Goal: Task Accomplishment & Management: Use online tool/utility

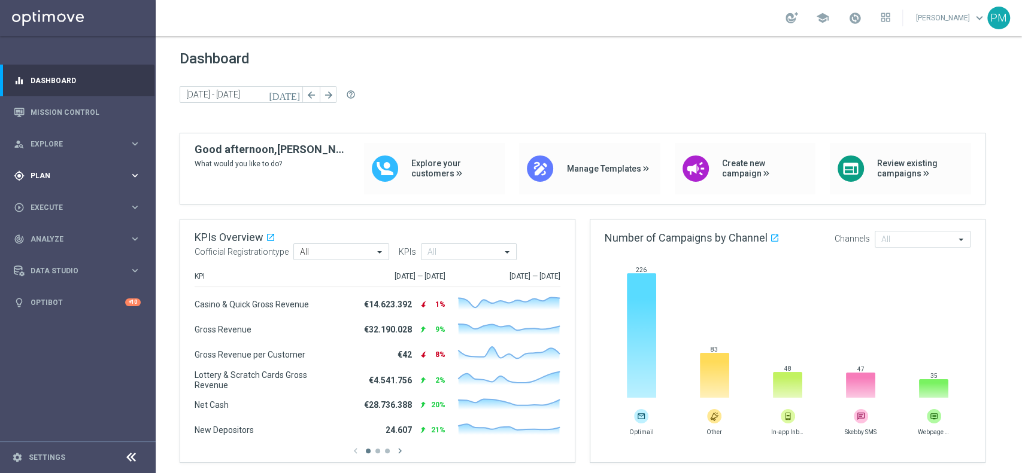
click at [59, 175] on span "Plan" at bounding box center [80, 175] width 99 height 7
click at [75, 198] on link "Target Groups" at bounding box center [77, 201] width 93 height 10
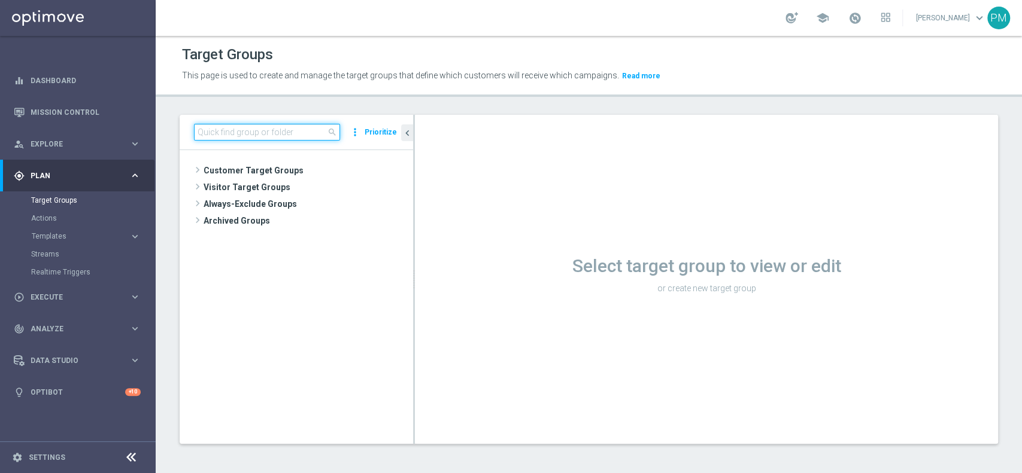
click at [306, 135] on input at bounding box center [267, 132] width 146 height 17
paste input "Multi Master Low 1st Others lm"
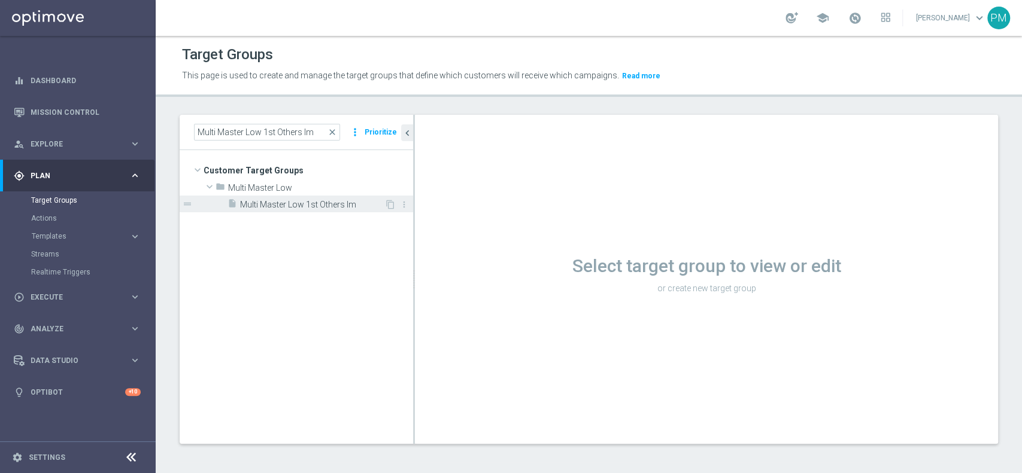
click at [326, 205] on span "Multi Master Low 1st Others lm" at bounding box center [312, 205] width 144 height 10
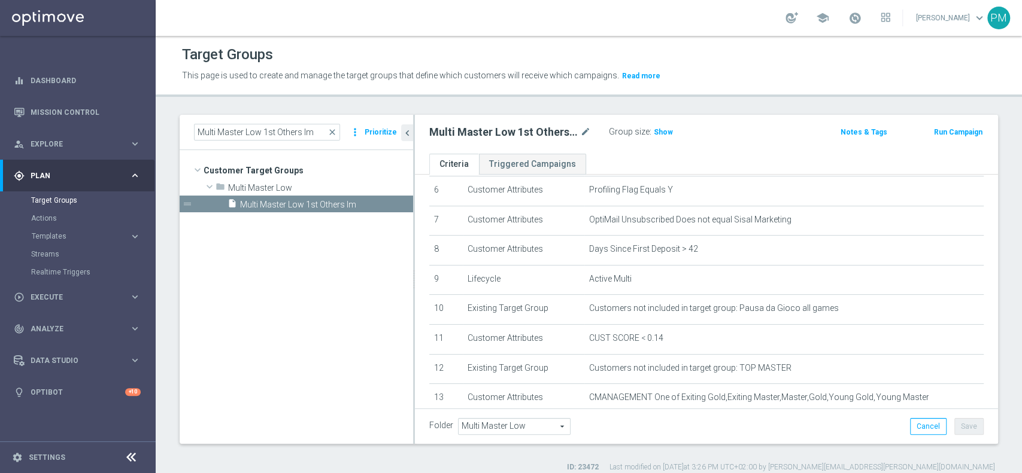
scroll to position [294, 0]
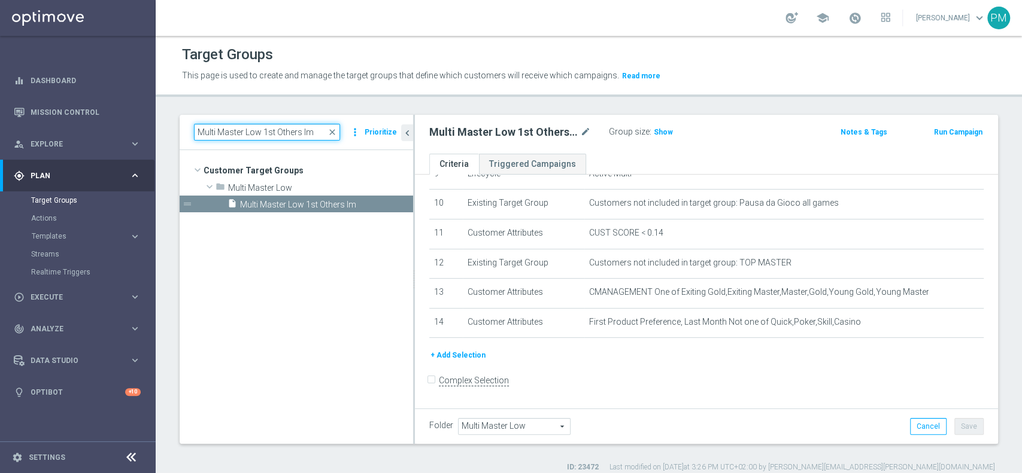
click at [300, 124] on input "Multi Master Low 1st Others lm" at bounding box center [267, 132] width 146 height 17
paste input "Talent ggr nb lm > 0 1st Casino"
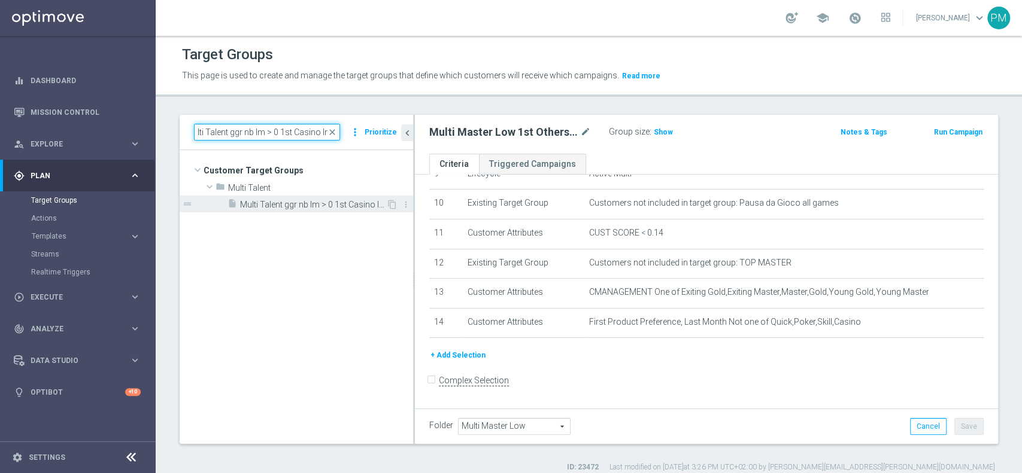
type input "Multi Talent ggr nb lm > 0 1st Casino lm"
click at [336, 199] on div "insert_drive_file Multi Talent ggr nb lm > 0 1st Casino lm" at bounding box center [306, 204] width 159 height 17
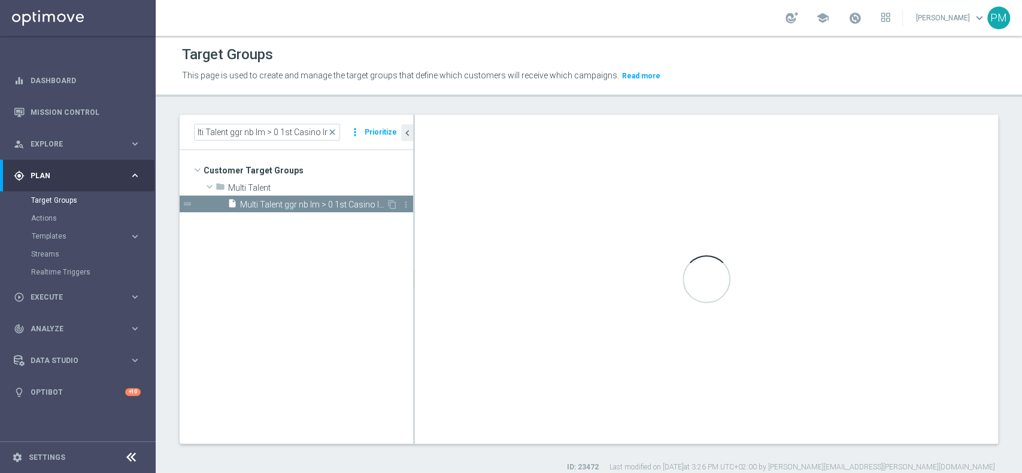
scroll to position [0, 0]
type input "Multi Talent"
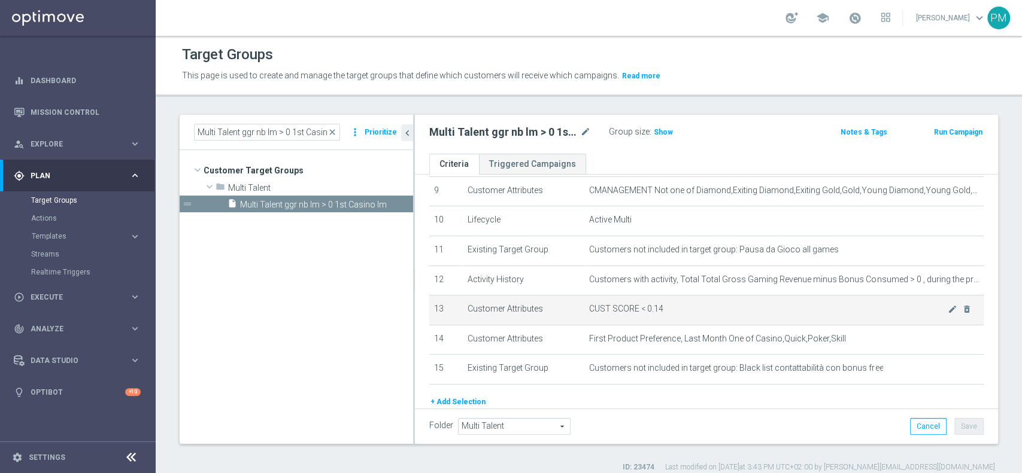
scroll to position [274, 0]
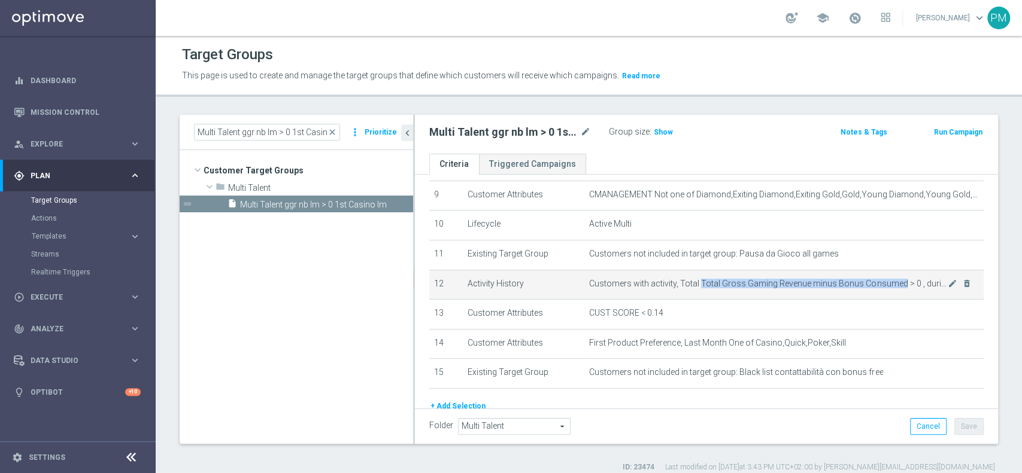
drag, startPoint x: 693, startPoint y: 284, endPoint x: 888, endPoint y: 285, distance: 195.7
click at [888, 285] on span "Customers with activity, Total Total Gross Gaming Revenue minus Bonus Consumed …" at bounding box center [768, 284] width 359 height 10
copy span "Total Gross Gaming Revenue minus Bonus Consumed"
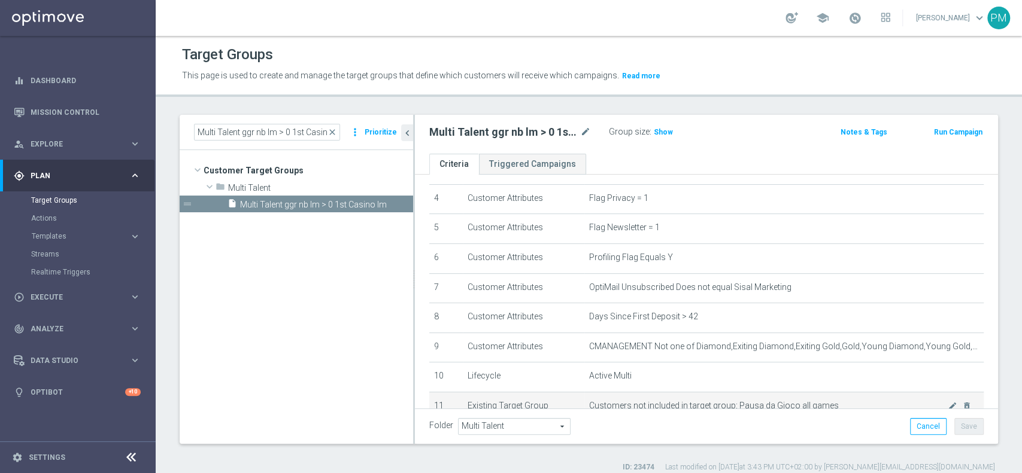
scroll to position [0, 0]
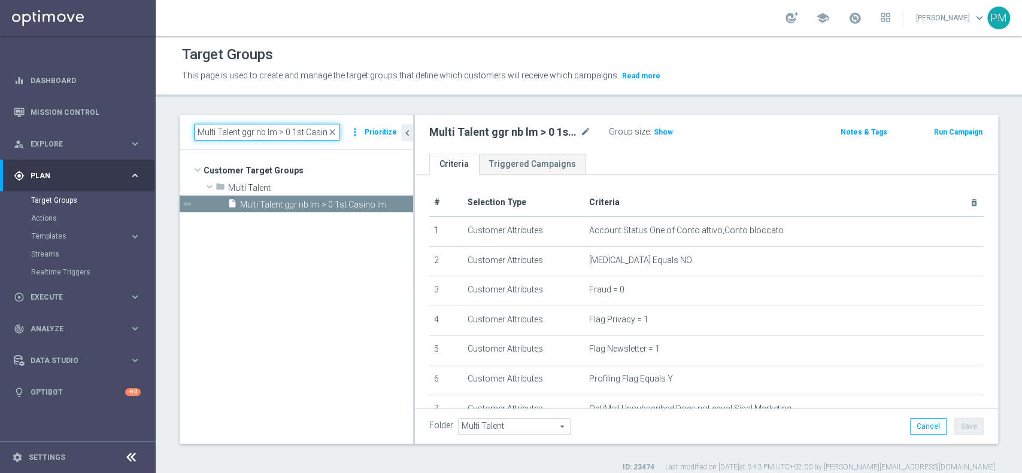
click at [260, 136] on input "Multi Talent ggr nb lm > 0 1st Casino lm" at bounding box center [267, 132] width 146 height 17
paste input "Sport saldo"
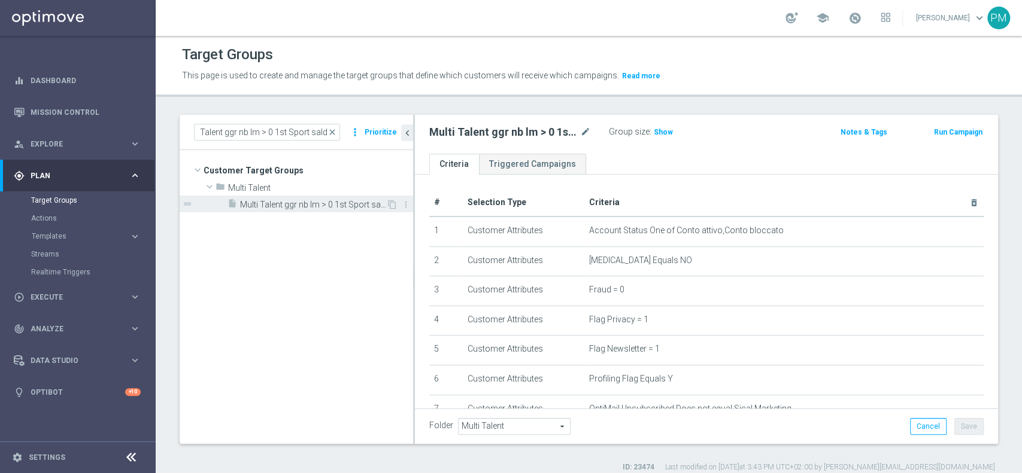
click at [296, 199] on div "insert_drive_file Multi Talent ggr nb lm > 0 1st Sport saldo" at bounding box center [306, 204] width 159 height 17
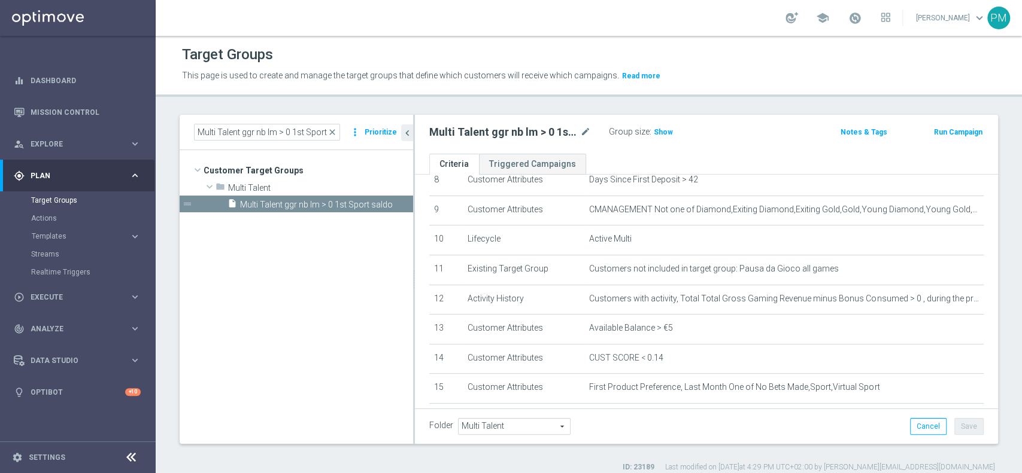
scroll to position [259, 0]
click at [292, 132] on input "Multi Talent ggr nb lm > 0 1st Sport saldo" at bounding box center [267, 132] width 146 height 17
paste input "Risk of churn Silver ggr nb lm > 0"
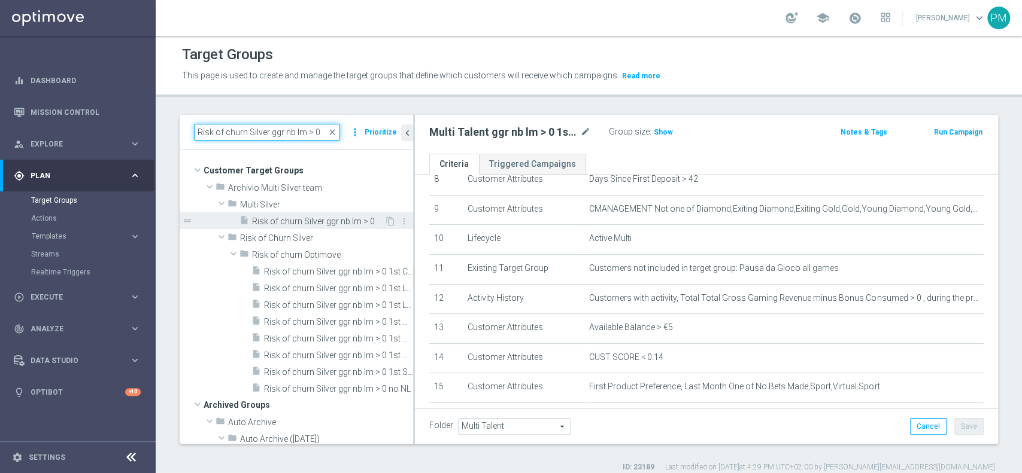
type input "Risk of churn Silver ggr nb lm > 0"
click at [314, 226] on div "insert_drive_file Risk of churn Silver ggr nb lm > 0" at bounding box center [311, 220] width 145 height 17
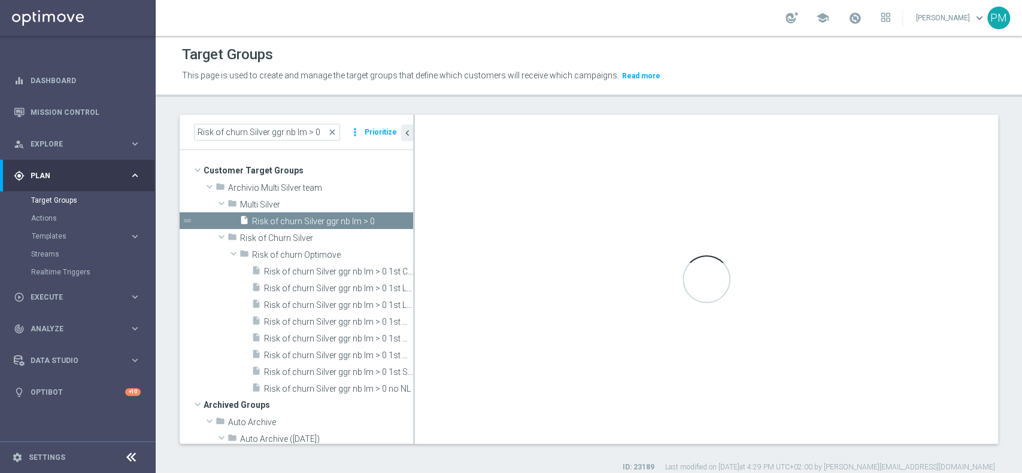
type input "Multi Silver"
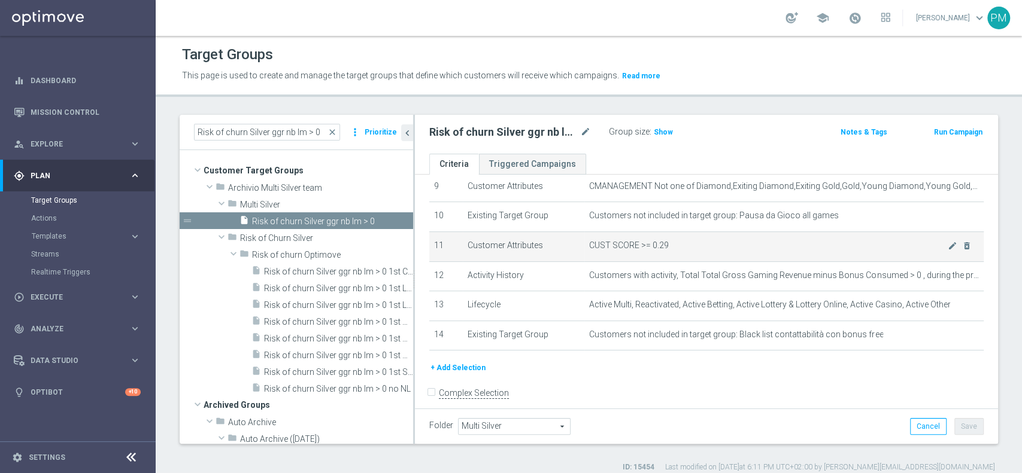
scroll to position [288, 0]
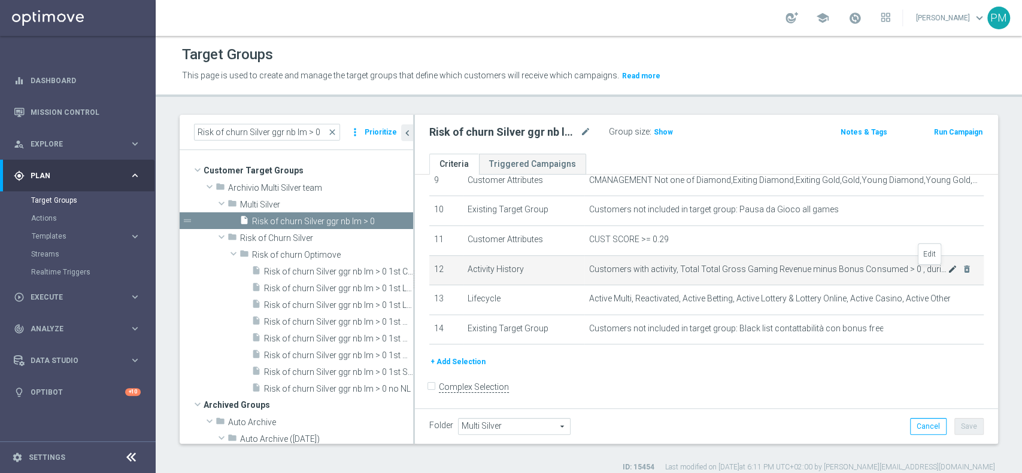
click at [948, 273] on icon "mode_edit" at bounding box center [953, 270] width 10 height 10
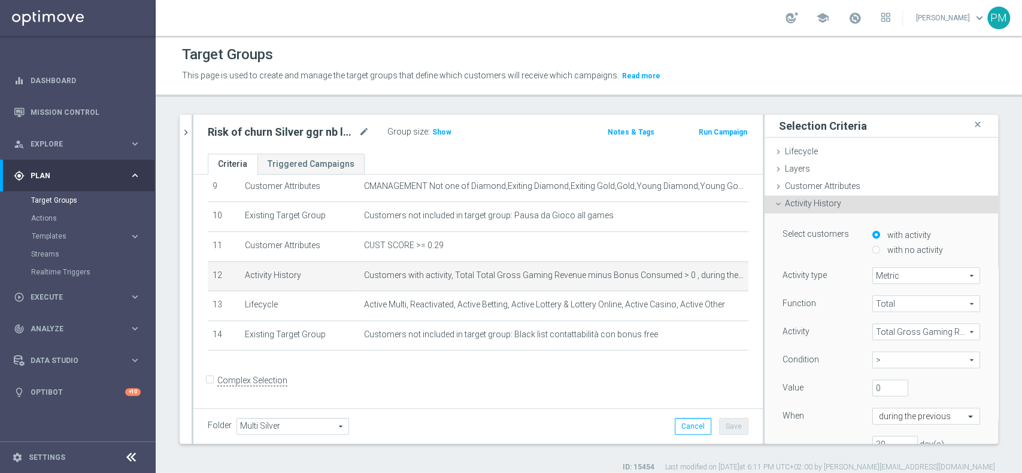
scroll to position [97, 0]
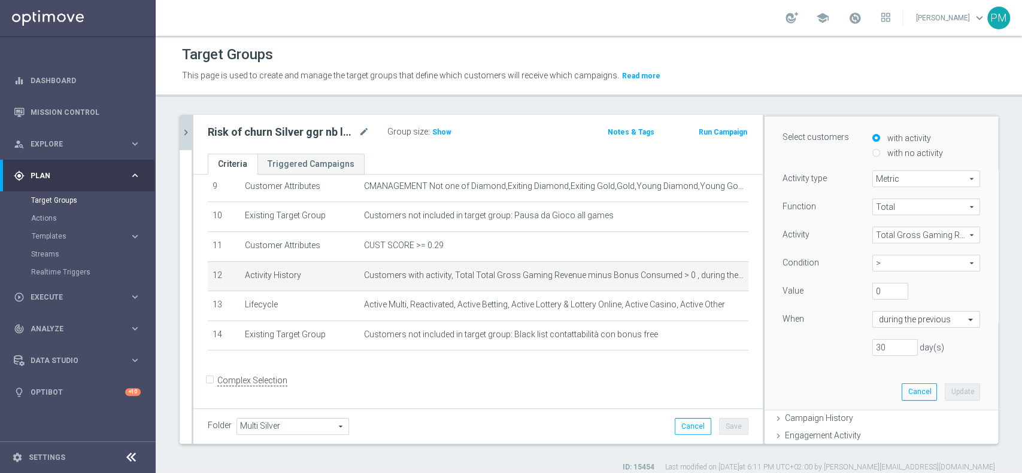
click at [180, 128] on icon "chevron_right" at bounding box center [185, 132] width 11 height 11
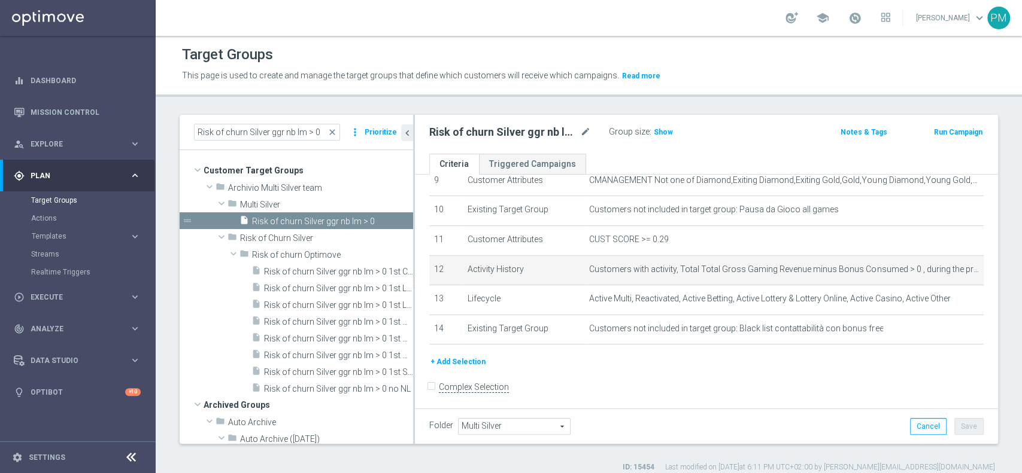
scroll to position [18, 0]
click at [268, 139] on div "Risk of churn Silver ggr nb lm > 0 close more_vert Prioritize" at bounding box center [296, 132] width 233 height 35
click at [268, 139] on input "Risk of churn Silver ggr nb lm > 0" at bounding box center [267, 132] width 146 height 17
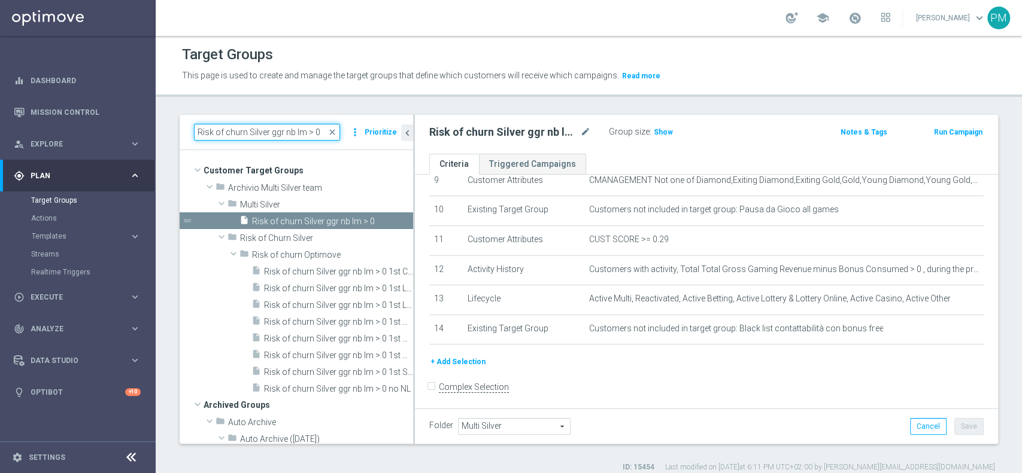
paste input "Churn 0-12M Silver ggr nb > 0 1st NO Sport"
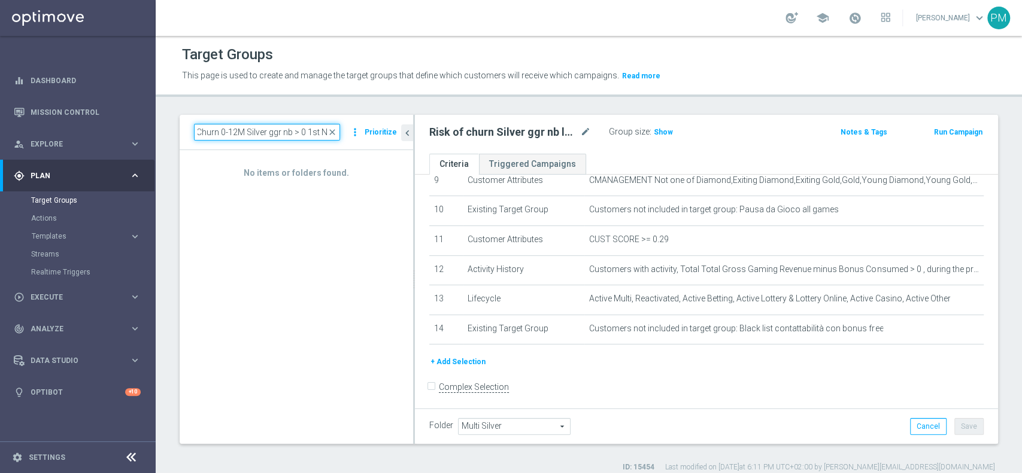
scroll to position [0, 0]
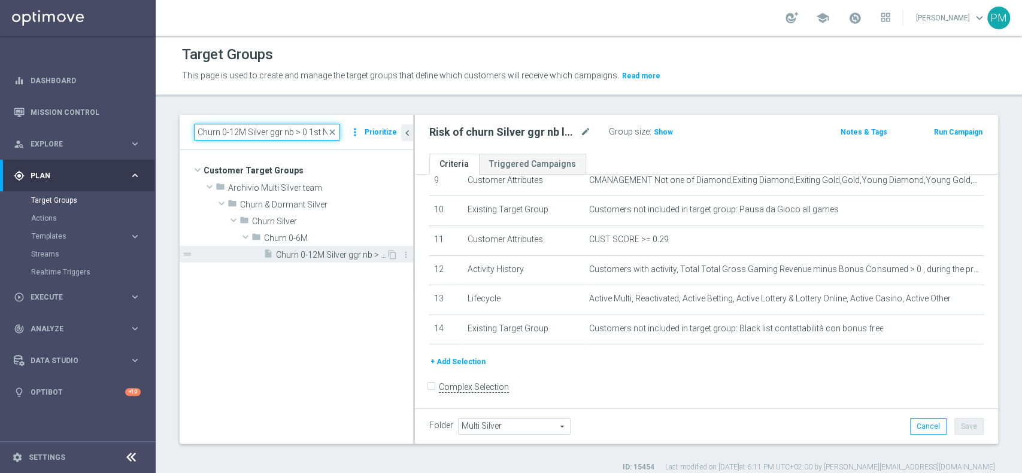
type input "Churn 0-12M Silver ggr nb > 0 1st N"
click at [320, 255] on span "Churn 0-12M Silver ggr nb > 0 1st NO Casino" at bounding box center [331, 255] width 110 height 10
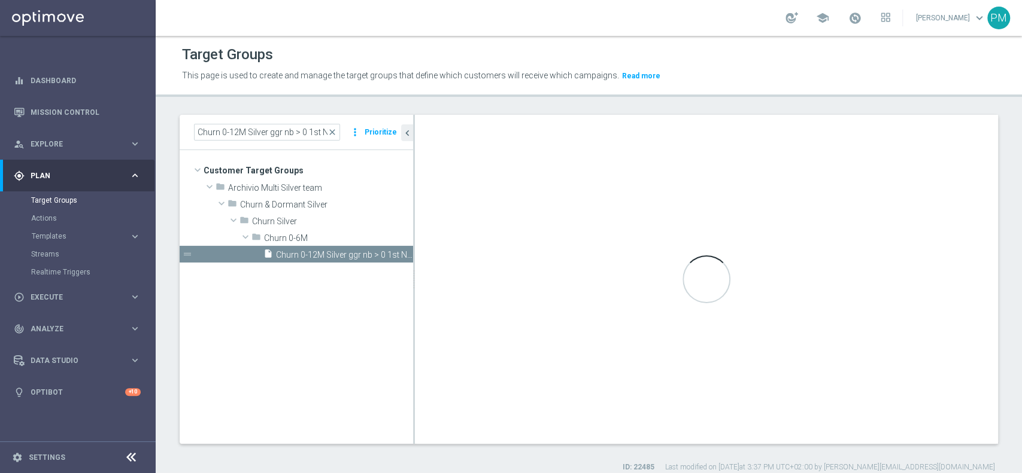
type input "Churn 0-6M"
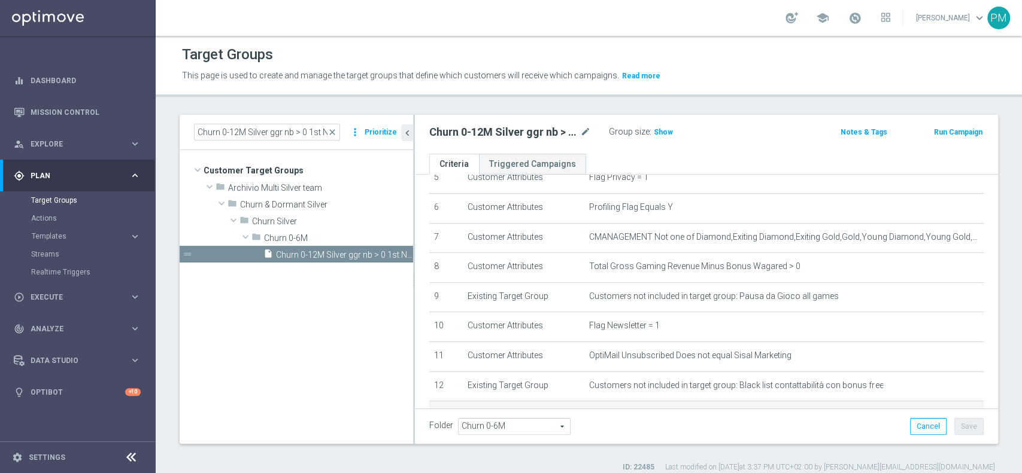
scroll to position [171, 0]
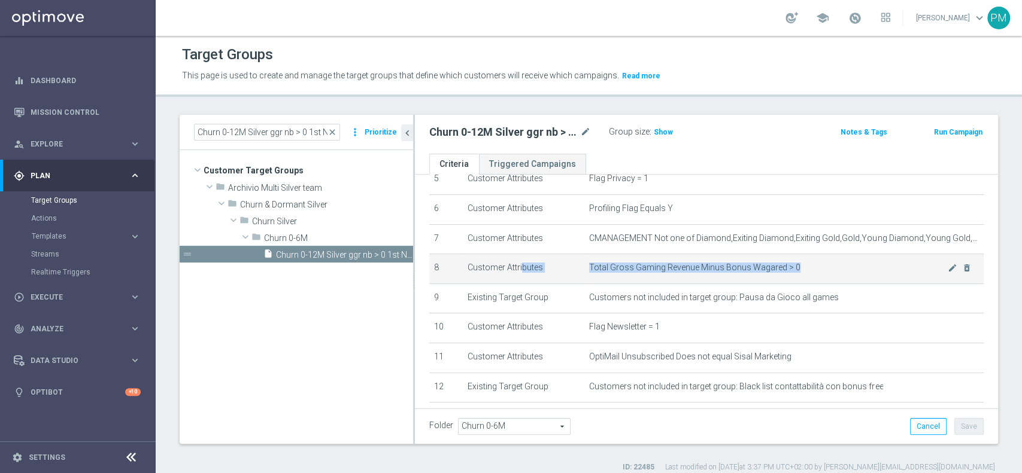
drag, startPoint x: 469, startPoint y: 269, endPoint x: 801, endPoint y: 268, distance: 332.2
click at [801, 268] on tr "8 Customer Attributes Total Gross Gaming Revenue Minus Bonus Wagared > 0 mode_e…" at bounding box center [706, 269] width 554 height 30
click at [948, 269] on icon "mode_edit" at bounding box center [953, 268] width 10 height 10
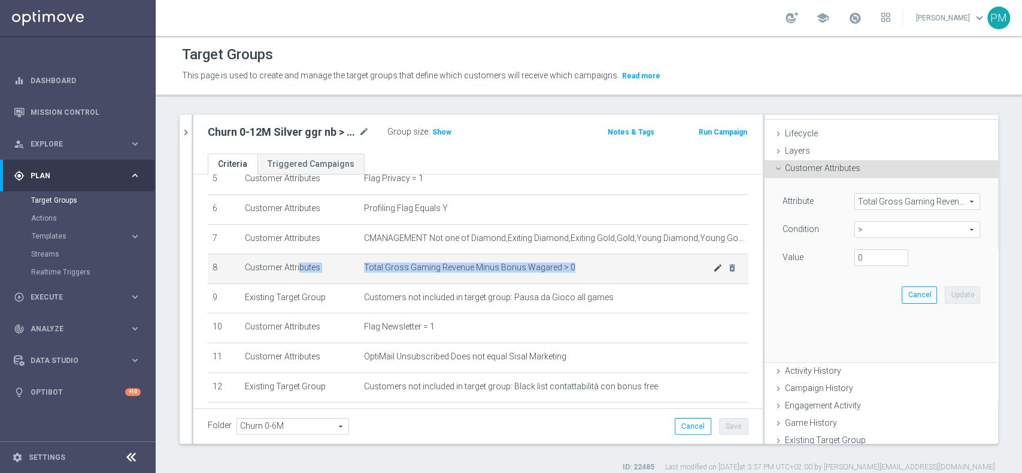
scroll to position [0, 0]
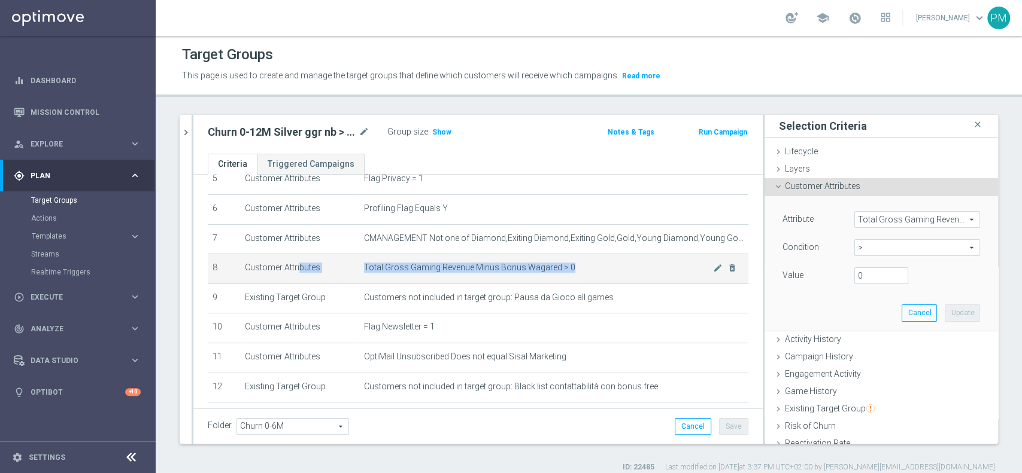
click at [578, 268] on span "Total Gross Gaming Revenue Minus Bonus Wagared > 0" at bounding box center [538, 268] width 349 height 10
drag, startPoint x: 569, startPoint y: 266, endPoint x: 354, endPoint y: 267, distance: 214.3
click at [359, 267] on td "Total Gross Gaming Revenue Minus Bonus Wagared > 0 mode_edit delete_forever" at bounding box center [553, 269] width 389 height 30
copy span "Total Gross Gaming Revenue Minus Bonus Wagared > 0"
click at [387, 267] on span "Total Gross Gaming Revenue Minus Bonus Wagared > 0" at bounding box center [538, 268] width 349 height 10
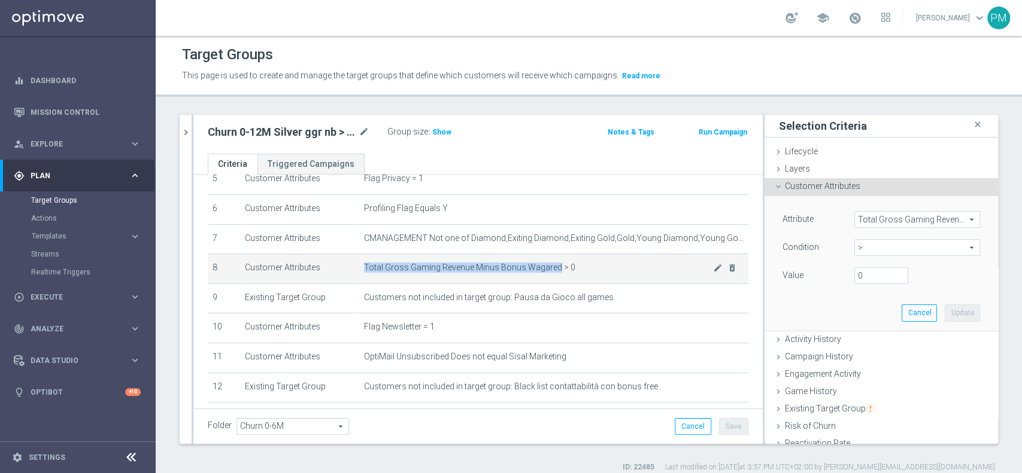
drag, startPoint x: 357, startPoint y: 267, endPoint x: 548, endPoint y: 271, distance: 191.6
click at [548, 271] on span "Total Gross Gaming Revenue Minus Bonus Wagared > 0" at bounding box center [538, 268] width 349 height 10
copy span "Total Gross Gaming Revenue Minus Bonus Wagared"
click at [184, 133] on icon "chevron_right" at bounding box center [185, 132] width 11 height 11
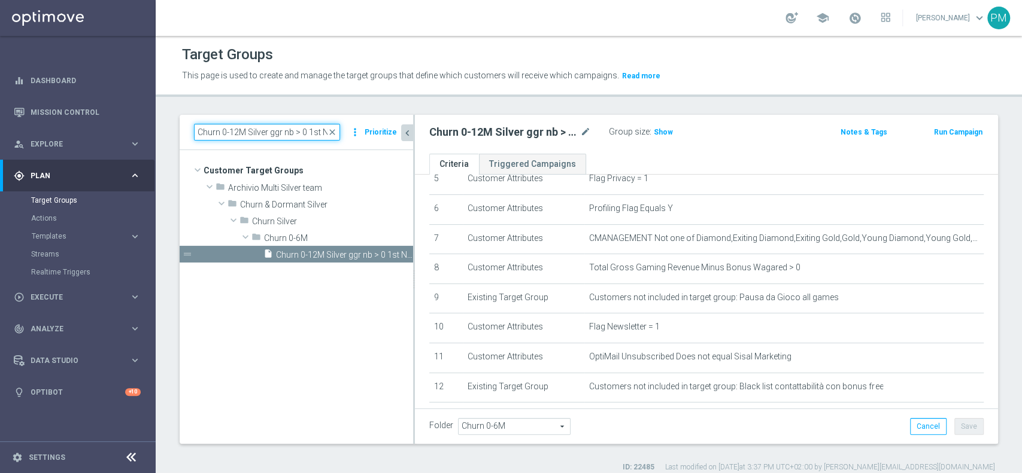
click at [317, 134] on input "Churn 0-12M Silver ggr nb > 0 1st N" at bounding box center [267, 132] width 146 height 17
paste input "Talent ggr nb > 500 1st Casino lftime"
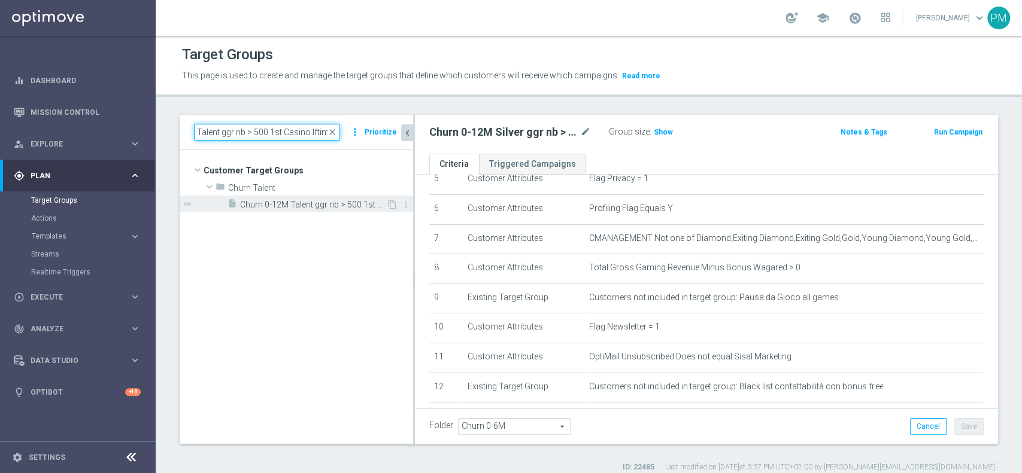
type input "Churn 0-12M Talent ggr nb > 500 1st Casino lftime"
click at [331, 207] on span "Churn 0-12M Talent ggr nb > 500 1st Casino lftime" at bounding box center [313, 205] width 146 height 10
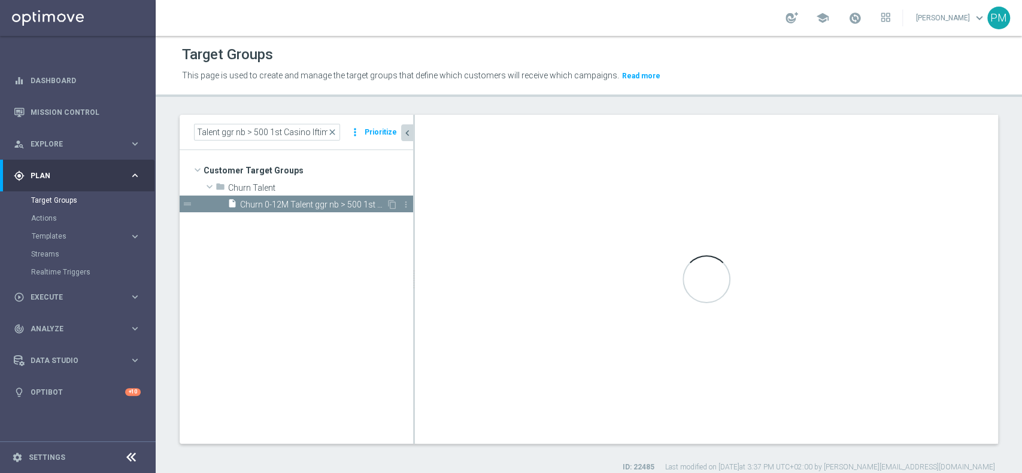
scroll to position [0, 0]
type input "Churn Talent"
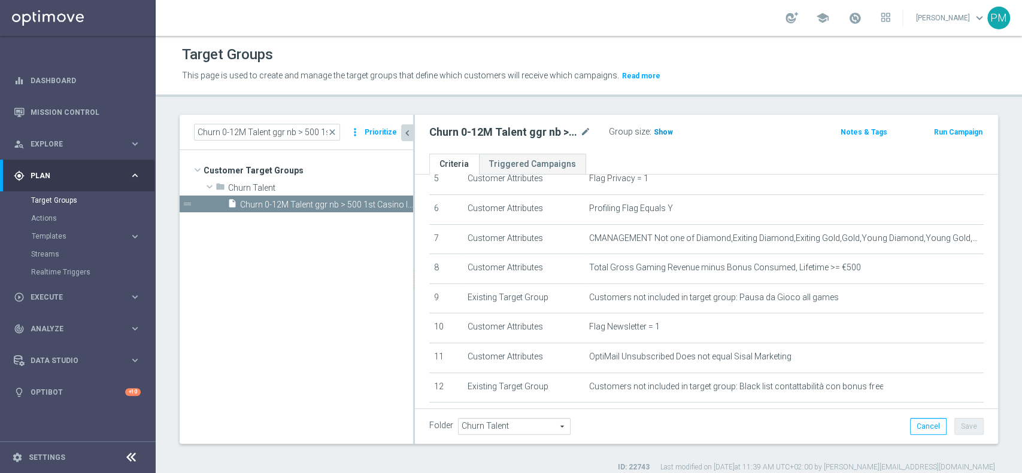
click at [657, 129] on span "Show" at bounding box center [663, 132] width 19 height 8
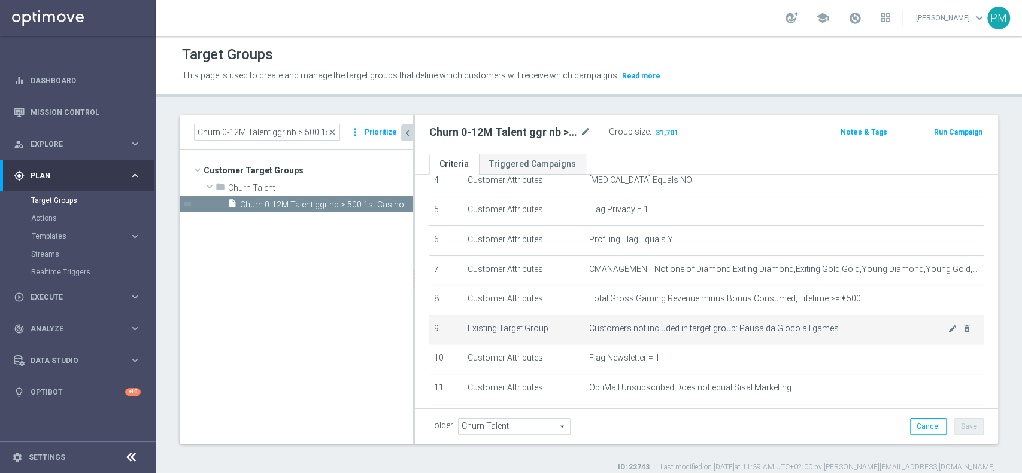
scroll to position [140, 0]
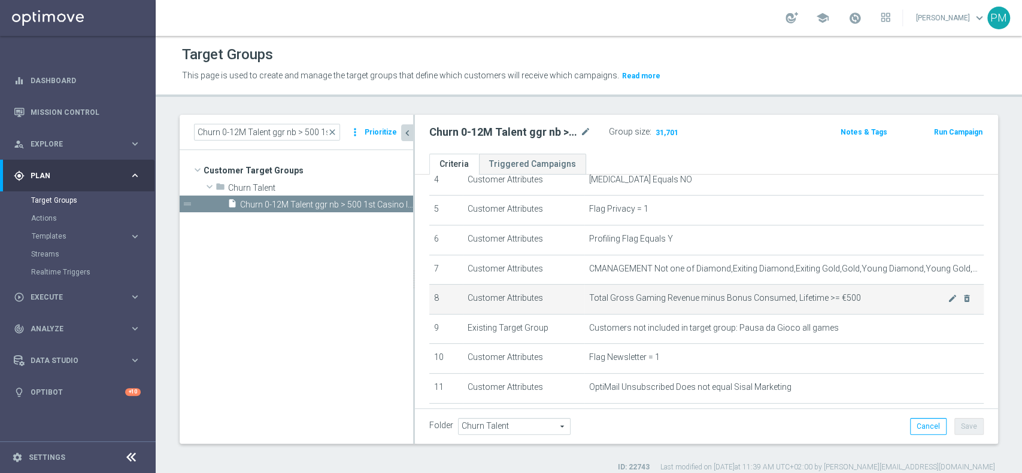
click at [930, 306] on td "Total Gross Gaming Revenue minus Bonus Consumed, Lifetime >= €500 mode_edit del…" at bounding box center [783, 300] width 399 height 30
click at [948, 297] on icon "mode_edit" at bounding box center [953, 299] width 10 height 10
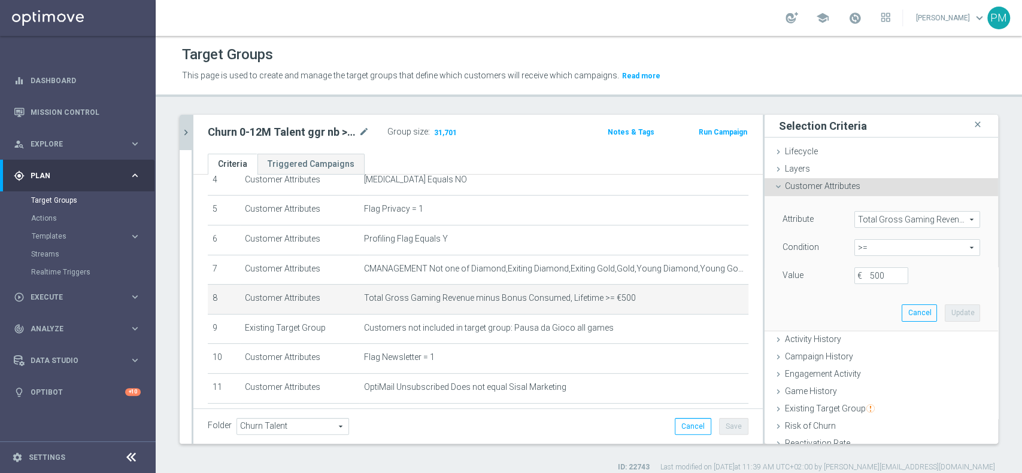
click at [887, 222] on span "Total Gross Gaming Revenue minus Bonus Consumed, Lifetime" at bounding box center [917, 220] width 125 height 16
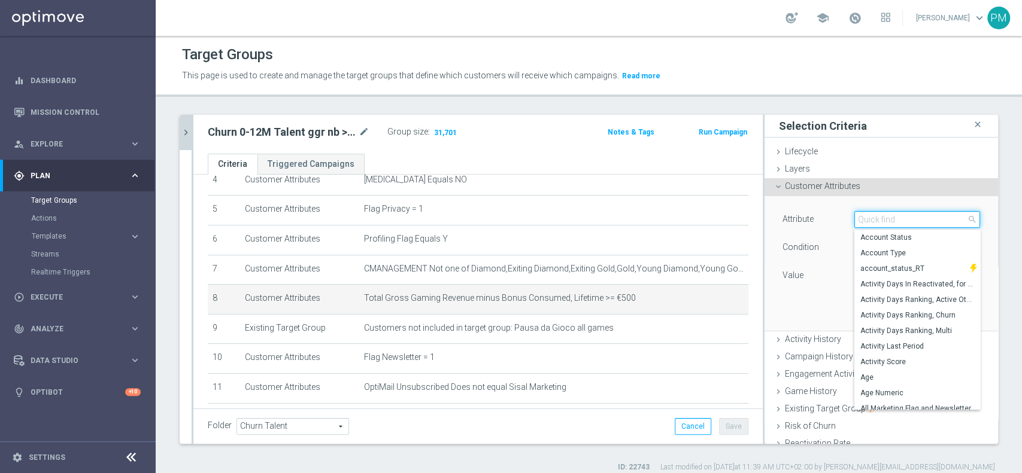
click at [887, 221] on input "search" at bounding box center [917, 219] width 126 height 17
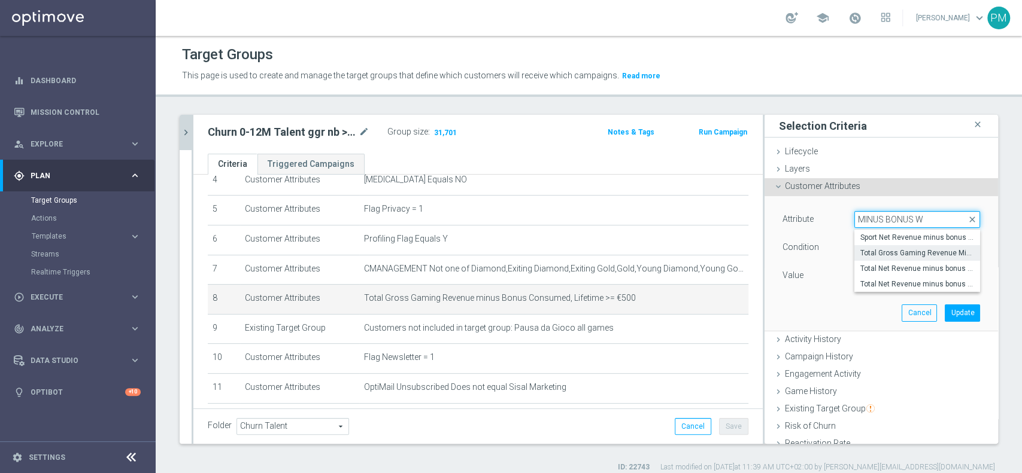
type input "MINUS BONUS W"
click at [880, 253] on span "Total Gross Gaming Revenue Minus Bonus Wagared" at bounding box center [917, 253] width 114 height 10
type input "Total Gross Gaming Revenue Minus Bonus Wagared"
type input "="
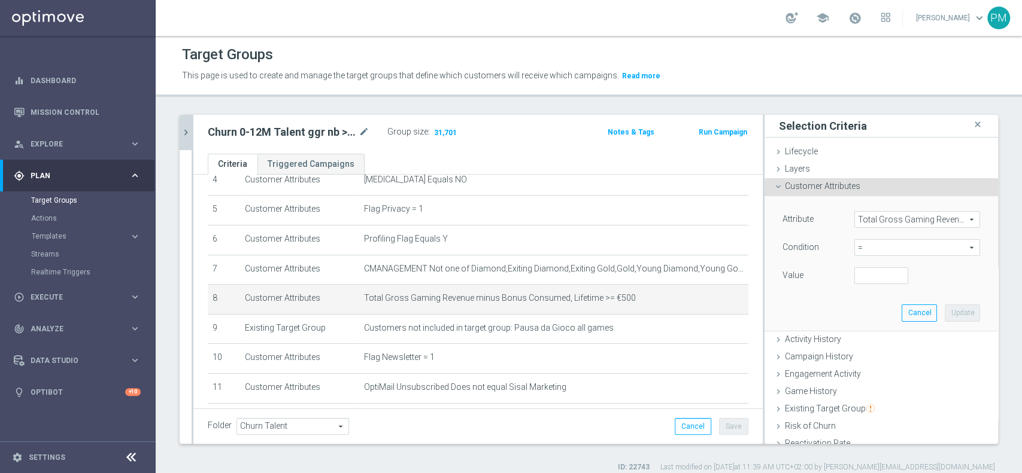
click at [866, 245] on span "=" at bounding box center [917, 248] width 125 height 16
click at [860, 343] on span ">=" at bounding box center [917, 344] width 114 height 10
type input ">="
click at [854, 278] on input "number" at bounding box center [881, 276] width 54 height 17
type input "500"
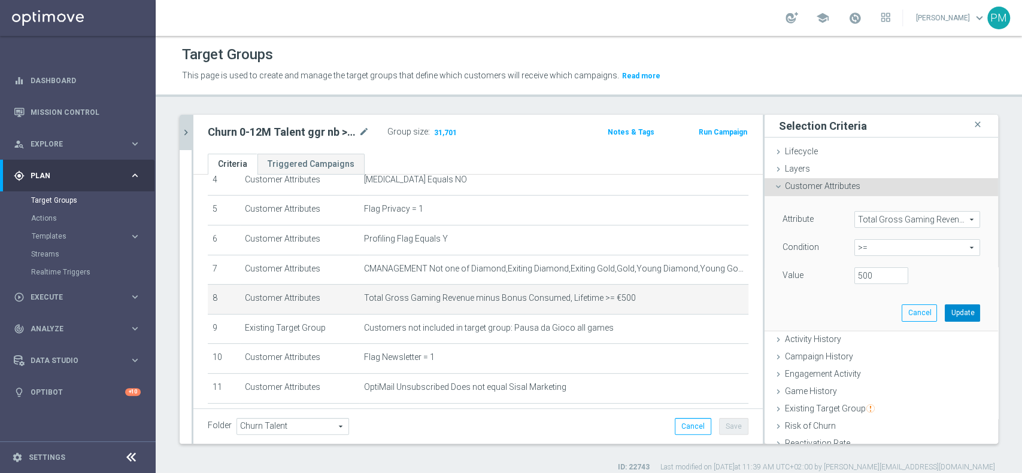
click at [945, 314] on button "Update" at bounding box center [962, 313] width 35 height 17
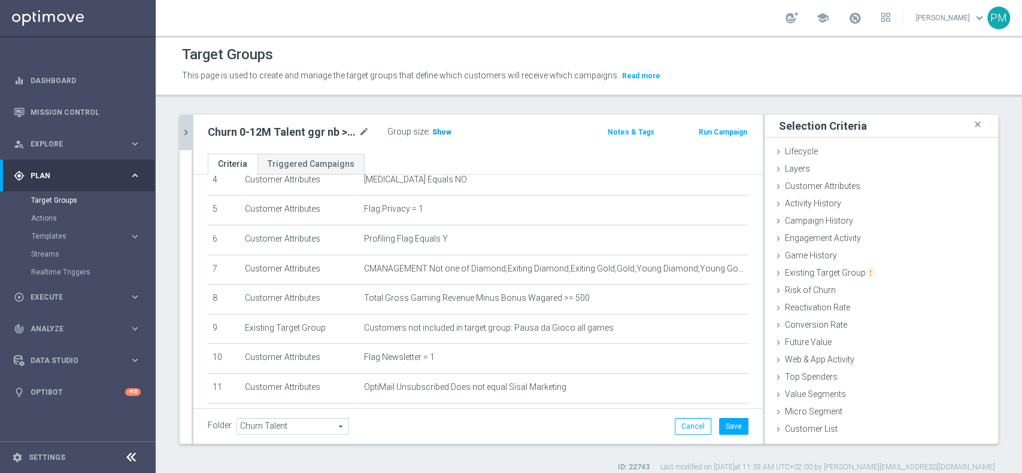
click at [448, 136] on h3 "Show" at bounding box center [442, 132] width 22 height 13
click at [52, 236] on span "Templates" at bounding box center [75, 236] width 86 height 7
click at [53, 253] on link "Optimail" at bounding box center [80, 255] width 87 height 10
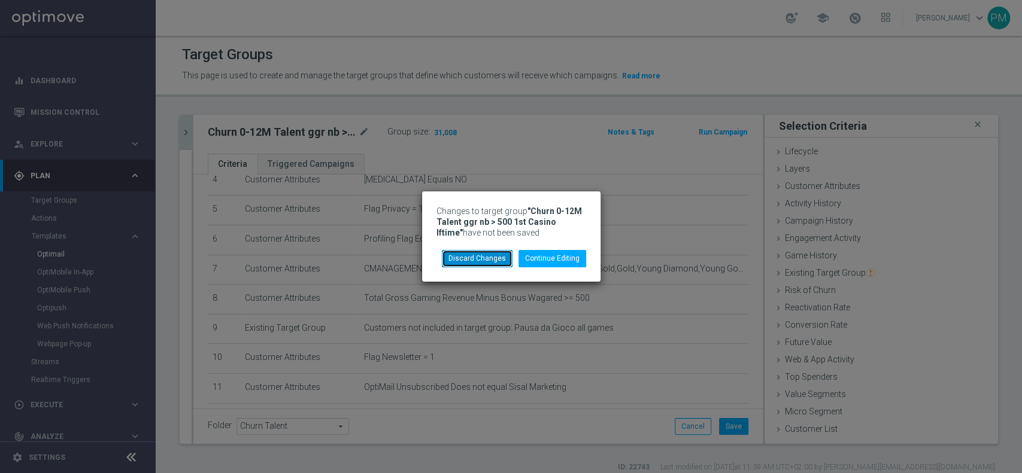
click at [471, 262] on button "Discard Changes" at bounding box center [477, 258] width 71 height 17
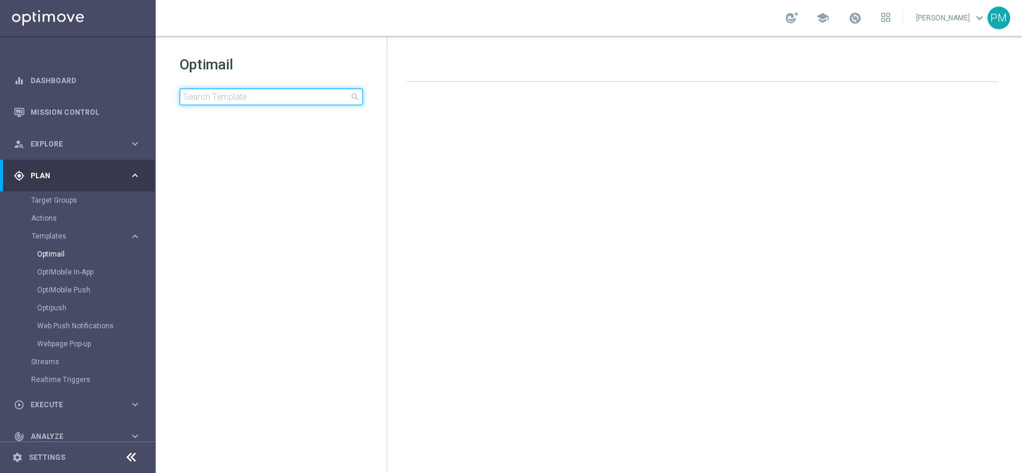
click at [268, 100] on input at bounding box center [271, 97] width 183 height 17
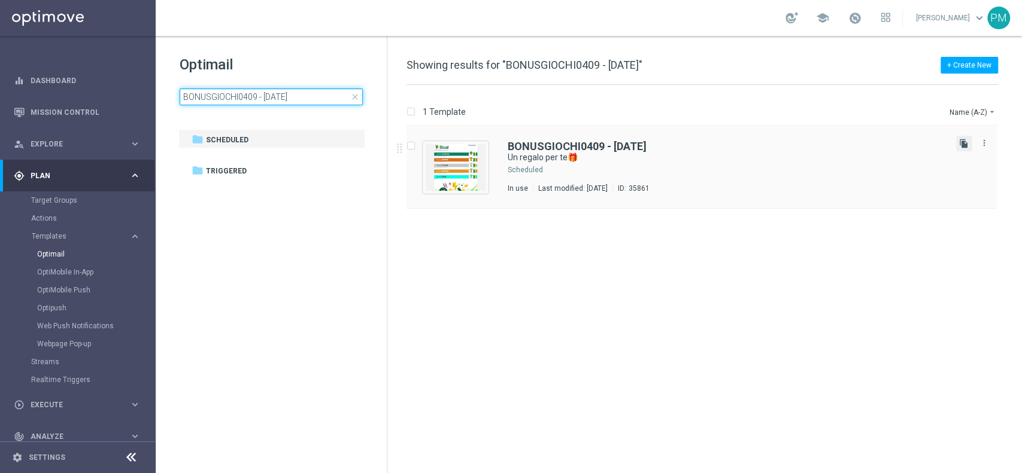
type input "BONUSGIOCHI0409 - 2025-09-07"
click at [962, 146] on icon "file_copy" at bounding box center [964, 144] width 10 height 10
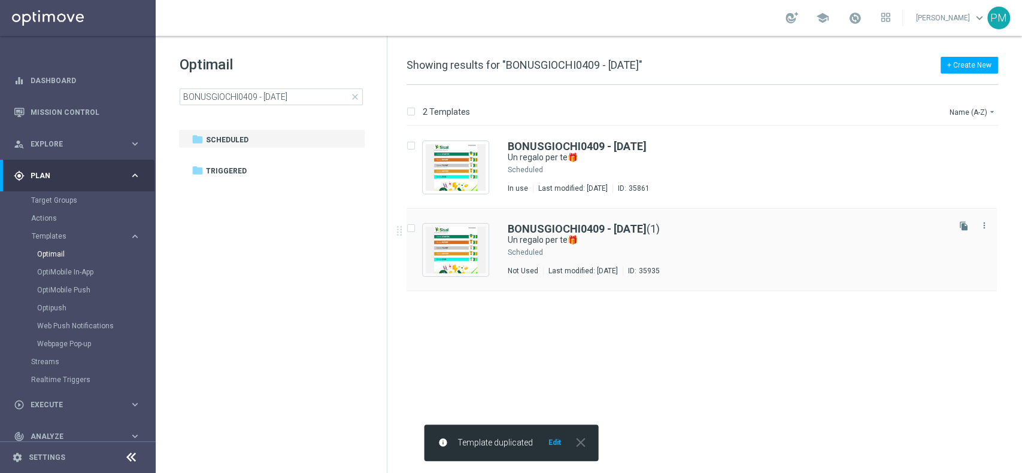
click at [637, 221] on div "BONUSGIOCHI0409 - 2025-09-07 (1) Un regalo per te🎁 Scheduled Not Used Last modi…" at bounding box center [701, 250] width 590 height 83
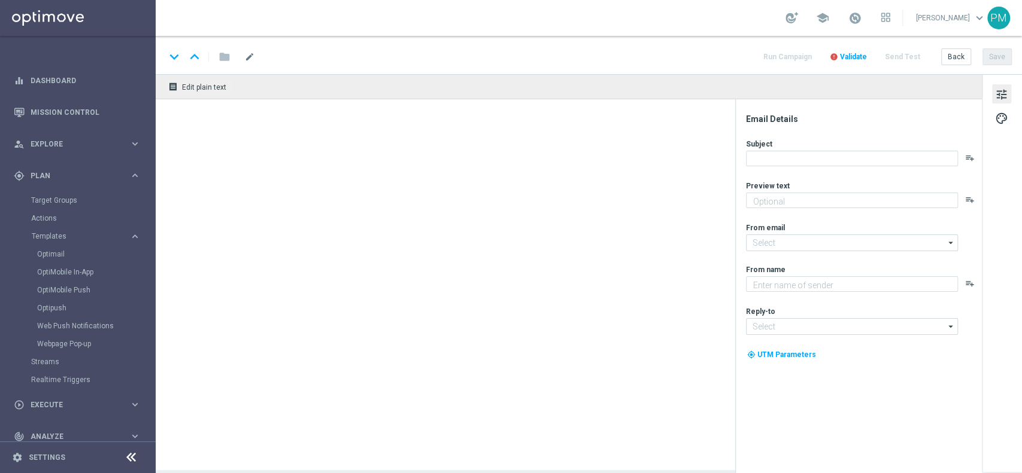
type textarea "da usare su qualsiasi gioco!"
type input "newsletter@comunicazioni.sisal.it"
type textarea "Sisal"
type input "info@sisal.it"
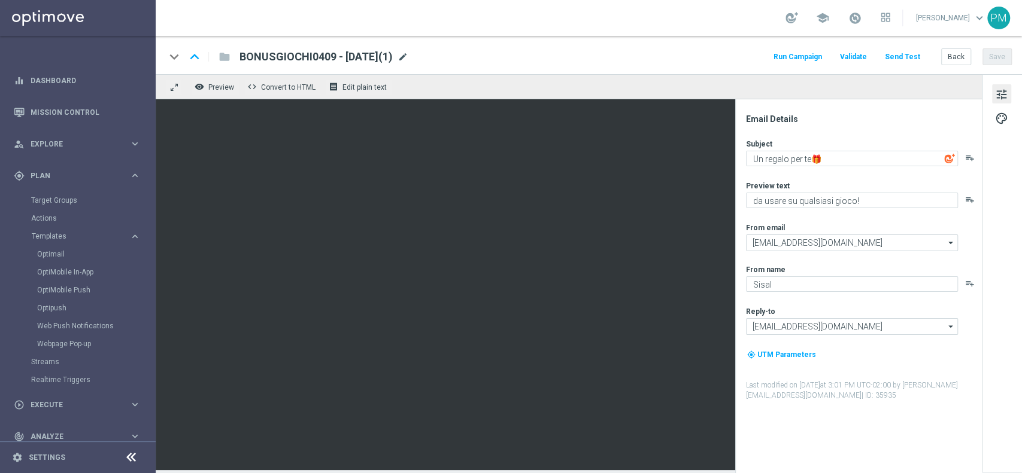
click at [408, 53] on span "mode_edit" at bounding box center [402, 56] width 11 height 11
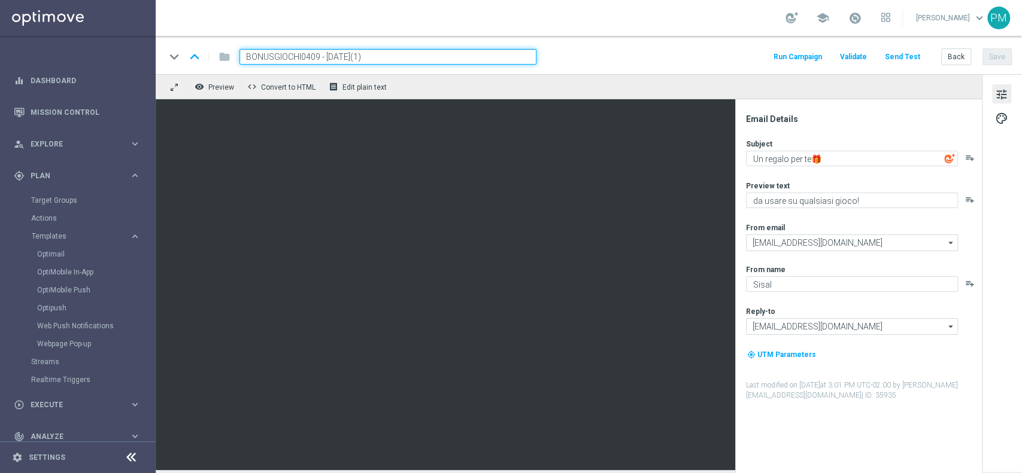
click at [279, 54] on input "BONUSGIOCHI0409 - 2025-09-07(1)" at bounding box center [387, 57] width 297 height 16
paste input "3BFGIOCHI0509"
click at [375, 51] on input "3BFGIOCHI0509 - 2025-09-07(1)" at bounding box center [387, 57] width 297 height 16
type input "3BFGIOCHI0509 - 2025-09-05"
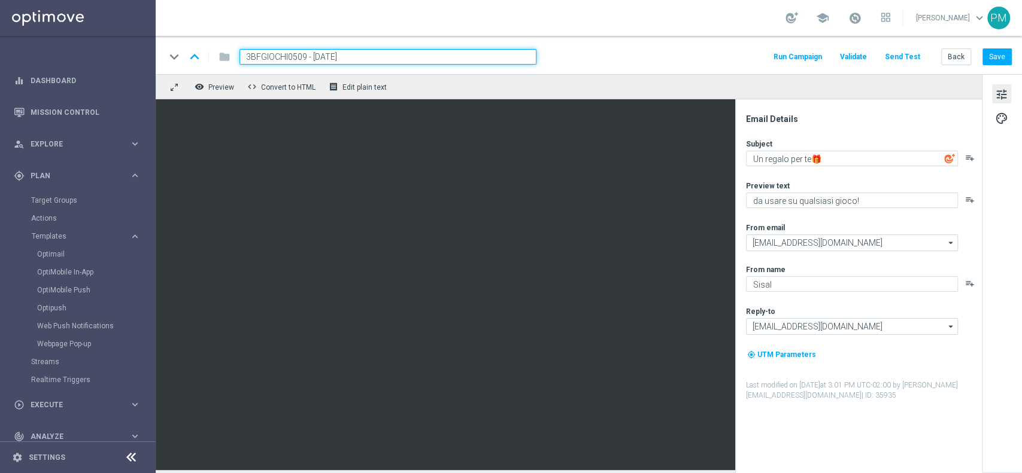
click at [617, 51] on div "keyboard_arrow_down keyboard_arrow_up folder 3BFGIOCHI0509 - 2025-09-05 Run Cam…" at bounding box center [588, 57] width 846 height 16
click at [992, 53] on button "Save" at bounding box center [996, 56] width 29 height 17
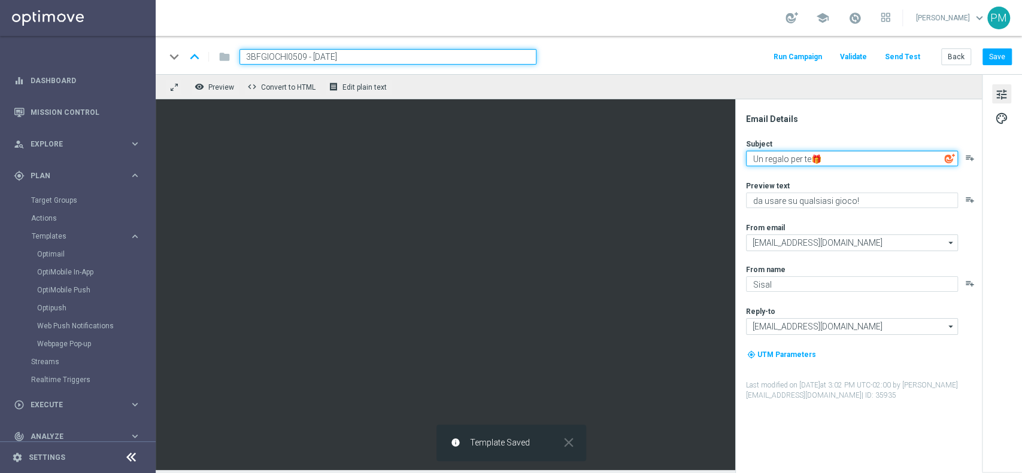
click at [761, 159] on textarea "Un regalo per te🎁" at bounding box center [852, 159] width 212 height 16
click at [757, 157] on textarea "Un regalo per te🎁" at bounding box center [852, 159] width 212 height 16
type textarea "3€ in regalo per te🎁"
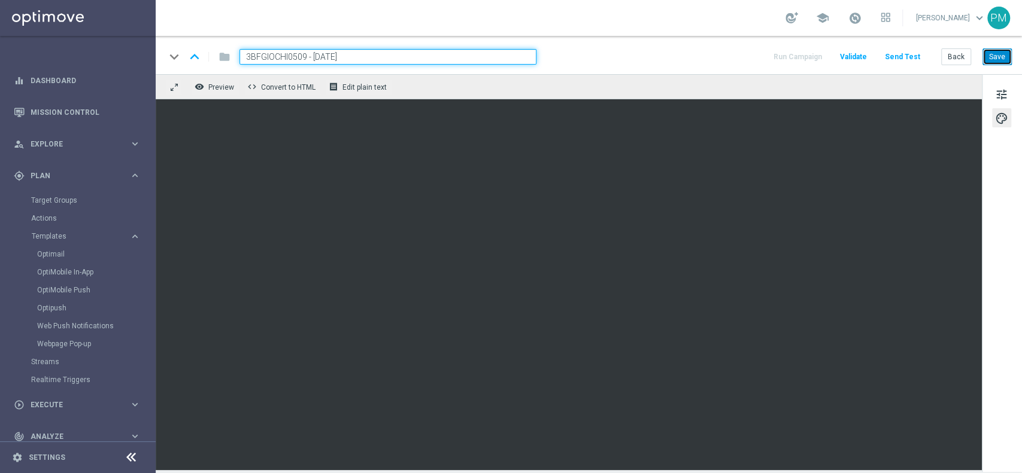
click at [991, 62] on button "Save" at bounding box center [996, 56] width 29 height 17
click at [994, 62] on button "Save" at bounding box center [996, 56] width 29 height 17
click at [316, 53] on input "3BFGIOCHI0509 - 2025-09-05" at bounding box center [387, 57] width 297 height 16
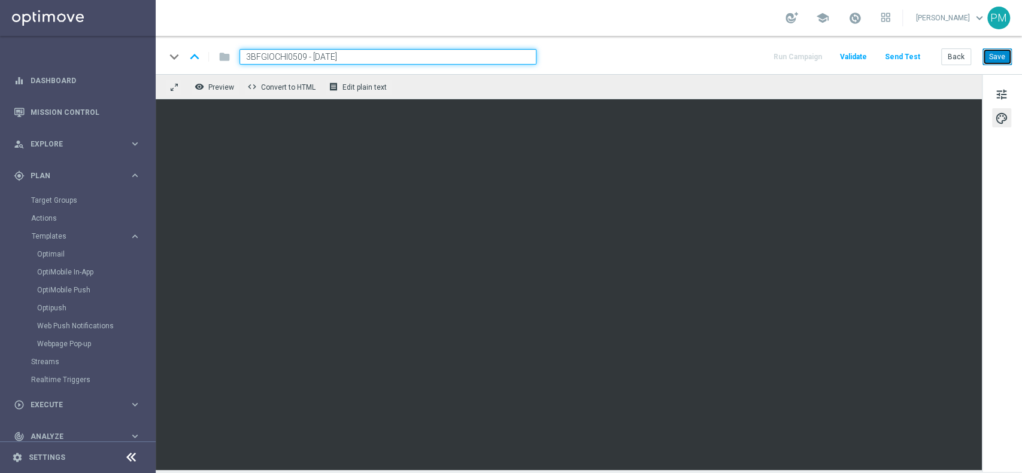
click at [988, 56] on button "Save" at bounding box center [996, 56] width 29 height 17
click at [1000, 57] on button "Save" at bounding box center [996, 56] width 29 height 17
click at [1001, 52] on button "Save" at bounding box center [996, 56] width 29 height 17
click at [848, 20] on span at bounding box center [854, 17] width 13 height 13
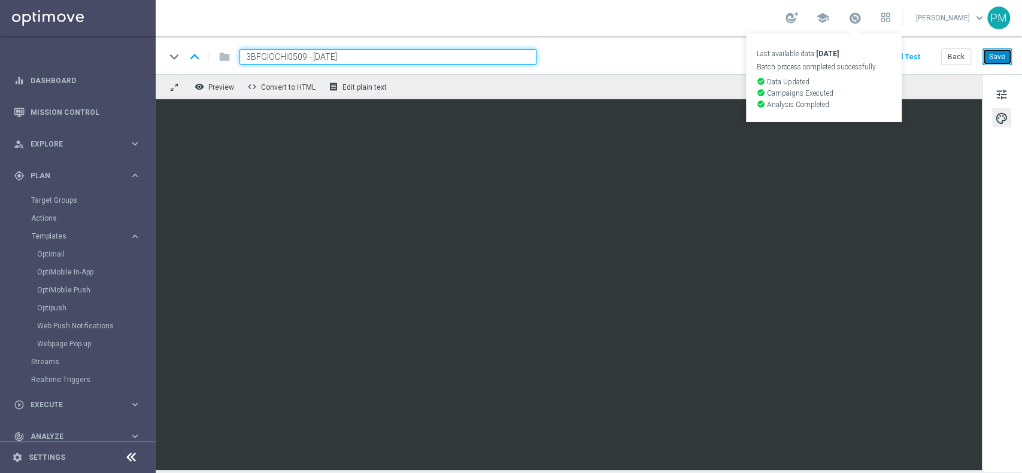
click at [1004, 56] on button "Save" at bounding box center [996, 56] width 29 height 17
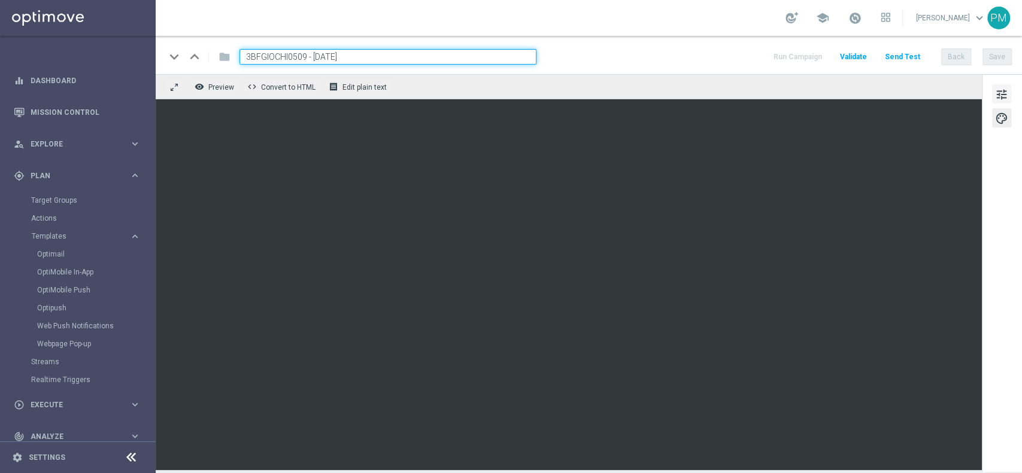
click at [1003, 90] on span "tune" at bounding box center [1001, 95] width 13 height 16
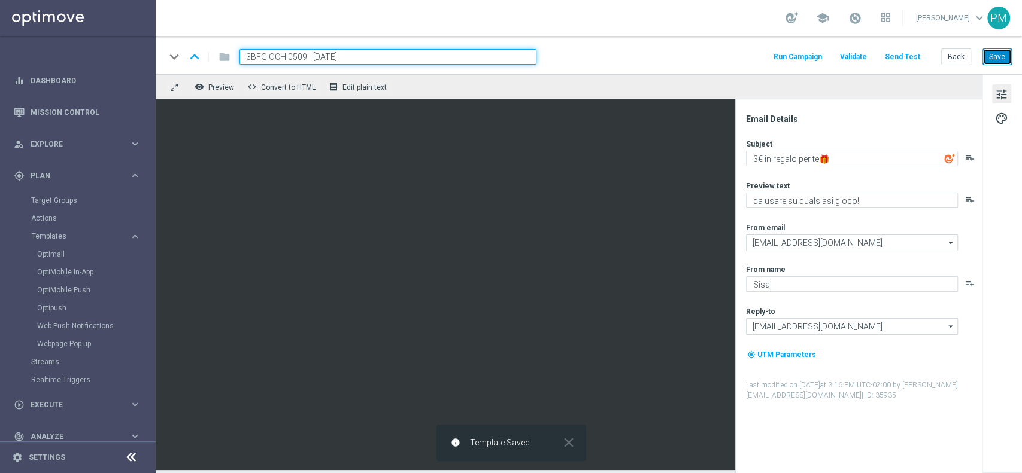
click at [1004, 63] on button "Save" at bounding box center [996, 56] width 29 height 17
click at [957, 59] on button "Back" at bounding box center [956, 56] width 30 height 17
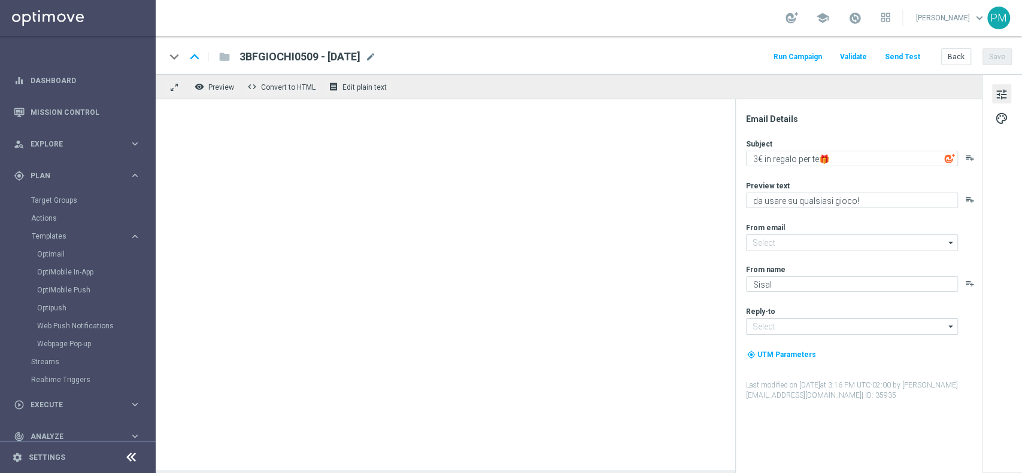
type input "newsletter@comunicazioni.sisal.it"
type input "info@sisal.it"
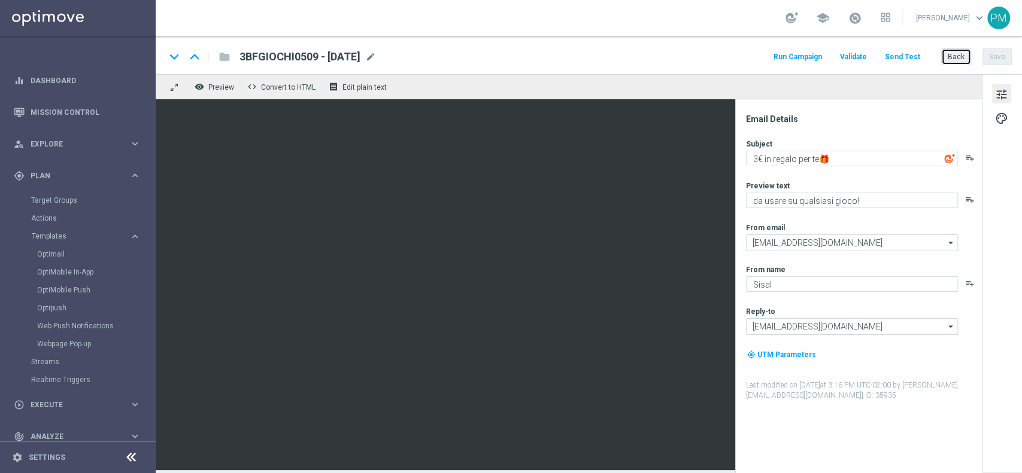
click at [958, 58] on button "Back" at bounding box center [956, 56] width 30 height 17
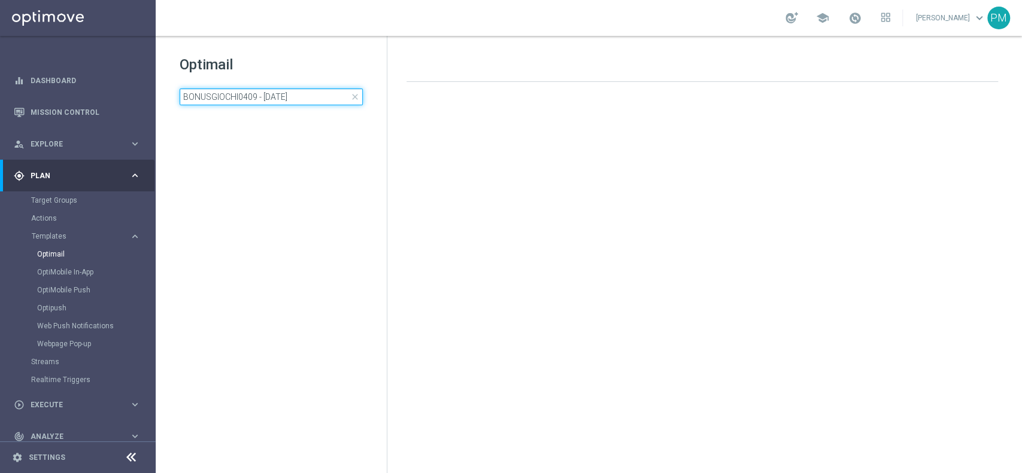
click at [244, 93] on input "BONUSGIOCHI0409 - 2025-09-07" at bounding box center [271, 97] width 183 height 17
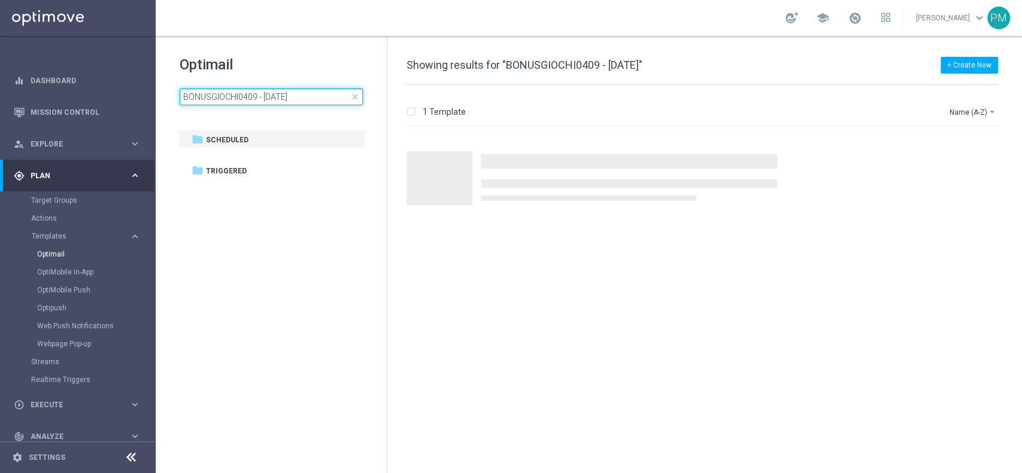
click at [244, 93] on input "BONUSGIOCHI0409 - 2025-09-07" at bounding box center [271, 97] width 183 height 17
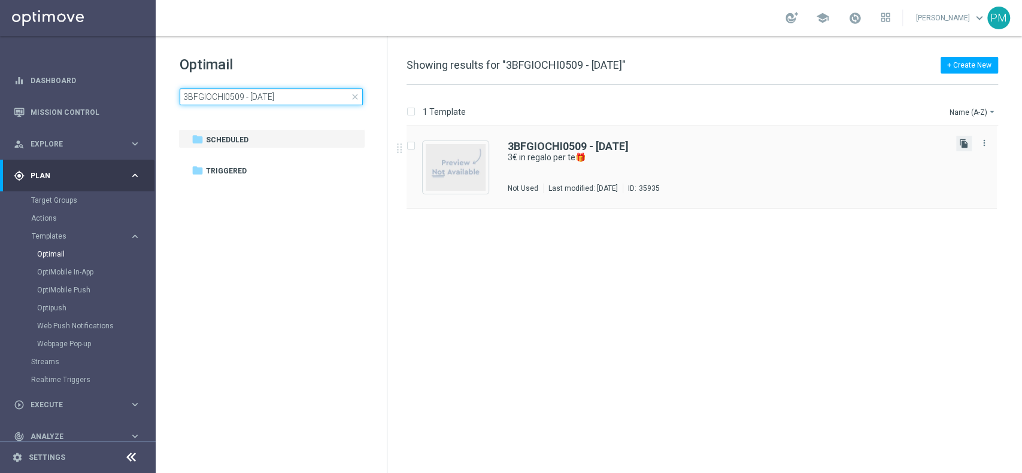
type input "3BFGIOCHI0509 - 2025-09-05"
click at [960, 142] on icon "file_copy" at bounding box center [964, 144] width 10 height 10
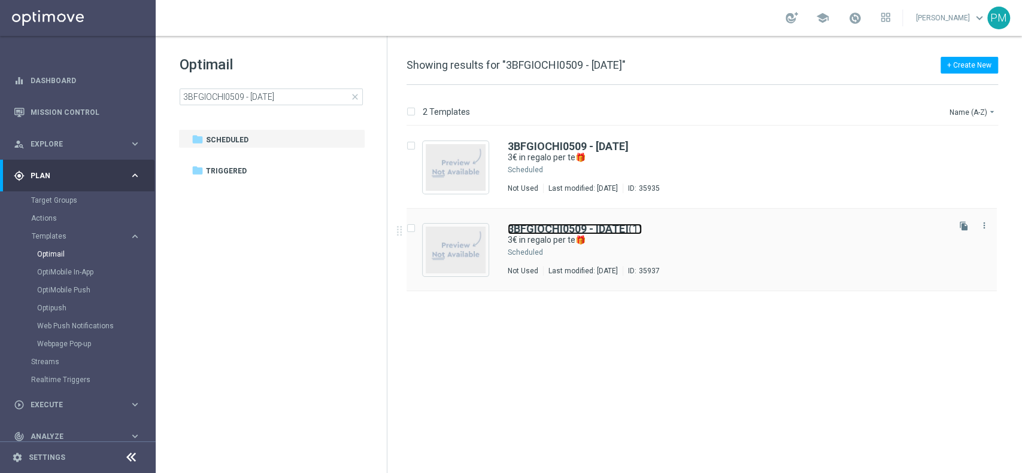
click at [564, 227] on b "3BFGIOCHI0509 - 2025-09-05" at bounding box center [568, 229] width 121 height 13
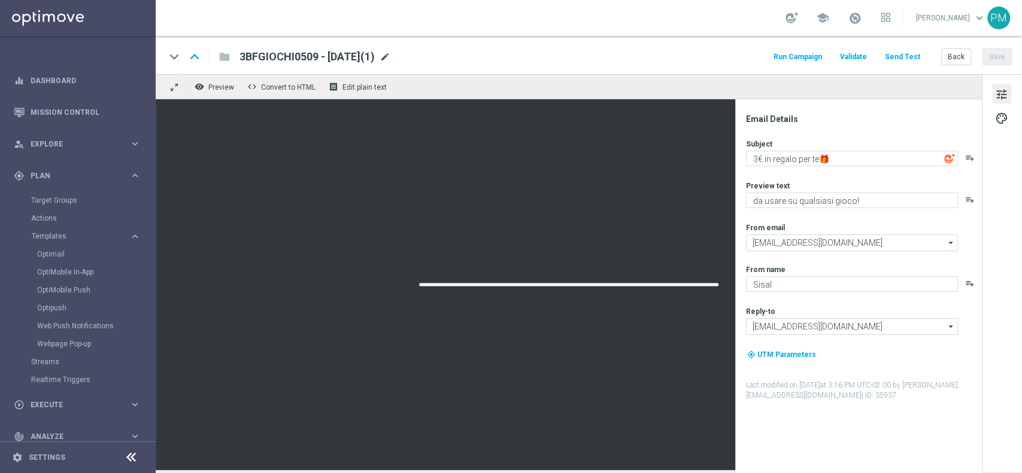
click at [390, 59] on span "mode_edit" at bounding box center [384, 56] width 11 height 11
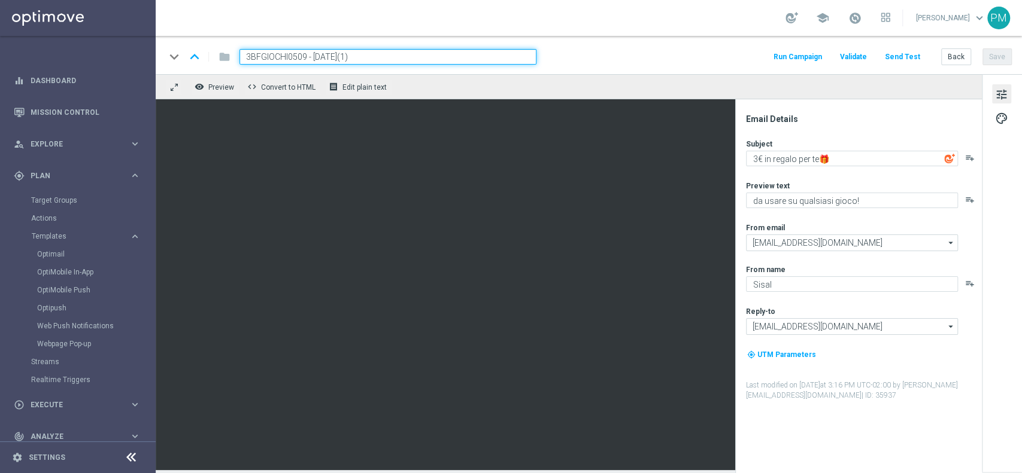
click at [282, 58] on input "3BFGIOCHI0509 - 2025-09-05(1)" at bounding box center [387, 57] width 297 height 16
paste input "1BFGIOCHI0509"
click at [372, 60] on input "1BFGIOCHI0509 - 2025-09-05(1)" at bounding box center [387, 57] width 297 height 16
type input "1BFGIOCHI0509 - 2025-09-05"
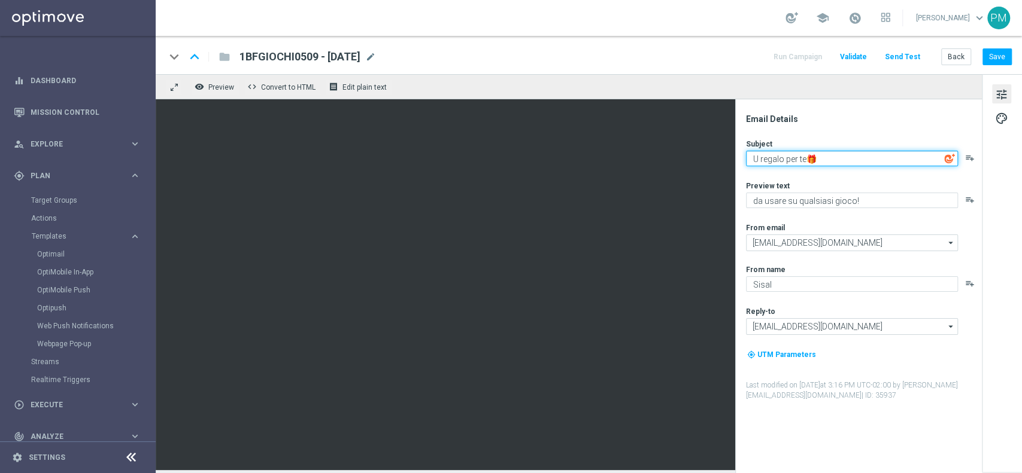
type textarea "Un regalo per te🎁"
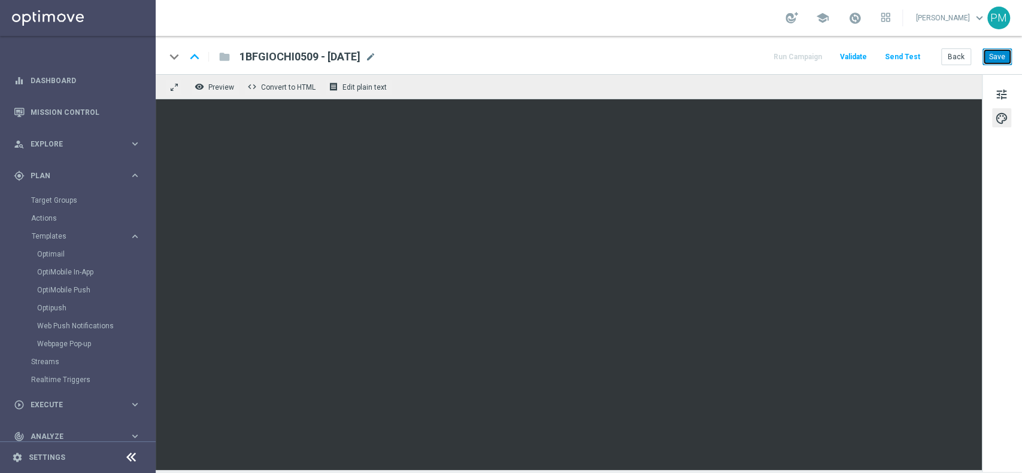
click at [1003, 53] on button "Save" at bounding box center [996, 56] width 29 height 17
click at [350, 60] on span "1BFGIOCHI0509 - 2025-09-05" at bounding box center [299, 57] width 121 height 14
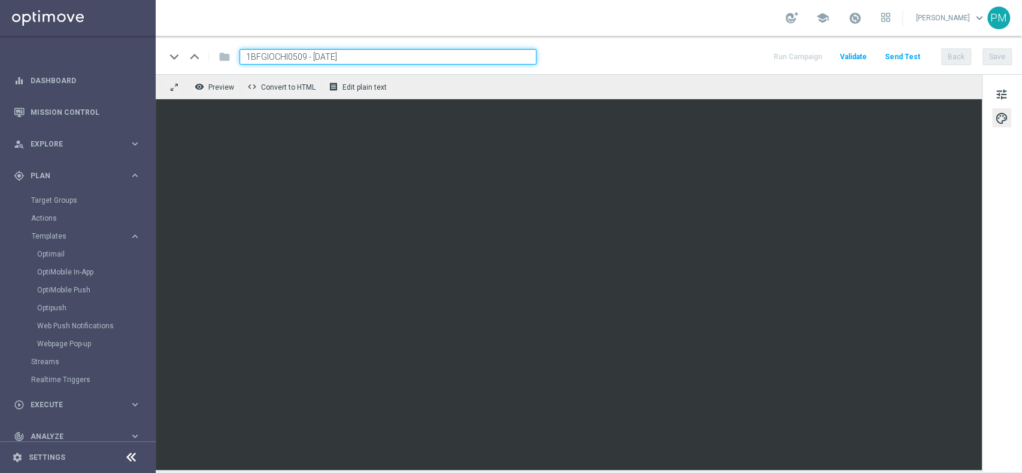
click at [350, 60] on input "1BFGIOCHI0509 - 2025-09-05" at bounding box center [387, 57] width 297 height 16
click at [1007, 55] on button "Save" at bounding box center [996, 56] width 29 height 17
click at [958, 56] on button "Back" at bounding box center [956, 56] width 30 height 17
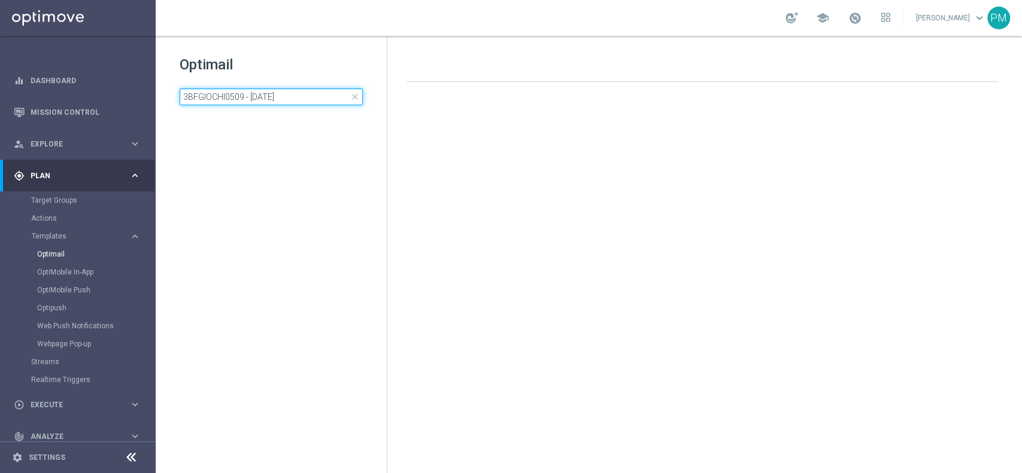
click at [296, 99] on input "3BFGIOCHI0509 - 2025-09-05" at bounding box center [271, 97] width 183 height 17
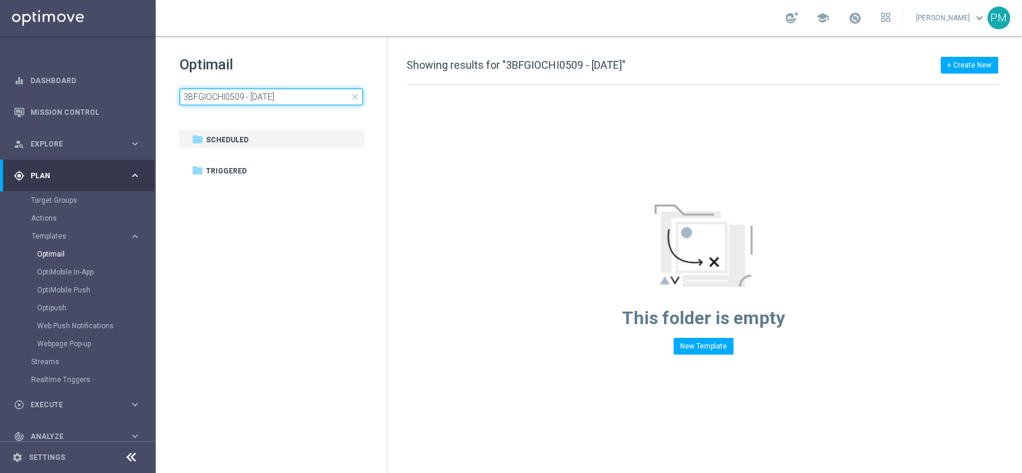
click at [296, 99] on input "3BFGIOCHI0509 - 2025-09-05" at bounding box center [271, 97] width 183 height 17
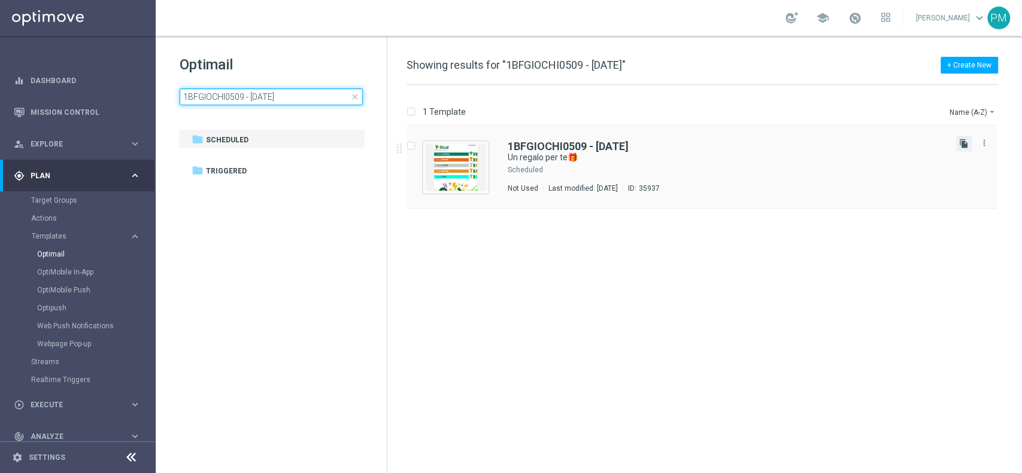
type input "1BFGIOCHI0509 - 2025-09-05"
click at [959, 144] on icon "file_copy" at bounding box center [964, 144] width 10 height 10
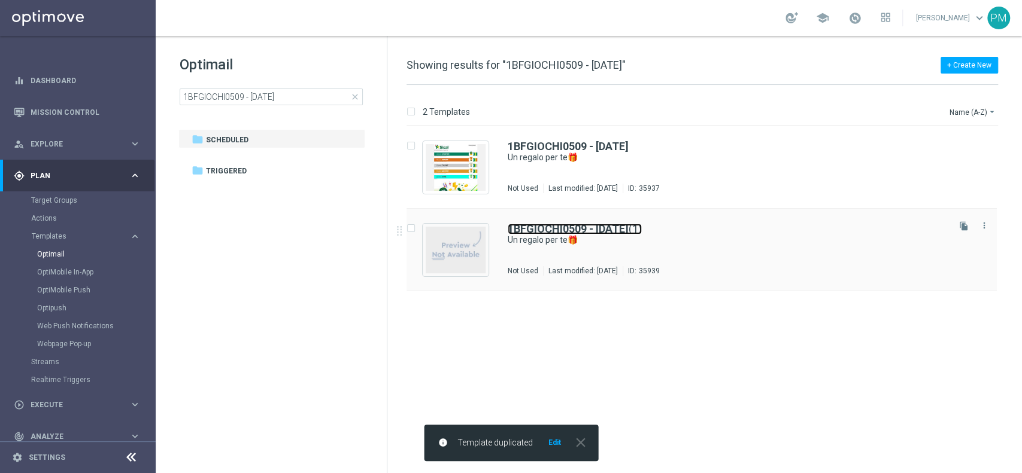
click at [572, 223] on b "1BFGIOCHI0509 - 2025-09-05" at bounding box center [568, 229] width 121 height 13
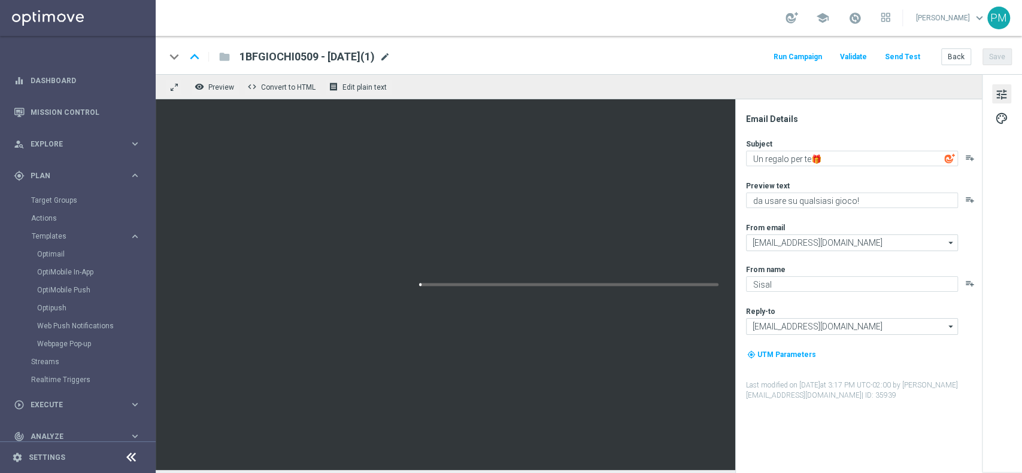
click at [390, 57] on span "mode_edit" at bounding box center [384, 56] width 11 height 11
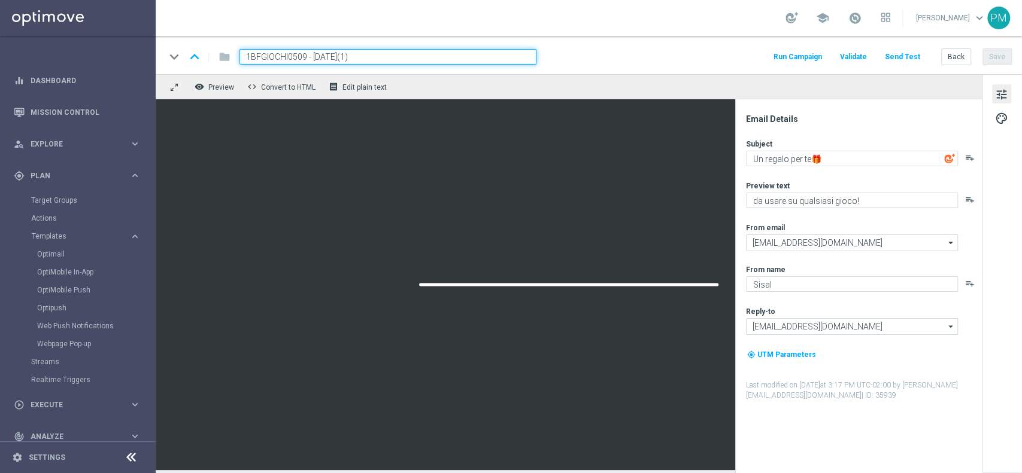
click at [281, 59] on input "1BFGIOCHI0509 - 2025-09-05(1)" at bounding box center [387, 57] width 297 height 16
paste input "BONUSGIOCHI050925"
click at [411, 54] on input "BONUSGIOCHI050925 - 2025-09-05(1)" at bounding box center [387, 57] width 297 height 16
type input "BONUSGIOCHI050925 - 2025-09-05"
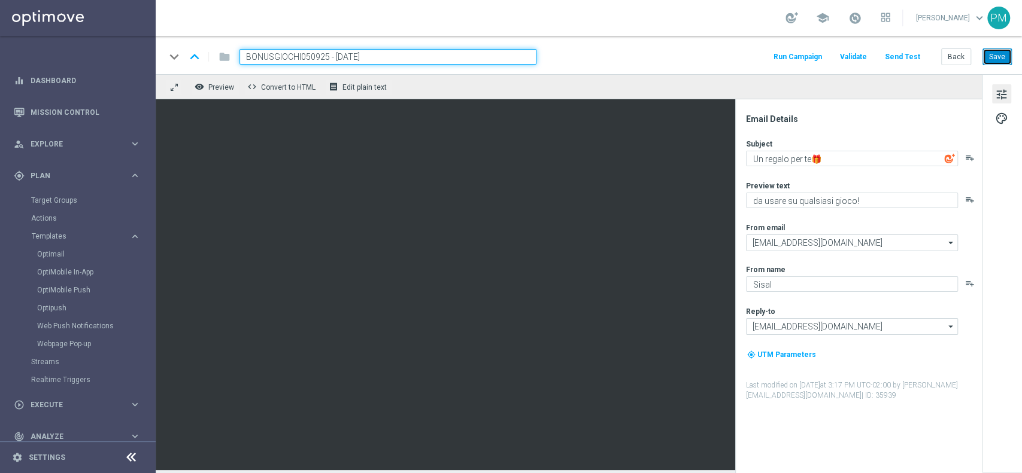
click at [997, 64] on button "Save" at bounding box center [996, 56] width 29 height 17
click at [1013, 57] on div "keyboard_arrow_down keyboard_arrow_up folder BONUSGIOCHI050925 - 2025-09-05 Run…" at bounding box center [589, 55] width 866 height 38
click at [1001, 59] on button "Save" at bounding box center [996, 56] width 29 height 17
click at [299, 51] on input "BONUSGIOCHI050925 - 2025-09-05" at bounding box center [387, 57] width 297 height 16
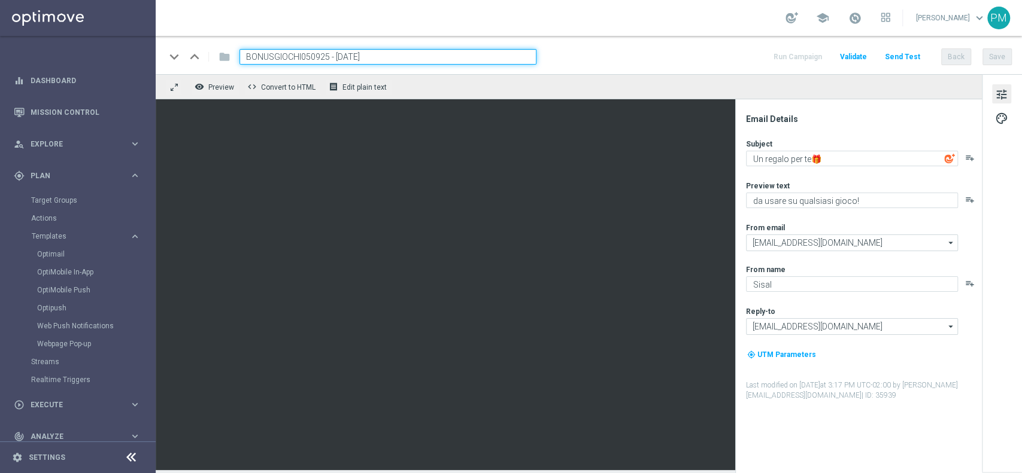
click at [299, 51] on input "BONUSGIOCHI050925 - 2025-09-05" at bounding box center [387, 57] width 297 height 16
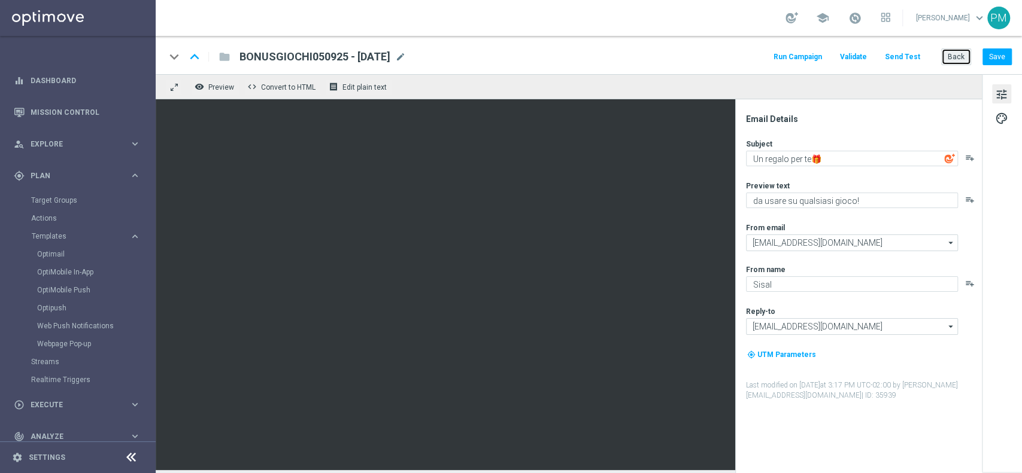
click at [956, 57] on button "Back" at bounding box center [956, 56] width 30 height 17
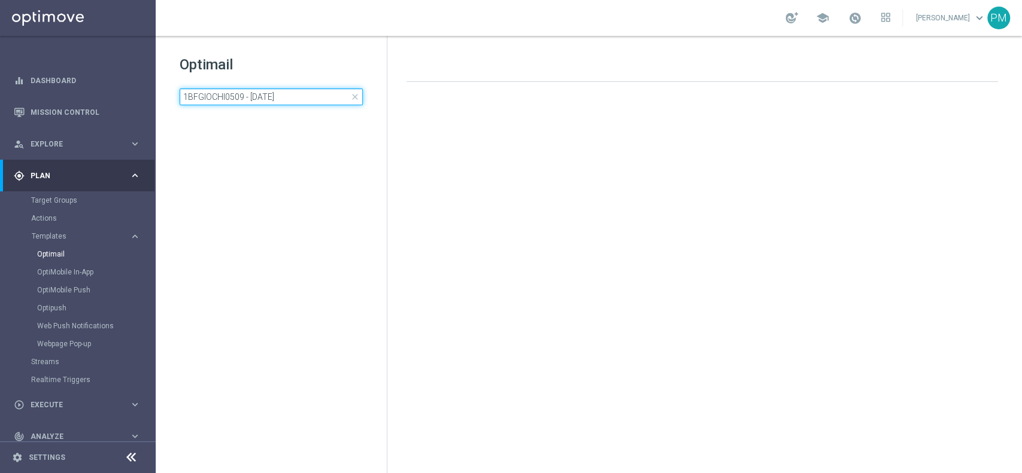
click at [260, 93] on input "1BFGIOCHI0509 - 2025-09-05" at bounding box center [271, 97] width 183 height 17
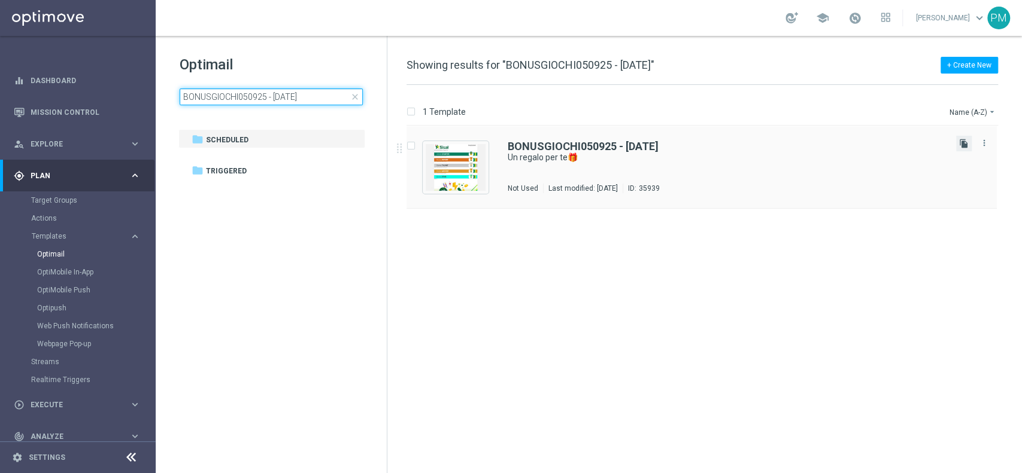
type input "BONUSGIOCHI050925 - 2025-09-05"
click at [964, 146] on icon "file_copy" at bounding box center [964, 144] width 10 height 10
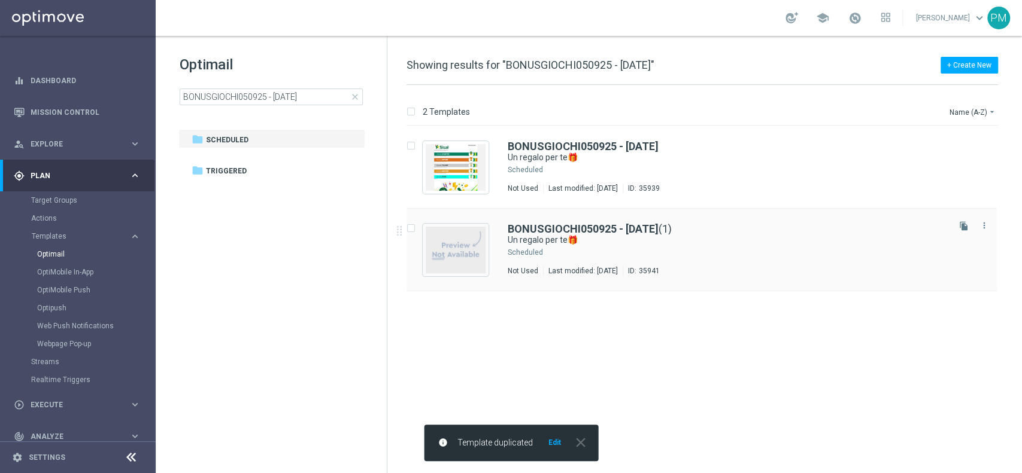
click at [604, 222] on div "BONUSGIOCHI050925 - 2025-09-05 (1) Un regalo per te🎁 Scheduled Not Used Last mo…" at bounding box center [701, 250] width 590 height 83
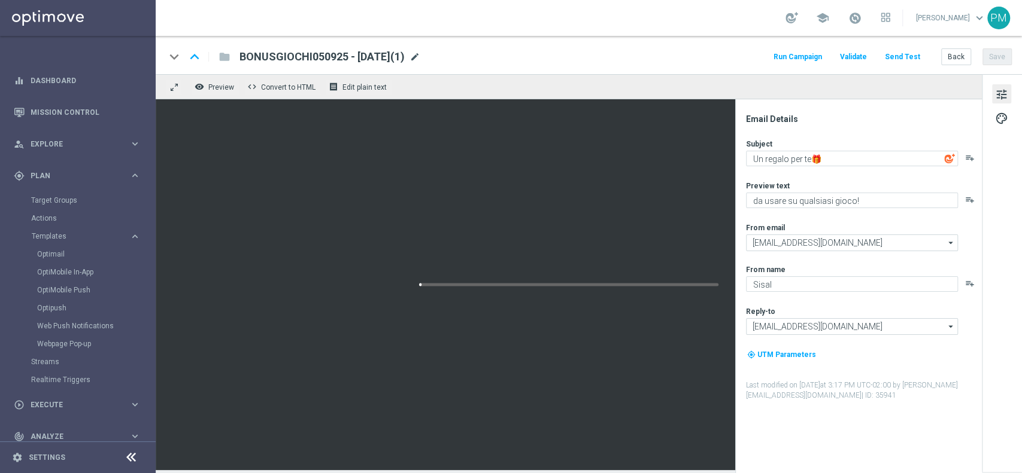
click at [420, 55] on span "mode_edit" at bounding box center [414, 56] width 11 height 11
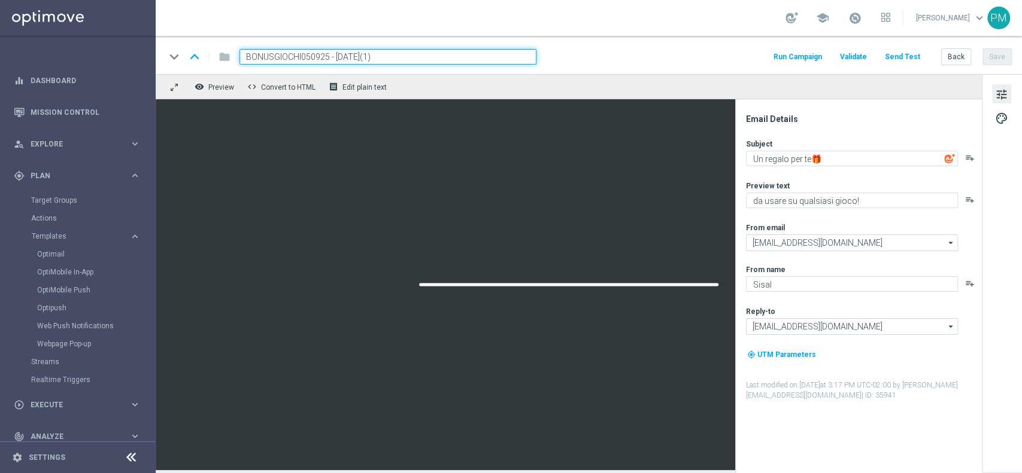
click at [294, 62] on input "BONUSGIOCHI050925 - 2025-09-05(1)" at bounding box center [387, 57] width 297 height 16
paste input "10BFGIOCHI0509"
click at [412, 60] on input "10BFGIOCHI0509 - 2025-09-05(1)" at bounding box center [387, 57] width 297 height 16
type input "10BFGIOCHI0509 - 2025-09-05"
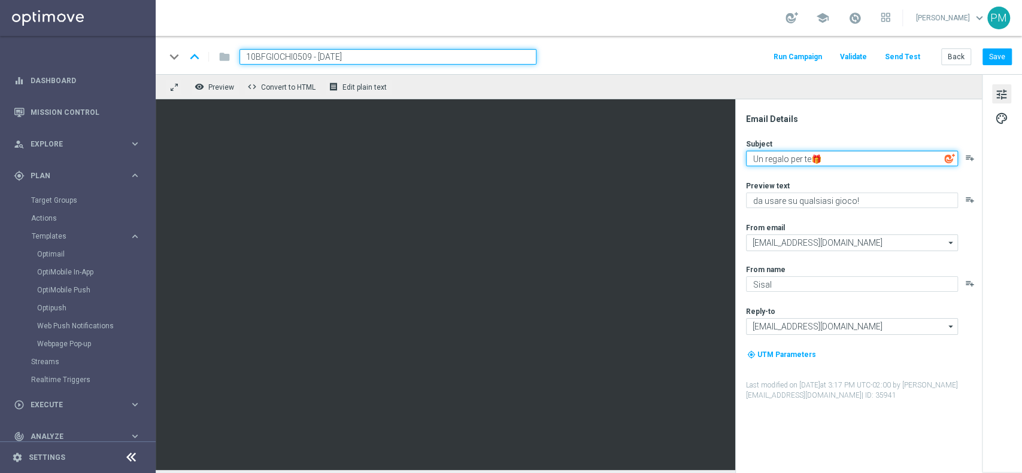
click at [758, 154] on textarea "Un regalo per te🎁" at bounding box center [852, 159] width 212 height 16
type textarea "10€ in regalo per te🎁"
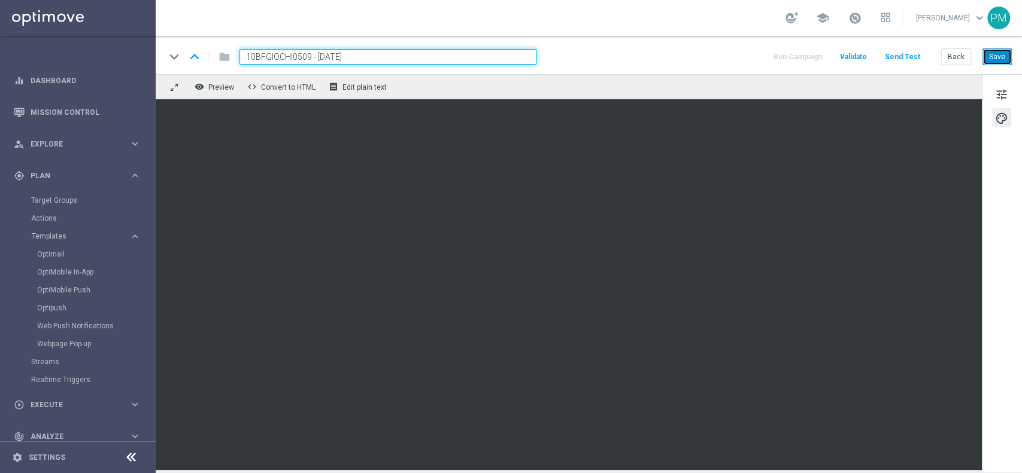
click at [996, 53] on button "Save" at bounding box center [996, 56] width 29 height 17
click at [400, 54] on input "10BFGIOCHI0509 - 2025-09-05" at bounding box center [387, 57] width 297 height 16
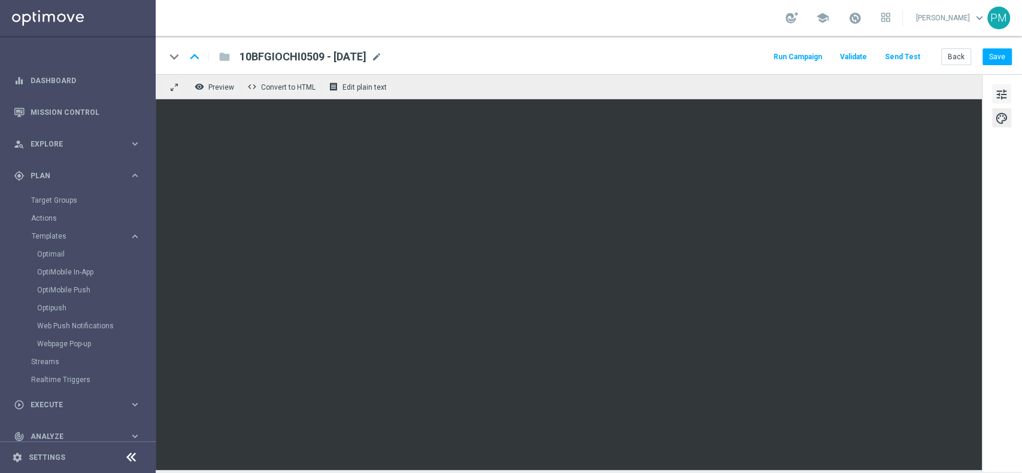
click at [1007, 92] on button "tune" at bounding box center [1001, 93] width 19 height 19
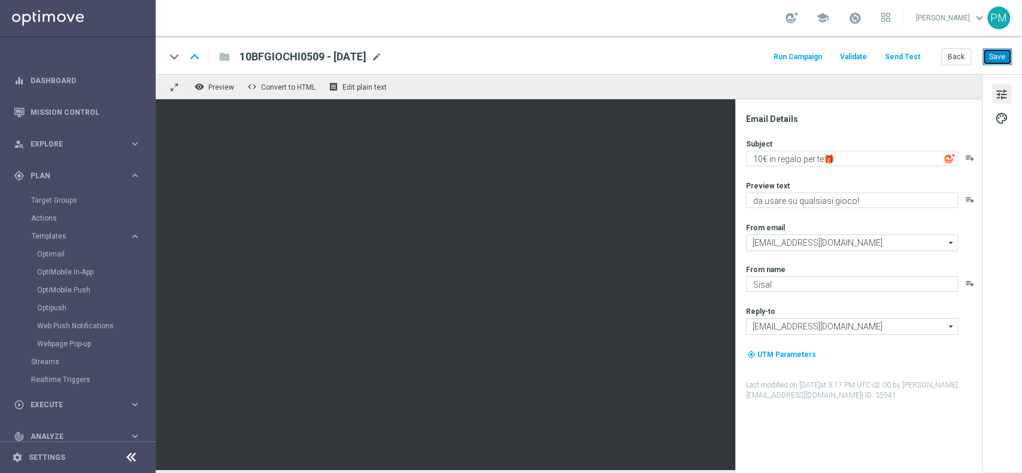
click at [1000, 60] on button "Save" at bounding box center [996, 56] width 29 height 17
click at [65, 198] on link "Target Groups" at bounding box center [77, 201] width 93 height 10
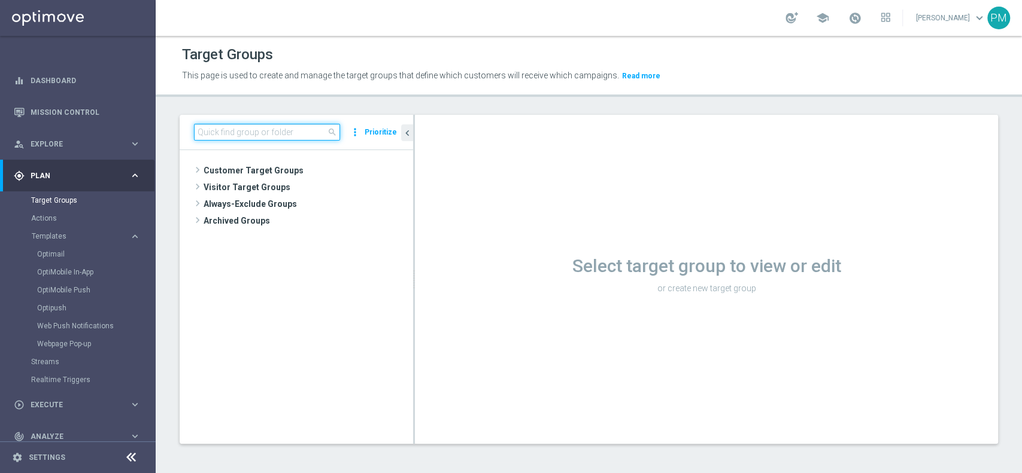
click at [249, 138] on input at bounding box center [267, 132] width 146 height 17
paste input "Churn 0-12M Talent ggr nb > 1100 lftime NO Casino TOP 20K"
type input "Churn 0-12M Talent ggr nb > 1100 lftime NO Casino TOP 20K"
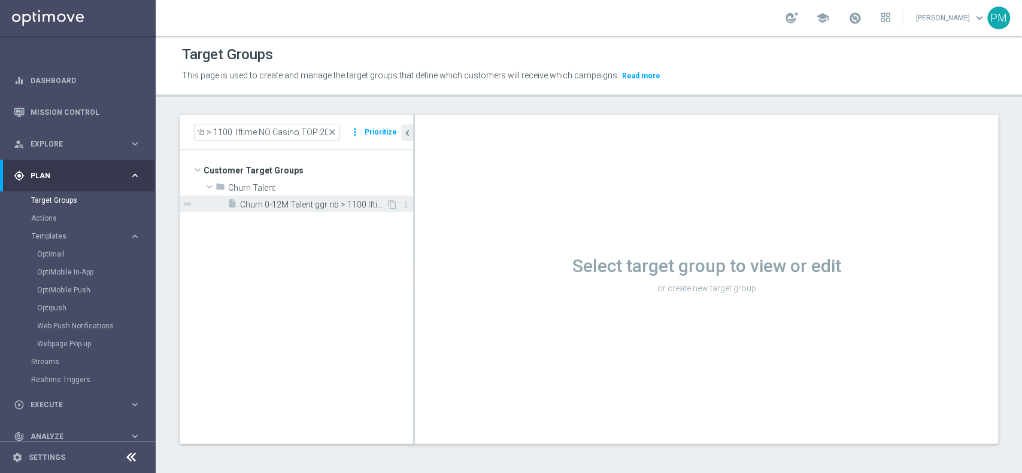
click at [292, 201] on span "Churn 0-12M Talent ggr nb > 1100 lftime NO Casino TOP 20K" at bounding box center [313, 205] width 146 height 10
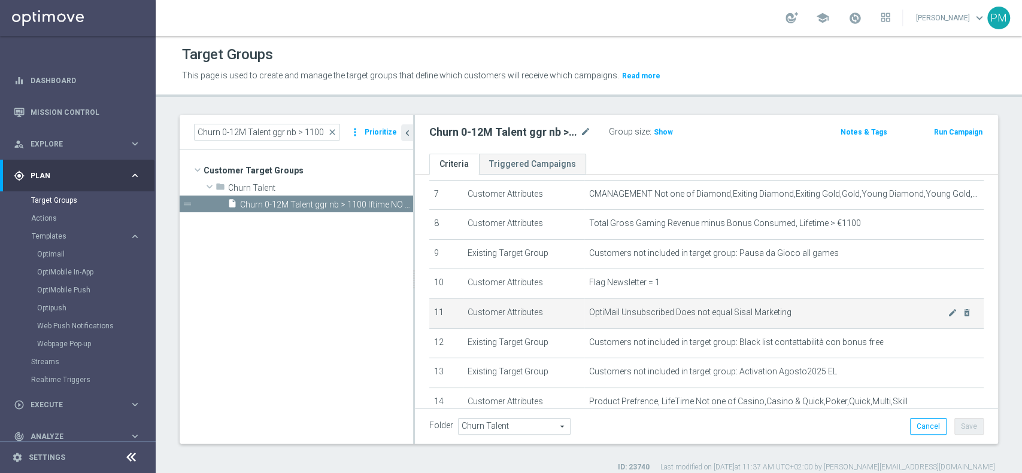
scroll to position [135, 0]
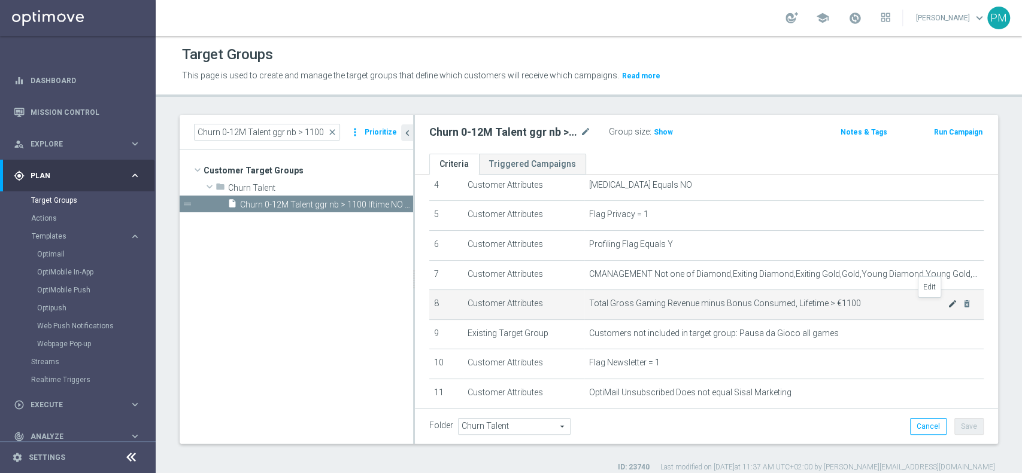
click at [948, 306] on icon "mode_edit" at bounding box center [953, 304] width 10 height 10
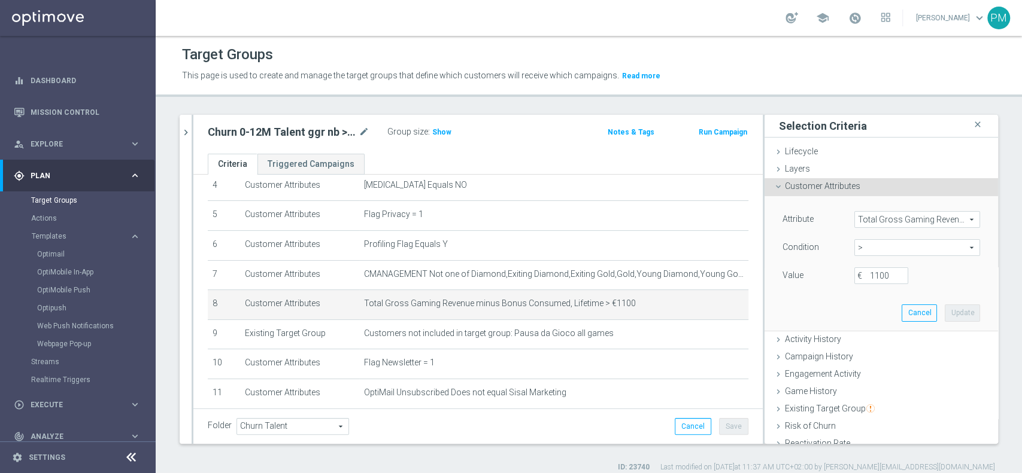
click at [870, 221] on span "Total Gross Gaming Revenue minus Bonus Consumed, Lifetime" at bounding box center [917, 220] width 125 height 16
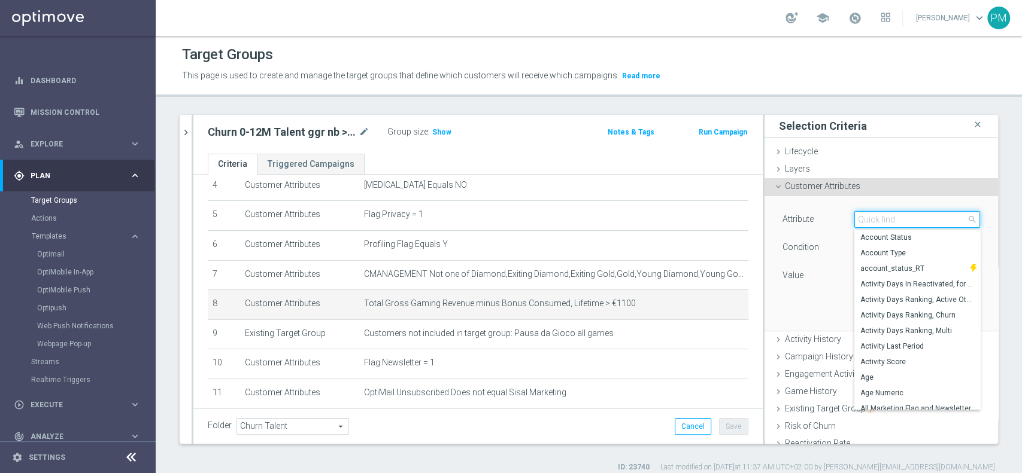
click at [870, 221] on input "search" at bounding box center [917, 219] width 126 height 17
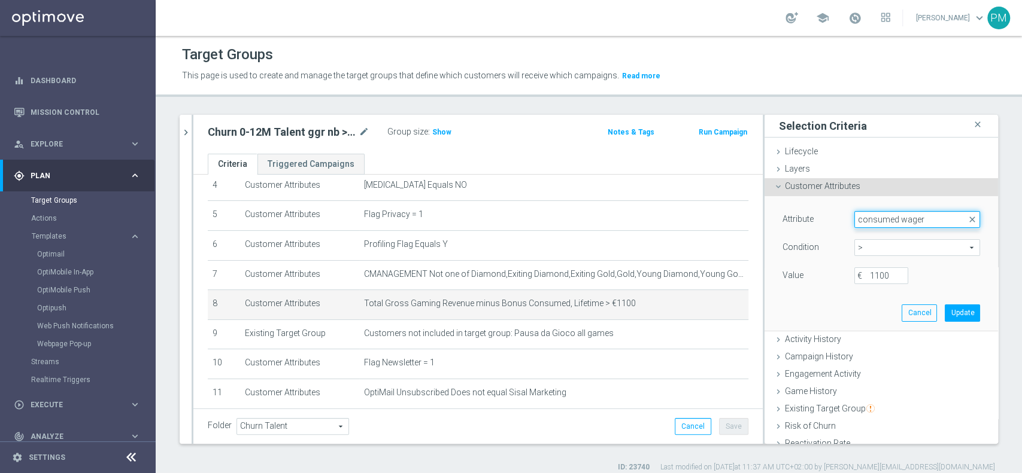
click at [865, 224] on input "consumed wager" at bounding box center [917, 219] width 126 height 17
paste input "Minus Bonus Wagared"
type input "Minus Bonus Wagared"
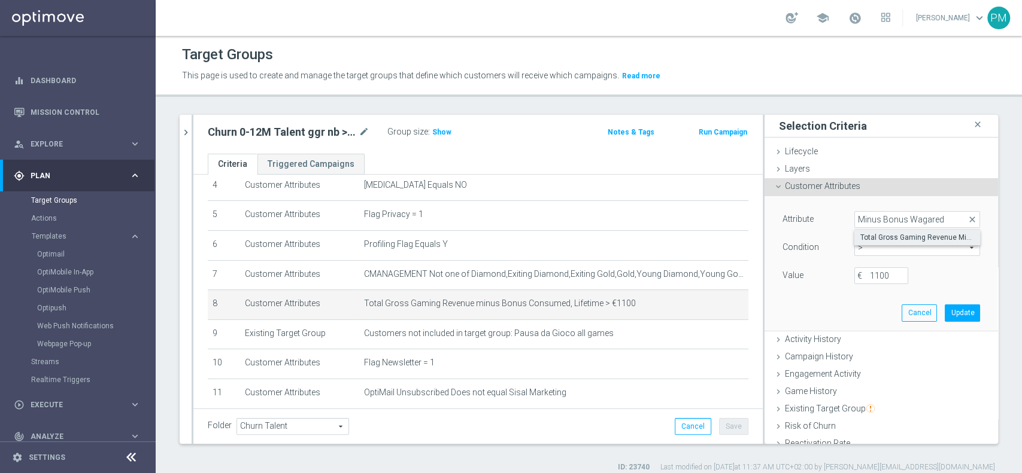
click at [869, 238] on span "Total Gross Gaming Revenue Minus Bonus Wagared" at bounding box center [917, 238] width 114 height 10
type input "Total Gross Gaming Revenue Minus Bonus Wagared"
type input "="
click at [855, 247] on span "=" at bounding box center [917, 248] width 125 height 16
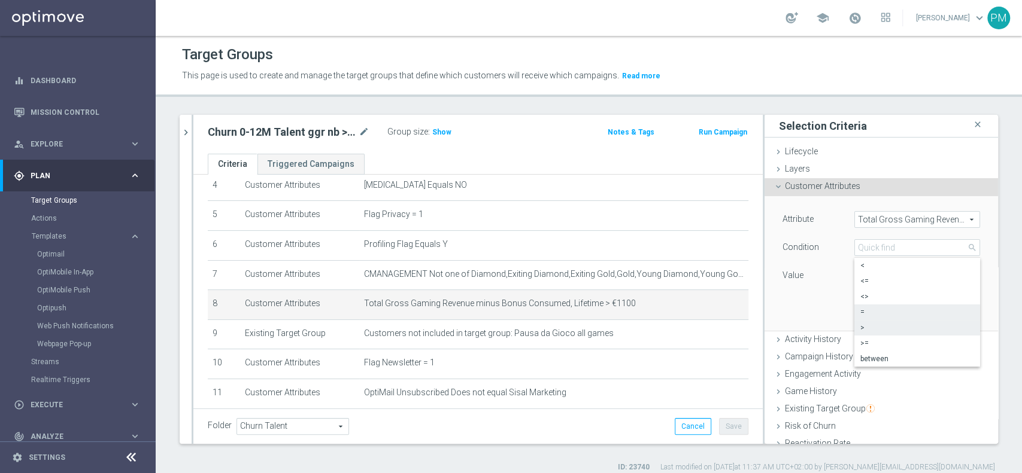
click at [862, 329] on span ">" at bounding box center [917, 328] width 114 height 10
type input ">"
click at [854, 280] on input "number" at bounding box center [881, 276] width 54 height 17
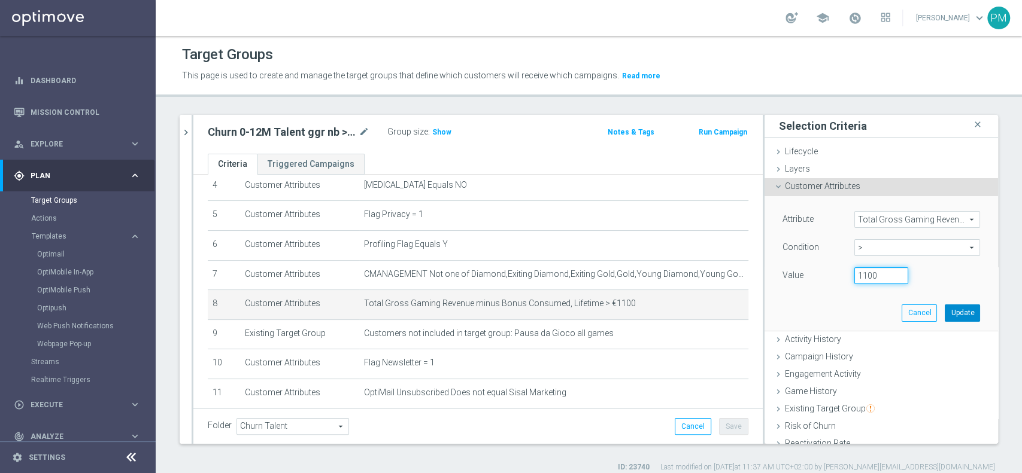
type input "1100"
click at [946, 311] on button "Update" at bounding box center [962, 313] width 35 height 17
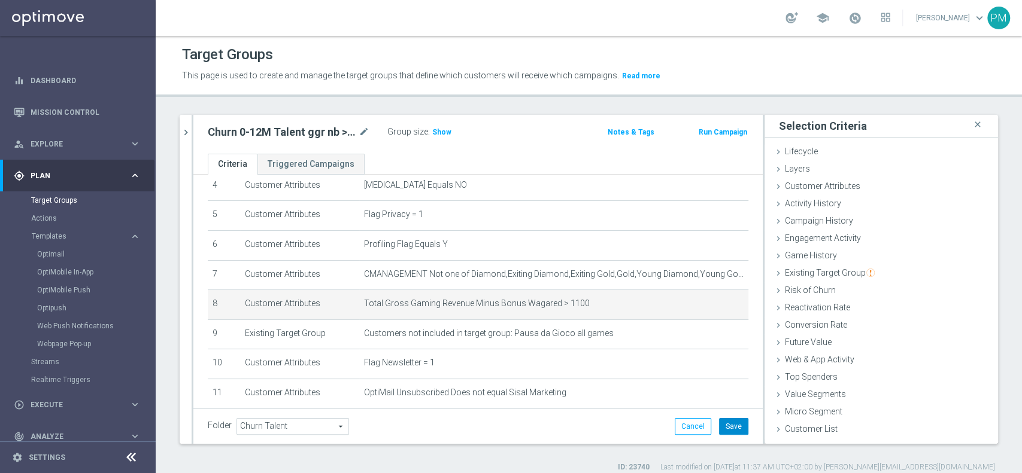
click at [733, 423] on button "Save" at bounding box center [733, 426] width 29 height 17
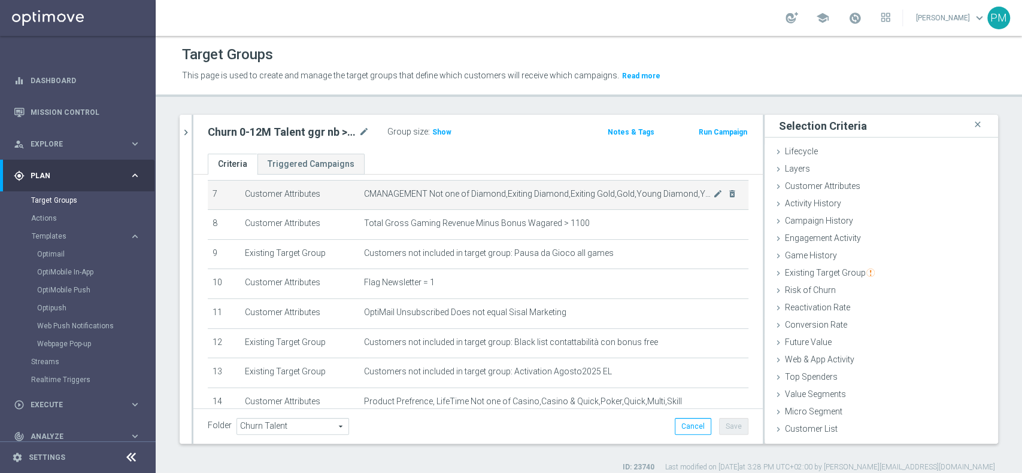
scroll to position [282, 0]
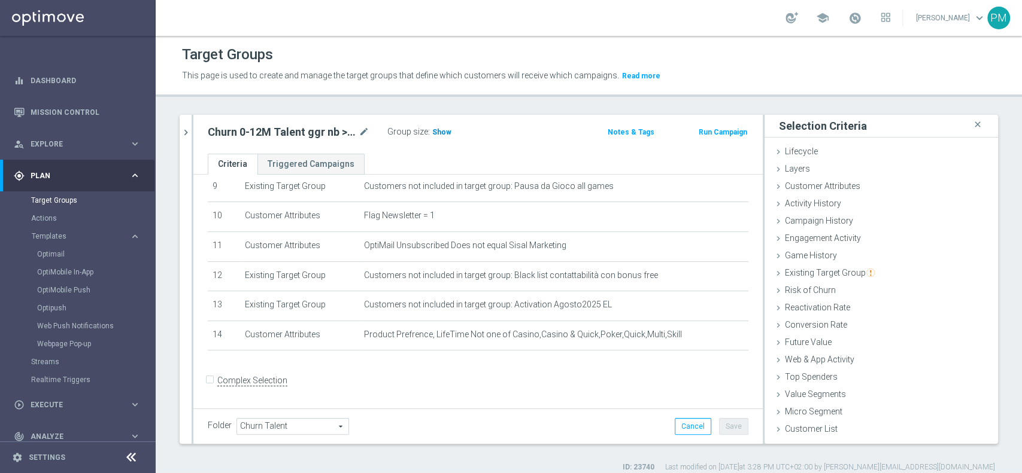
click at [438, 128] on span "Show" at bounding box center [441, 132] width 19 height 8
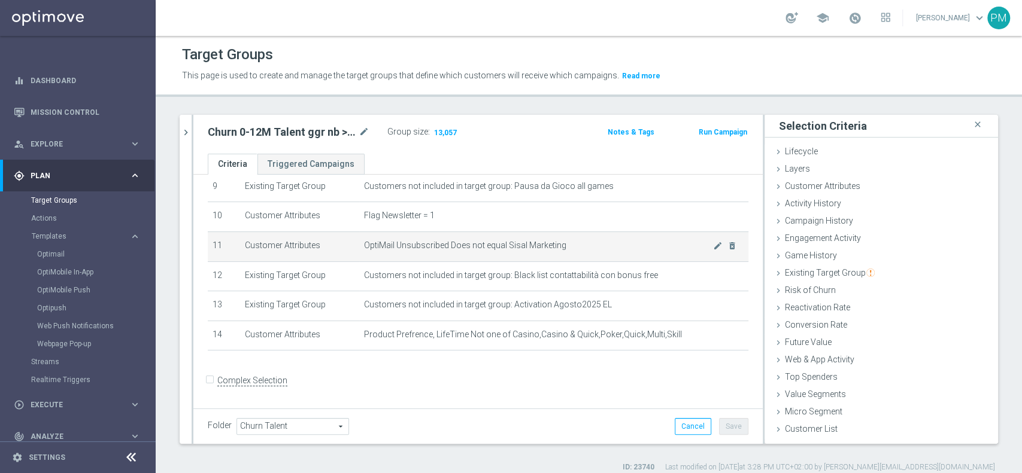
scroll to position [202, 0]
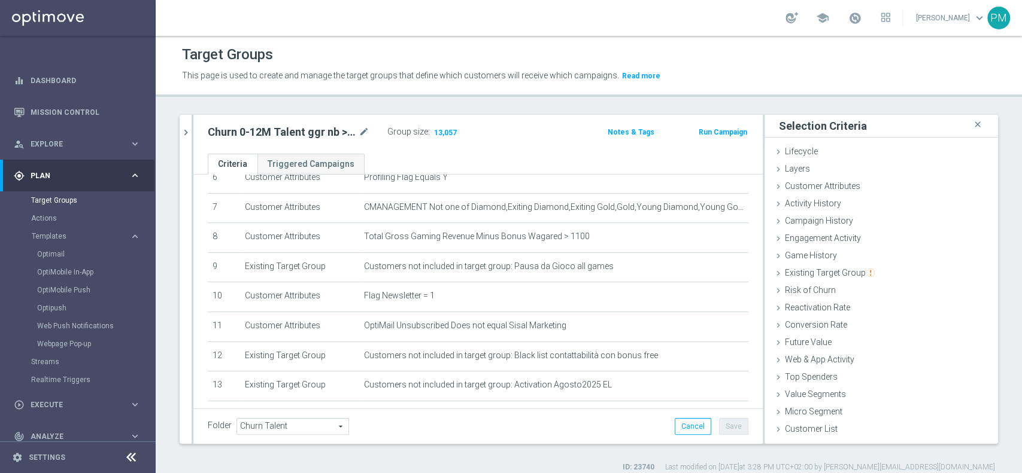
click at [697, 132] on button "Run Campaign" at bounding box center [722, 132] width 51 height 13
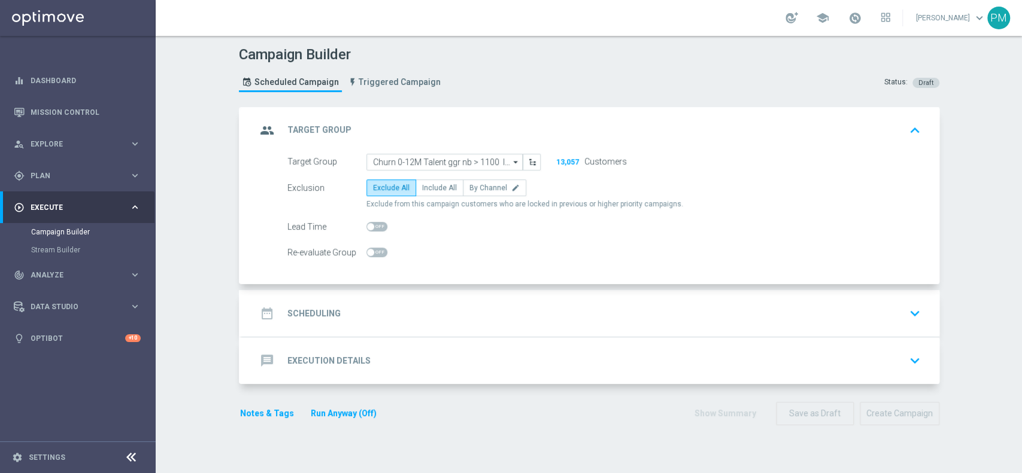
click at [504, 311] on div "date_range Scheduling keyboard_arrow_down" at bounding box center [590, 313] width 669 height 23
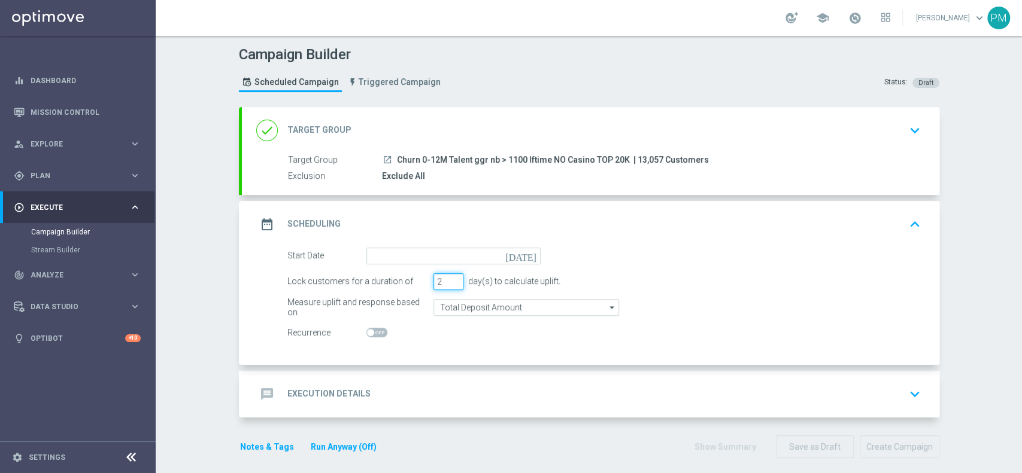
type input "2"
click at [450, 284] on input "2" at bounding box center [448, 282] width 30 height 17
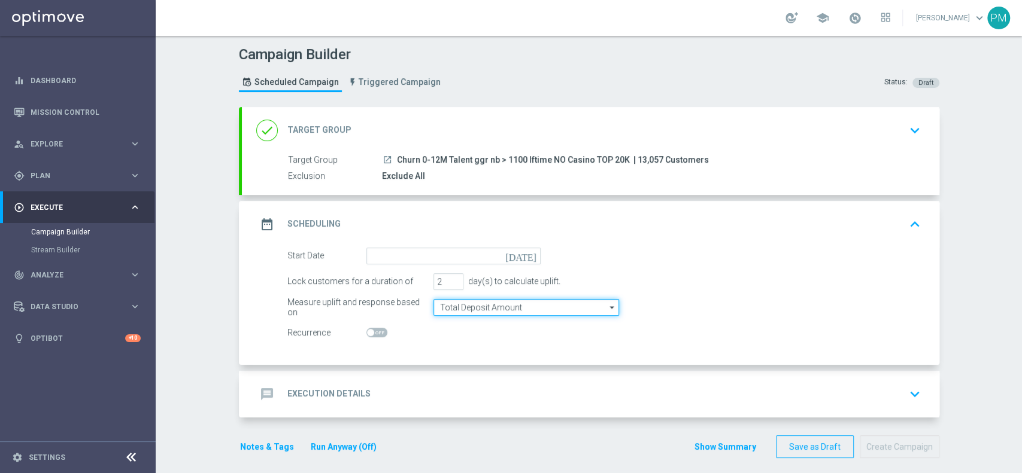
click at [450, 305] on input "Total Deposit Amount" at bounding box center [526, 307] width 186 height 17
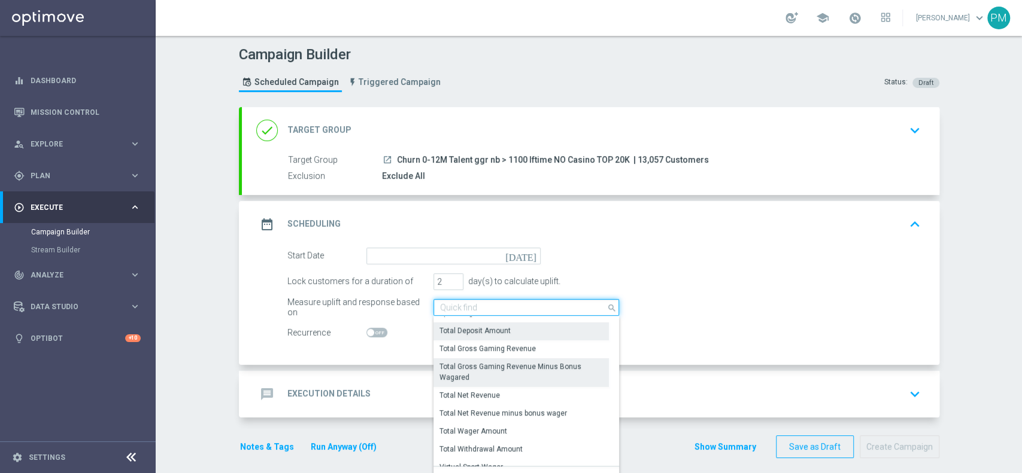
scroll to position [268, 0]
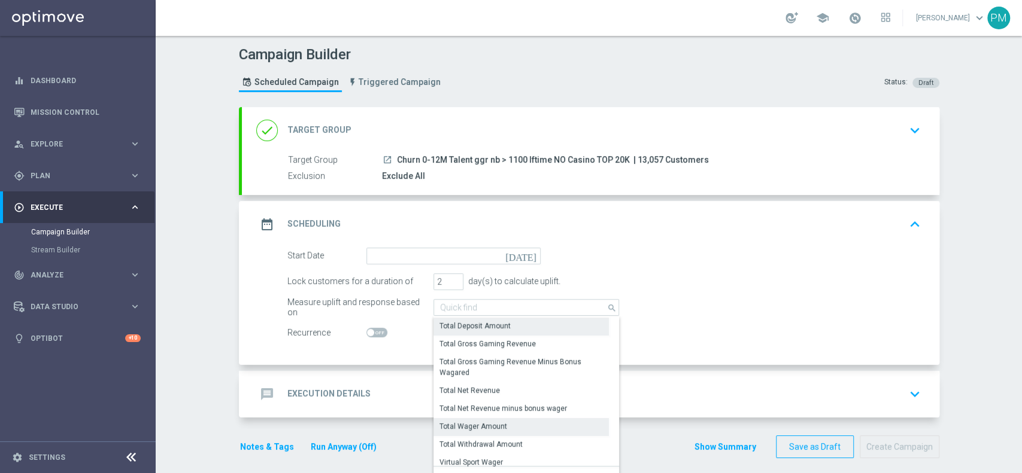
click at [475, 421] on div "Total Wager Amount" at bounding box center [473, 426] width 68 height 11
type input "Total Wager Amount"
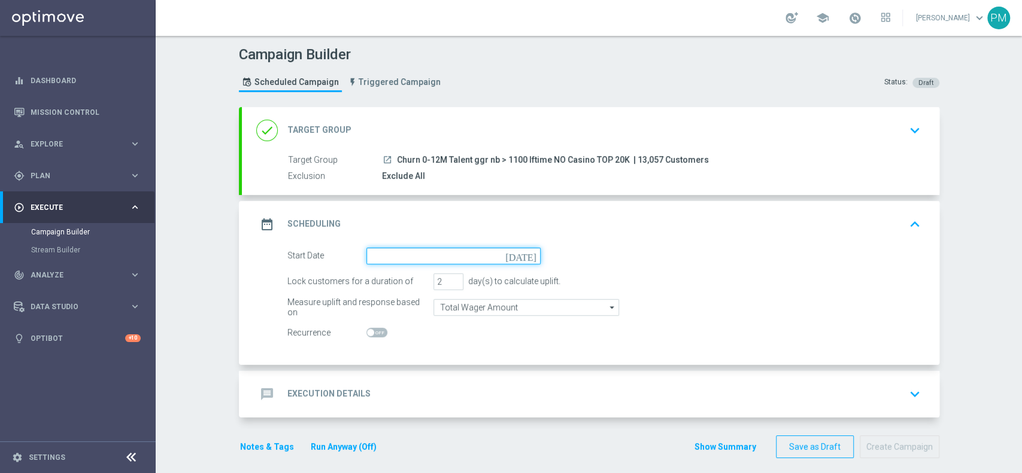
click at [438, 260] on input at bounding box center [453, 256] width 174 height 17
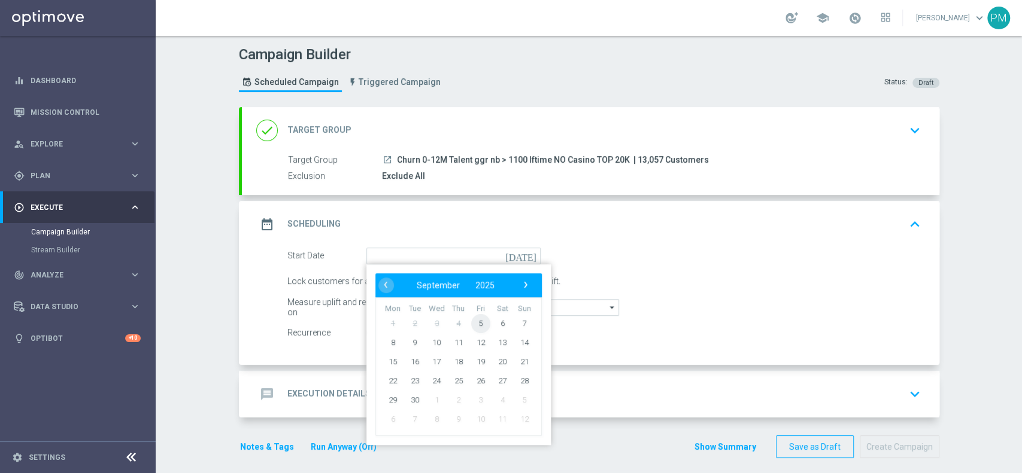
click at [474, 323] on span "5" at bounding box center [479, 323] width 19 height 19
type input "05 Sep 2025"
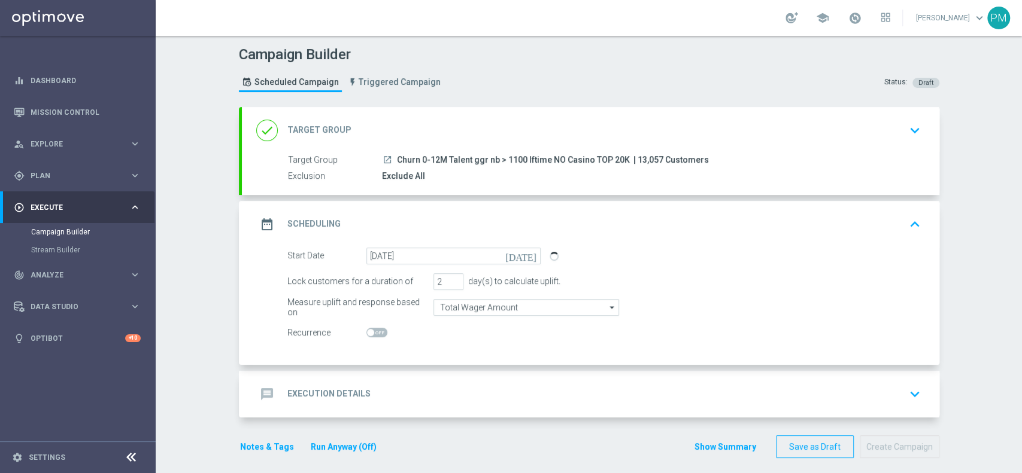
click at [409, 387] on div "message Execution Details keyboard_arrow_down" at bounding box center [590, 394] width 669 height 23
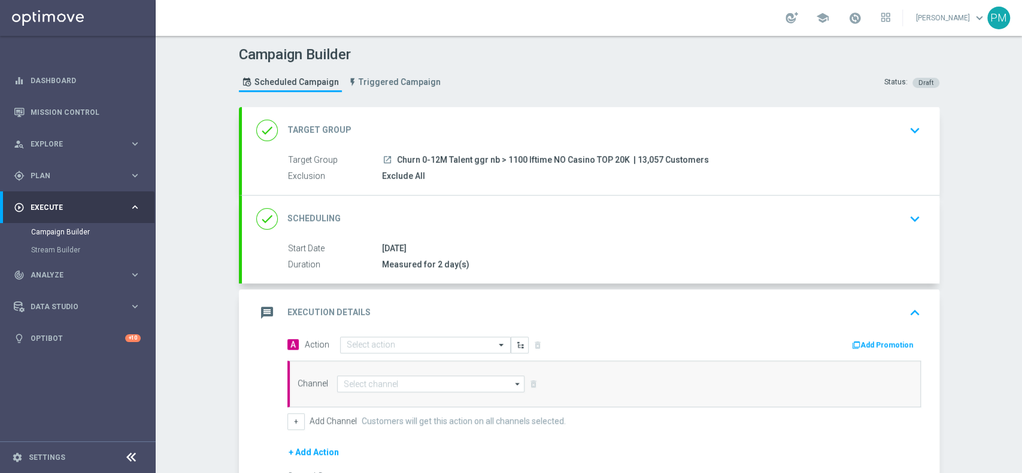
scroll to position [144, 0]
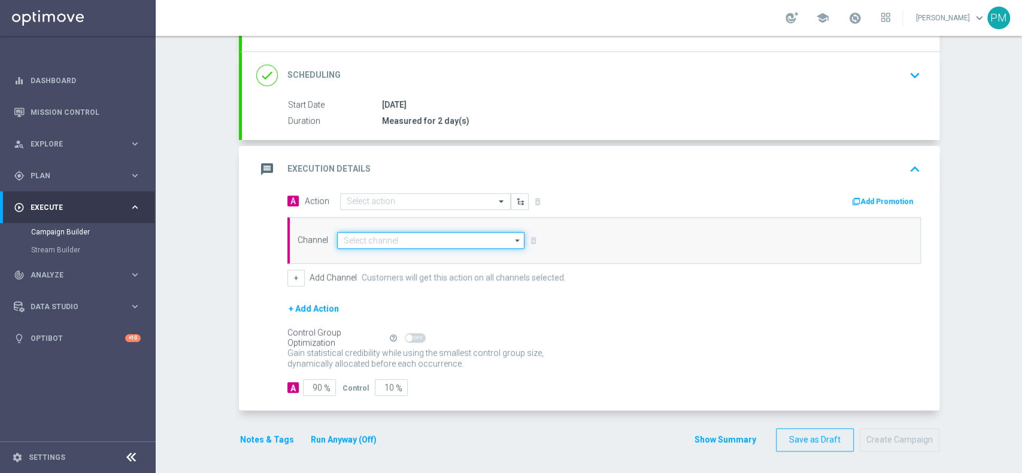
click at [376, 239] on input at bounding box center [431, 240] width 188 height 17
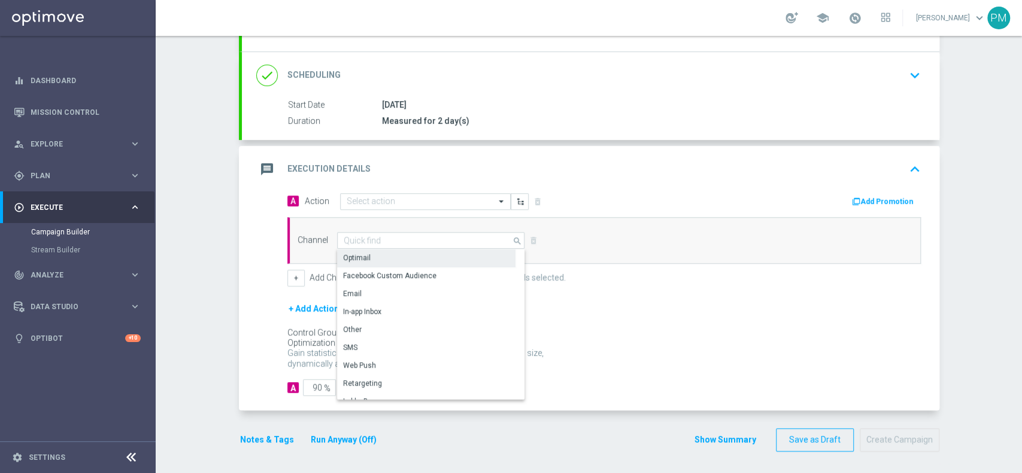
click at [378, 260] on div "Optimail" at bounding box center [426, 258] width 178 height 17
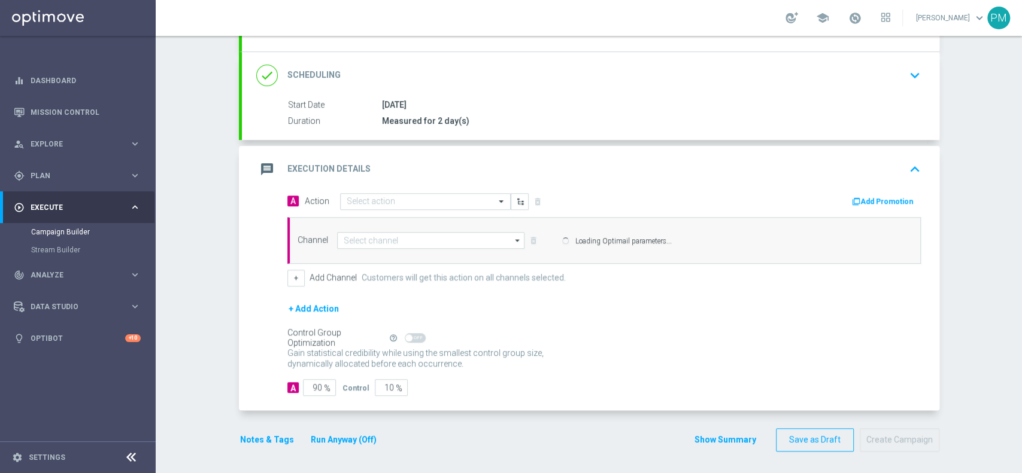
type input "Optimail"
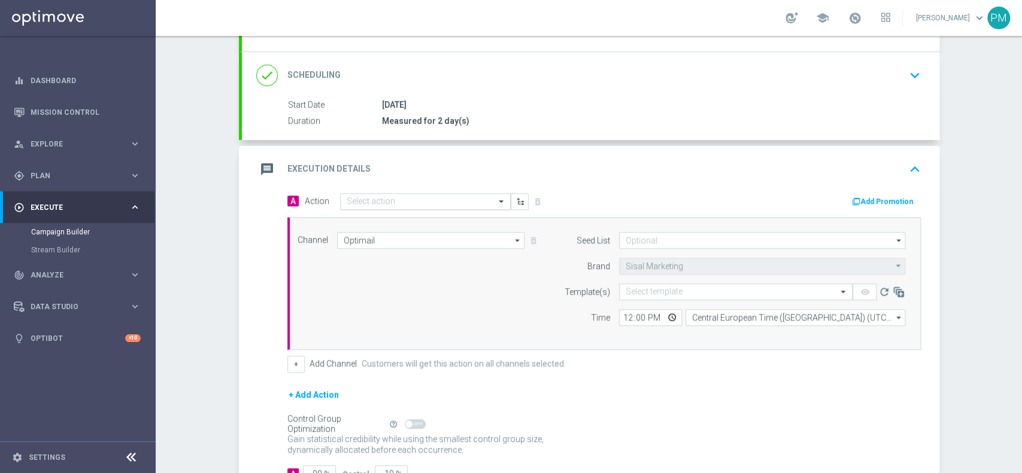
click at [362, 202] on input "text" at bounding box center [413, 202] width 133 height 10
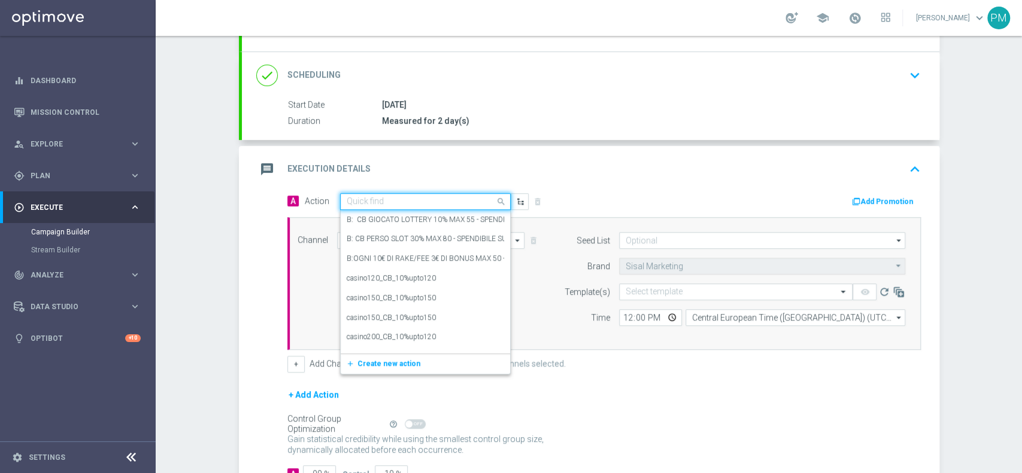
paste input "BF 3€ TUTTI I GIOCHI"
type input "BF 3€ TUTTI I GIOCHI"
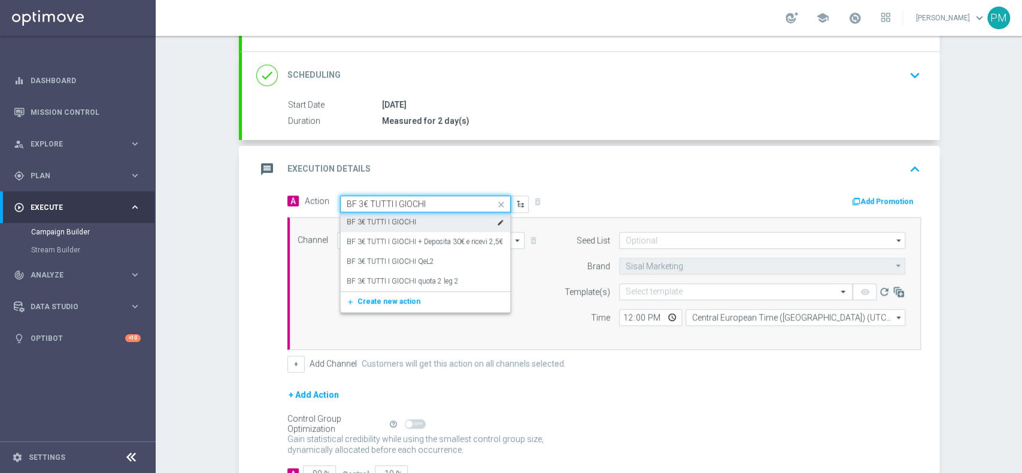
click at [378, 222] on label "BF 3€ TUTTI I GIOCHI" at bounding box center [381, 222] width 69 height 10
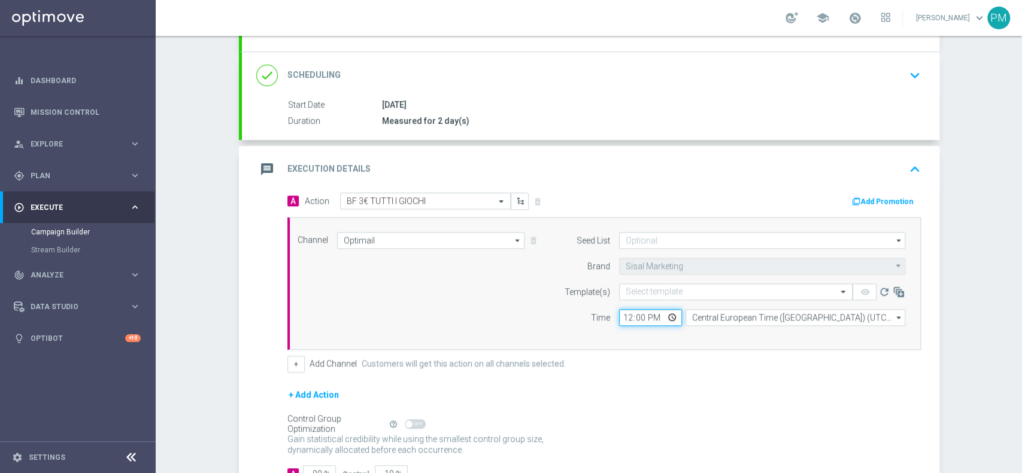
click at [619, 315] on input "12:00" at bounding box center [650, 317] width 63 height 17
type input "17:00"
click at [626, 287] on input "text" at bounding box center [724, 292] width 196 height 10
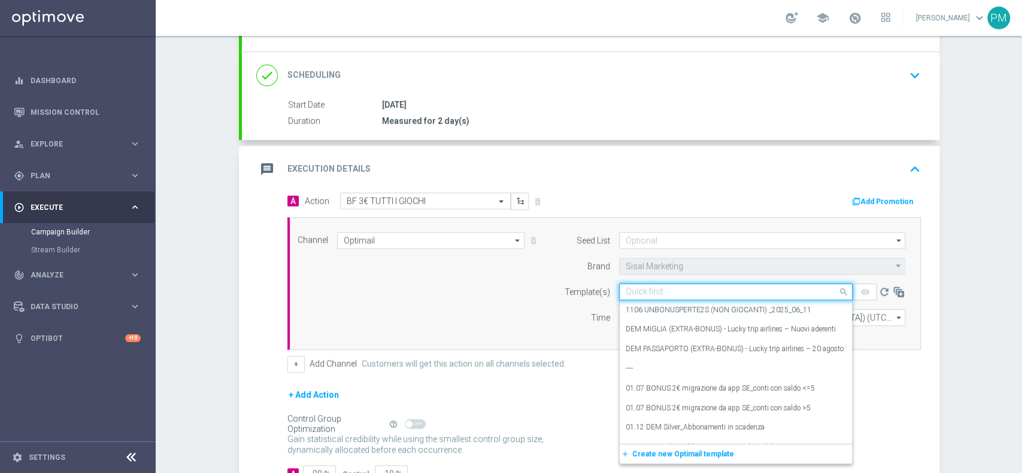
paste input "3BFGIOCHI0509 - 2025-09-05"
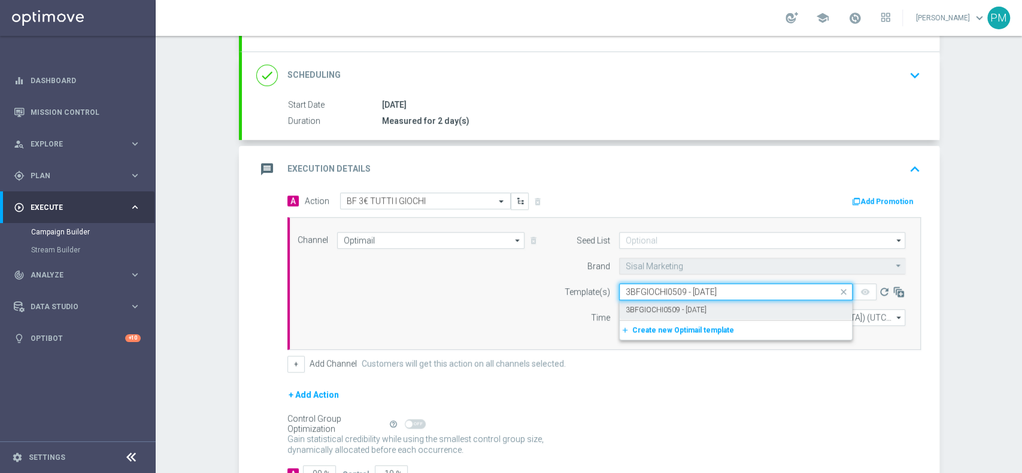
click at [652, 305] on label "3BFGIOCHI0509 - 2025-09-05" at bounding box center [666, 310] width 81 height 10
type input "3BFGIOCHI0509 - 2025-09-05"
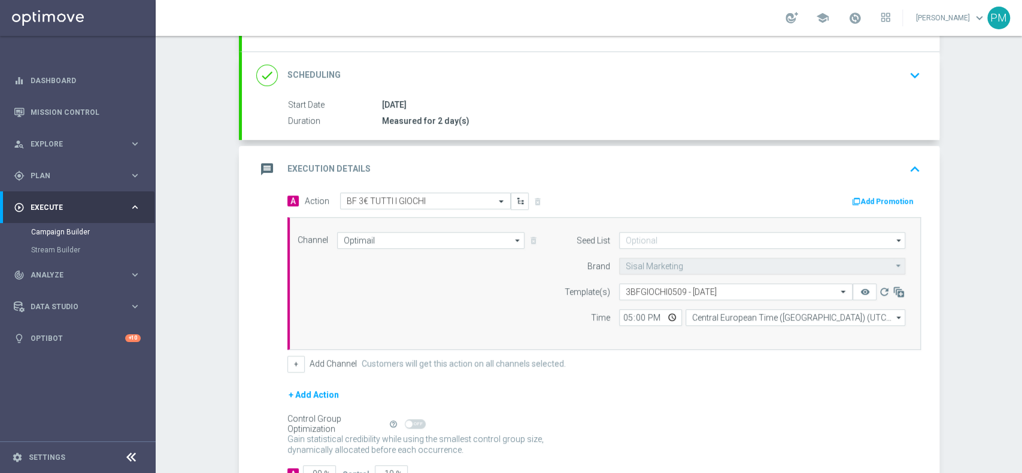
click at [860, 196] on button "Add Promotion" at bounding box center [884, 201] width 66 height 13
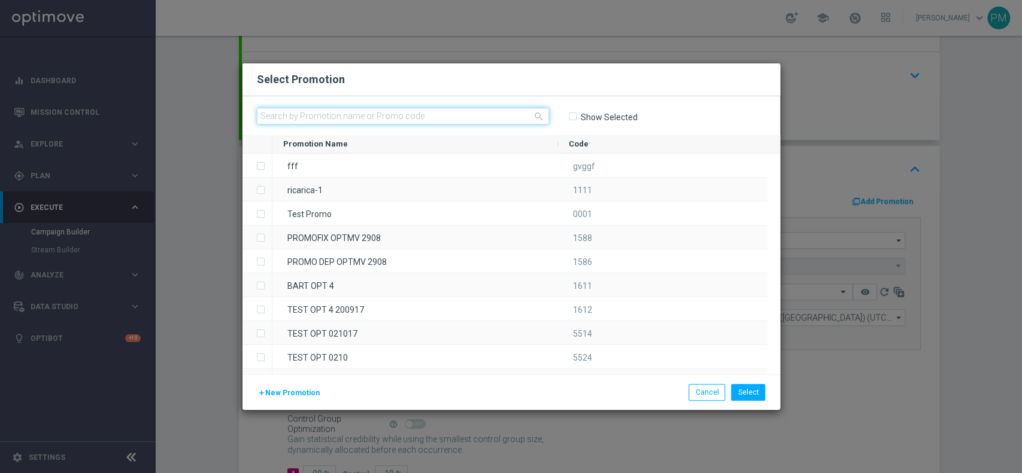
click at [406, 116] on input "text" at bounding box center [403, 116] width 292 height 17
paste input "233287"
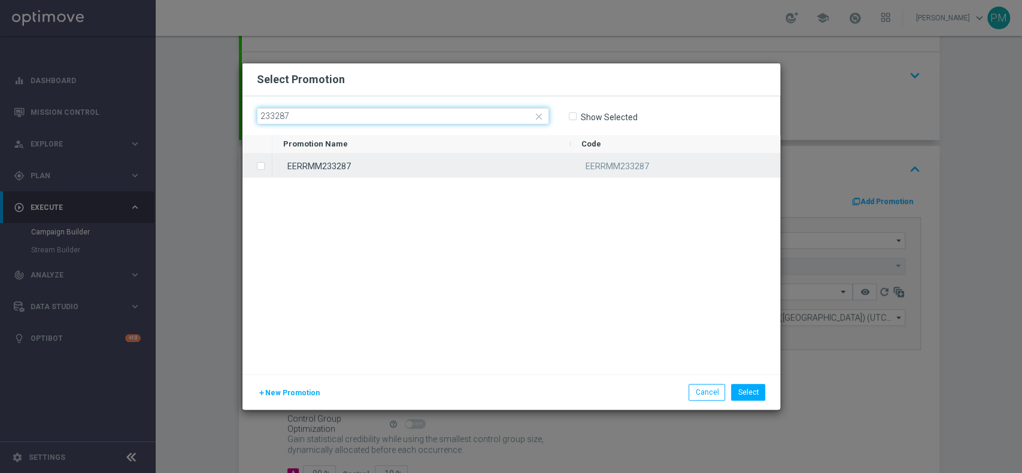
type input "233287"
click at [403, 170] on div "EERRMM233287" at bounding box center [421, 165] width 298 height 23
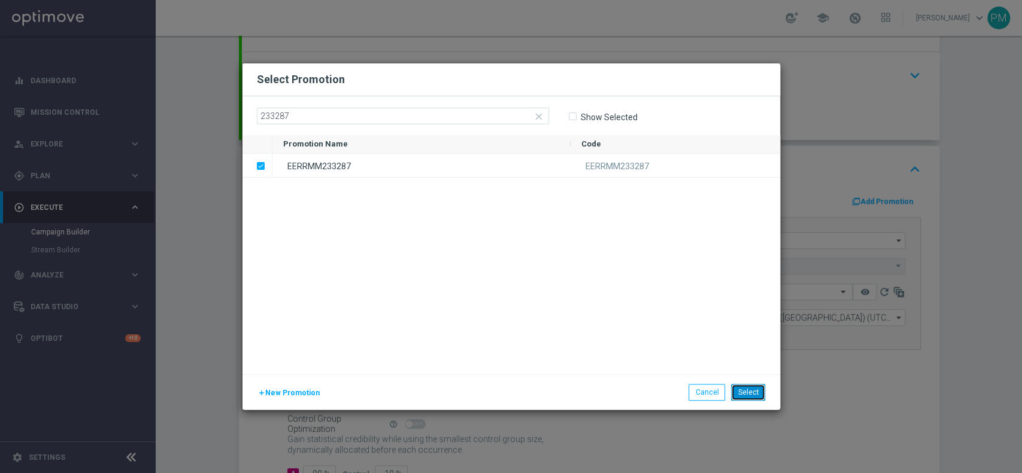
click at [750, 394] on button "Select" at bounding box center [748, 392] width 34 height 17
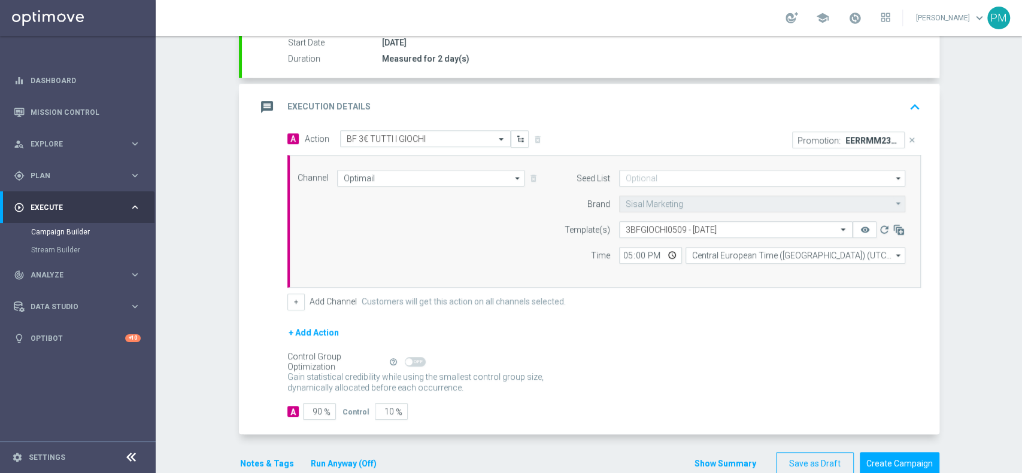
scroll to position [230, 0]
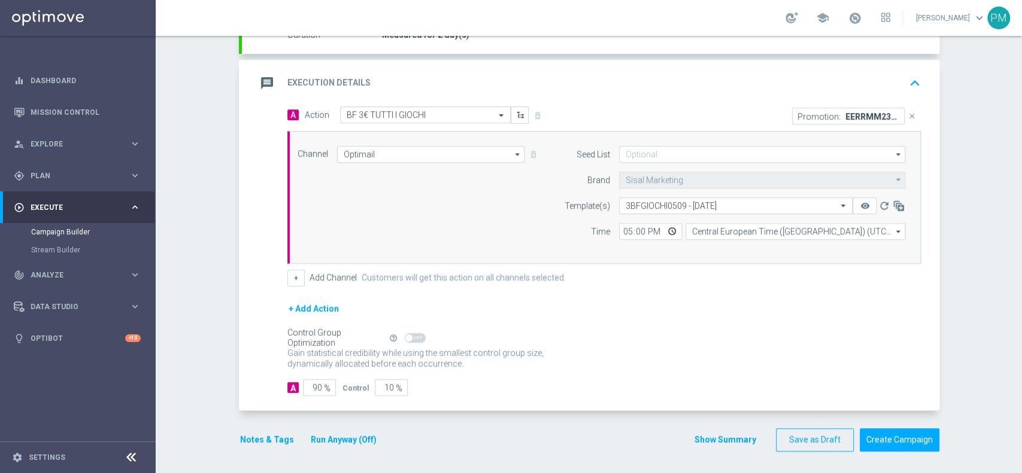
click at [834, 79] on div "message Execution Details keyboard_arrow_up" at bounding box center [590, 83] width 669 height 23
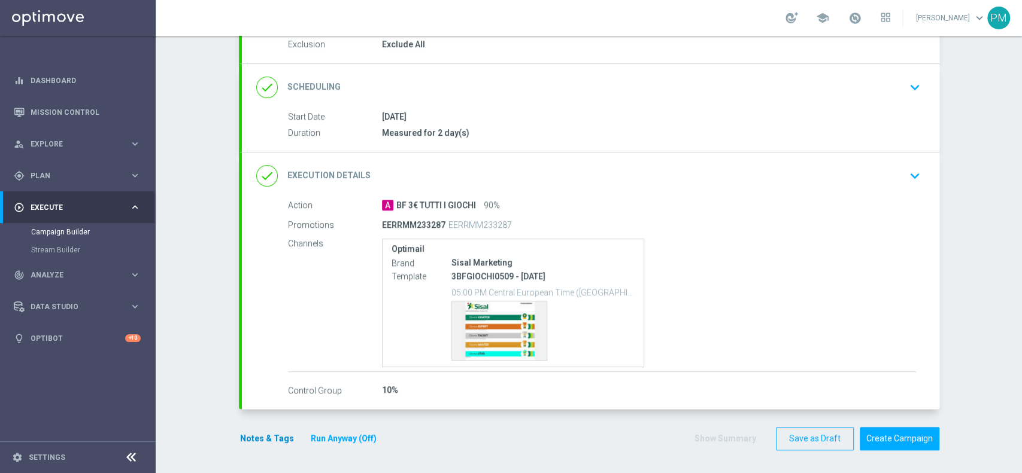
scroll to position [131, 0]
click at [256, 438] on button "Notes & Tags" at bounding box center [267, 439] width 56 height 15
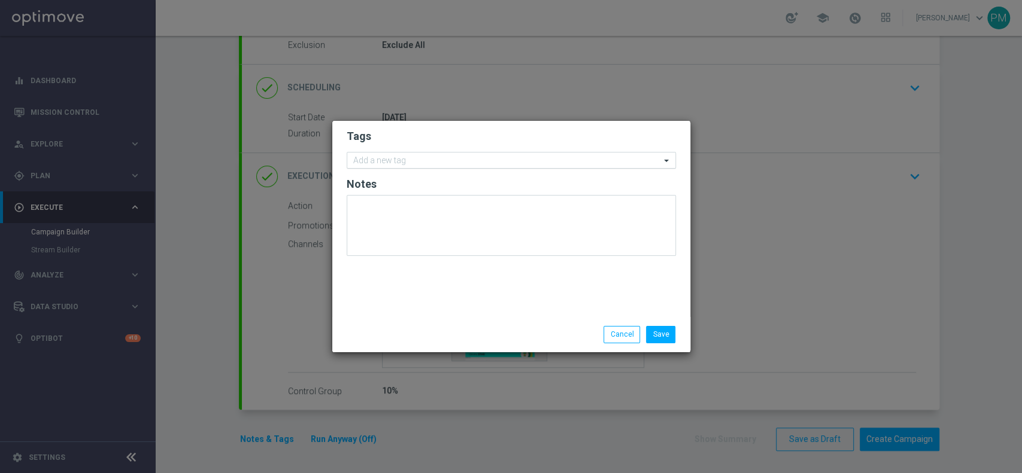
click at [391, 156] on input "text" at bounding box center [506, 161] width 307 height 10
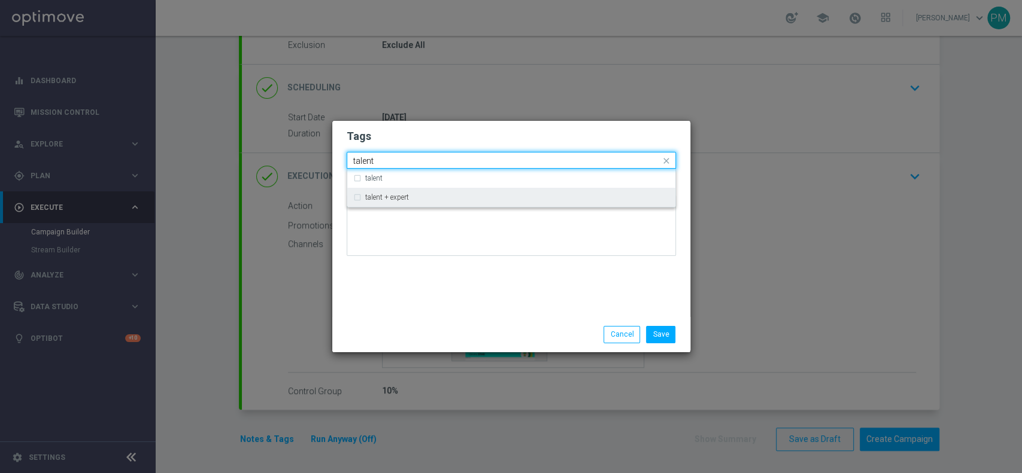
click at [405, 201] on label "talent + expert" at bounding box center [387, 197] width 44 height 7
click at [361, 156] on input "talent" at bounding box center [506, 161] width 307 height 10
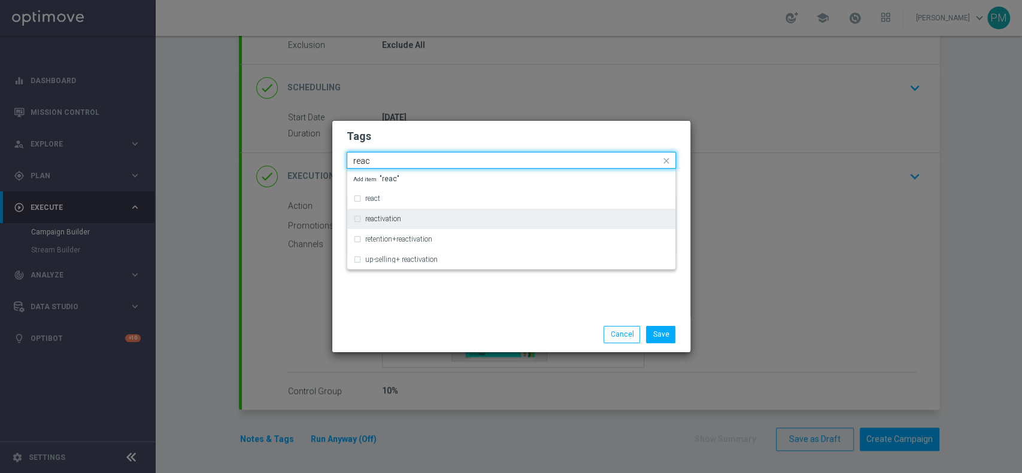
click at [378, 215] on label "reactivation" at bounding box center [383, 218] width 36 height 7
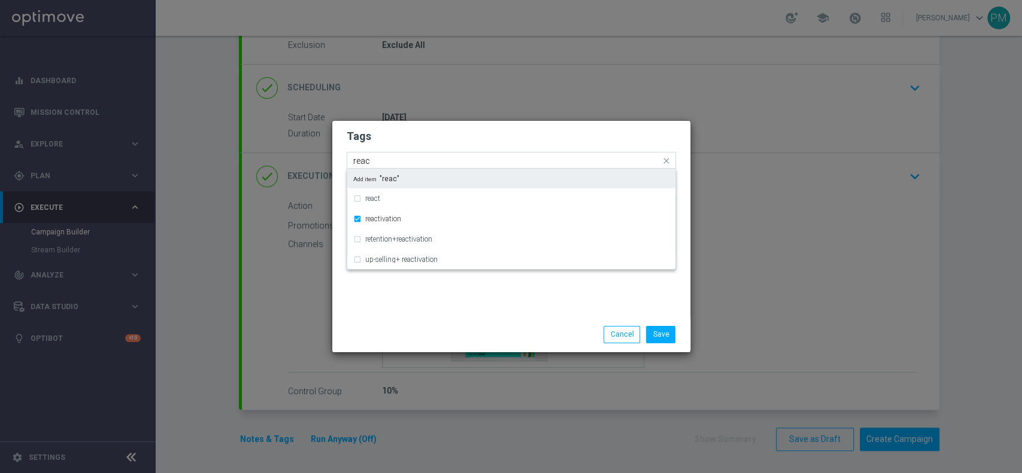
click at [357, 163] on input "reac" at bounding box center [506, 161] width 307 height 10
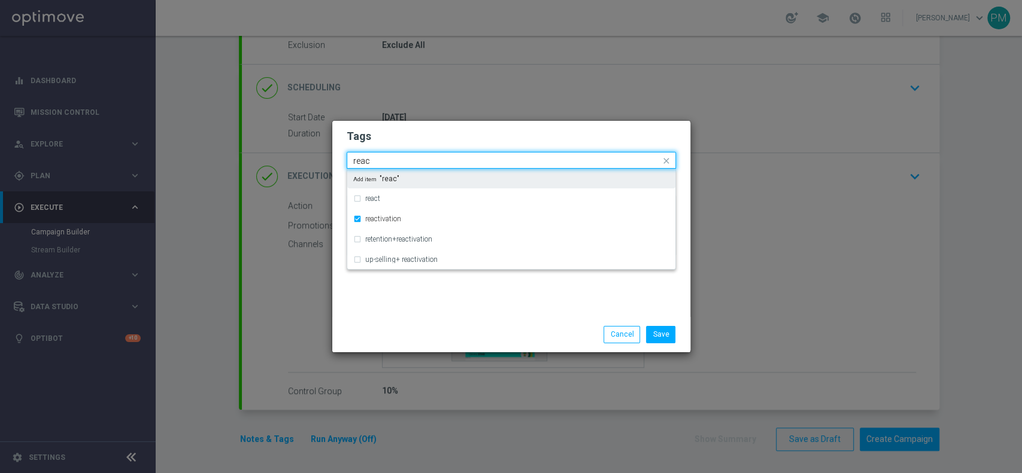
click at [357, 163] on input "reac" at bounding box center [506, 161] width 307 height 10
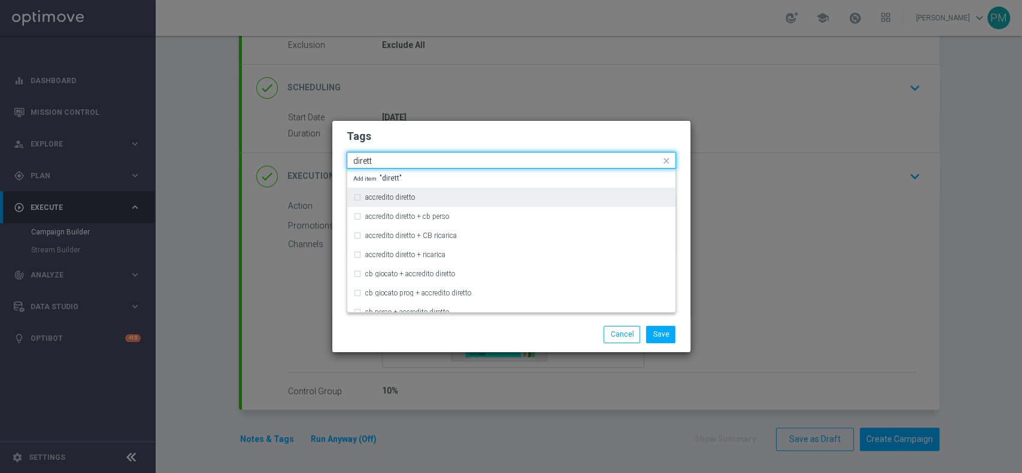
click at [387, 196] on label "accredito diretto" at bounding box center [390, 197] width 50 height 7
click at [368, 162] on input "dirett" at bounding box center [506, 161] width 307 height 10
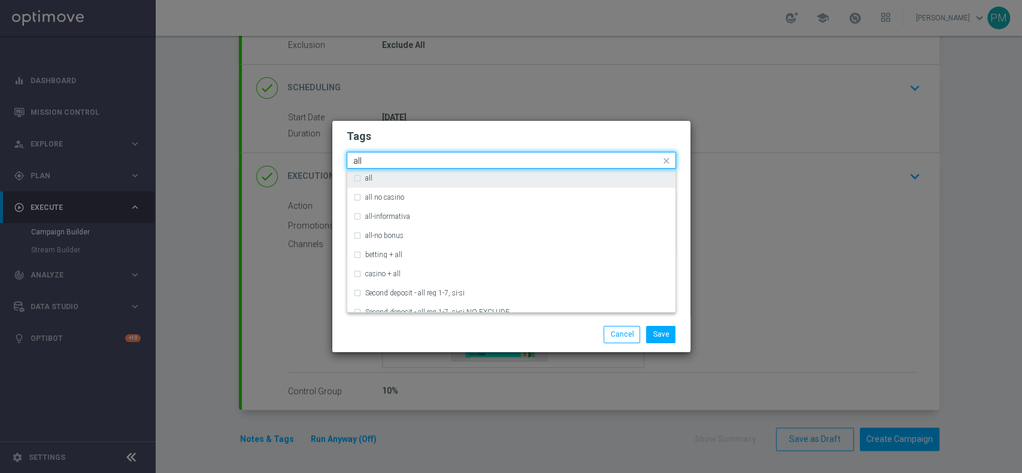
click at [382, 181] on div "all" at bounding box center [517, 178] width 304 height 7
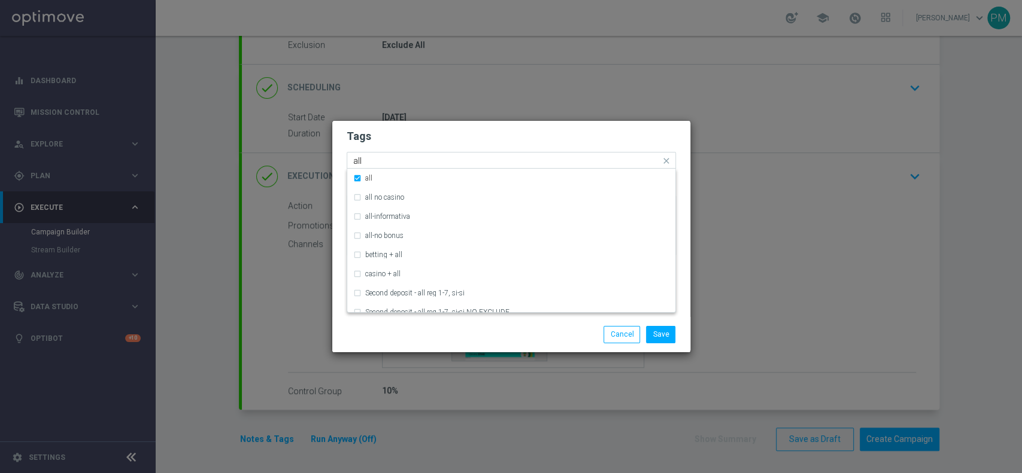
click at [359, 159] on input "all" at bounding box center [506, 161] width 307 height 10
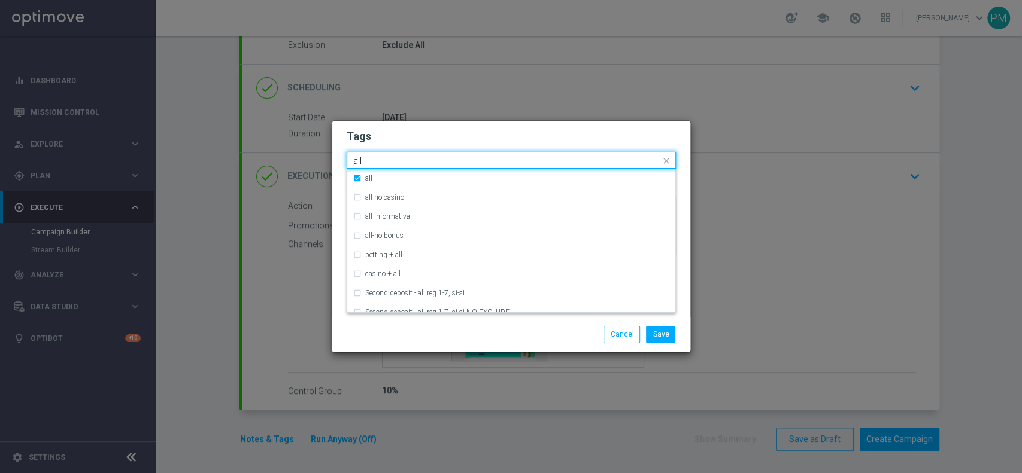
click at [359, 159] on input "all" at bounding box center [506, 161] width 307 height 10
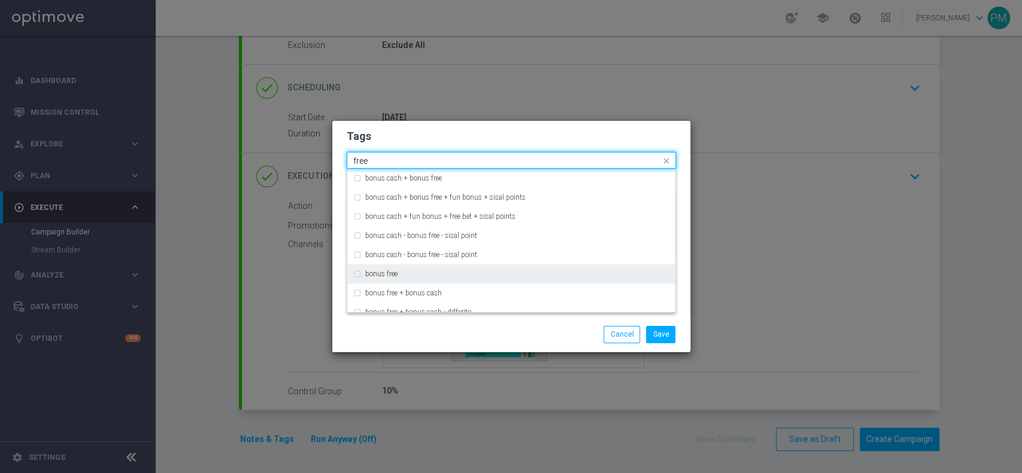
click at [400, 267] on div "bonus free" at bounding box center [511, 274] width 316 height 19
type input "free"
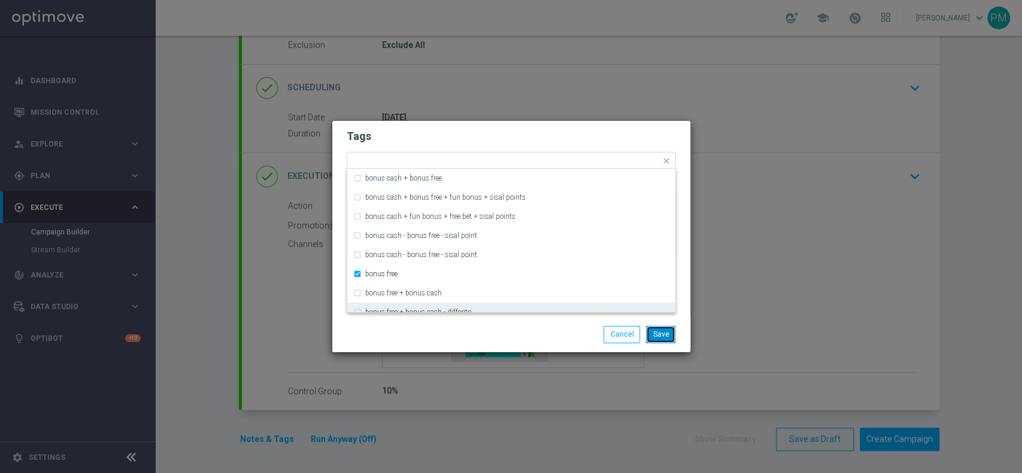
click at [658, 339] on button "Save" at bounding box center [660, 334] width 29 height 17
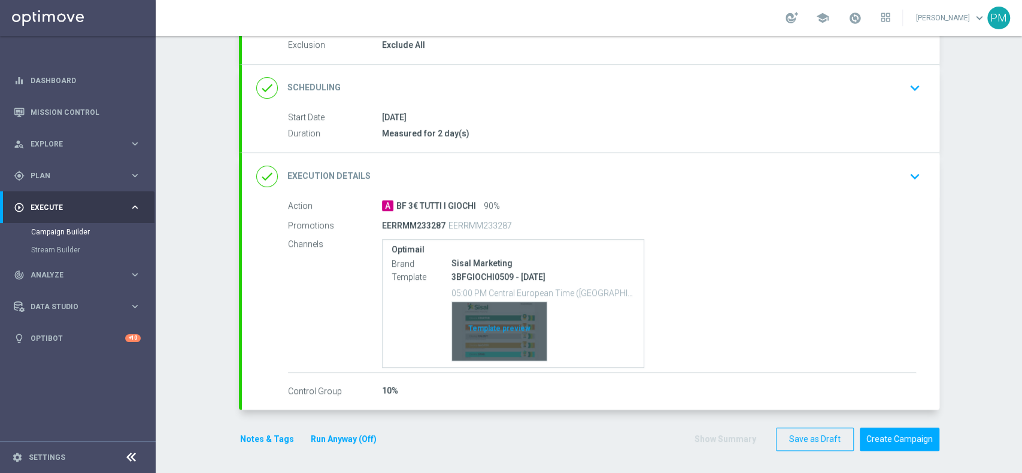
click at [517, 316] on div "Template preview" at bounding box center [499, 331] width 95 height 59
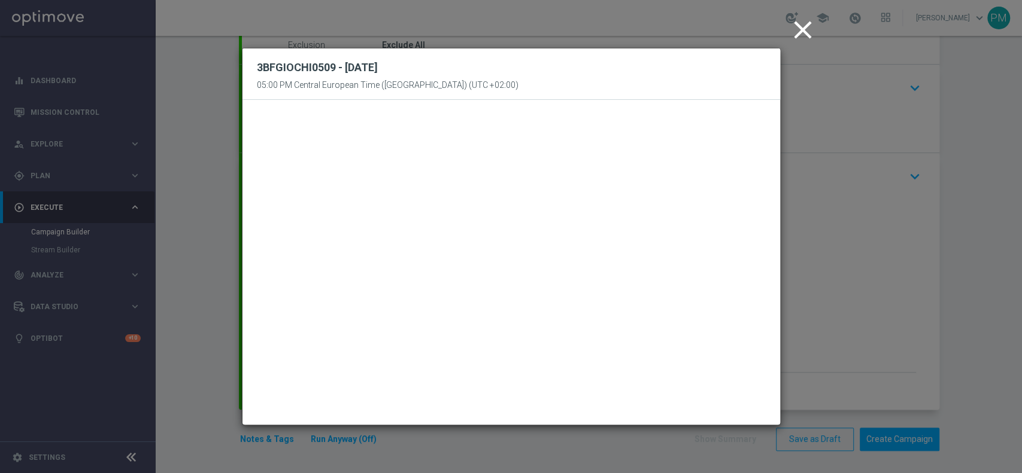
click at [810, 27] on icon "close" at bounding box center [803, 30] width 30 height 30
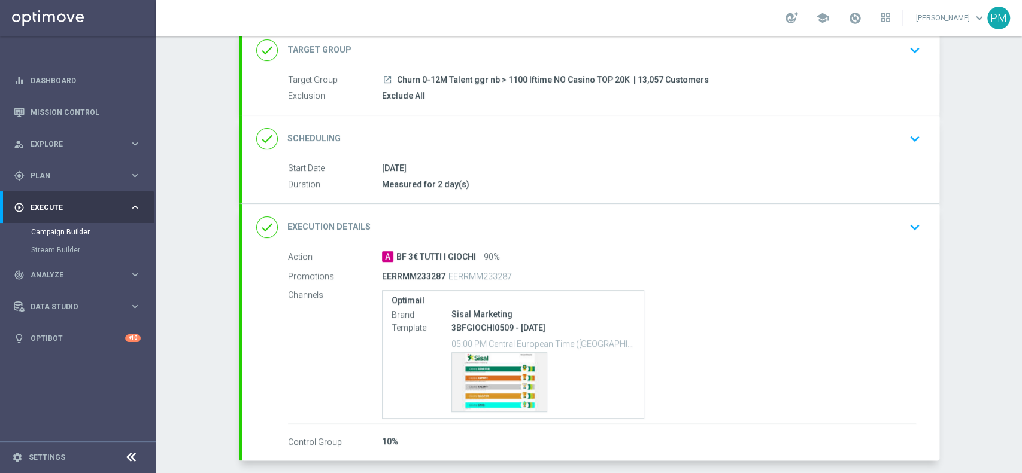
scroll to position [0, 0]
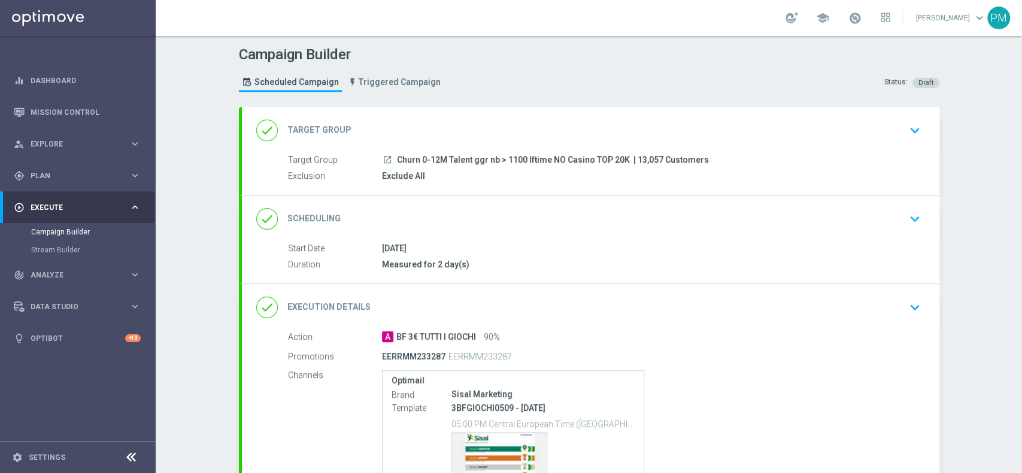
click at [608, 208] on div "done Scheduling keyboard_arrow_down" at bounding box center [590, 219] width 669 height 23
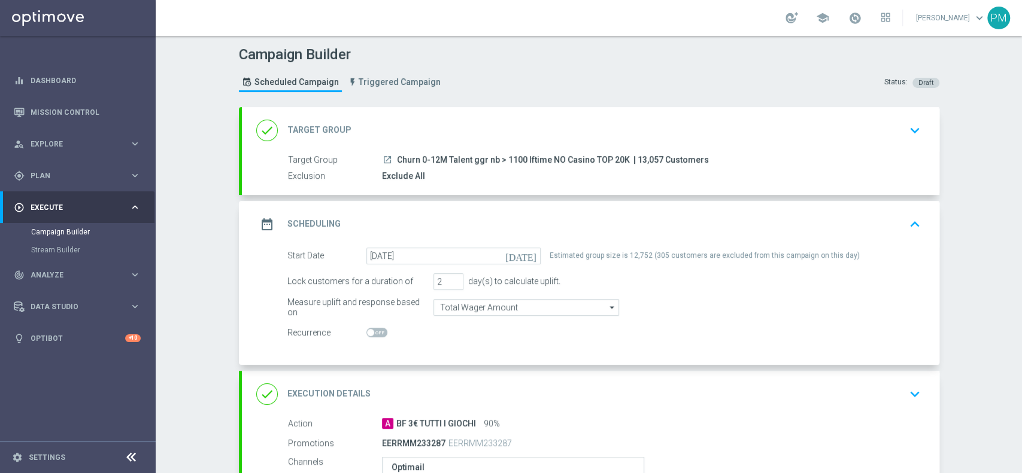
scroll to position [218, 0]
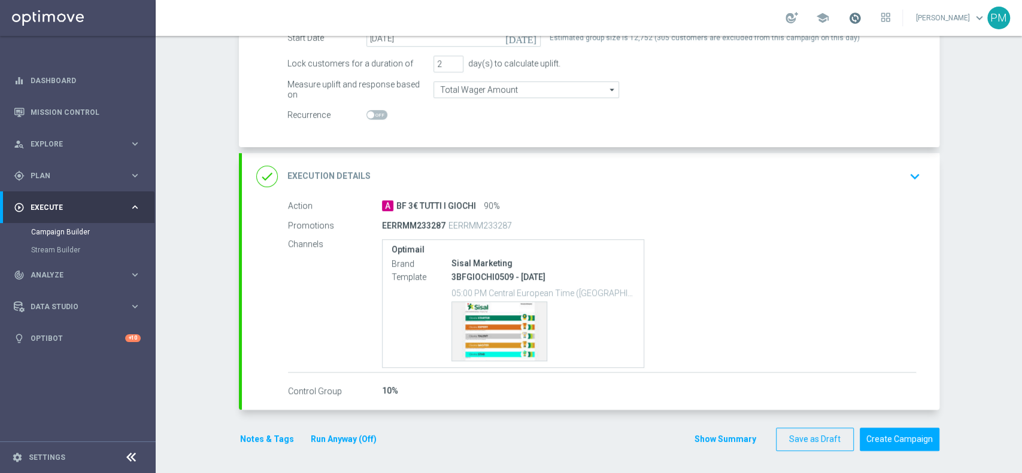
click at [848, 24] on span at bounding box center [854, 17] width 13 height 13
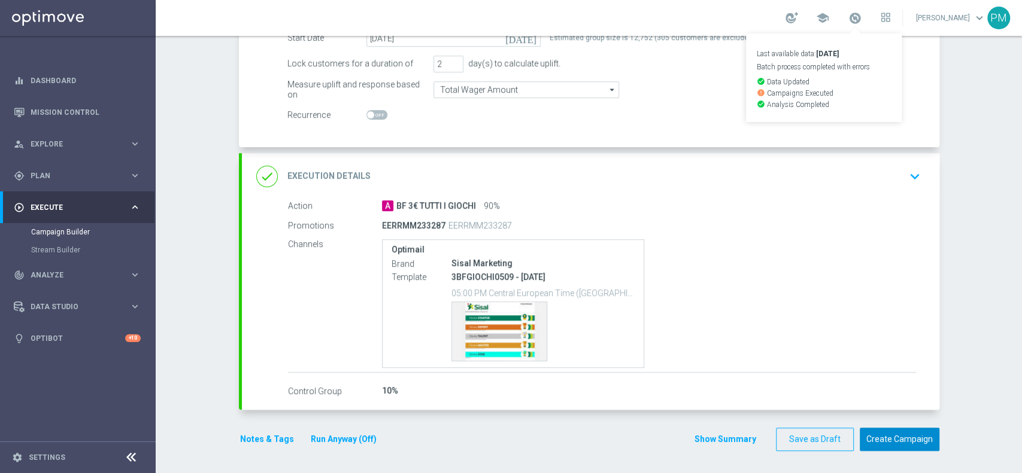
click at [880, 440] on button "Create Campaign" at bounding box center [900, 439] width 80 height 23
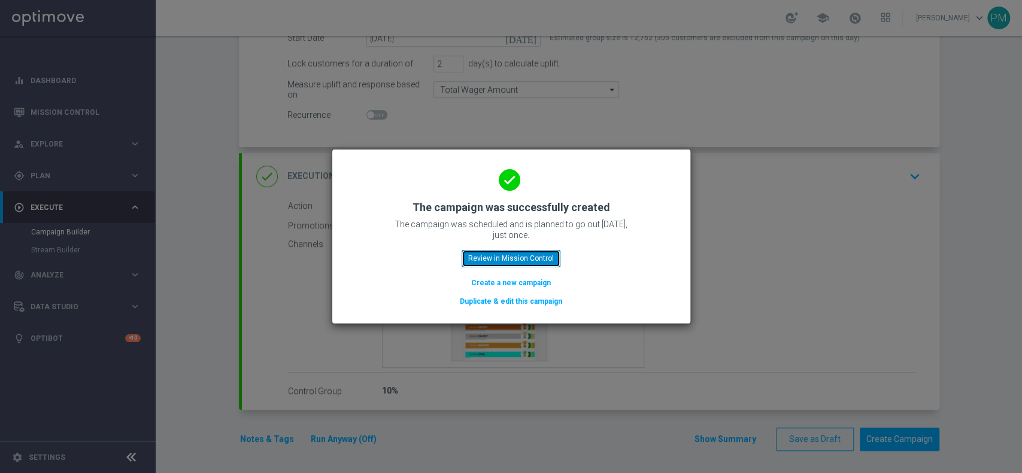
click at [487, 258] on button "Review in Mission Control" at bounding box center [510, 258] width 99 height 17
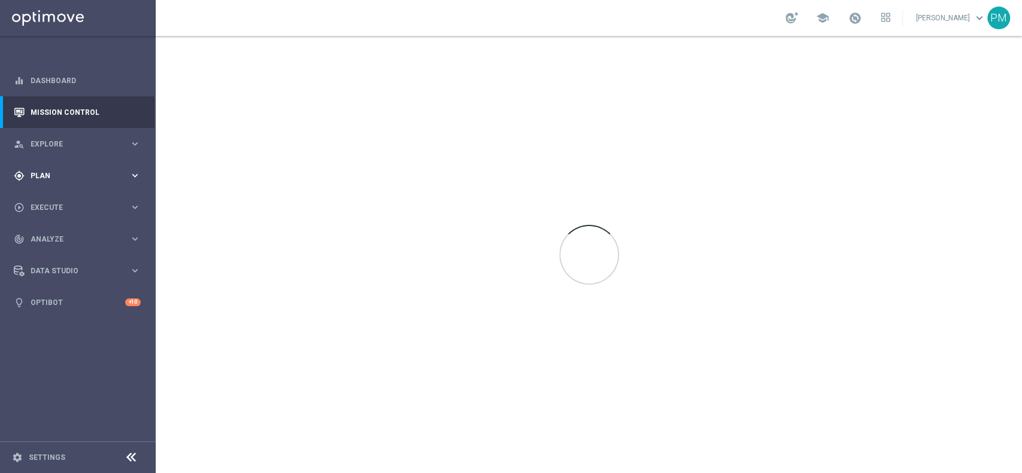
click at [56, 177] on span "Plan" at bounding box center [80, 175] width 99 height 7
click at [57, 200] on link "Target Groups" at bounding box center [77, 201] width 93 height 10
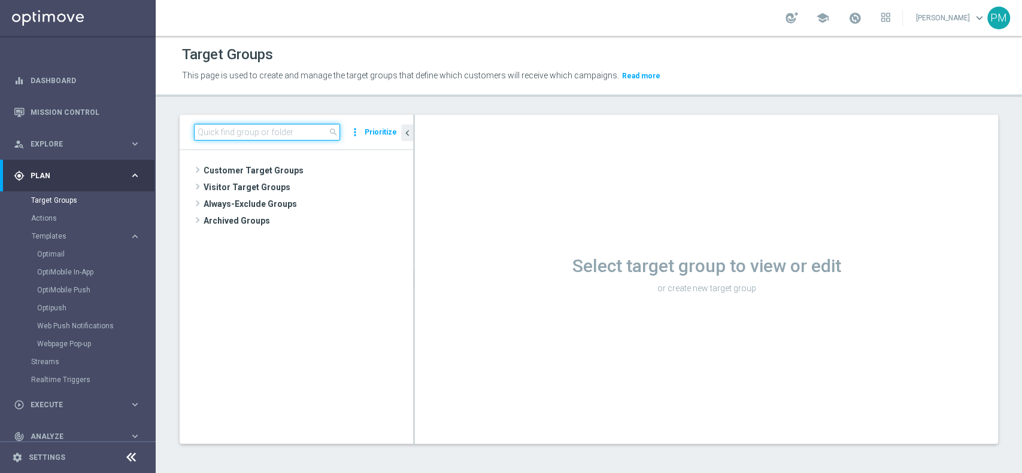
click at [263, 139] on input at bounding box center [267, 132] width 146 height 17
paste input "Churn 0-12M Talent ggr nb < 0 lftime"
type input "Churn 0-12M Talent ggr nb < 0 lftime"
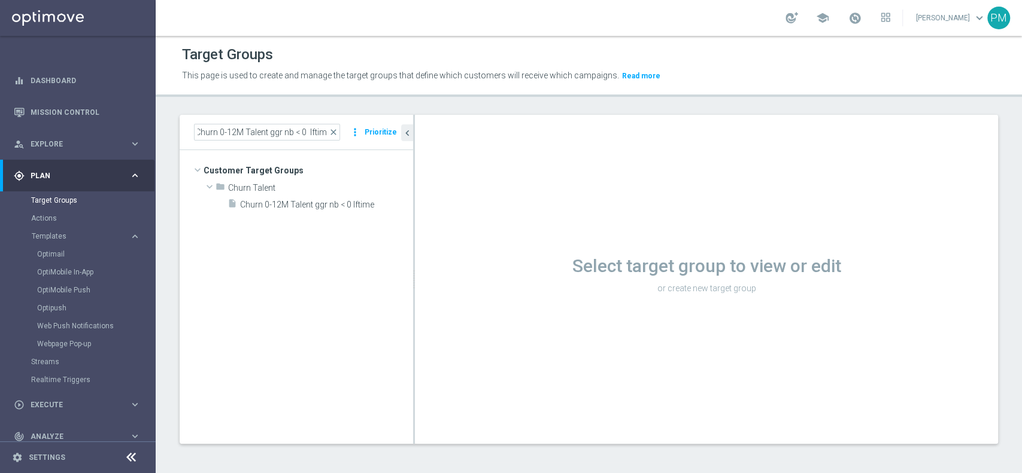
click at [324, 213] on tree-viewport "Customer Target Groups library_add create_new_folder folder" at bounding box center [296, 296] width 233 height 293
click at [324, 207] on span "Churn 0-12M Talent ggr nb < 0 lftime" at bounding box center [312, 205] width 144 height 10
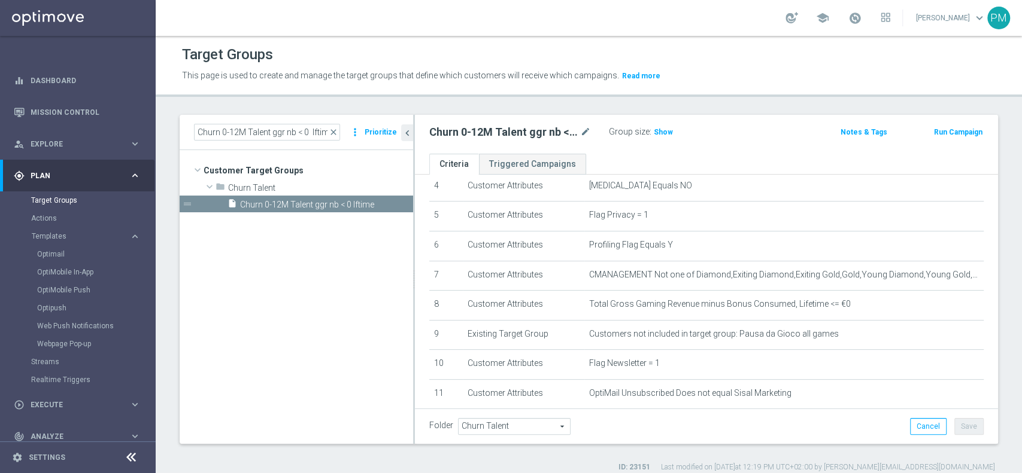
scroll to position [159, 0]
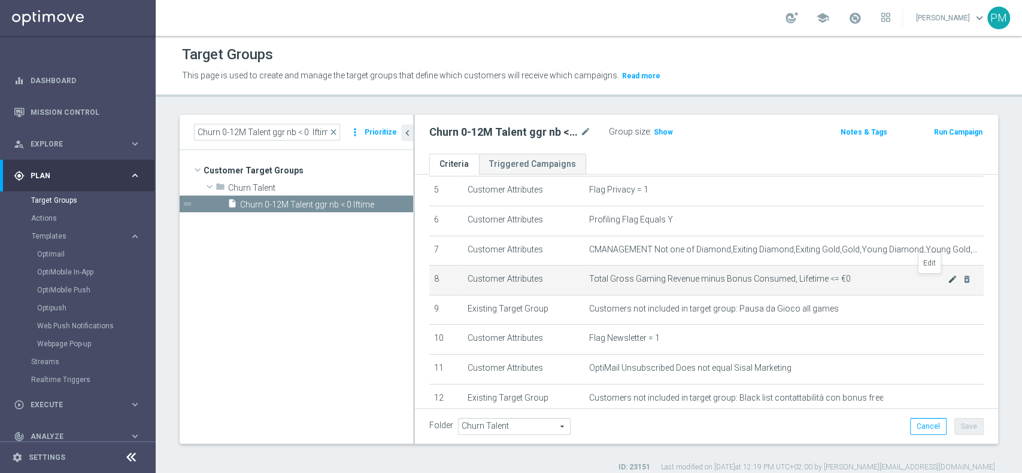
click at [948, 280] on icon "mode_edit" at bounding box center [953, 280] width 10 height 10
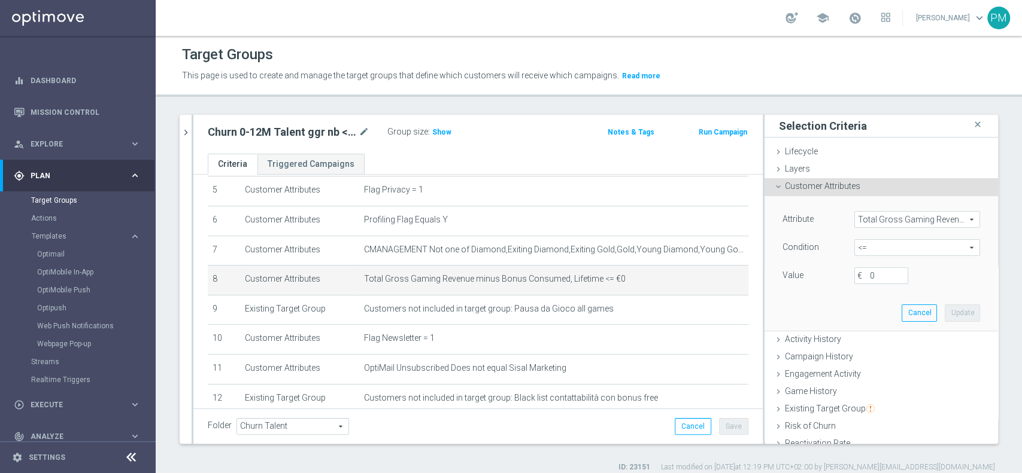
click at [895, 218] on span "Total Gross Gaming Revenue minus Bonus Consumed, Lifetime" at bounding box center [917, 220] width 125 height 16
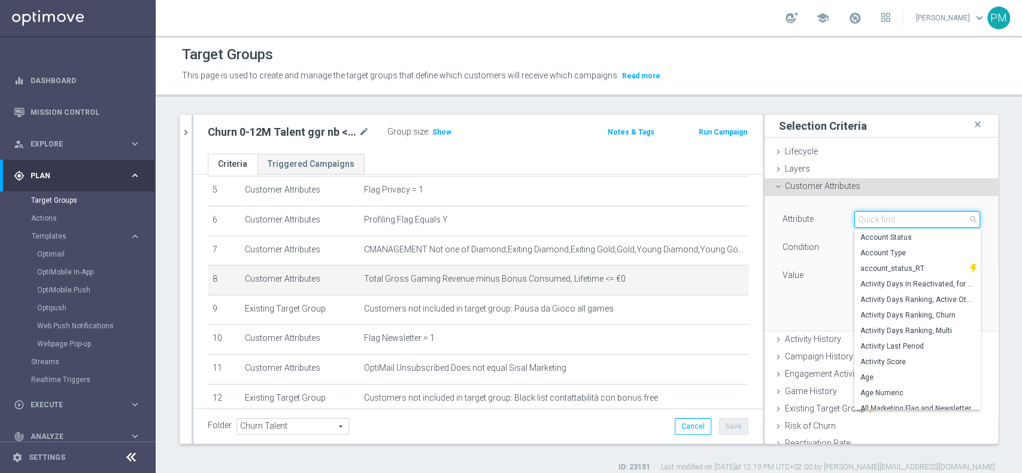
click at [895, 218] on input "search" at bounding box center [917, 219] width 126 height 17
paste input "Minus Bonus Wagared"
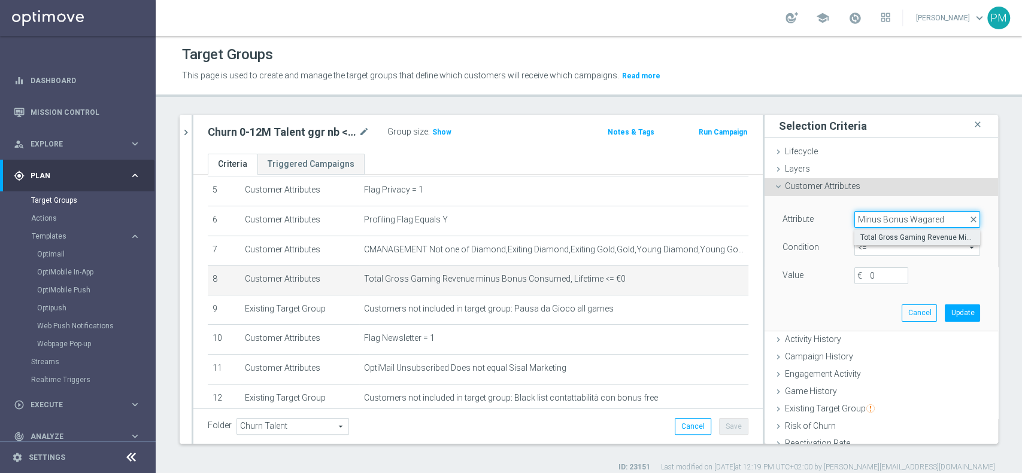
type input "Minus Bonus Wagared"
click at [889, 236] on span "Total Gross Gaming Revenue Minus Bonus Wagared" at bounding box center [917, 238] width 114 height 10
type input "Total Gross Gaming Revenue Minus Bonus Wagared"
type input "="
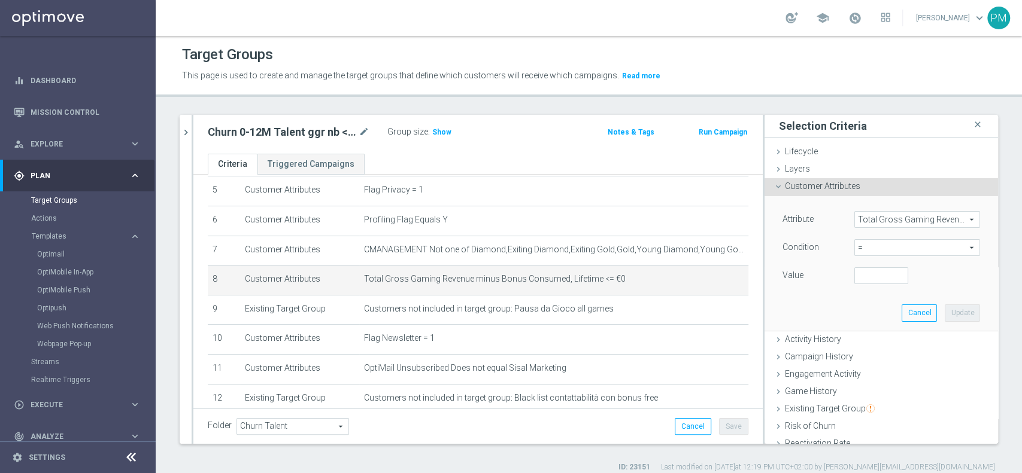
click at [857, 251] on span "=" at bounding box center [917, 248] width 125 height 16
click at [860, 282] on span "<=" at bounding box center [917, 282] width 114 height 10
type input "<="
click at [859, 281] on input "number" at bounding box center [881, 276] width 54 height 17
type input "0"
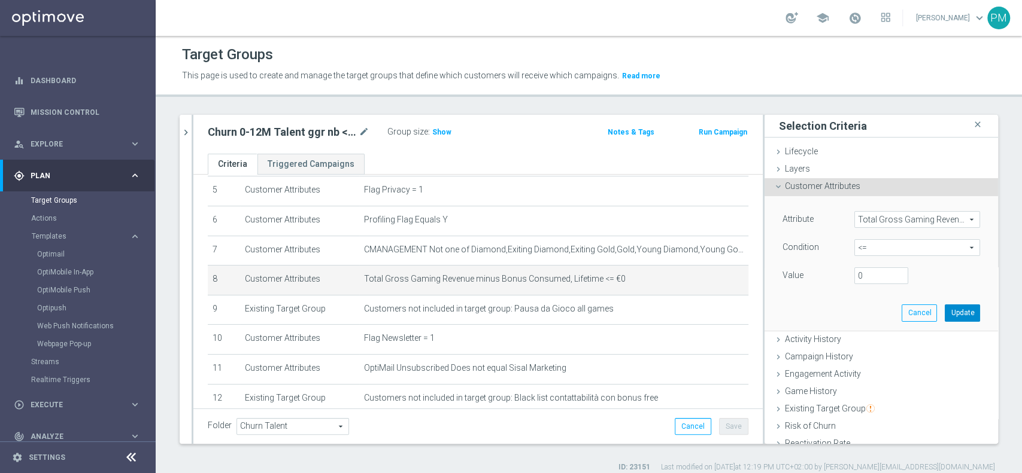
click at [945, 313] on button "Update" at bounding box center [962, 313] width 35 height 17
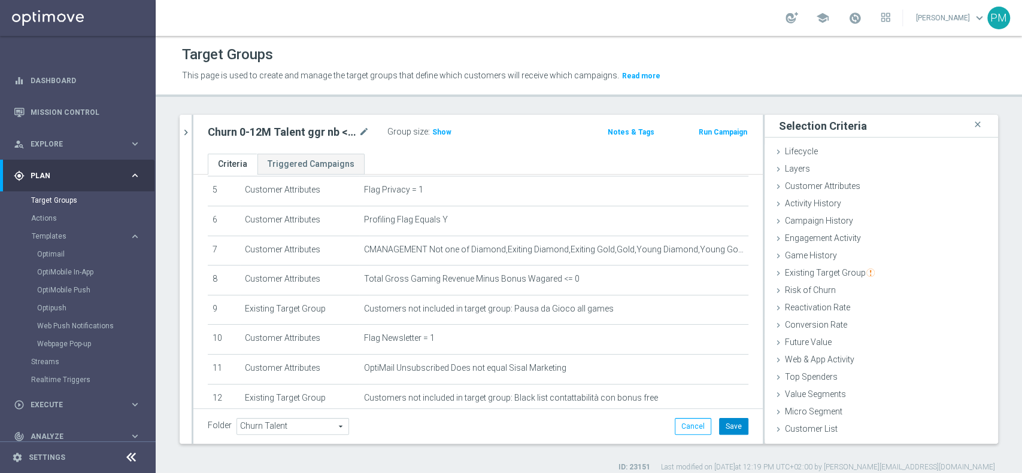
click at [719, 422] on button "Save" at bounding box center [733, 426] width 29 height 17
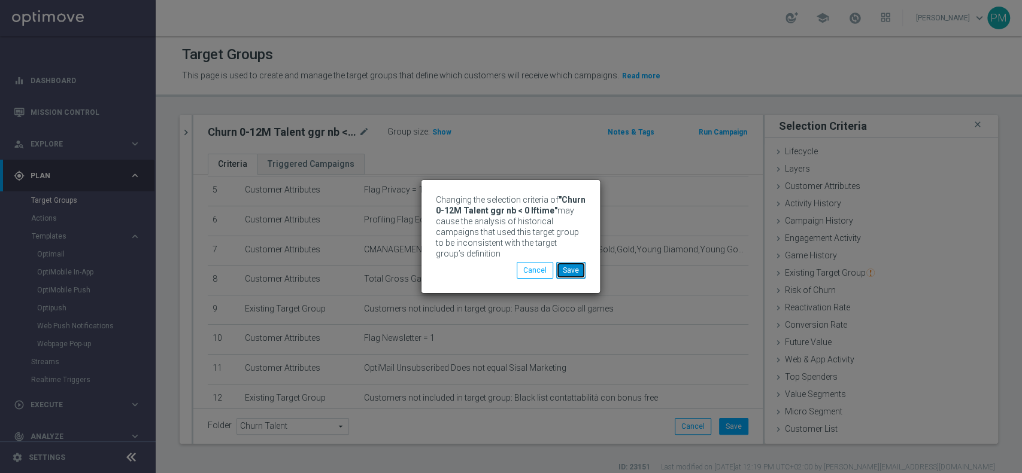
click at [575, 274] on button "Save" at bounding box center [570, 270] width 29 height 17
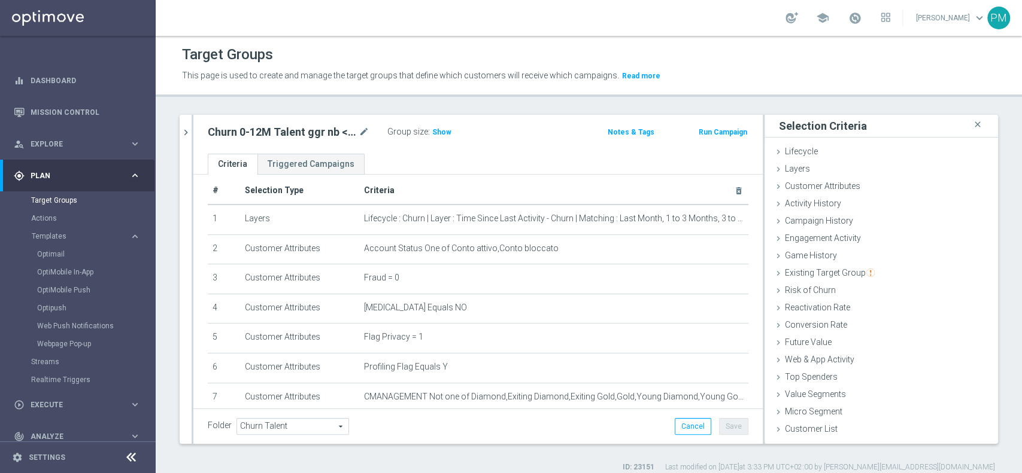
scroll to position [0, 0]
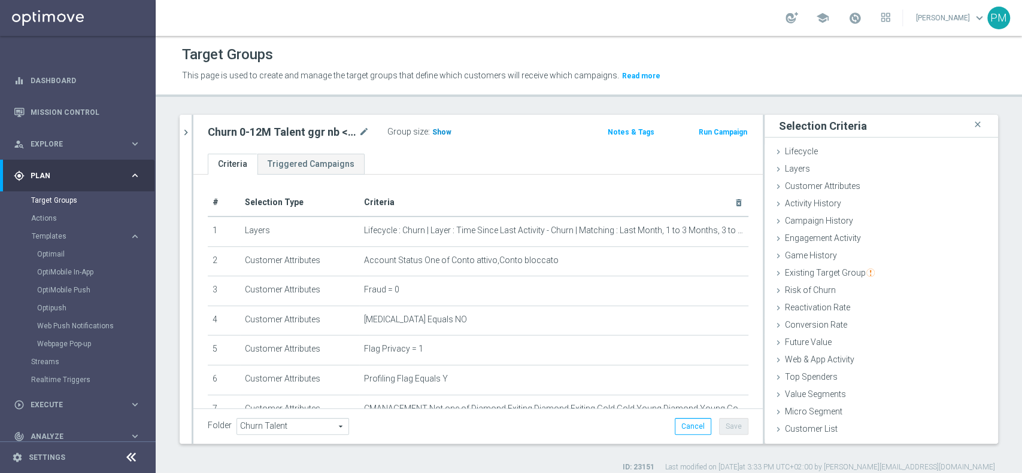
click at [442, 133] on span "Show" at bounding box center [441, 132] width 19 height 8
click at [718, 130] on button "Run Campaign" at bounding box center [722, 132] width 51 height 13
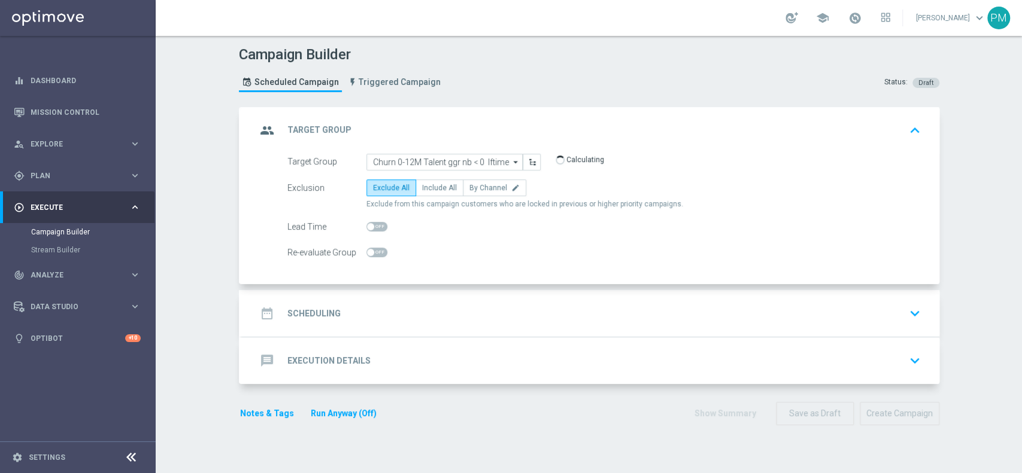
click at [390, 317] on div "date_range Scheduling keyboard_arrow_down" at bounding box center [590, 313] width 669 height 23
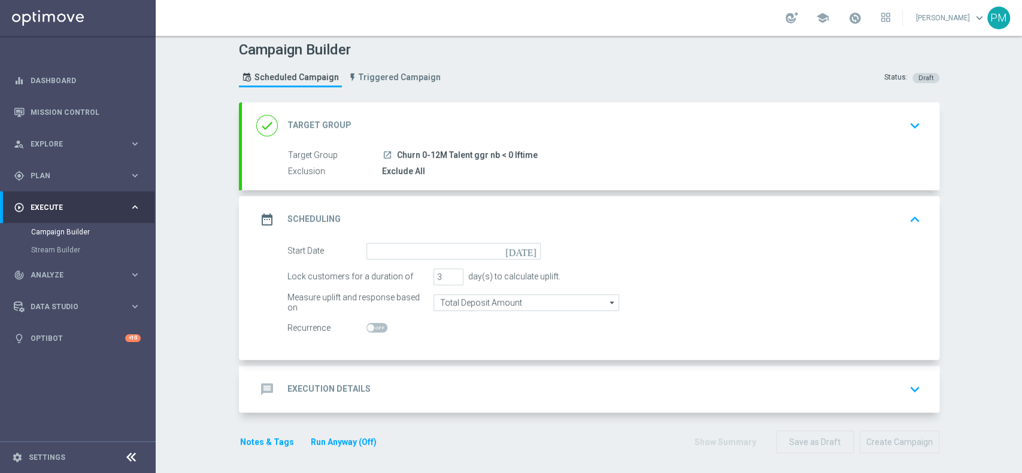
scroll to position [8, 0]
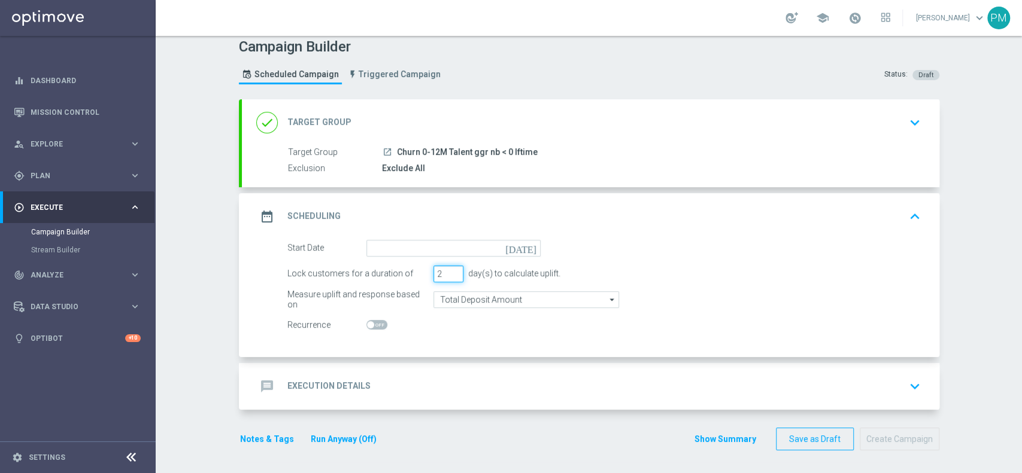
type input "2"
click at [448, 276] on input "2" at bounding box center [448, 274] width 30 height 17
click at [453, 294] on input "Total Deposit Amount" at bounding box center [526, 300] width 186 height 17
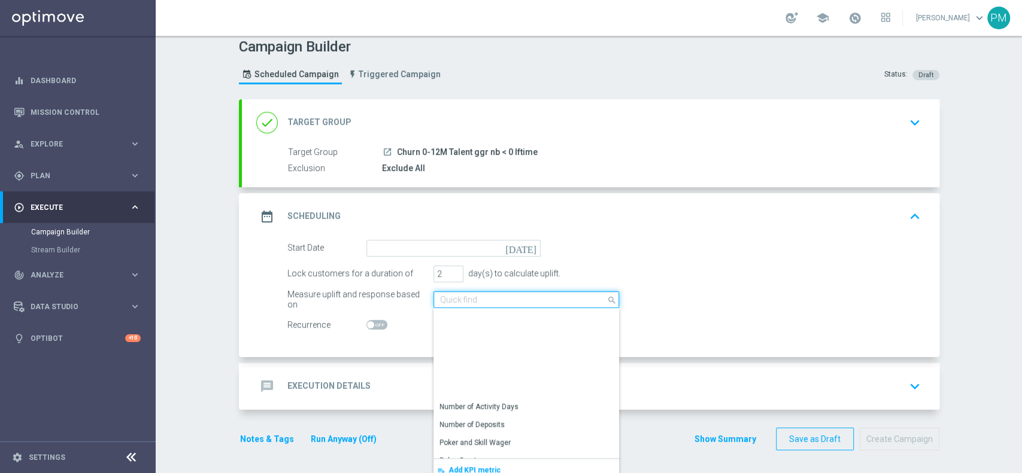
scroll to position [262, 0]
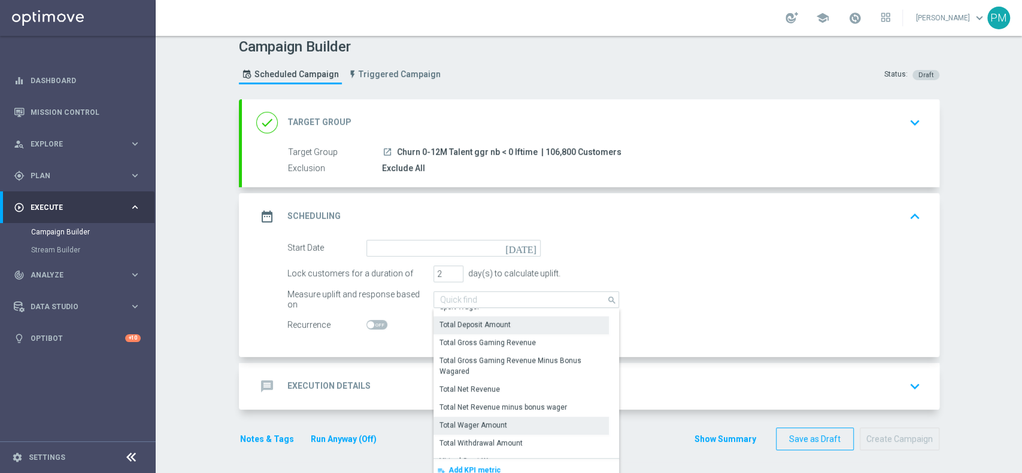
click at [479, 420] on div "Total Wager Amount" at bounding box center [473, 425] width 68 height 11
type input "Total Wager Amount"
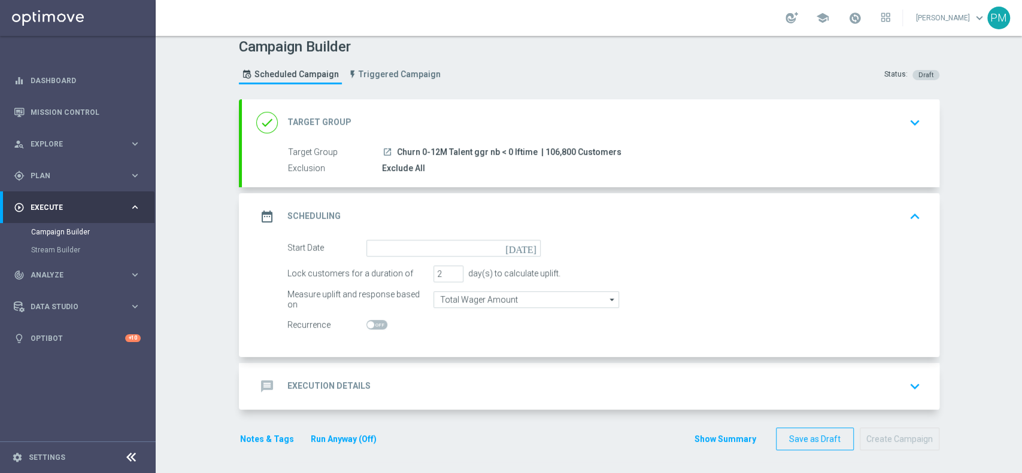
click at [412, 393] on div "message Execution Details keyboard_arrow_down" at bounding box center [590, 386] width 669 height 23
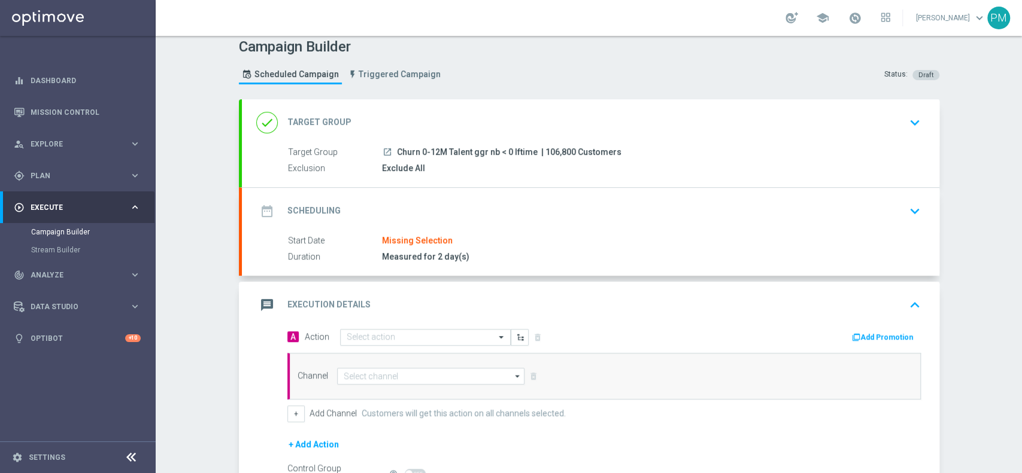
click at [466, 223] on div "date_range Scheduling keyboard_arrow_down" at bounding box center [590, 211] width 697 height 47
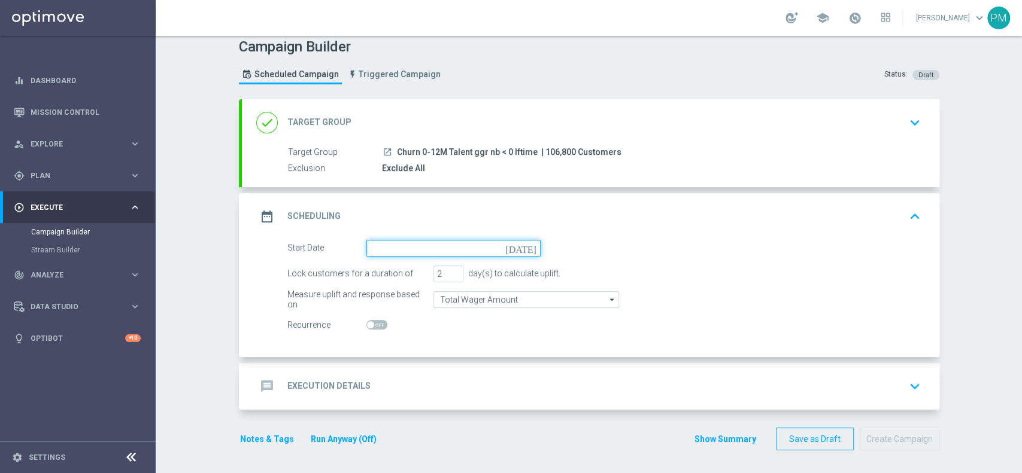
click at [417, 247] on input at bounding box center [453, 248] width 174 height 17
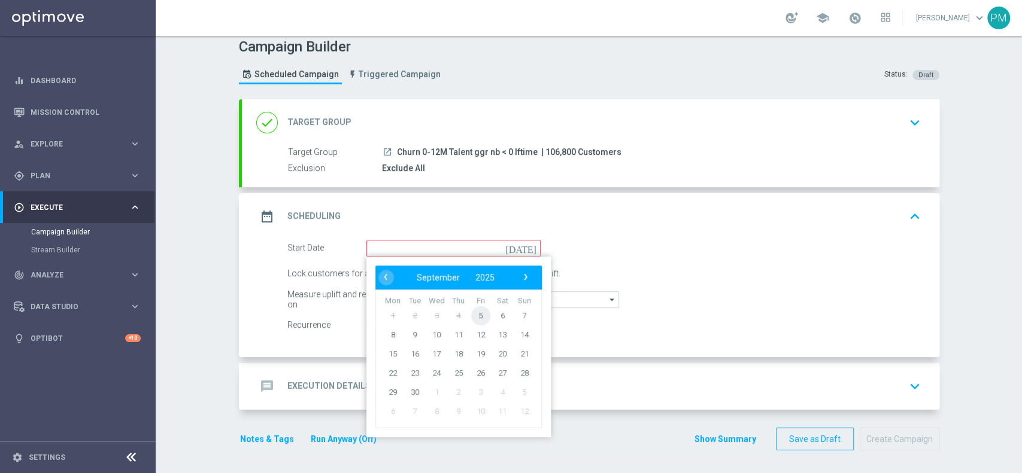
click at [470, 322] on span "5" at bounding box center [479, 315] width 19 height 19
type input "05 Sep 2025"
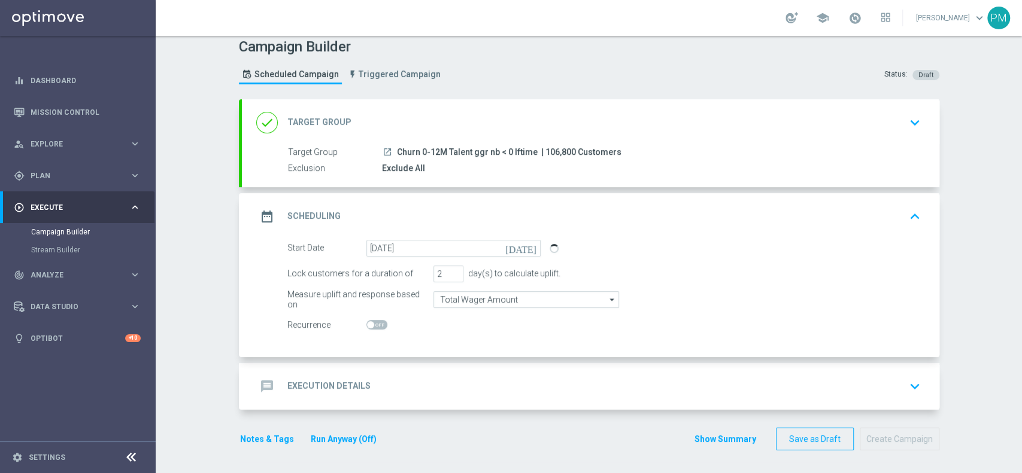
click at [456, 375] on div "message Execution Details keyboard_arrow_down" at bounding box center [590, 386] width 669 height 23
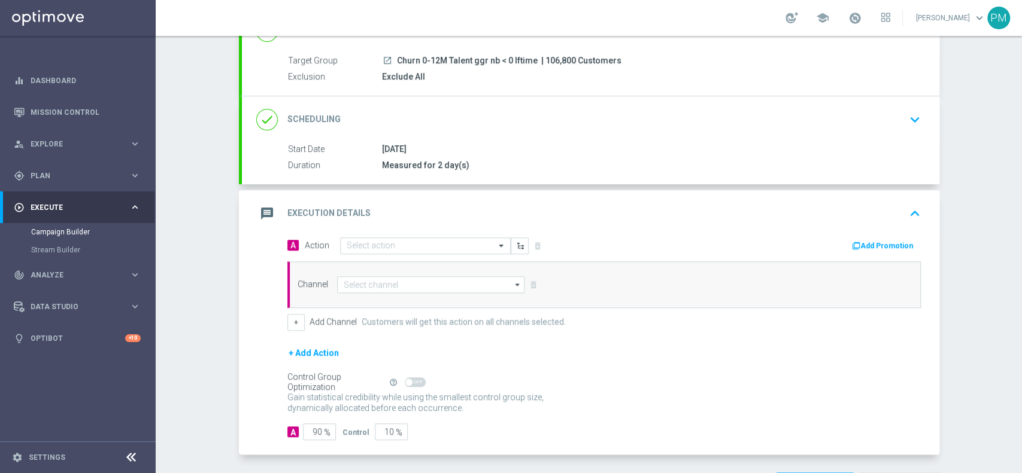
scroll to position [144, 0]
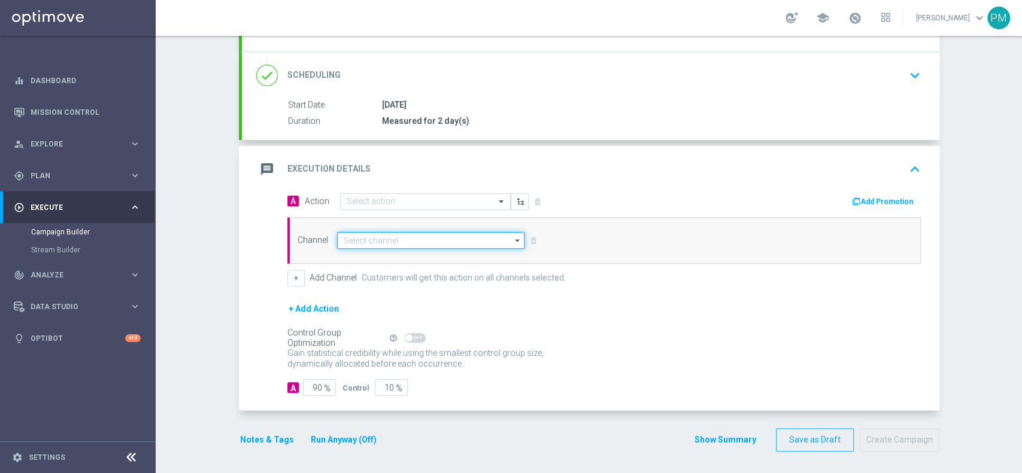
click at [381, 238] on input at bounding box center [431, 240] width 188 height 17
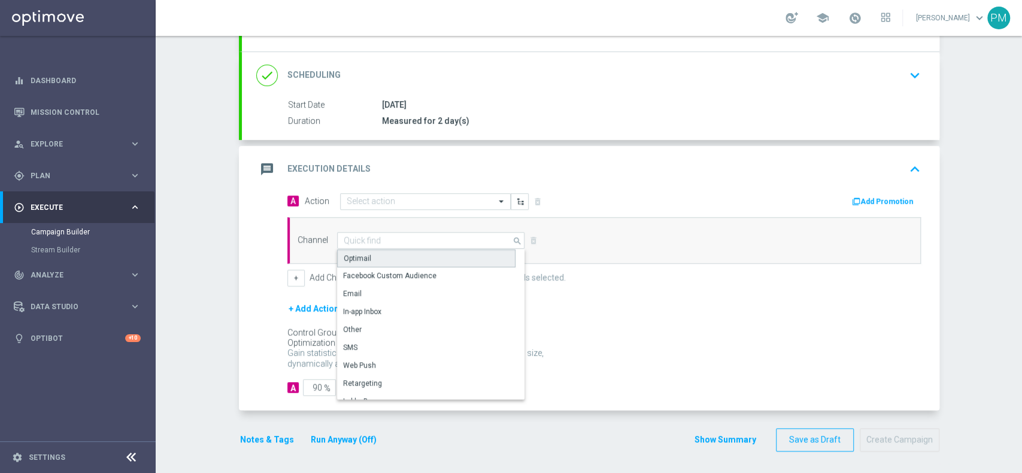
click at [381, 259] on div "Optimail" at bounding box center [426, 259] width 178 height 18
type input "Optimail"
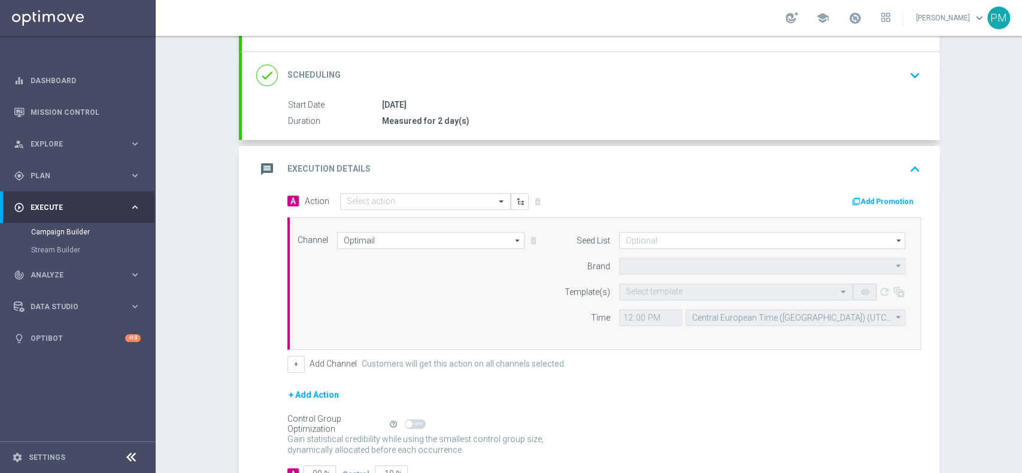
type input "Sisal Marketing"
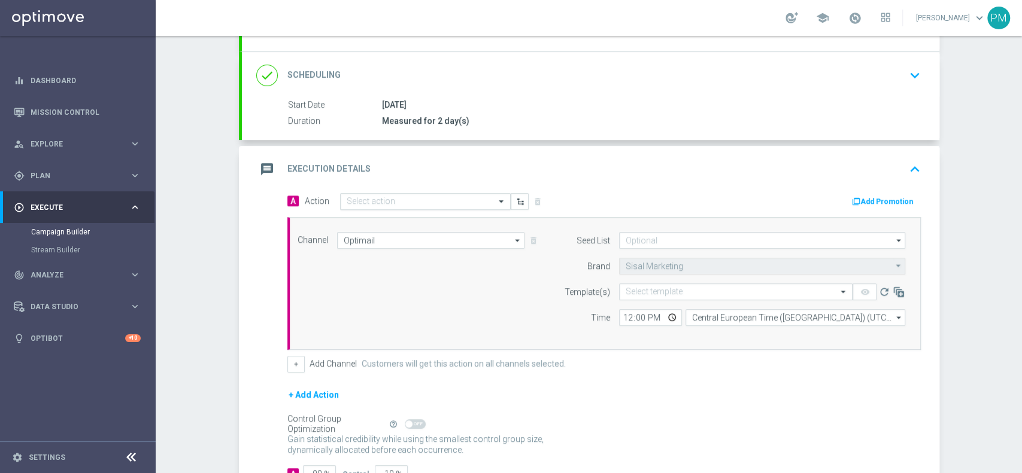
click at [391, 198] on input "text" at bounding box center [413, 202] width 133 height 10
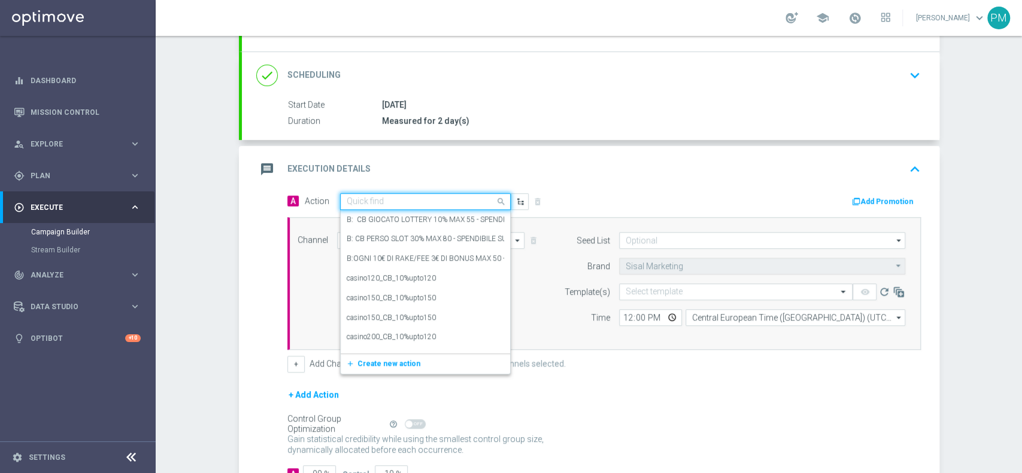
paste input "BF 1€ TUTTI I GIOCHI"
type input "BF 1€ TUTTI I GIOCHI"
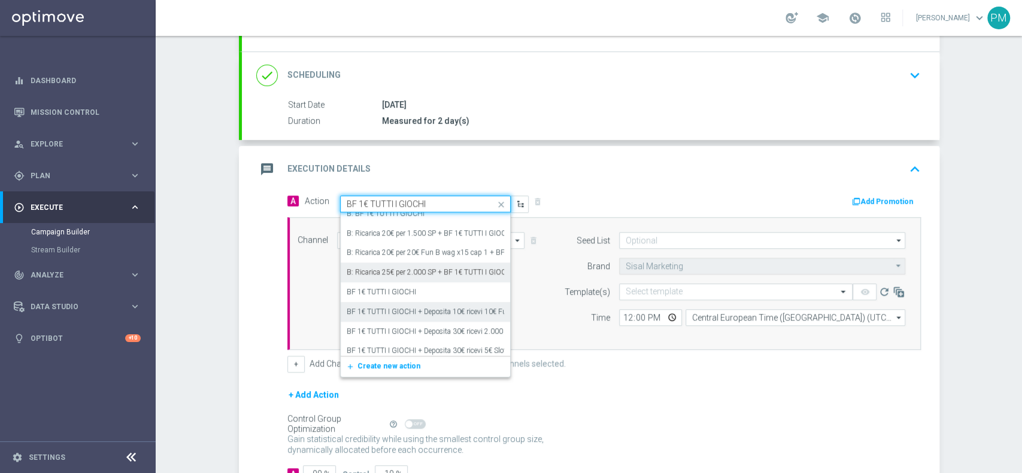
scroll to position [80, 0]
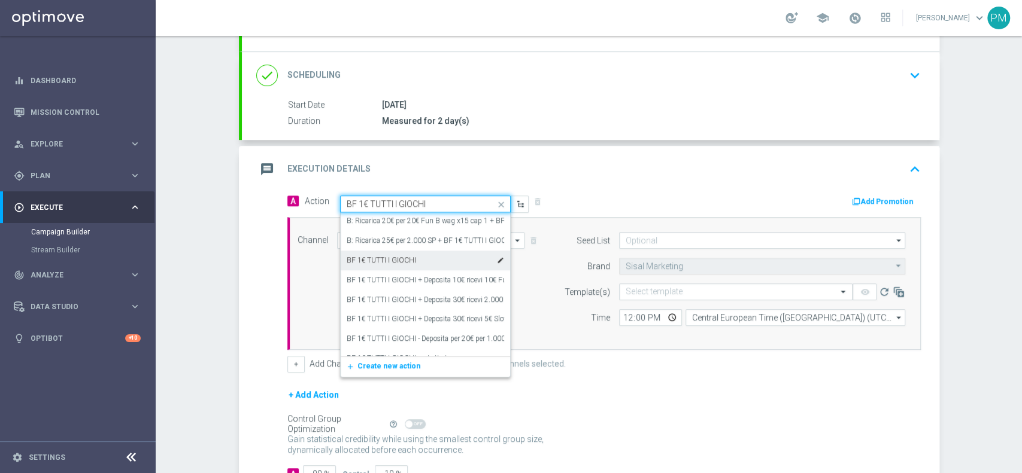
click at [376, 261] on label "BF 1€ TUTTI I GIOCHI" at bounding box center [381, 261] width 69 height 10
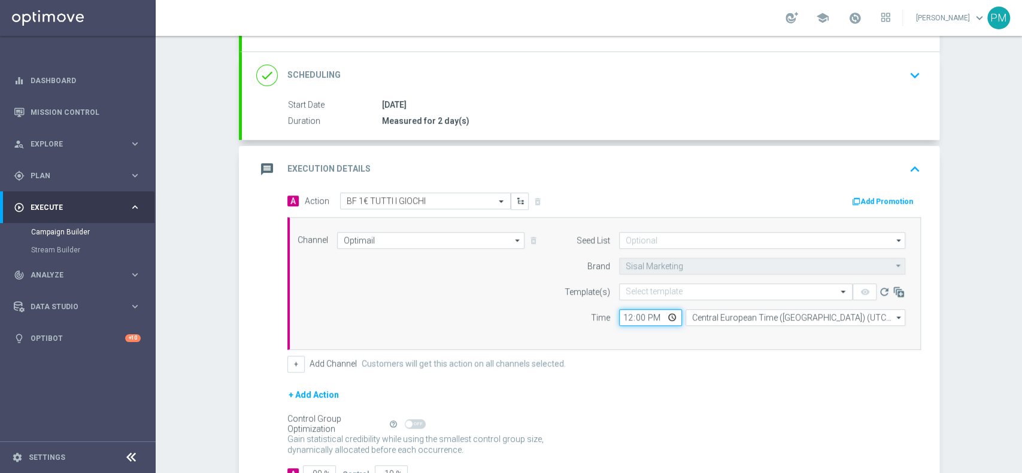
click at [621, 317] on input "12:00" at bounding box center [650, 317] width 63 height 17
type input "17:30"
click at [639, 287] on input "text" at bounding box center [724, 292] width 196 height 10
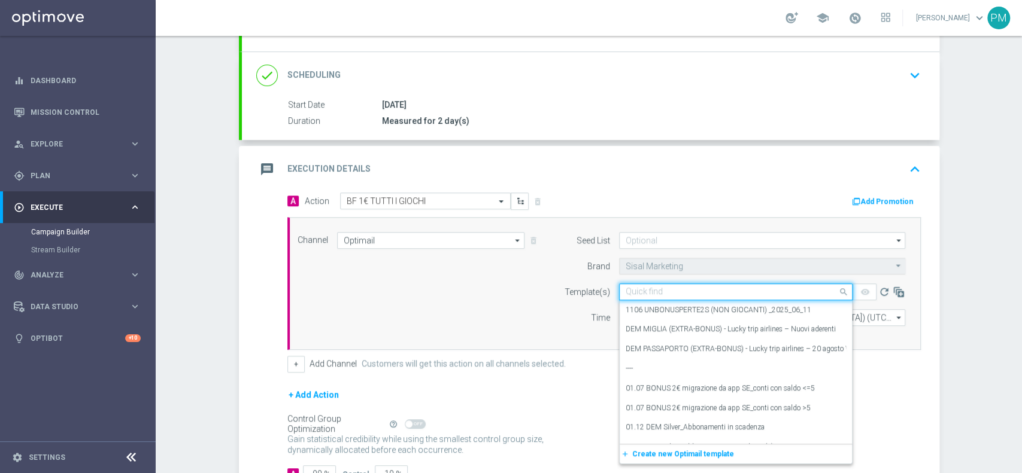
paste input "1BFGIOCHI0509 - 2025-09-05"
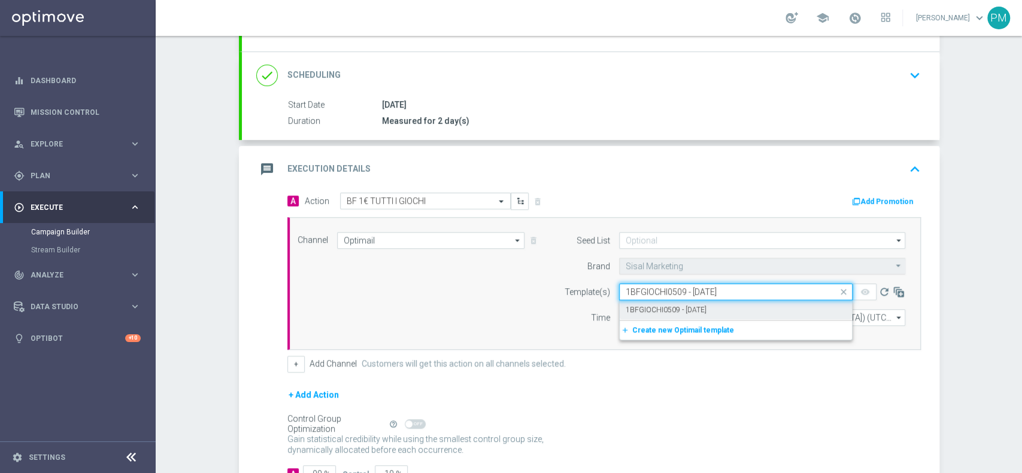
click at [647, 301] on div "1BFGIOCHI0509 - 2025-09-05" at bounding box center [736, 310] width 220 height 20
type input "1BFGIOCHI0509 - 2025-09-05"
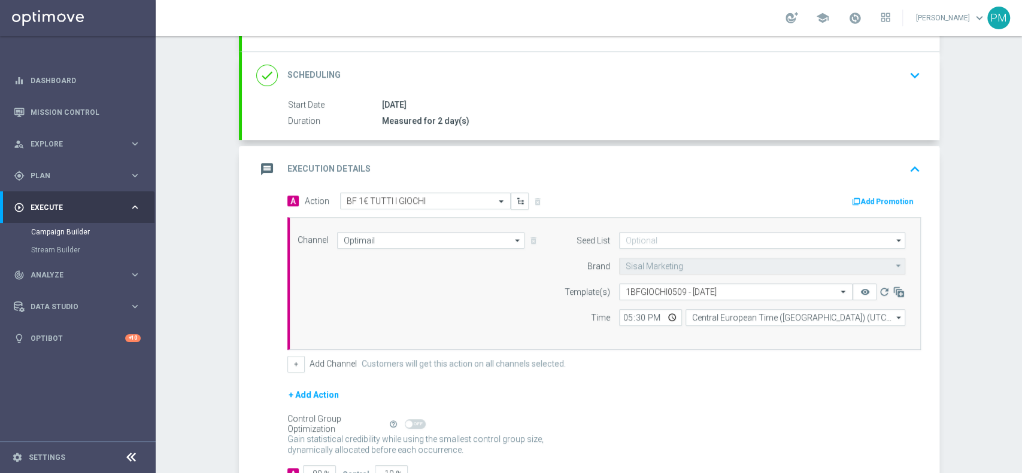
click at [870, 189] on div "message Execution Details keyboard_arrow_up" at bounding box center [590, 169] width 697 height 47
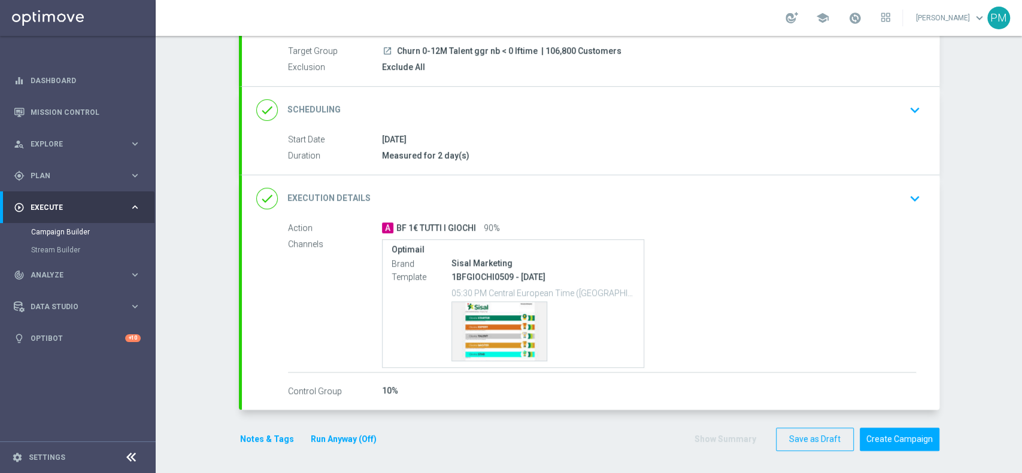
click at [885, 198] on div "done Execution Details keyboard_arrow_down" at bounding box center [590, 198] width 669 height 23
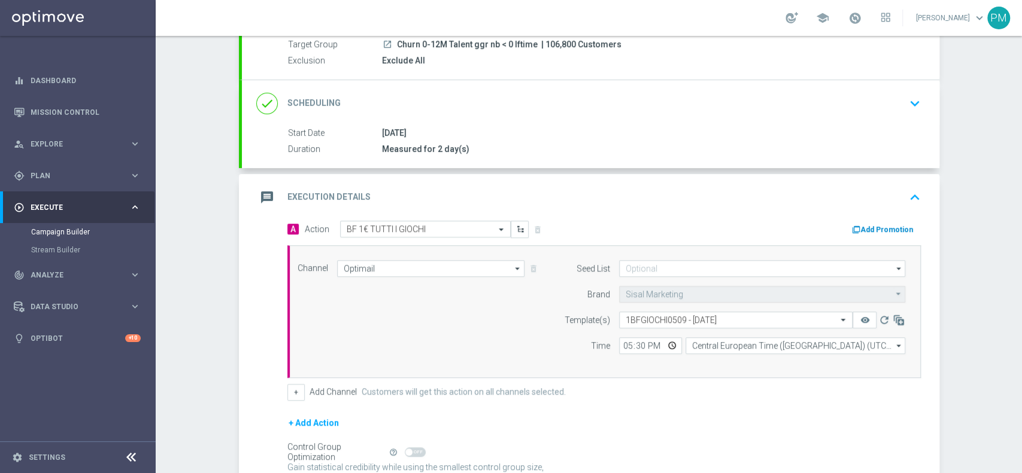
scroll to position [144, 0]
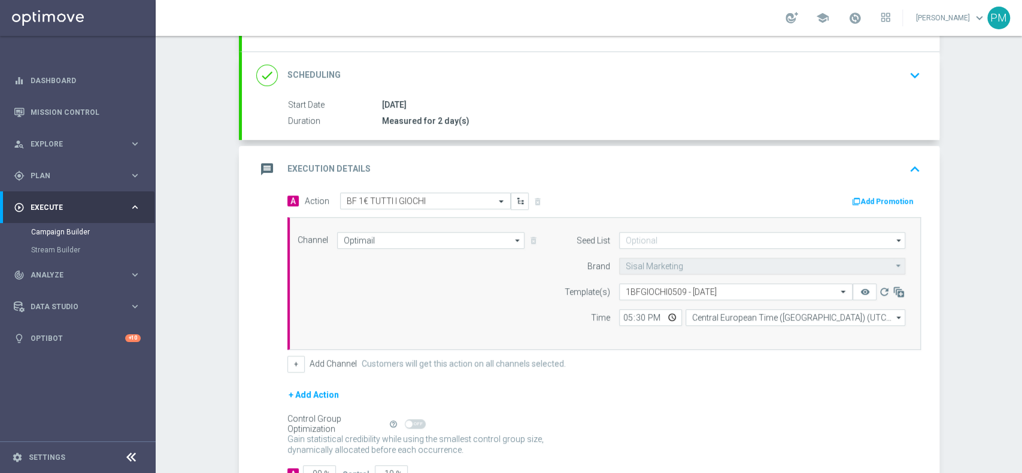
click at [869, 202] on button "Add Promotion" at bounding box center [884, 201] width 66 height 13
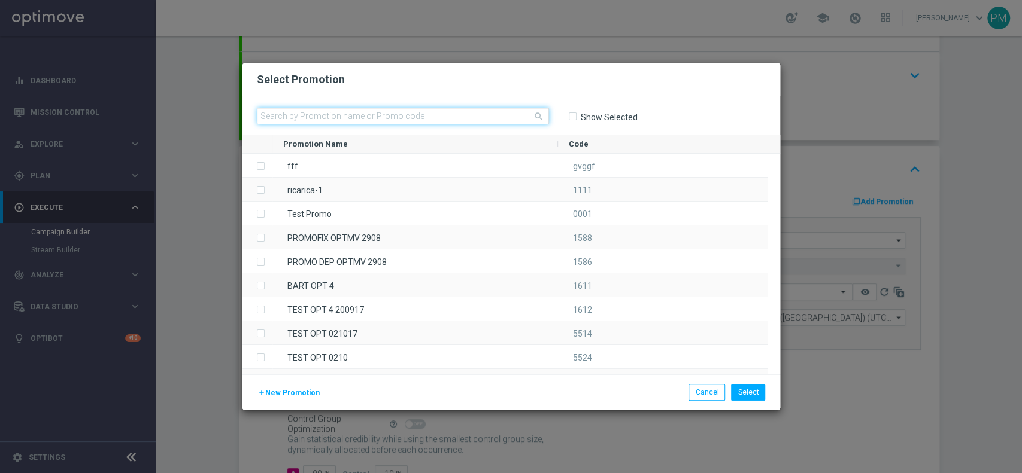
click at [411, 117] on input "text" at bounding box center [403, 116] width 292 height 17
paste input "233288"
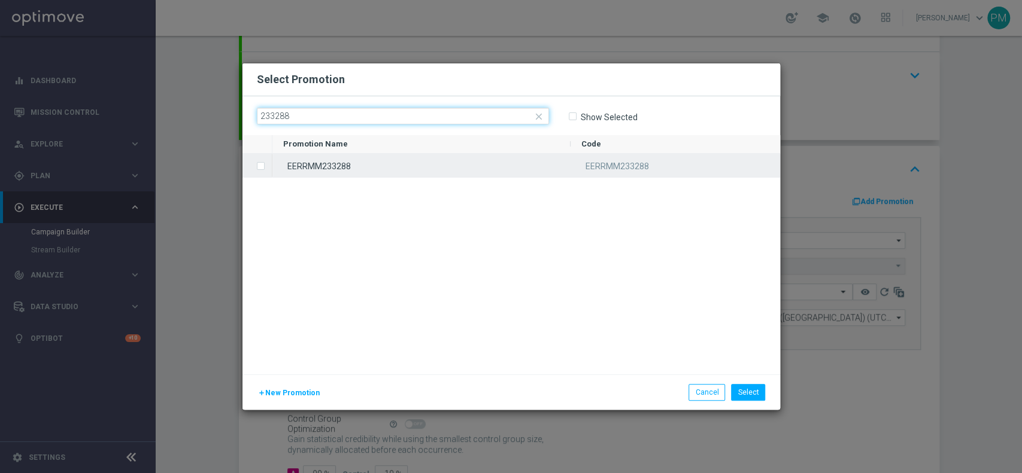
type input "233288"
click at [408, 164] on div "EERRMM233288" at bounding box center [421, 165] width 298 height 23
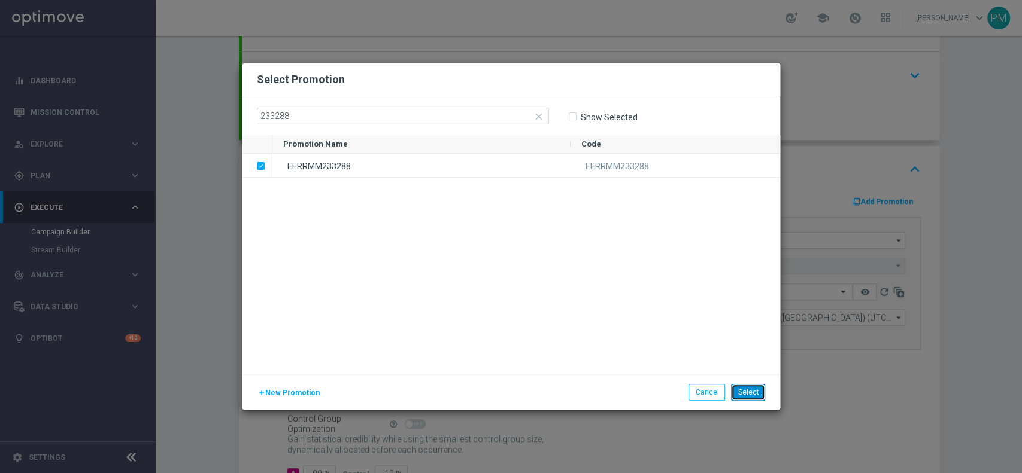
click at [752, 393] on button "Select" at bounding box center [748, 392] width 34 height 17
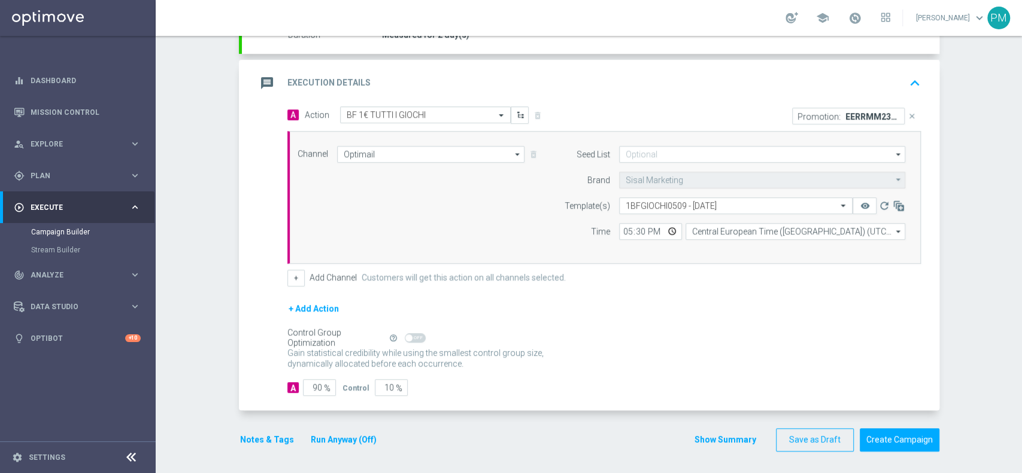
click at [623, 98] on div "message Execution Details keyboard_arrow_up" at bounding box center [590, 83] width 697 height 47
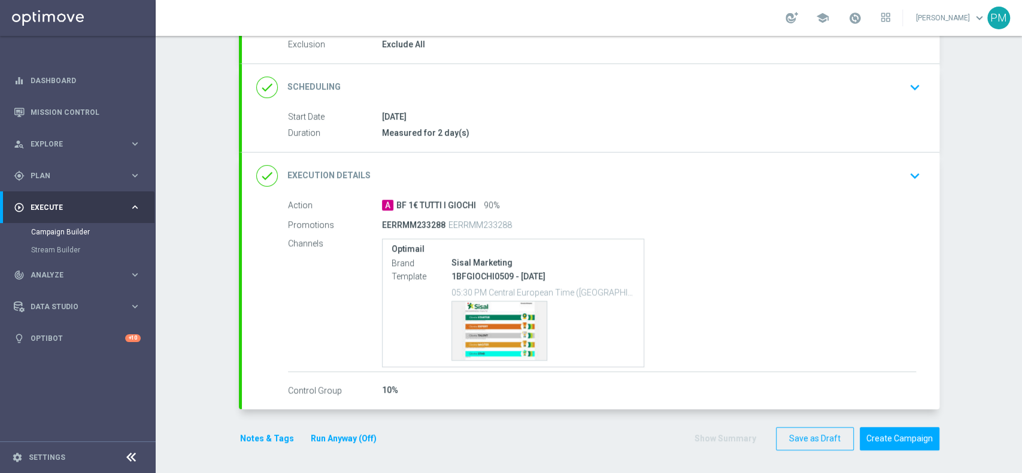
scroll to position [131, 0]
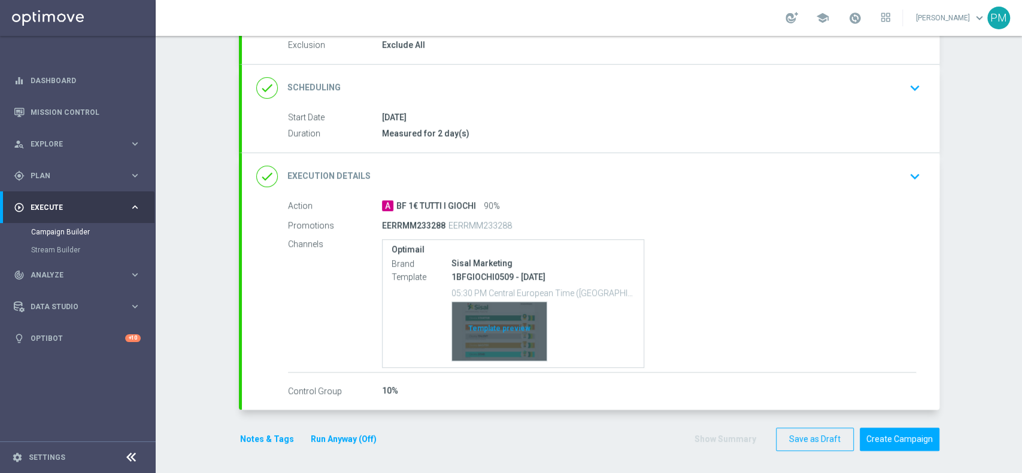
click at [493, 319] on div "Template preview" at bounding box center [499, 331] width 95 height 59
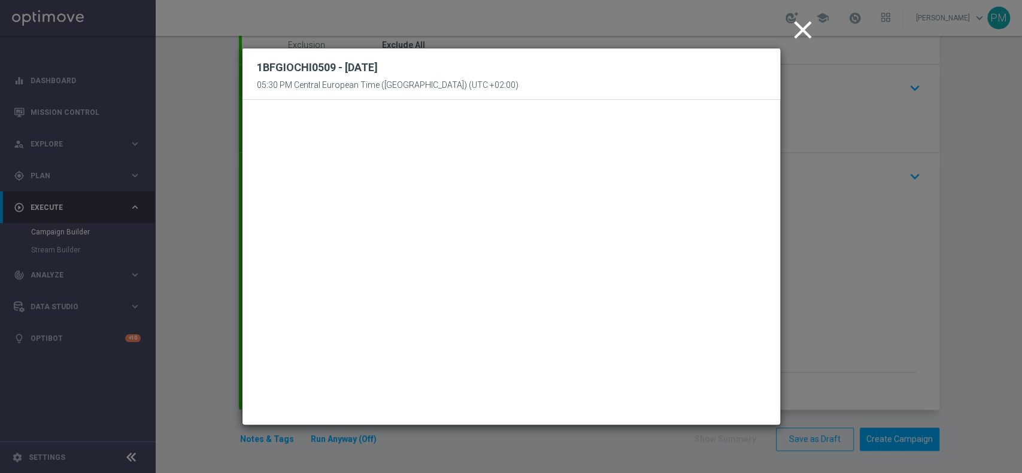
click at [794, 30] on icon "close" at bounding box center [803, 30] width 30 height 30
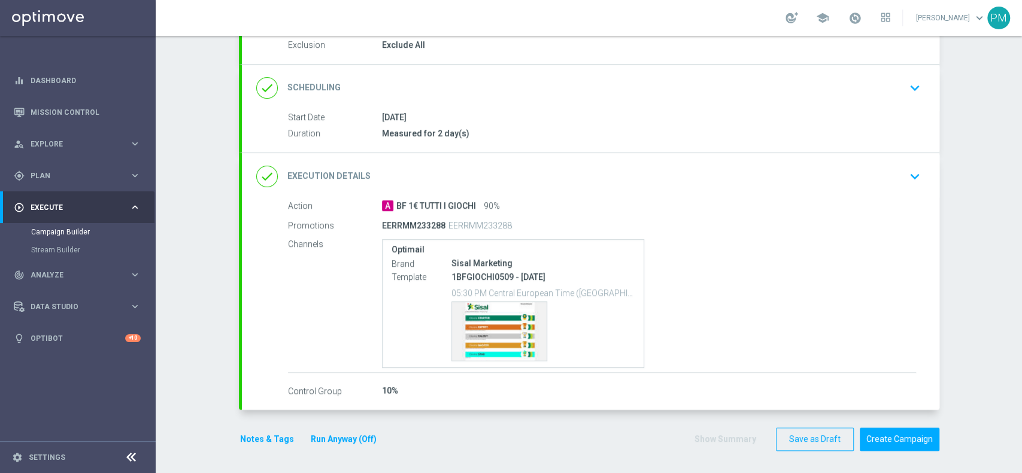
click at [247, 439] on button "Notes & Tags" at bounding box center [267, 439] width 56 height 15
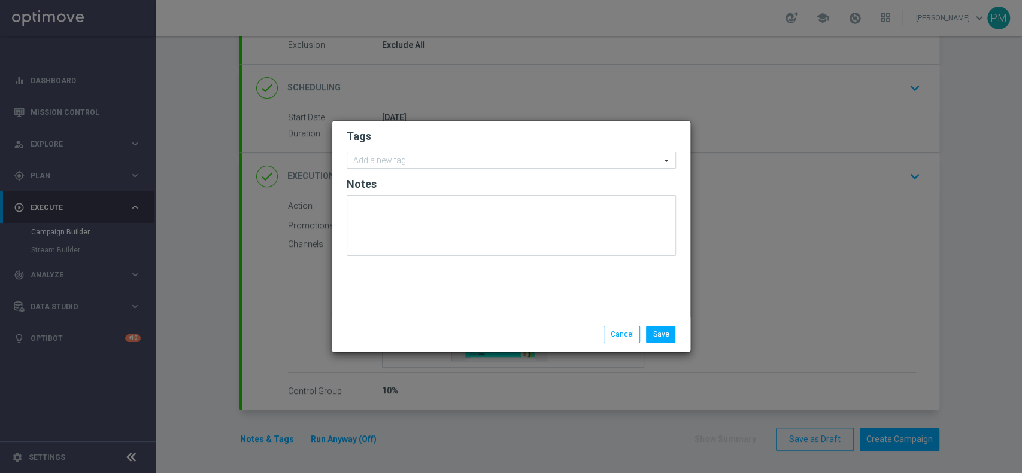
click at [393, 156] on input "text" at bounding box center [506, 161] width 307 height 10
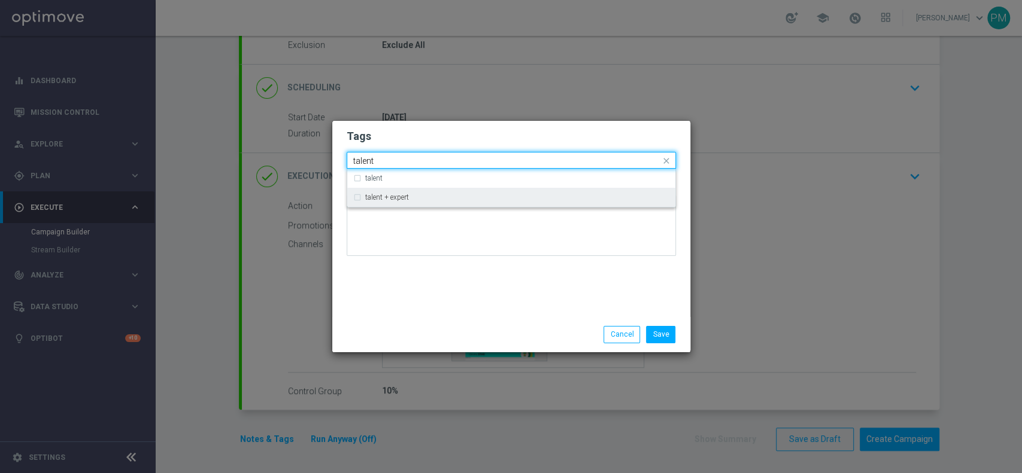
click at [398, 199] on label "talent + expert" at bounding box center [387, 197] width 44 height 7
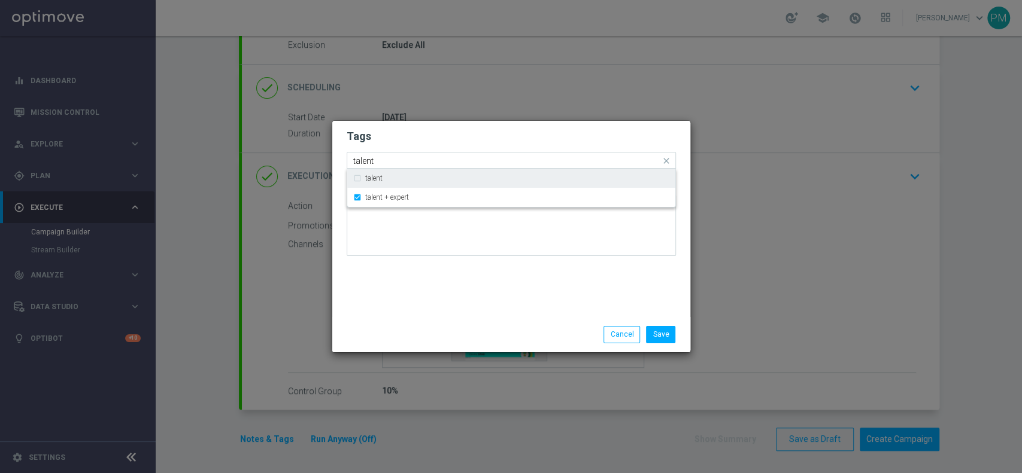
click at [356, 156] on div "Quick find × talent + expert talent" at bounding box center [503, 160] width 313 height 15
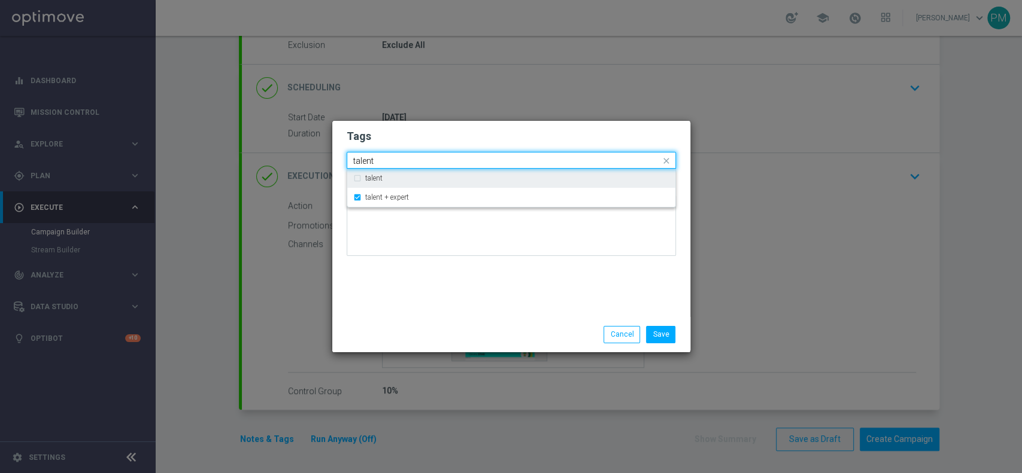
click at [356, 156] on div "Quick find × talent + expert talent" at bounding box center [503, 160] width 313 height 15
click at [360, 157] on input "talent" at bounding box center [506, 161] width 307 height 10
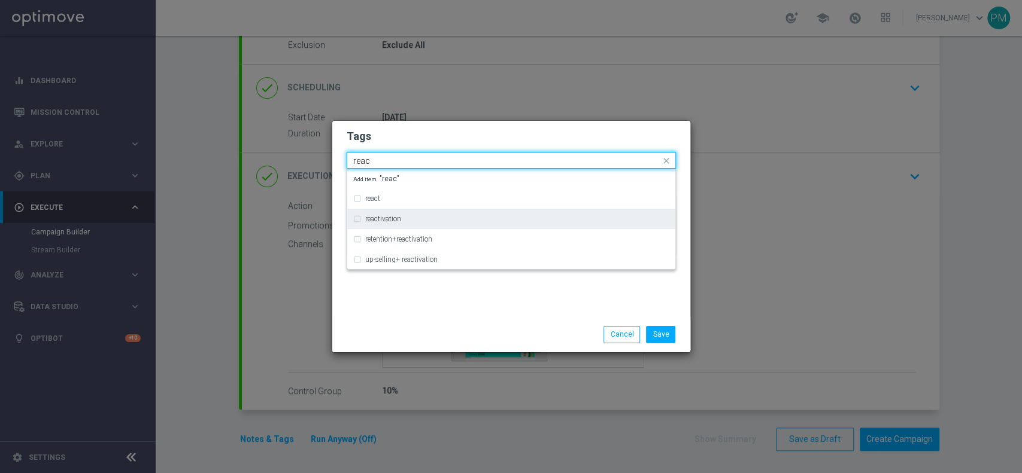
click at [379, 213] on div "reactivation" at bounding box center [511, 218] width 316 height 19
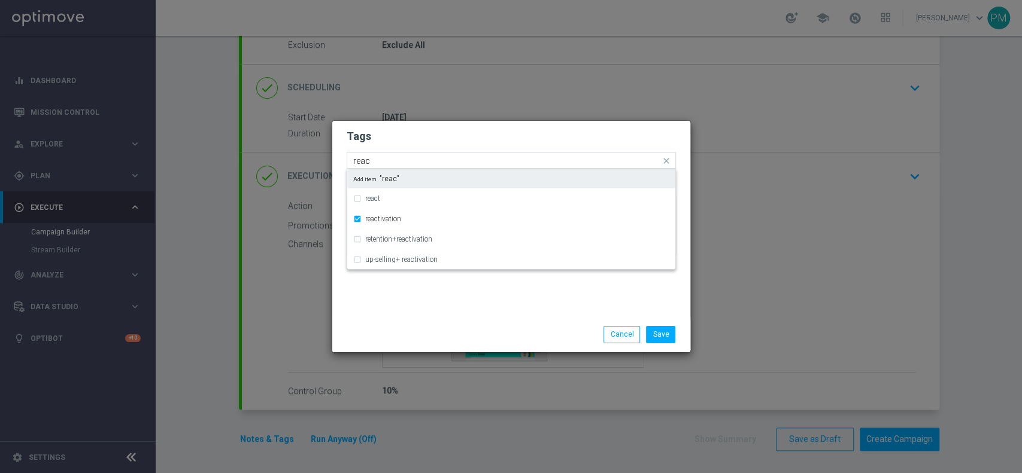
click at [364, 163] on input "reac" at bounding box center [506, 161] width 307 height 10
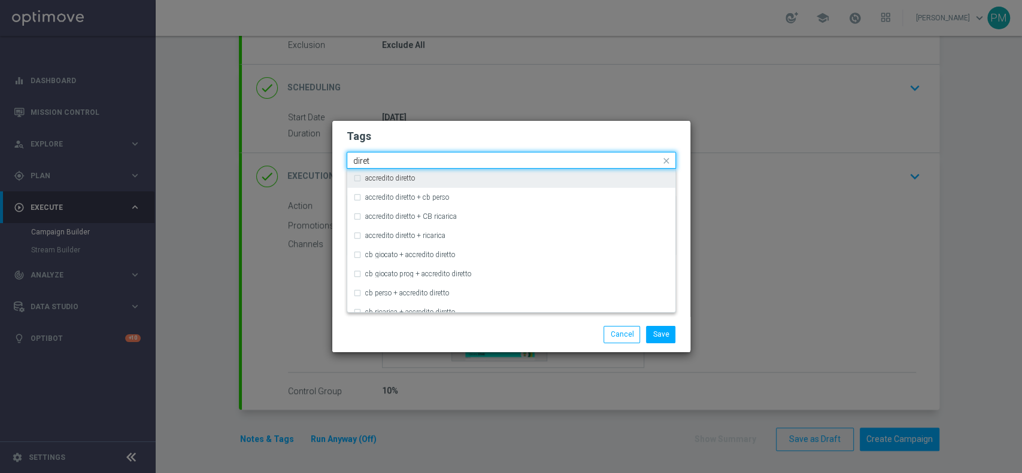
click at [379, 180] on label "accredito diretto" at bounding box center [390, 178] width 50 height 7
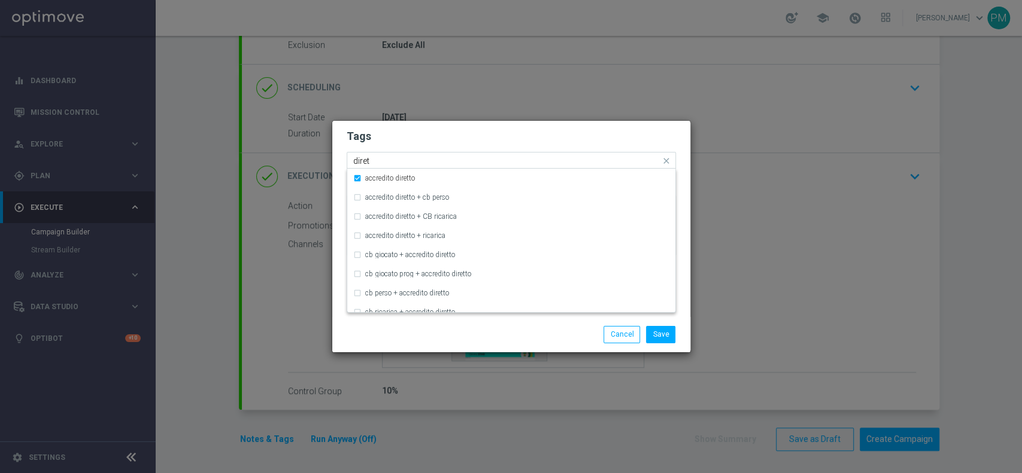
click at [360, 159] on input "diret" at bounding box center [506, 161] width 307 height 10
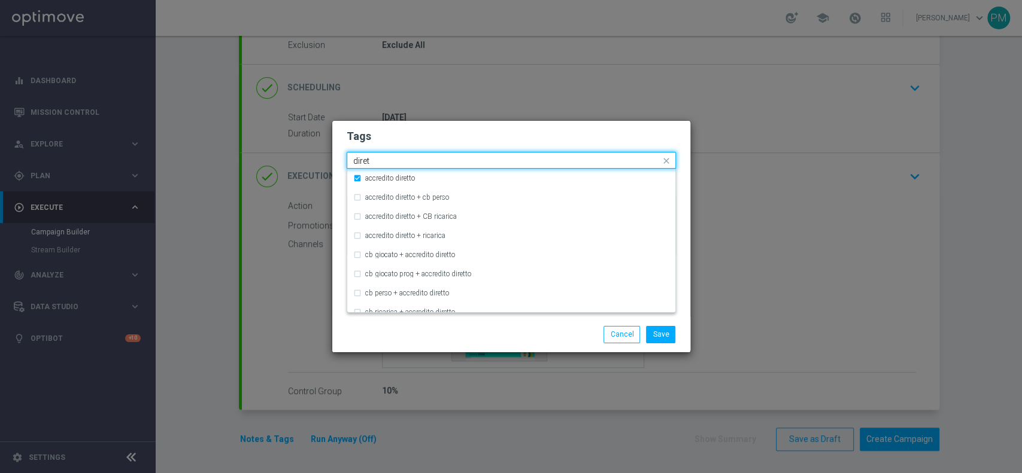
click at [360, 159] on input "diret" at bounding box center [506, 161] width 307 height 10
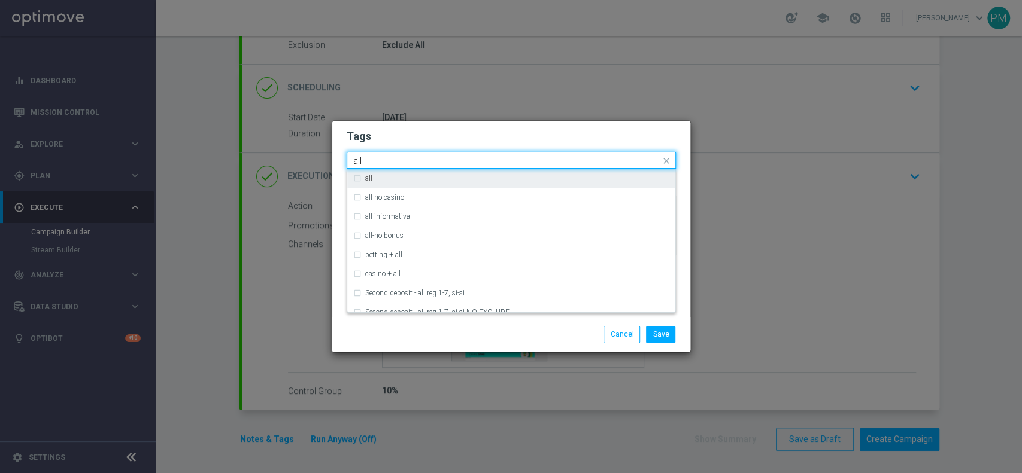
click at [388, 178] on div "all" at bounding box center [517, 178] width 304 height 7
click at [359, 160] on input "all" at bounding box center [506, 161] width 307 height 10
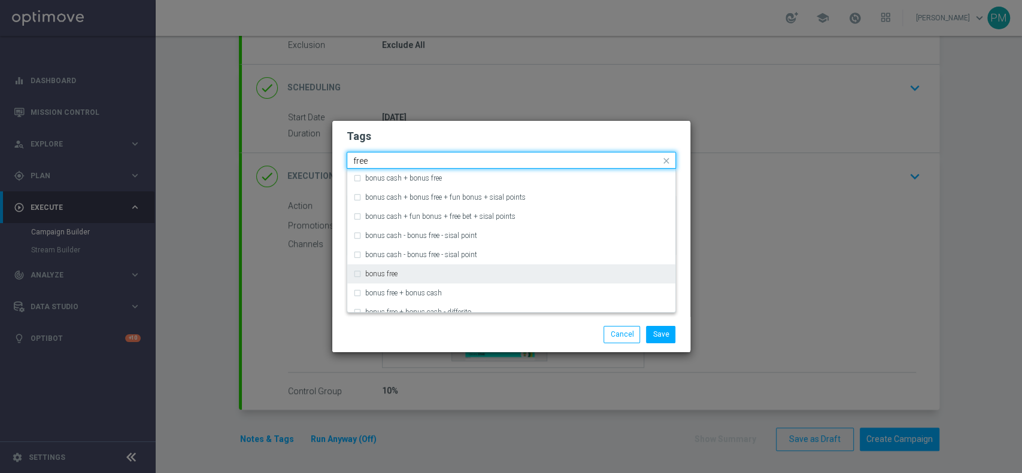
click at [386, 271] on label "bonus free" at bounding box center [381, 274] width 32 height 7
type input "free"
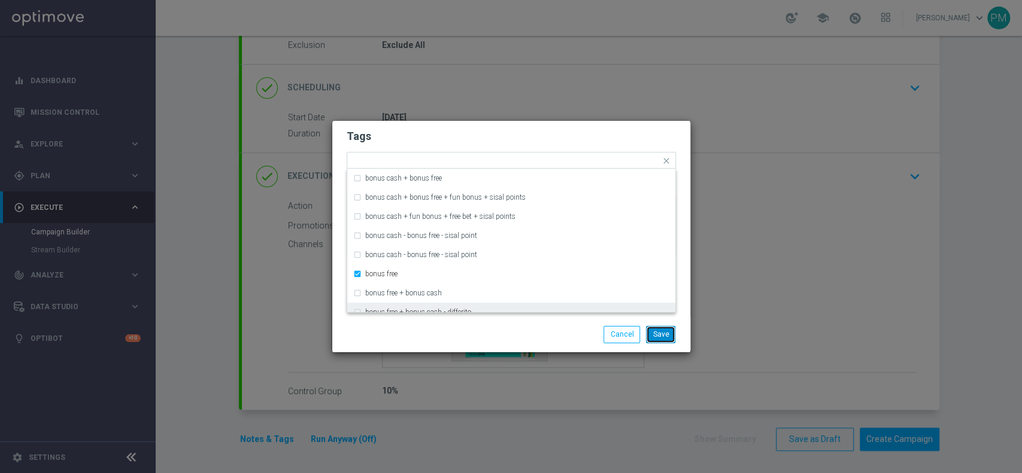
click at [660, 338] on button "Save" at bounding box center [660, 334] width 29 height 17
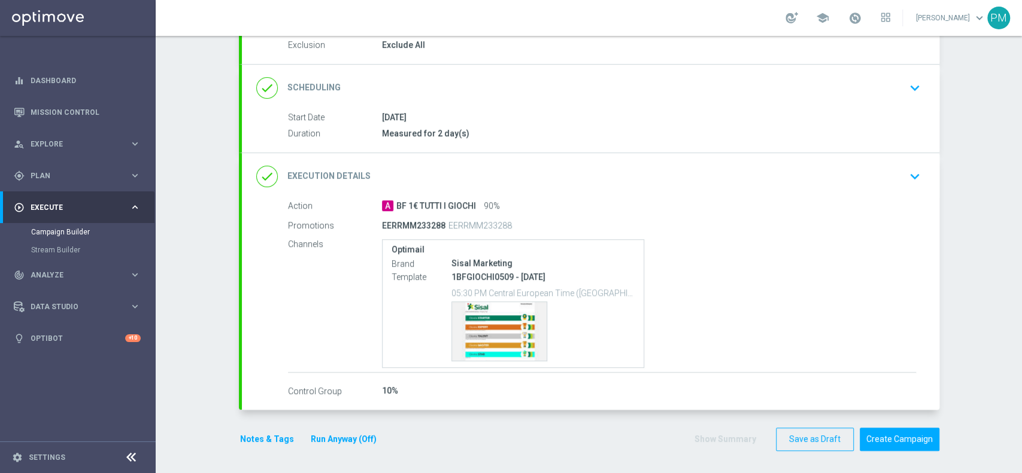
scroll to position [0, 0]
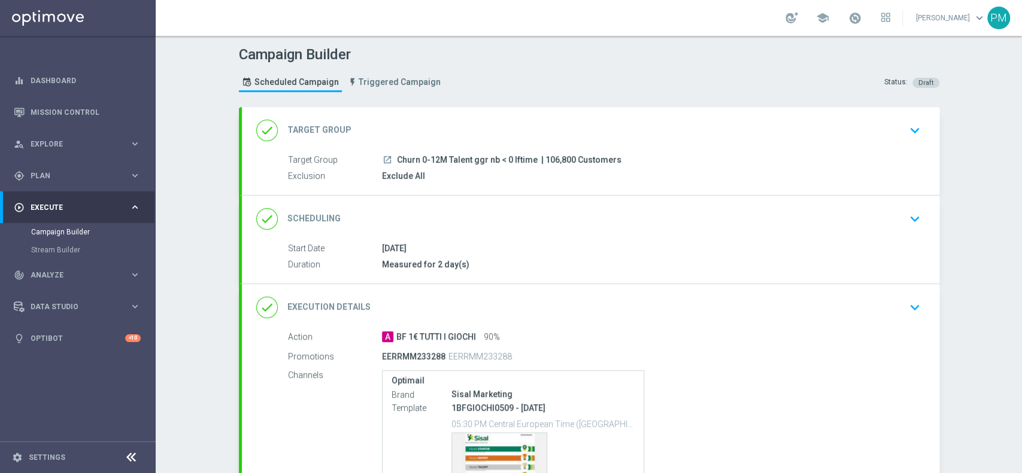
click at [597, 242] on div "05 Sep 2025" at bounding box center [649, 248] width 534 height 12
click at [599, 218] on div "done Scheduling keyboard_arrow_down" at bounding box center [590, 219] width 669 height 23
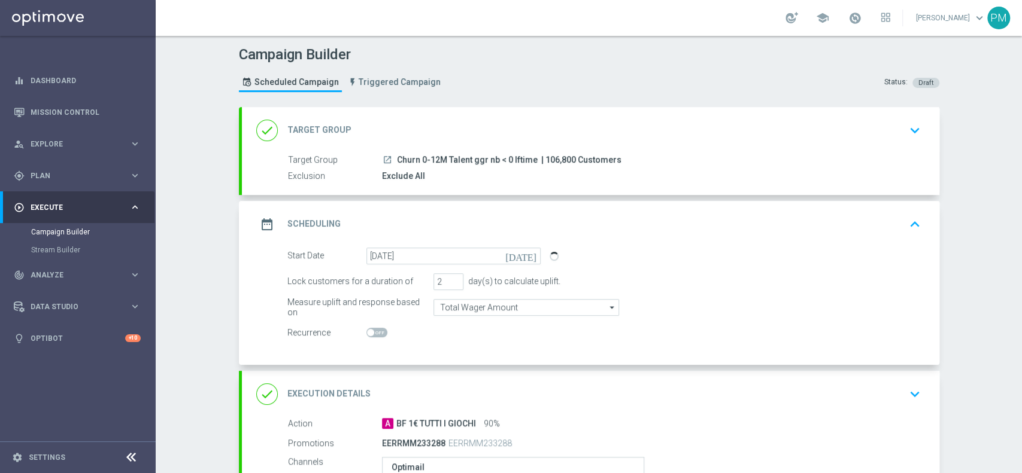
scroll to position [218, 0]
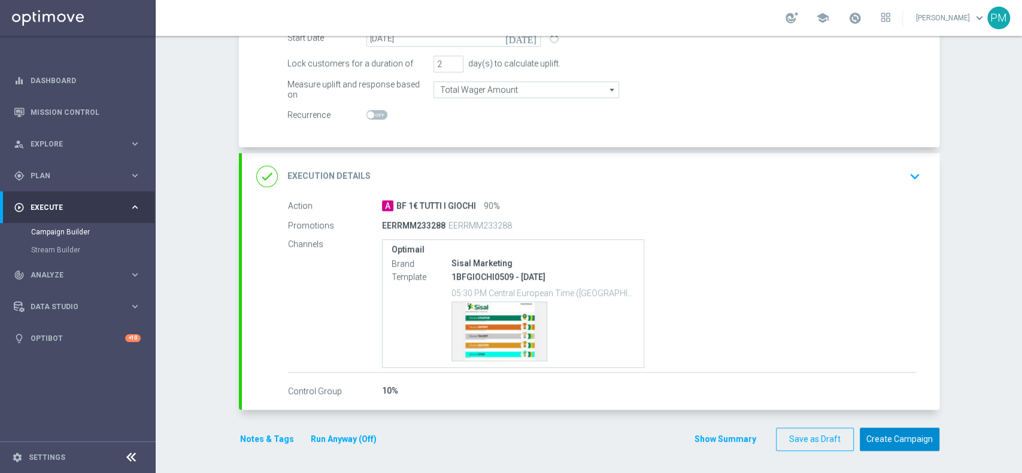
click at [900, 433] on button "Create Campaign" at bounding box center [900, 439] width 80 height 23
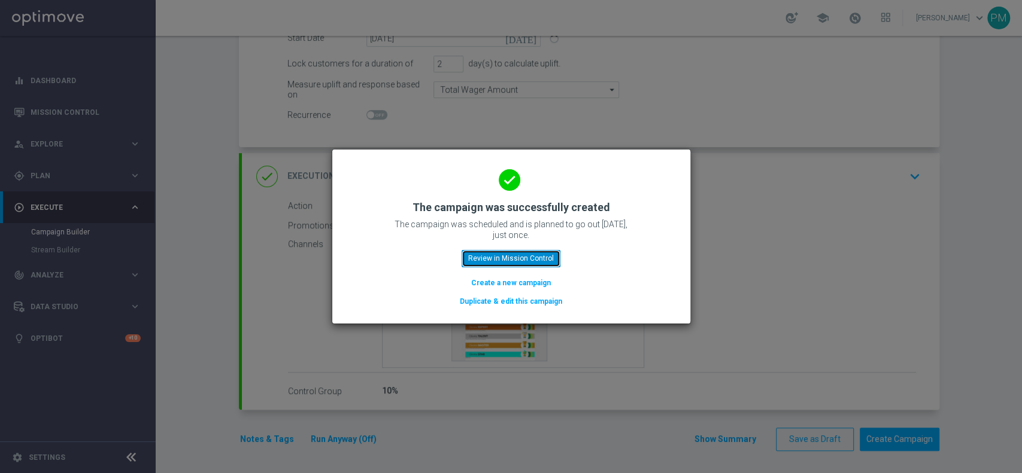
click at [532, 257] on button "Review in Mission Control" at bounding box center [510, 258] width 99 height 17
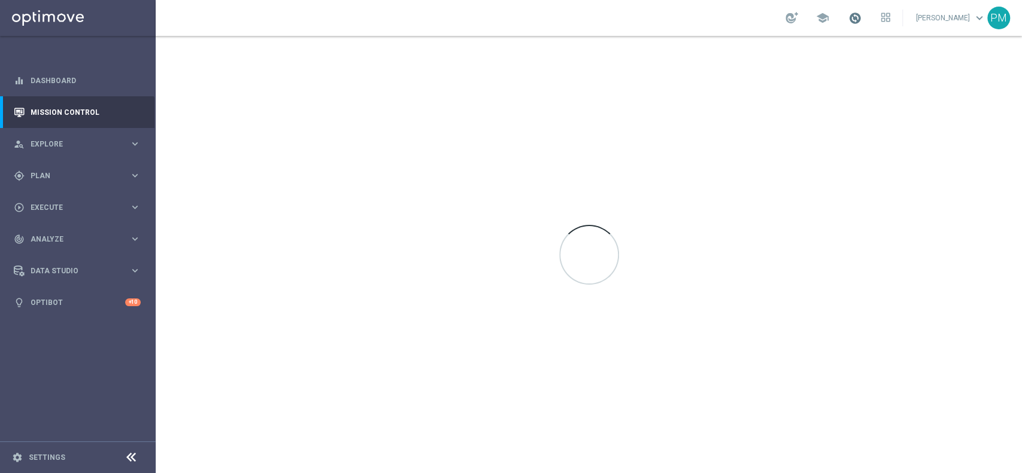
click at [848, 17] on span at bounding box center [854, 17] width 13 height 13
click at [707, 17] on div "school Last available data: 4 Sep 2025 Batch process completed with errors chec…" at bounding box center [589, 18] width 866 height 36
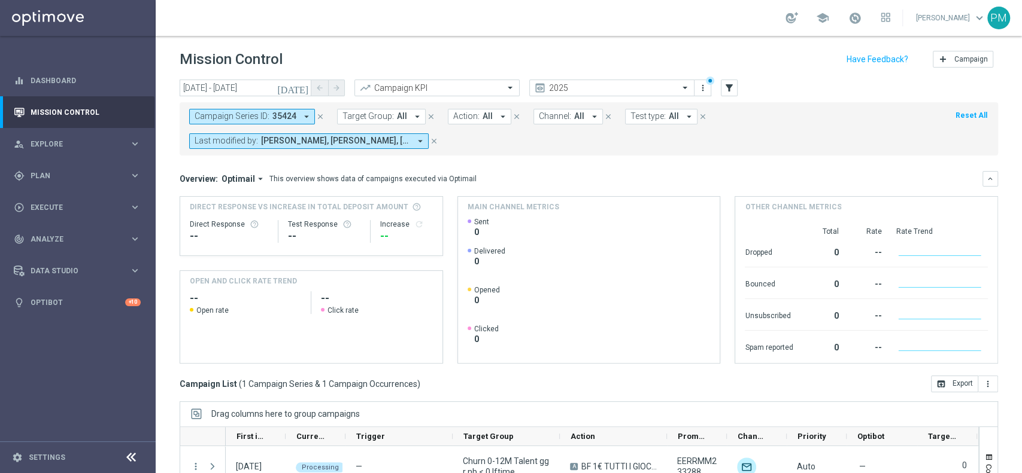
click at [319, 113] on icon "close" at bounding box center [320, 117] width 8 height 8
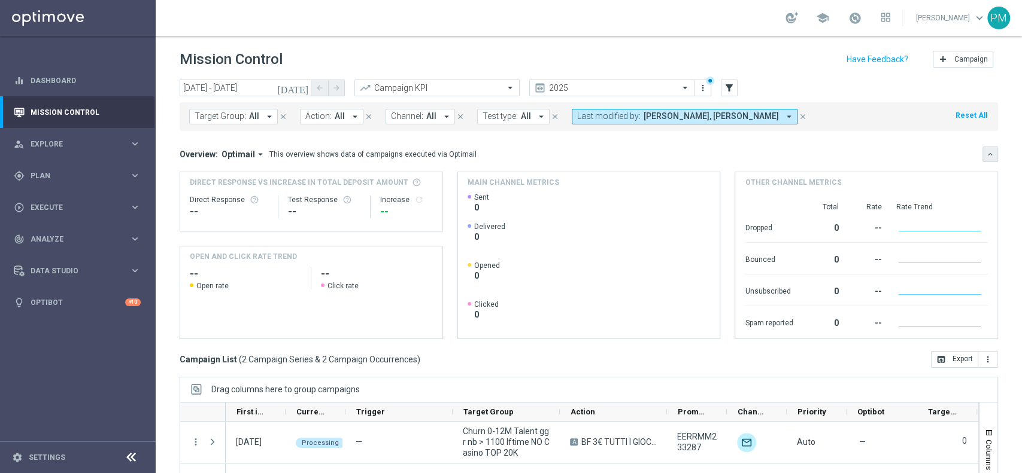
click at [986, 152] on icon "keyboard_arrow_down" at bounding box center [990, 154] width 8 height 8
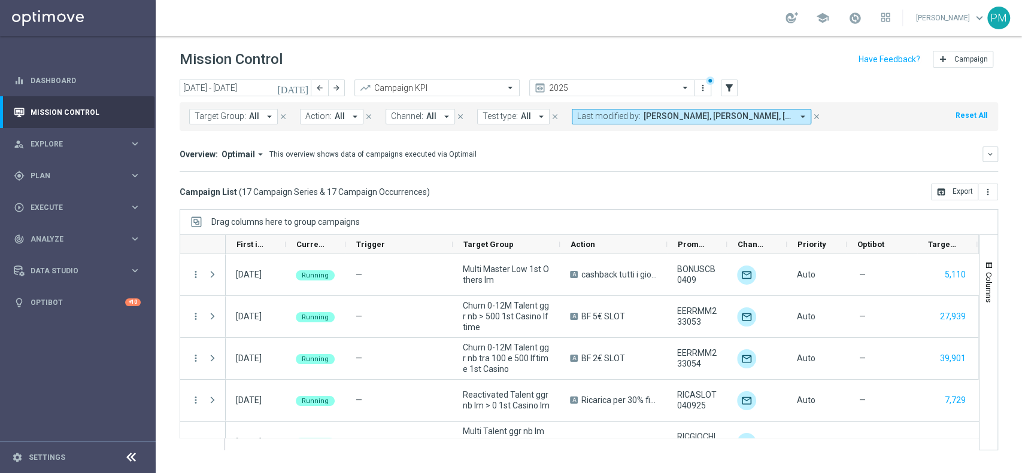
click at [306, 89] on icon "[DATE]" at bounding box center [293, 88] width 32 height 11
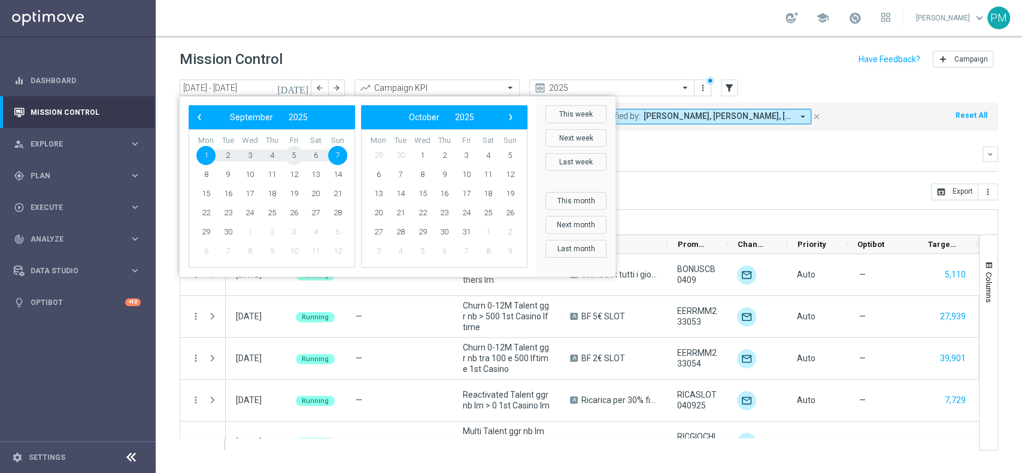
click at [293, 153] on span "5" at bounding box center [293, 155] width 19 height 19
type input "[DATE] - [DATE]"
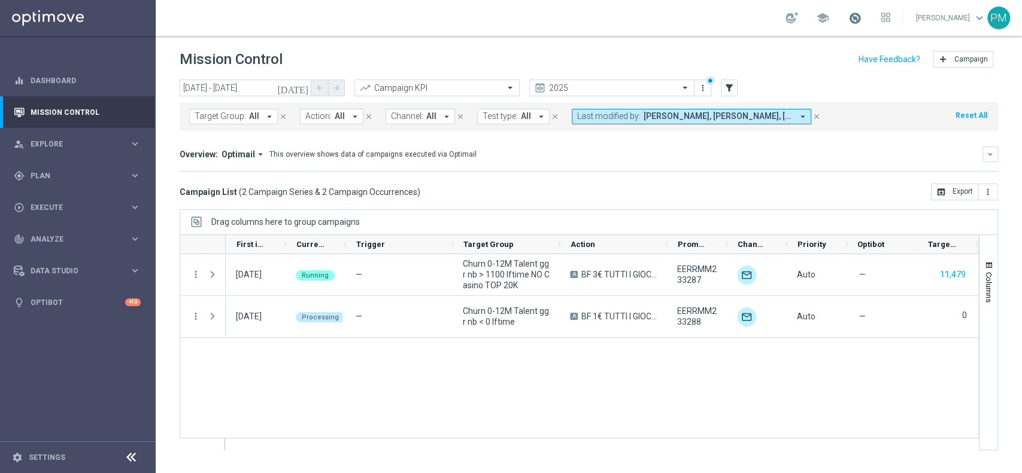
click at [848, 21] on span at bounding box center [854, 17] width 13 height 13
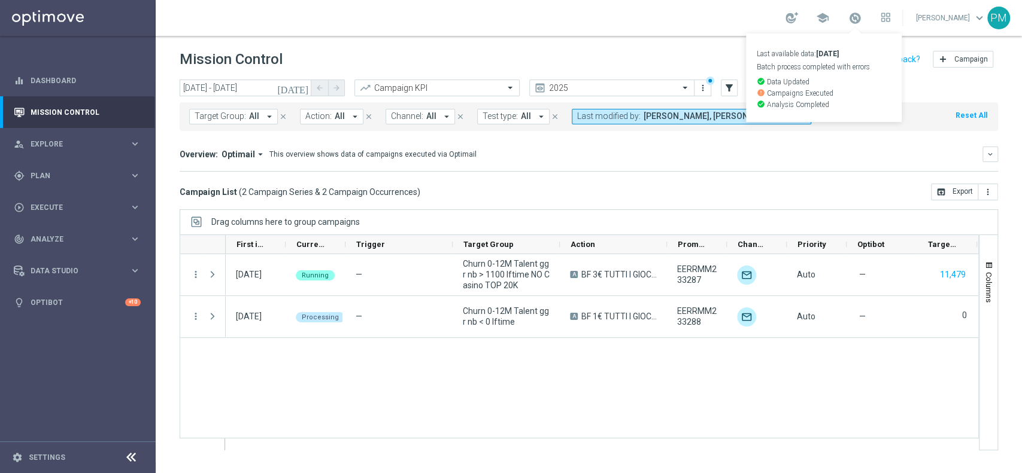
click at [713, 13] on div "school Last available data: 4 Sep 2025 Batch process completed with errors chec…" at bounding box center [589, 18] width 866 height 36
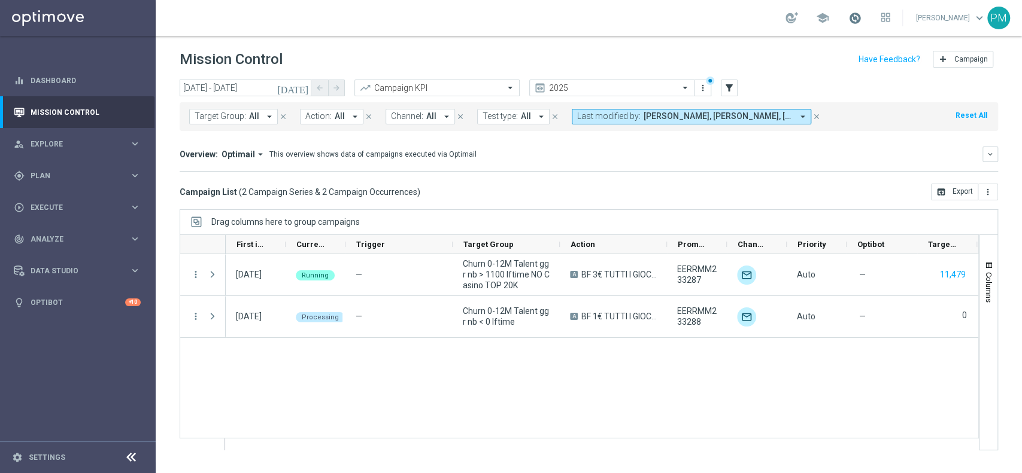
click at [849, 17] on span at bounding box center [854, 17] width 13 height 13
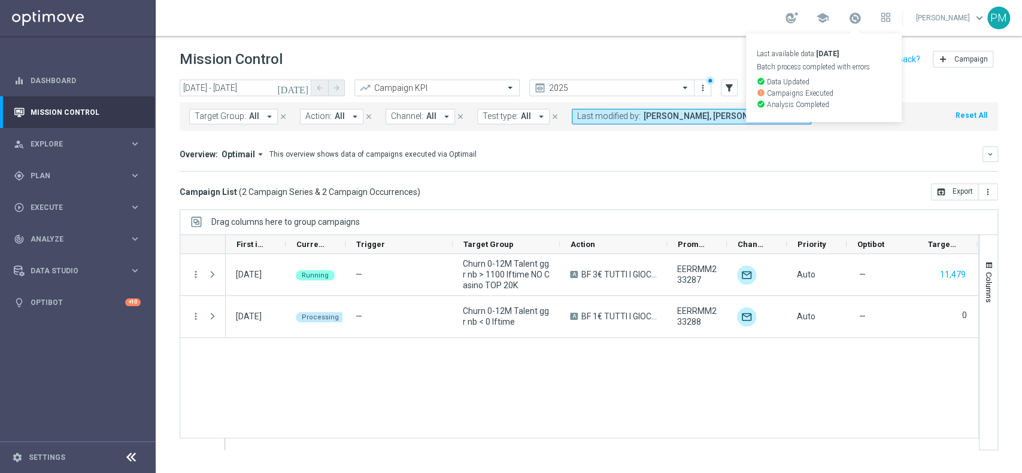
click at [699, 14] on div "school Last available data: [DATE] Batch process completed with errors check_ci…" at bounding box center [589, 18] width 866 height 36
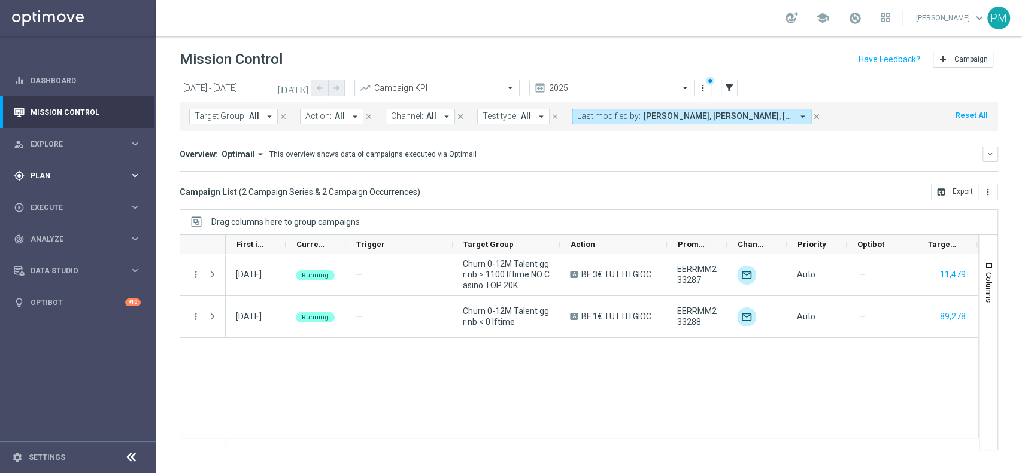
click at [43, 175] on span "Plan" at bounding box center [80, 175] width 99 height 7
click at [48, 199] on link "Target Groups" at bounding box center [77, 201] width 93 height 10
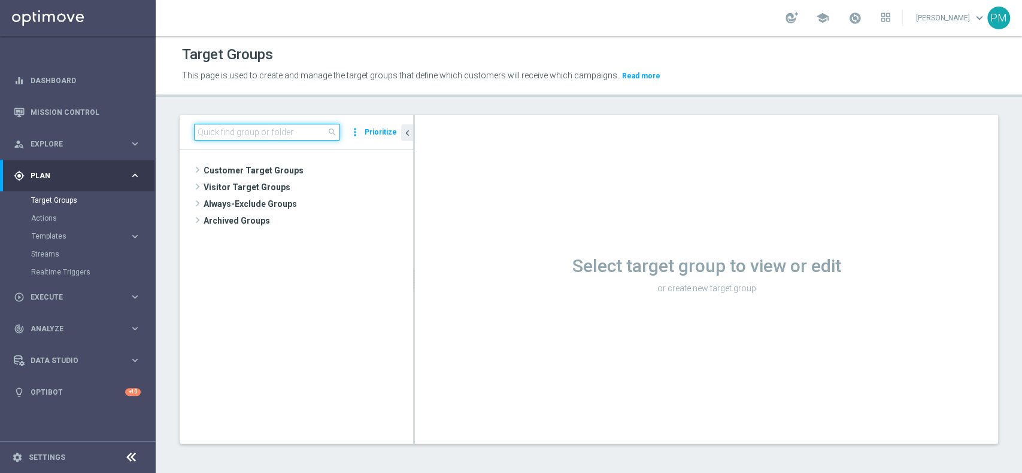
click at [265, 132] on input at bounding box center [267, 132] width 146 height 17
paste input "Giocanti Talent W-2 non Active lw lm ggr nb l3m > 0"
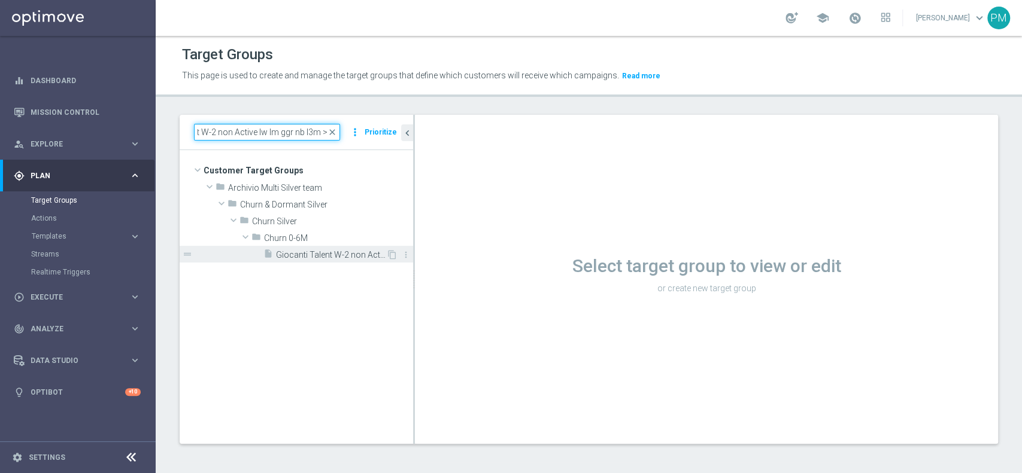
type input "Giocanti Talent W-2 non Active lw lm ggr nb l3m > 0"
click at [304, 251] on span "Giocanti Talent W-2 non Active lw lm ggr nb l3m > 0" at bounding box center [331, 255] width 110 height 10
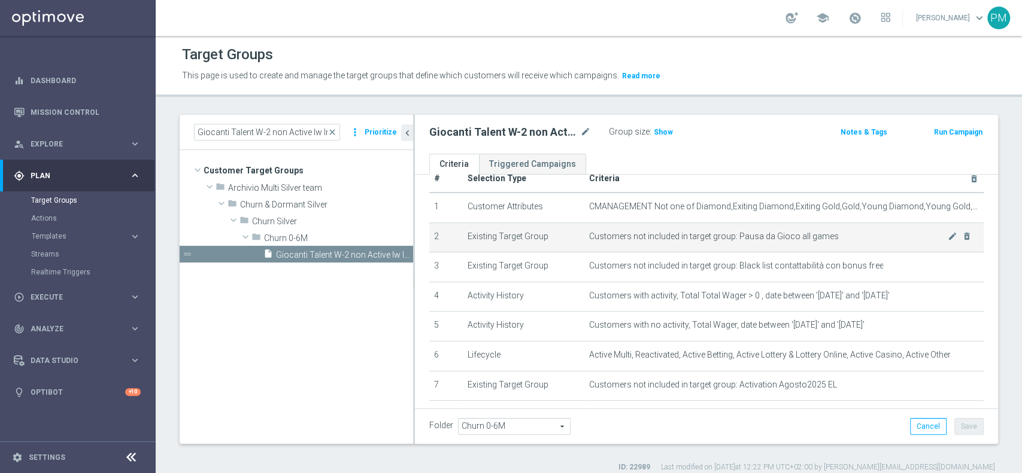
scroll to position [205, 0]
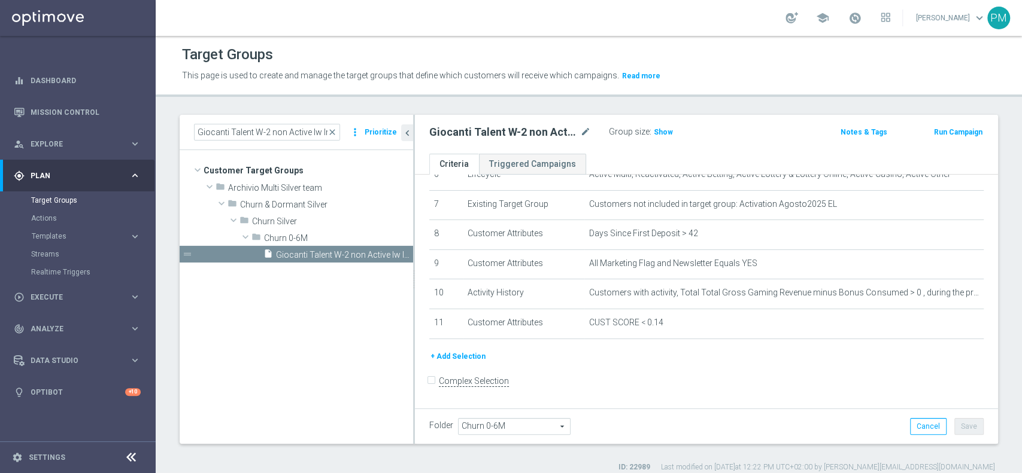
click at [933, 136] on button "Run Campaign" at bounding box center [958, 132] width 51 height 13
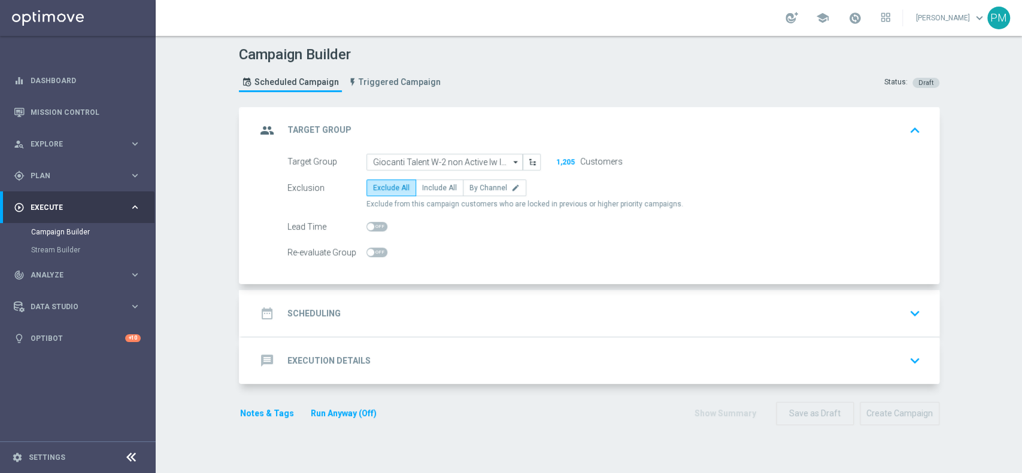
click at [414, 300] on div "date_range Scheduling keyboard_arrow_down" at bounding box center [590, 313] width 697 height 47
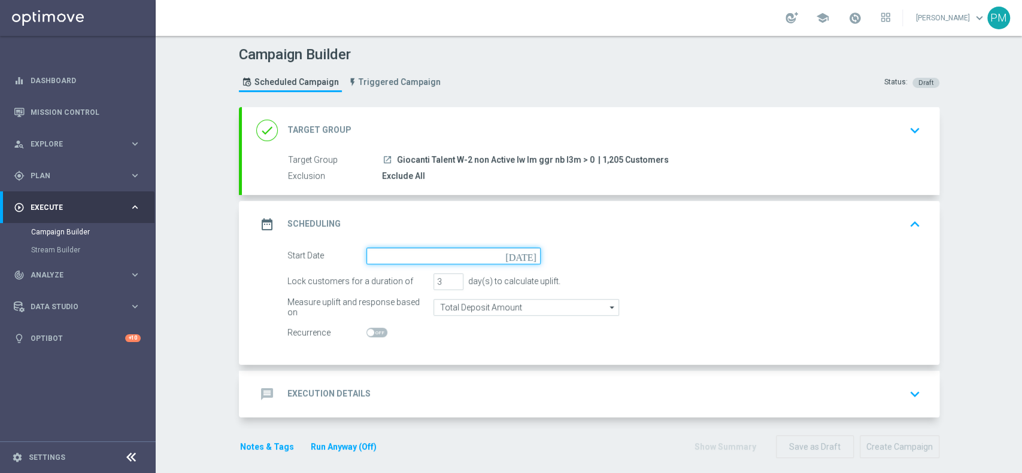
click at [402, 250] on input at bounding box center [453, 256] width 174 height 17
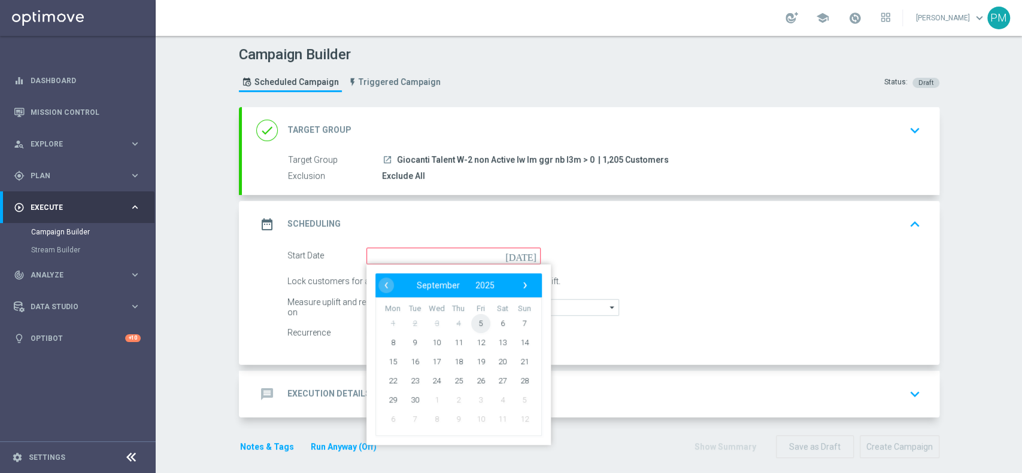
click at [470, 323] on span "5" at bounding box center [479, 323] width 19 height 19
type input "05 Sep 2025"
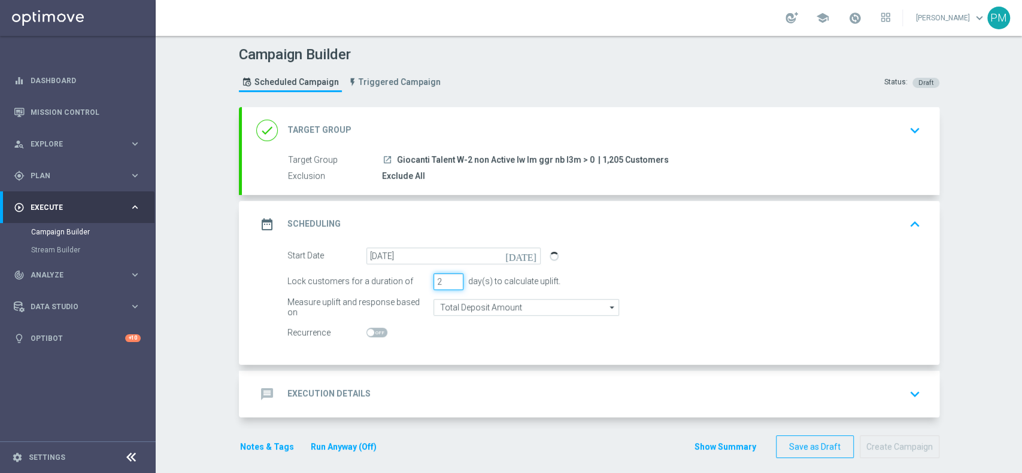
type input "2"
click at [450, 282] on input "2" at bounding box center [448, 282] width 30 height 17
click at [454, 304] on input "Total Deposit Amount" at bounding box center [526, 307] width 186 height 17
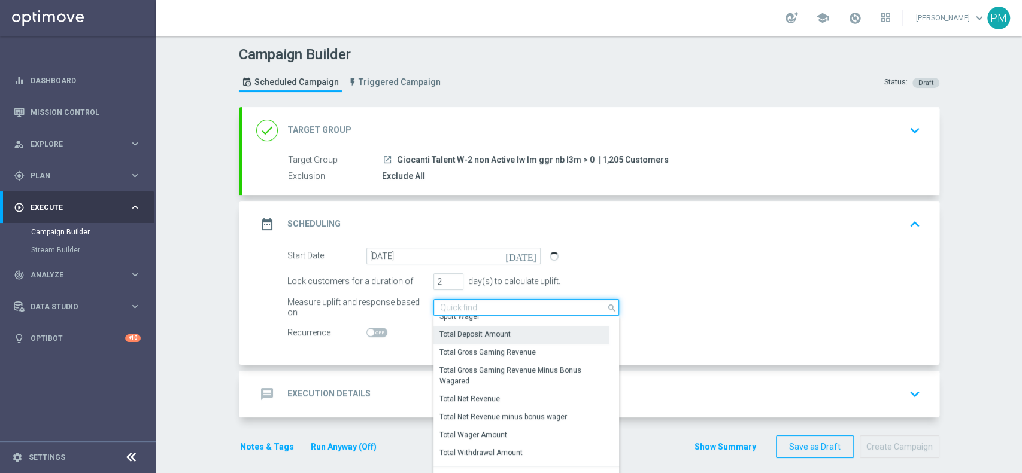
scroll to position [274, 0]
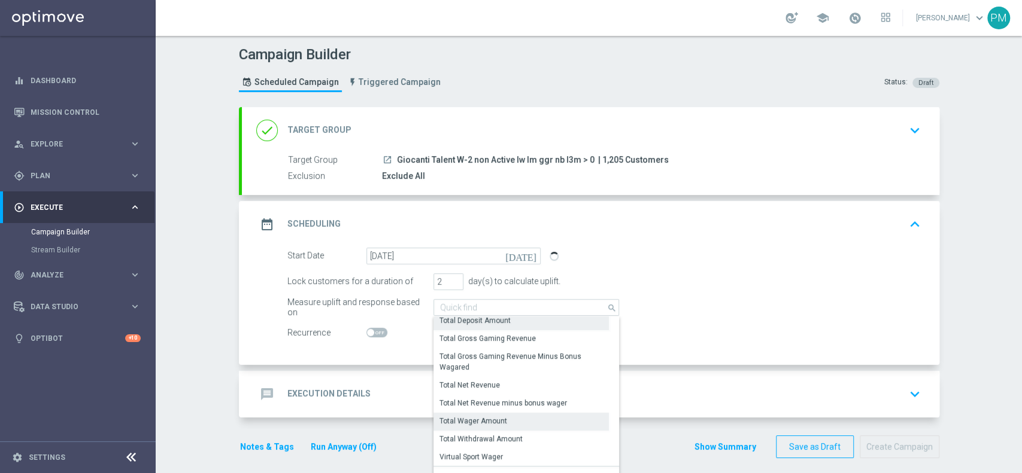
click at [468, 419] on div "Total Wager Amount" at bounding box center [473, 421] width 68 height 11
type input "Total Wager Amount"
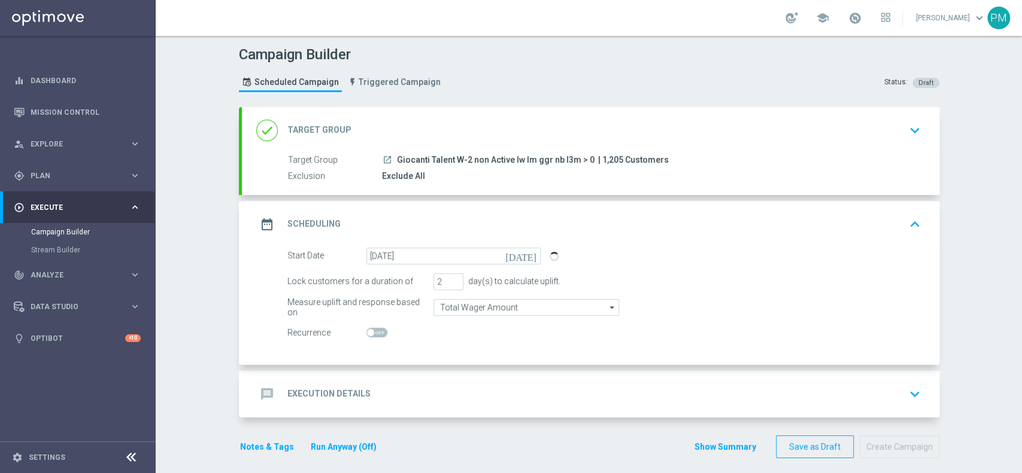
click at [406, 394] on div "message Execution Details keyboard_arrow_down" at bounding box center [590, 394] width 669 height 23
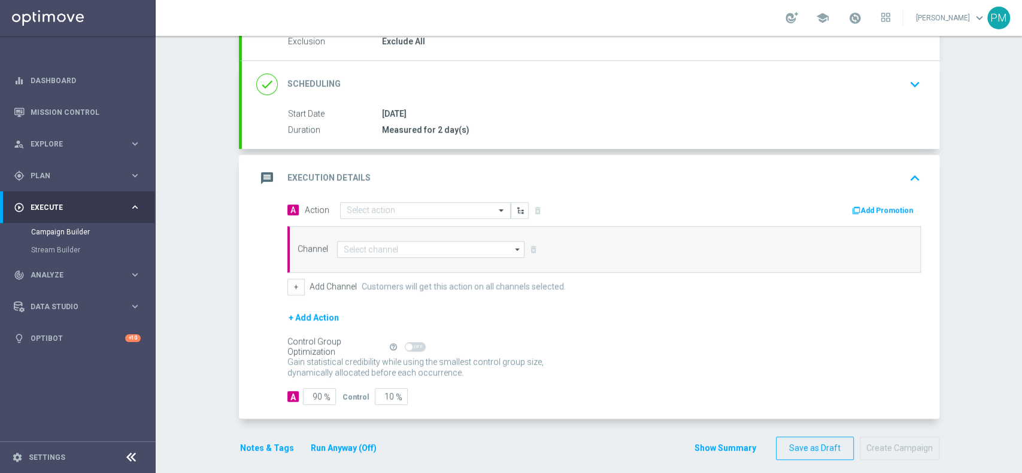
scroll to position [139, 0]
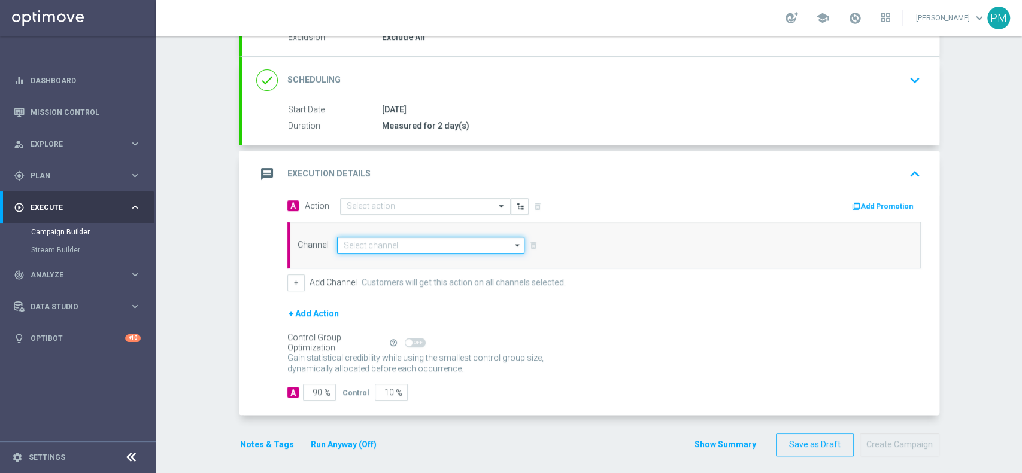
click at [365, 240] on input at bounding box center [431, 245] width 188 height 17
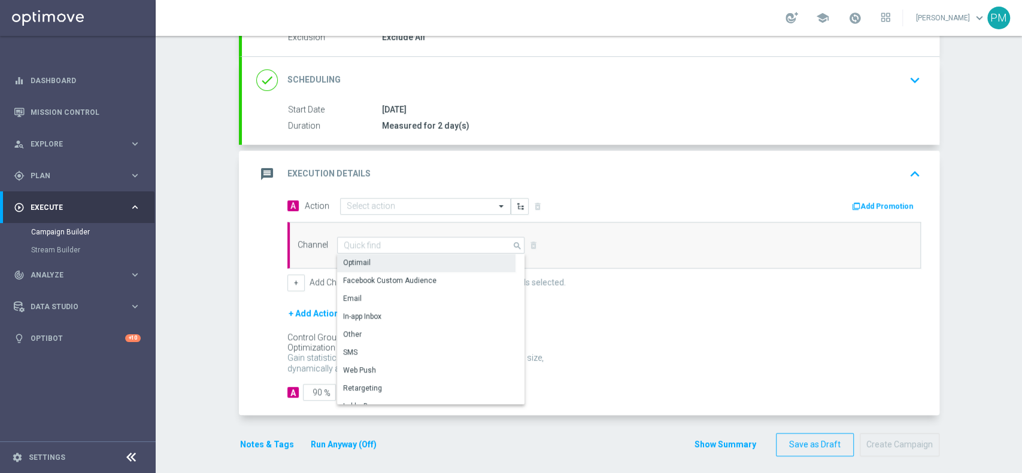
click at [366, 260] on div "Optimail" at bounding box center [426, 262] width 178 height 17
type input "Optimail"
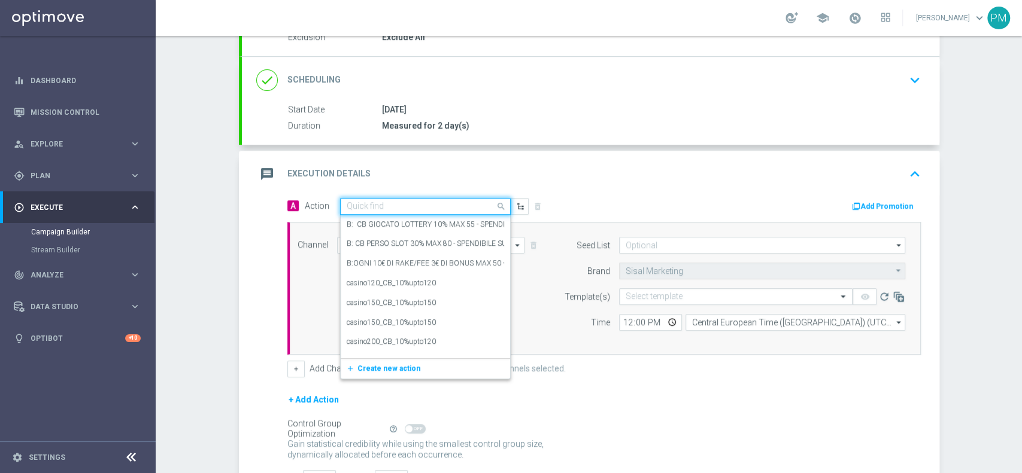
click at [353, 202] on input "text" at bounding box center [413, 207] width 133 height 10
paste input "BF 1€ TUTTI I GIOCHI"
type input "BF 1€ TUTTI I GIOCHI"
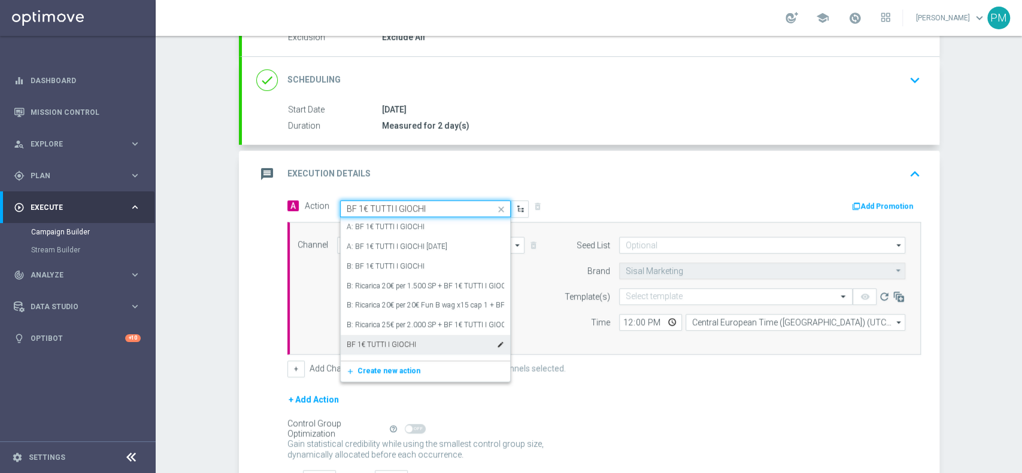
click at [384, 344] on label "BF 1€ TUTTI I GIOCHI" at bounding box center [381, 345] width 69 height 10
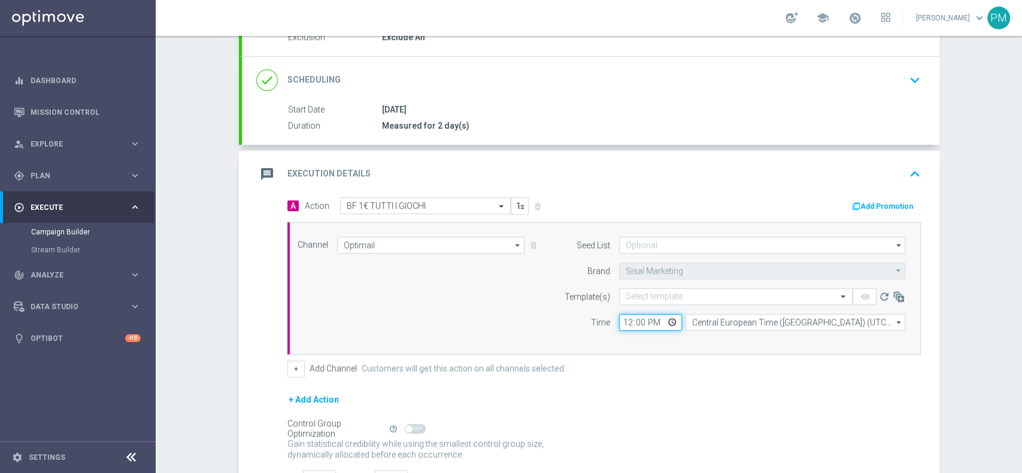
click at [621, 320] on input "12:00" at bounding box center [650, 322] width 63 height 17
type input "17:00"
click at [648, 290] on div "Select template" at bounding box center [735, 297] width 233 height 17
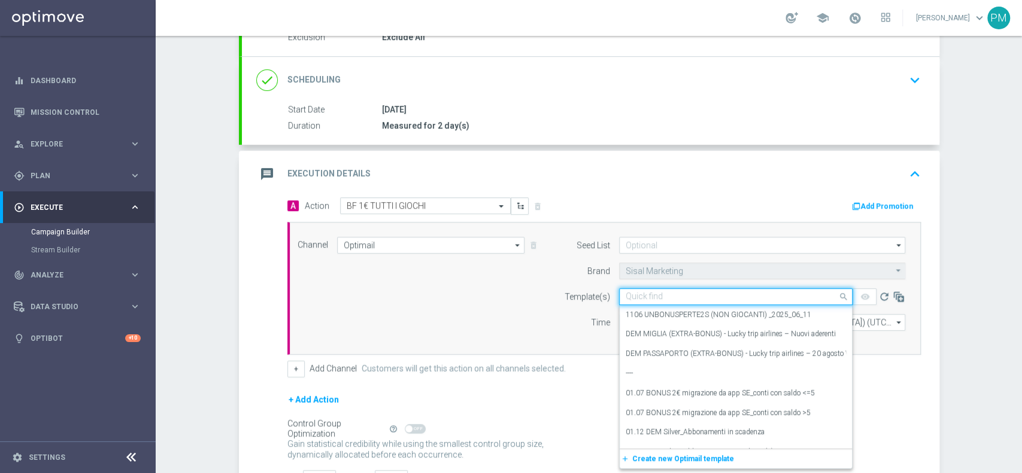
paste input "BONUSGIOCHI050925"
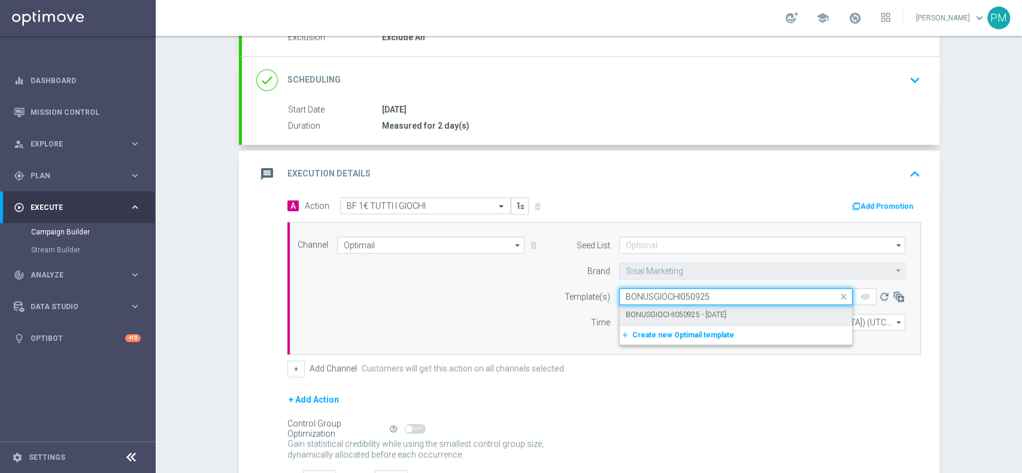
click at [661, 313] on label "BONUSGIOCHI050925 - 2025-09-05" at bounding box center [676, 315] width 101 height 10
type input "BONUSGIOCHI050925"
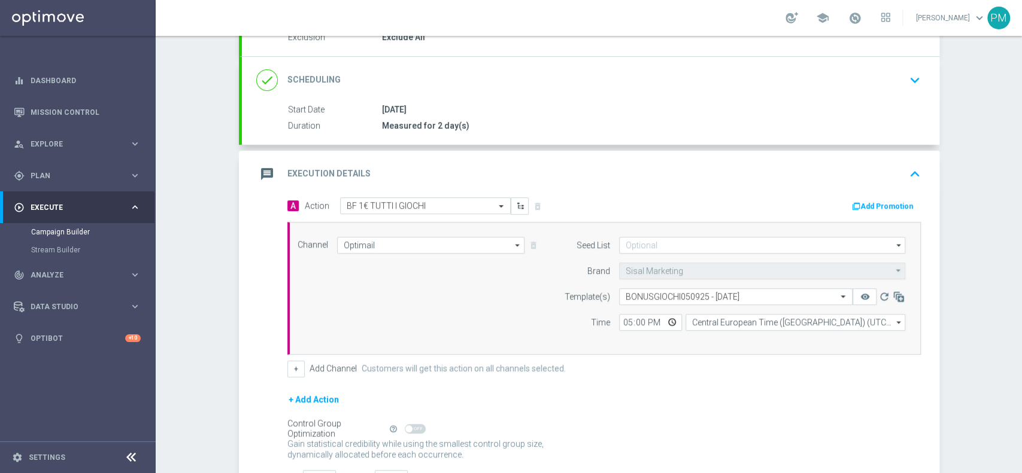
click at [854, 202] on icon "button" at bounding box center [856, 206] width 8 height 8
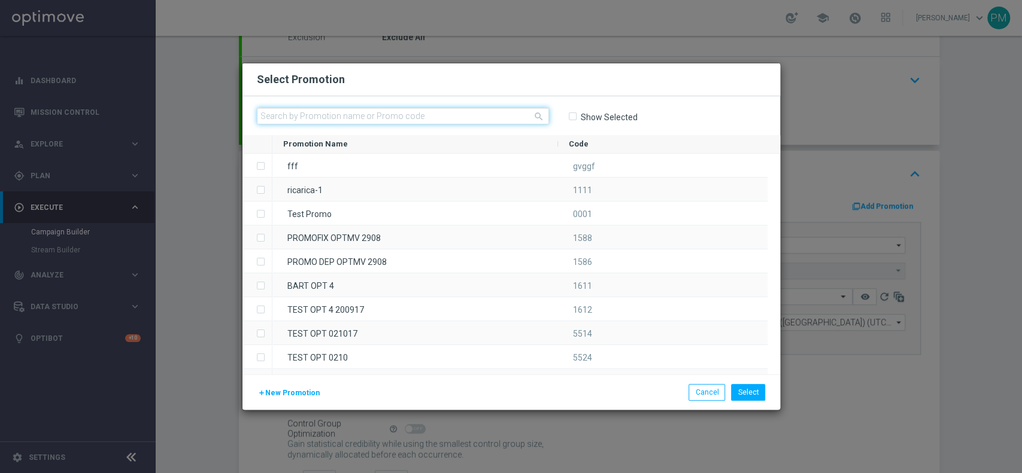
click at [476, 121] on input "text" at bounding box center [403, 116] width 292 height 17
paste input "233291"
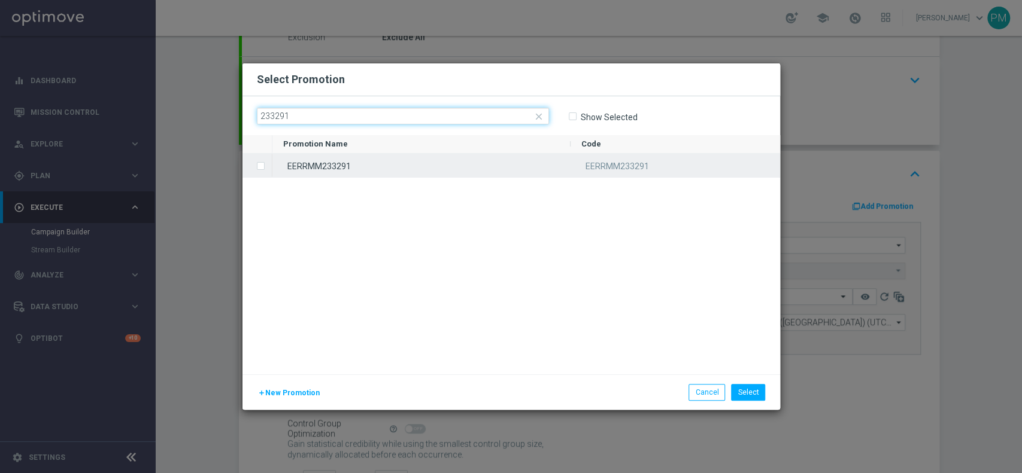
type input "233291"
click at [422, 166] on div "EERRMM233291" at bounding box center [421, 165] width 298 height 23
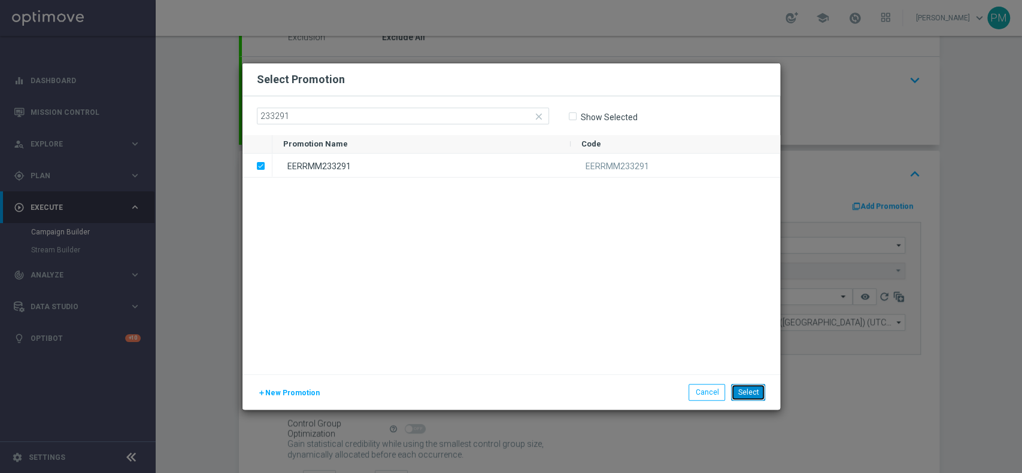
click at [743, 385] on button "Select" at bounding box center [748, 392] width 34 height 17
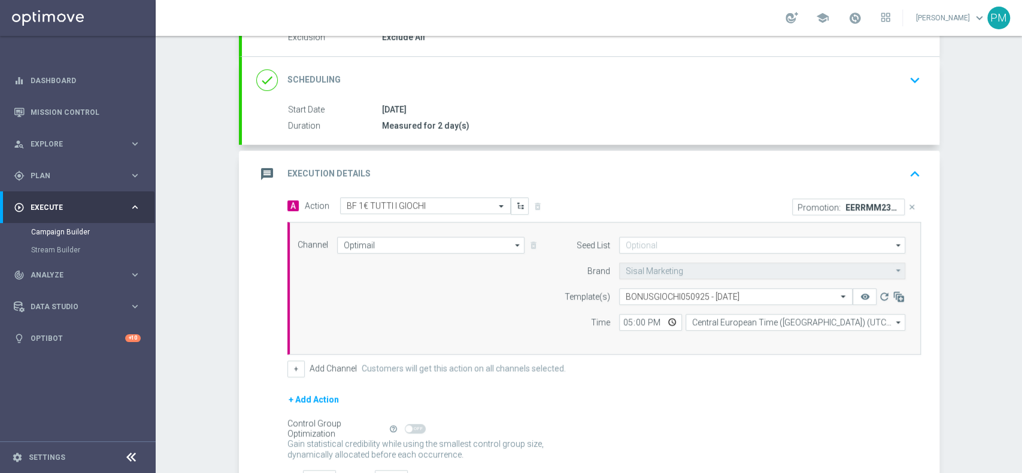
click at [713, 180] on div "message Execution Details keyboard_arrow_up" at bounding box center [590, 174] width 669 height 23
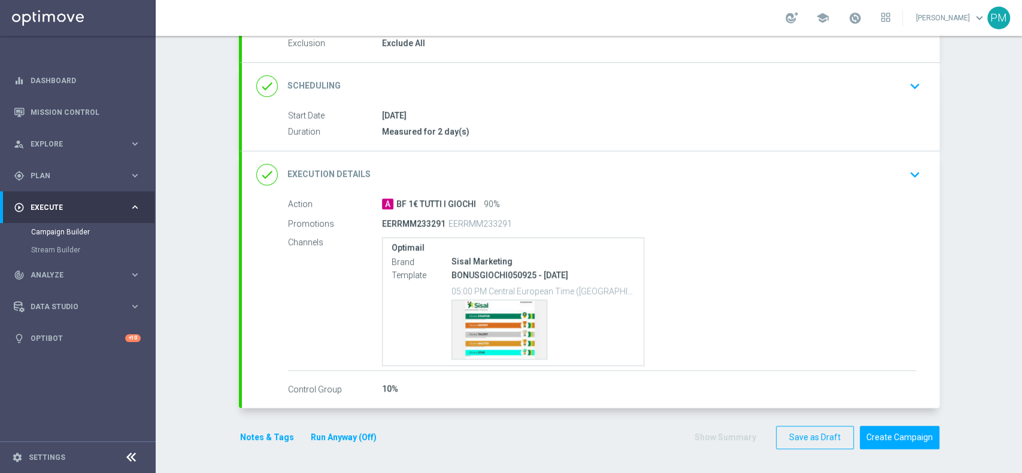
scroll to position [131, 0]
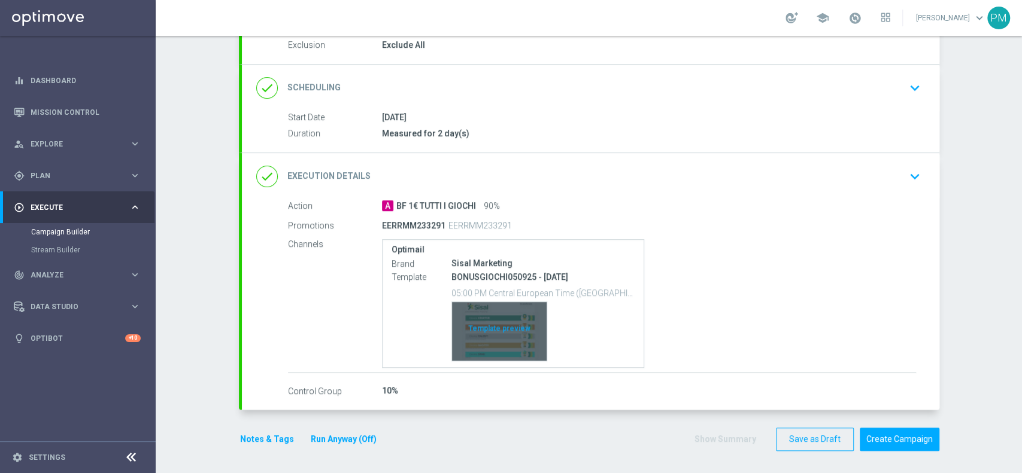
click at [463, 324] on div "Template preview" at bounding box center [499, 331] width 95 height 59
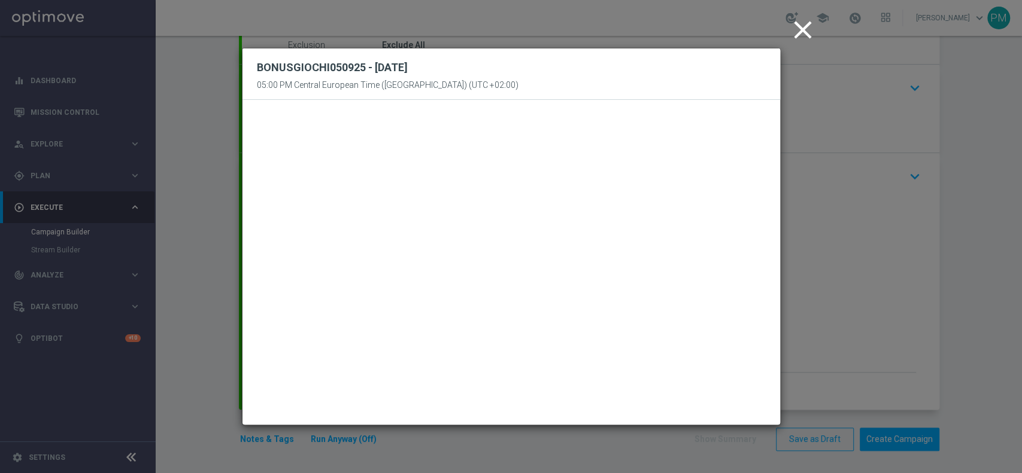
click at [792, 36] on icon "close" at bounding box center [803, 30] width 30 height 30
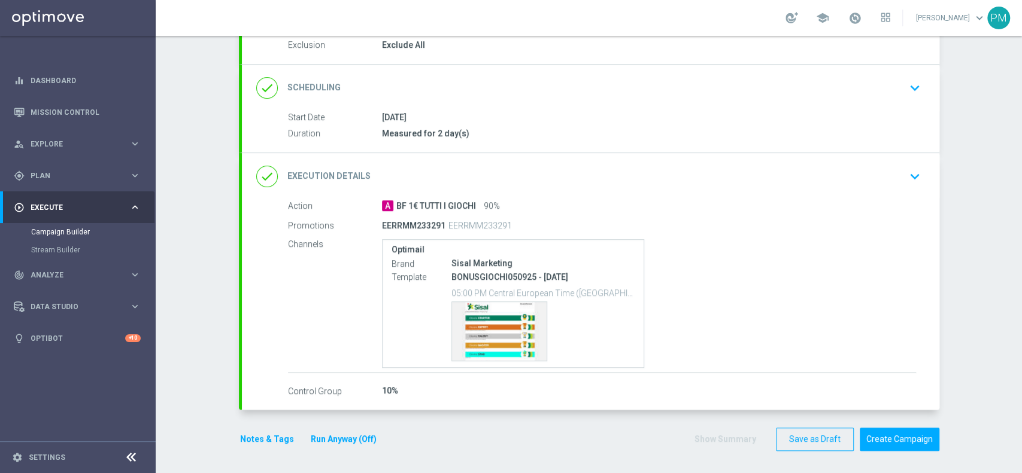
click at [262, 430] on div "Notes & Tags Run Anyway (Off)" at bounding box center [315, 439] width 153 height 23
click at [261, 433] on button "Notes & Tags" at bounding box center [267, 439] width 56 height 15
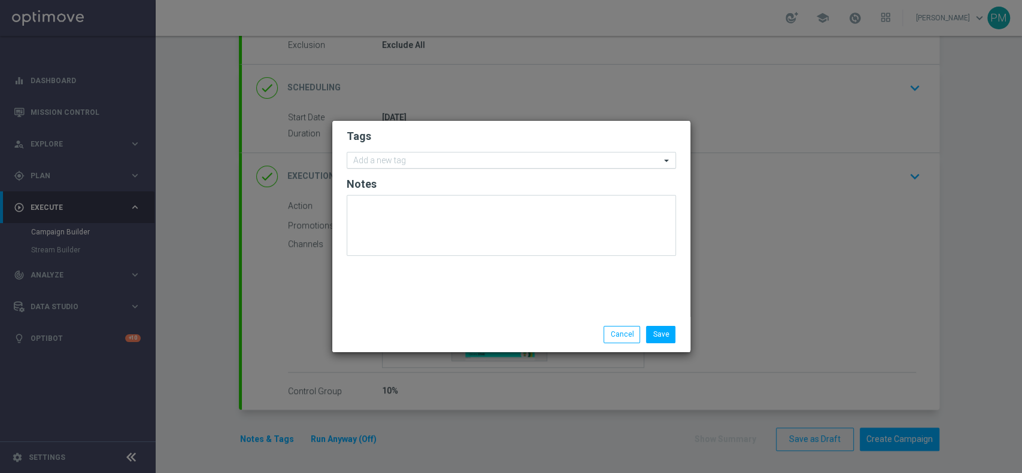
click at [386, 163] on input "text" at bounding box center [506, 161] width 307 height 10
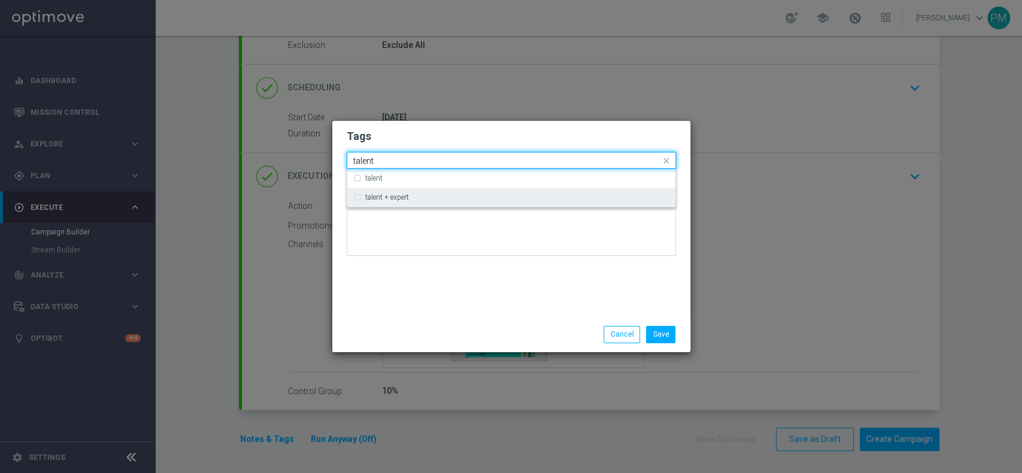
click at [397, 199] on label "talent + expert" at bounding box center [387, 197] width 44 height 7
click at [393, 161] on input "talent" at bounding box center [506, 161] width 307 height 10
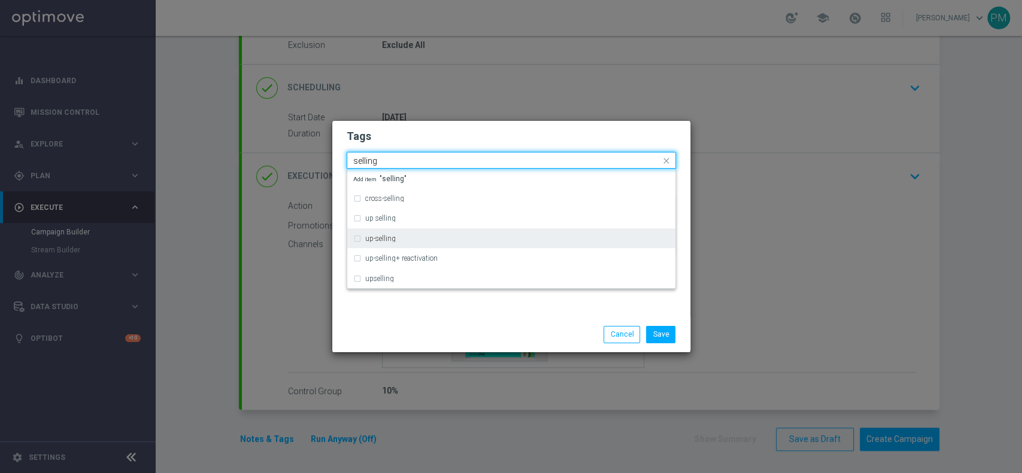
click at [396, 233] on div "up-selling" at bounding box center [511, 238] width 316 height 19
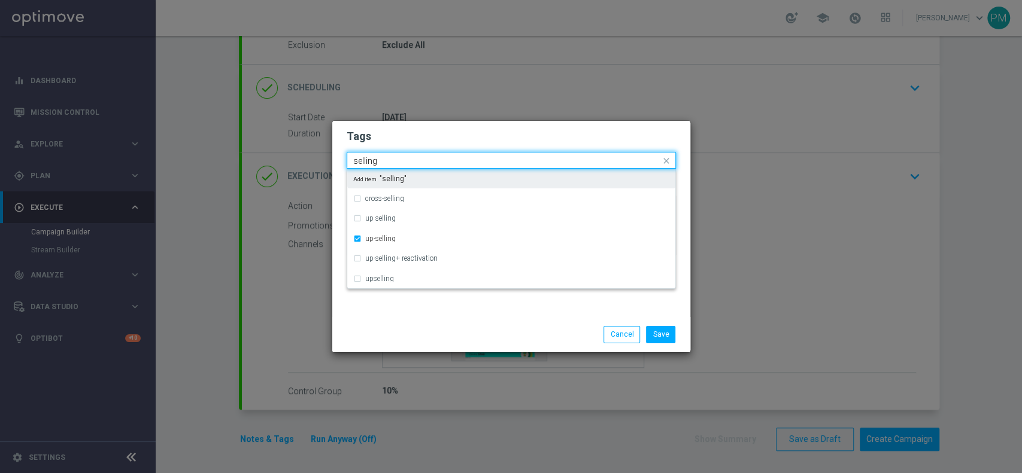
click at [362, 161] on input "selling" at bounding box center [506, 161] width 307 height 10
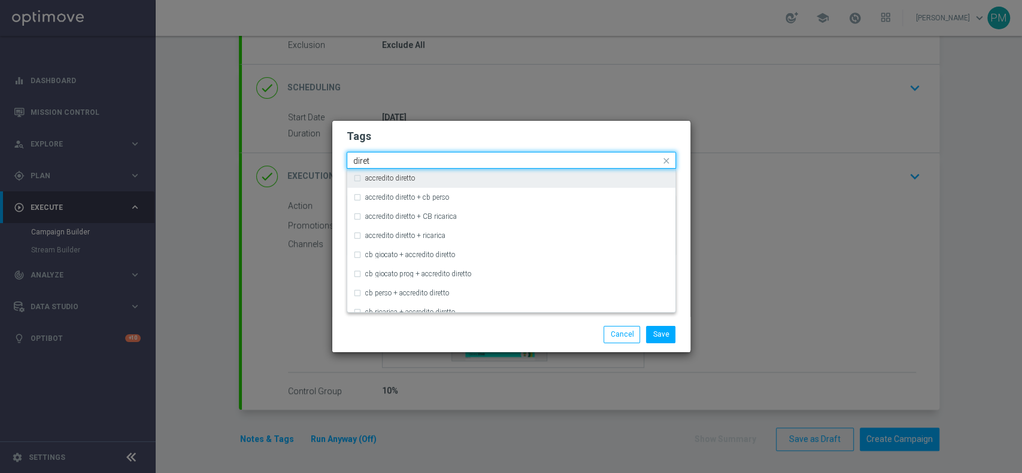
click at [405, 177] on label "accredito diretto" at bounding box center [390, 178] width 50 height 7
click at [359, 156] on input "diret" at bounding box center [506, 161] width 307 height 10
click at [375, 178] on div "all" at bounding box center [517, 178] width 304 height 7
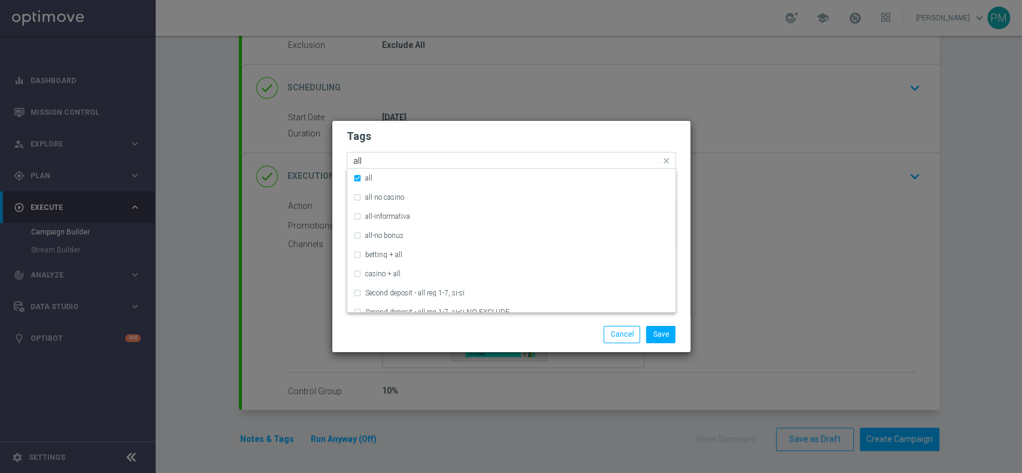
click at [360, 161] on input "all" at bounding box center [506, 161] width 307 height 10
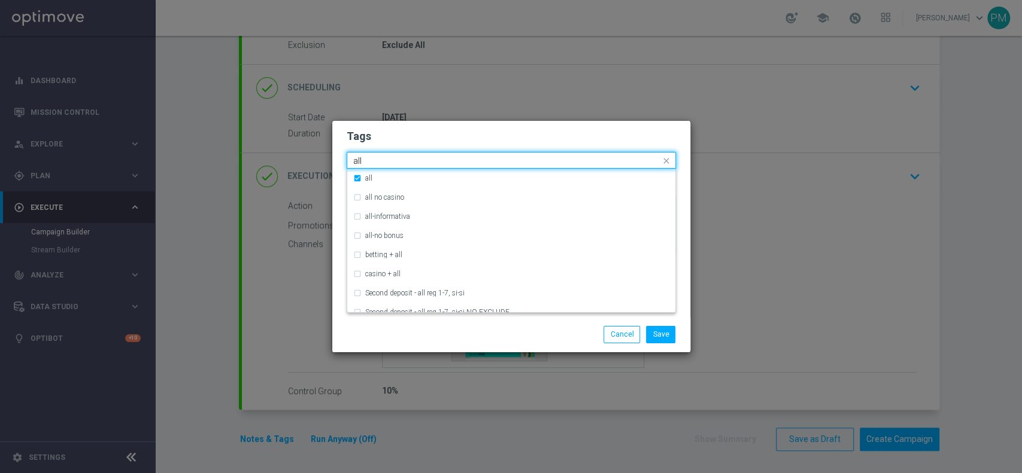
click at [360, 161] on input "all" at bounding box center [506, 161] width 307 height 10
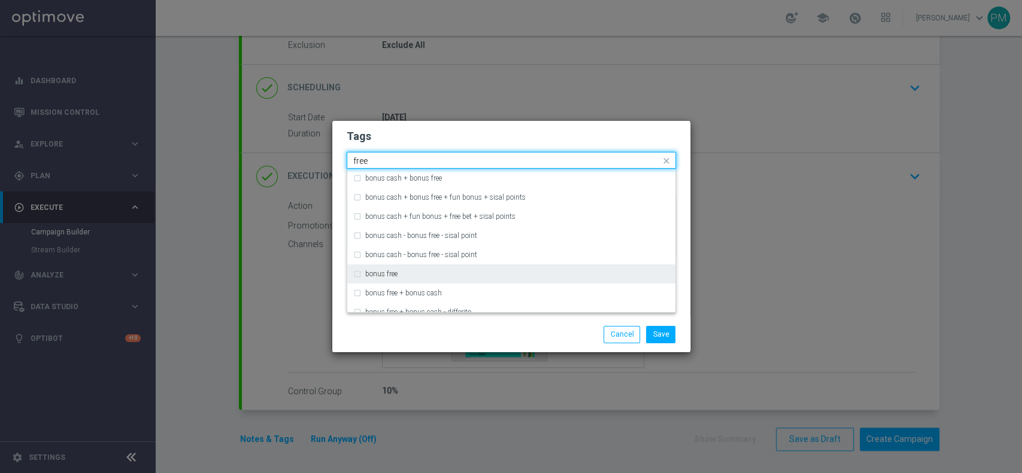
click at [407, 275] on div "bonus free" at bounding box center [517, 274] width 304 height 7
type input "free"
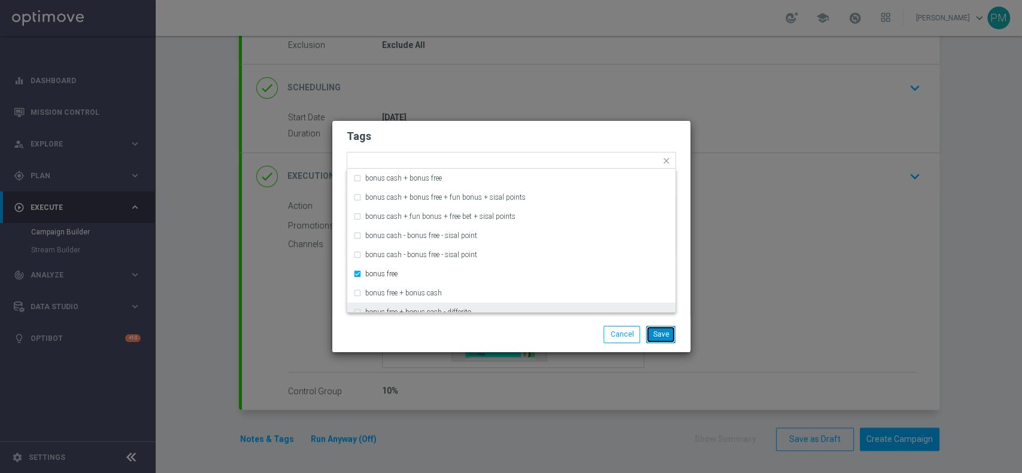
click at [667, 333] on button "Save" at bounding box center [660, 334] width 29 height 17
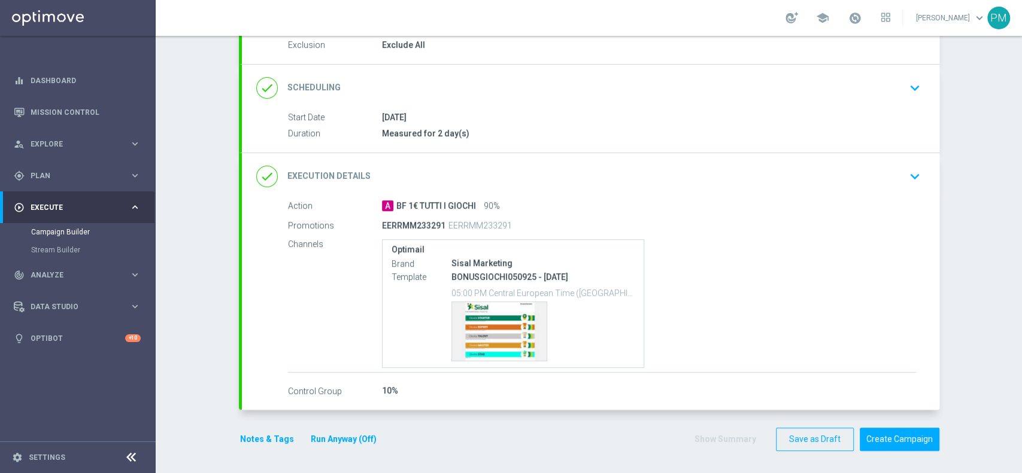
click at [263, 437] on button "Notes & Tags" at bounding box center [267, 439] width 56 height 15
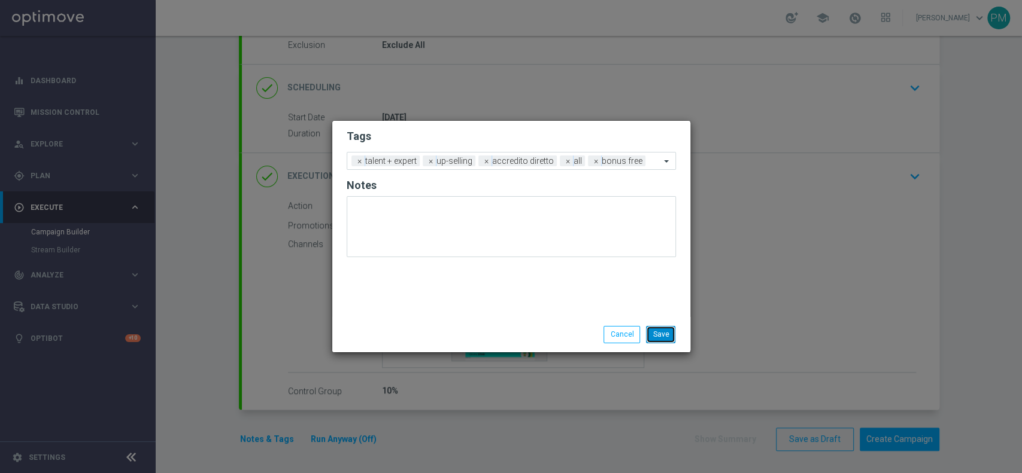
click at [664, 341] on button "Save" at bounding box center [660, 334] width 29 height 17
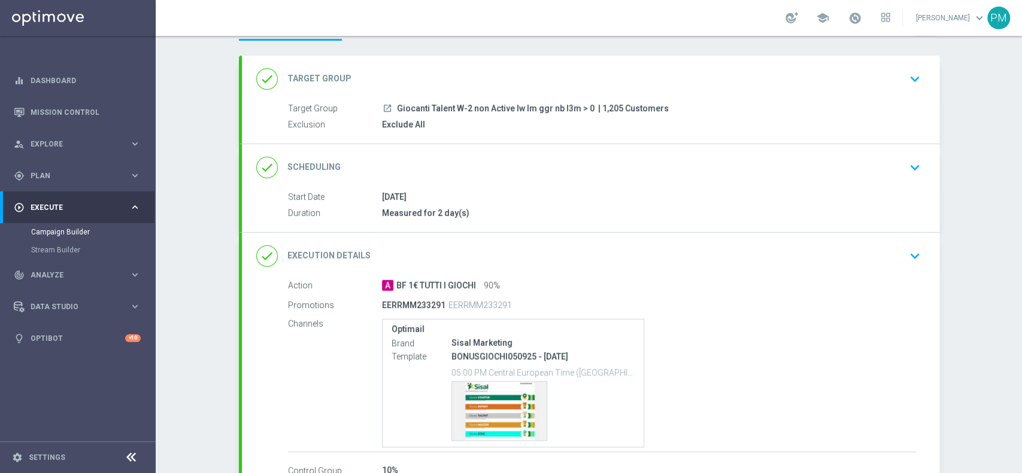
scroll to position [0, 0]
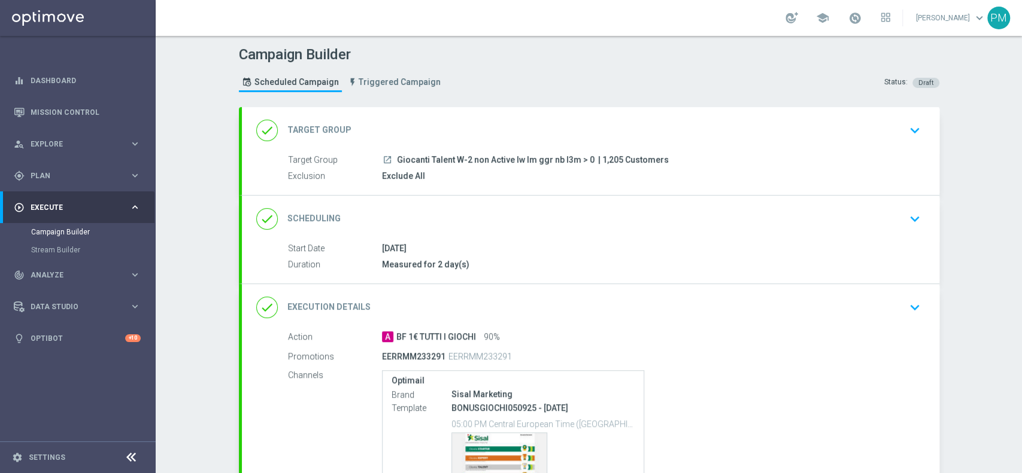
click at [548, 229] on div "done Scheduling keyboard_arrow_down" at bounding box center [590, 219] width 669 height 23
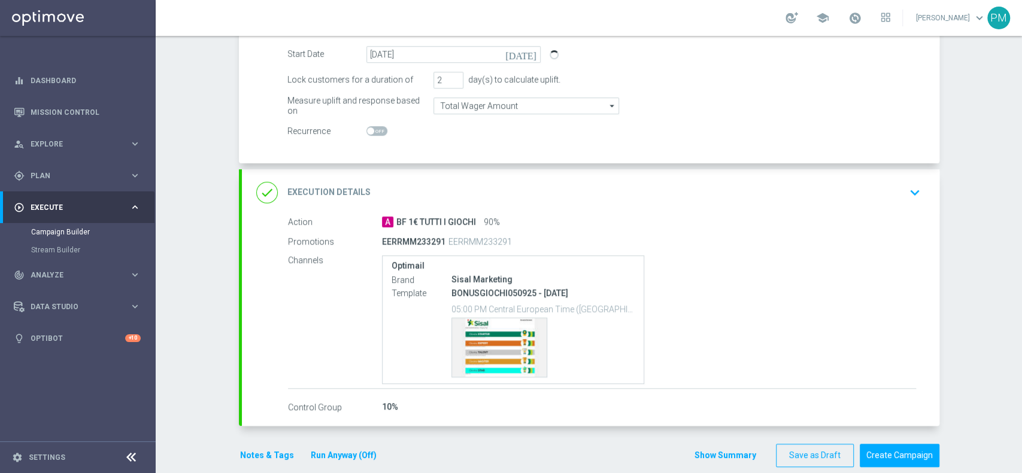
scroll to position [218, 0]
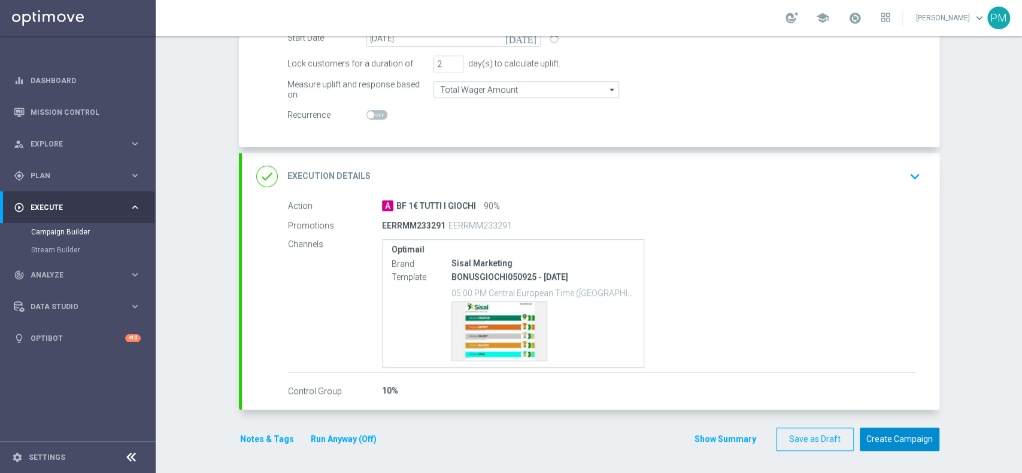
click at [915, 444] on button "Create Campaign" at bounding box center [900, 439] width 80 height 23
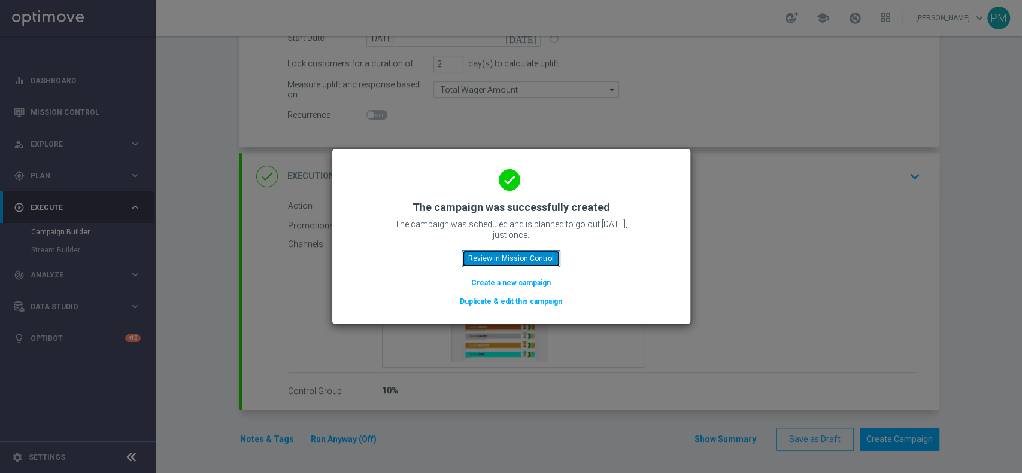
click at [527, 256] on button "Review in Mission Control" at bounding box center [510, 258] width 99 height 17
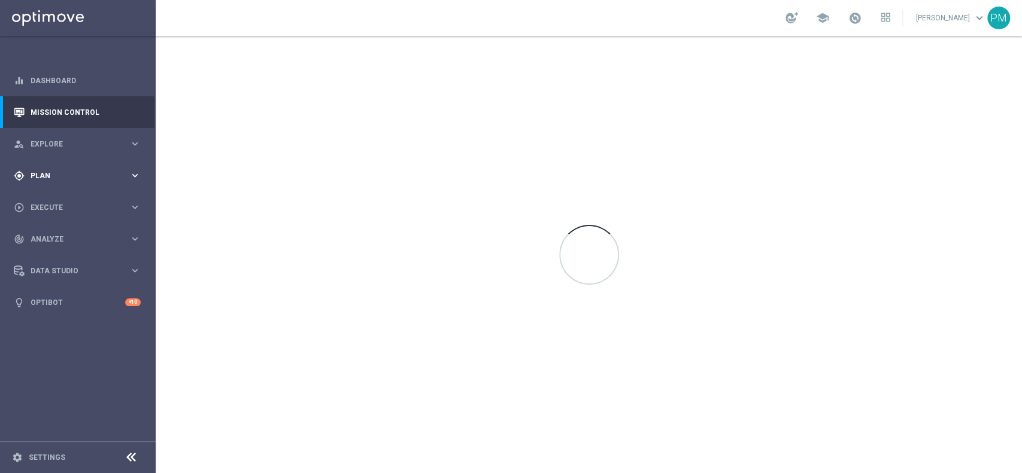
click at [45, 168] on div "gps_fixed Plan keyboard_arrow_right" at bounding box center [77, 176] width 154 height 32
click at [50, 199] on link "Target Groups" at bounding box center [77, 201] width 93 height 10
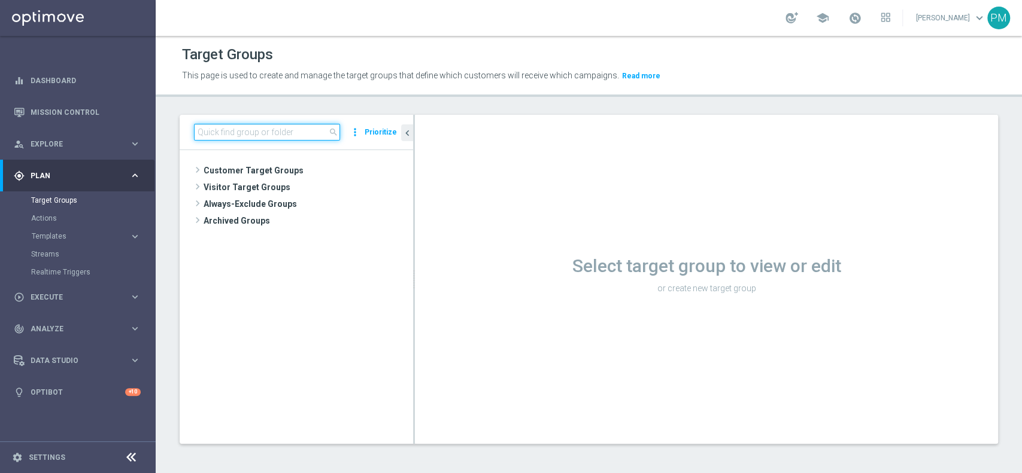
click at [293, 132] on input at bounding box center [267, 132] width 146 height 17
paste input "Churn Master Low"
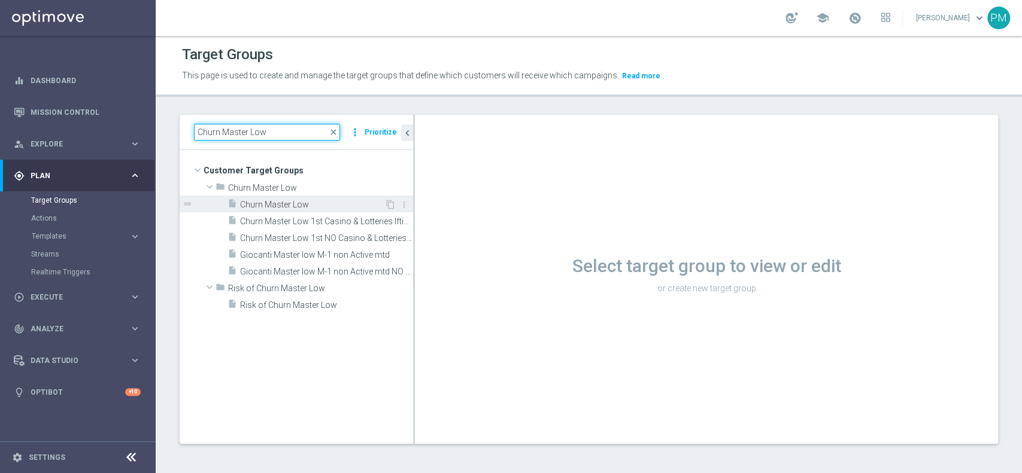
type input "Churn Master Low"
click at [326, 202] on span "Churn Master Low" at bounding box center [312, 205] width 144 height 10
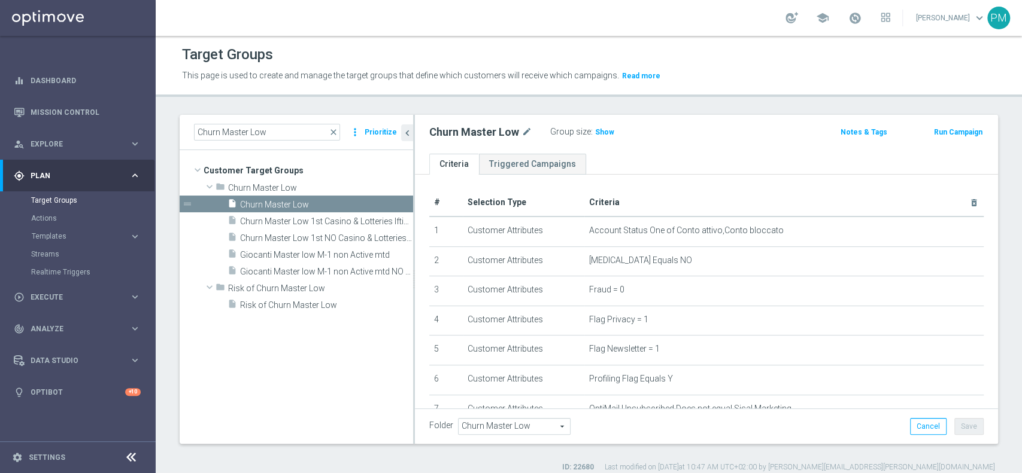
click at [942, 136] on button "Run Campaign" at bounding box center [958, 132] width 51 height 13
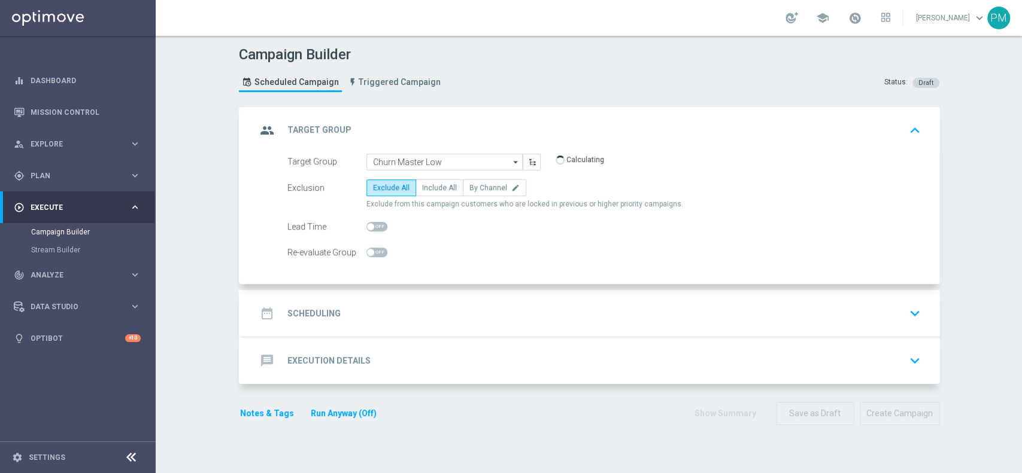
click at [393, 314] on div "date_range Scheduling keyboard_arrow_down" at bounding box center [590, 313] width 669 height 23
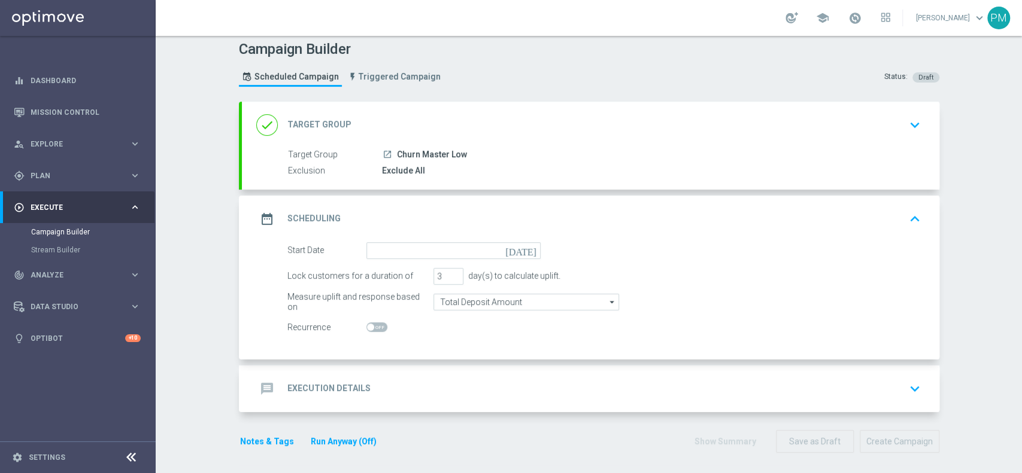
scroll to position [7, 0]
type input "2"
click at [447, 275] on input "2" at bounding box center [448, 274] width 30 height 17
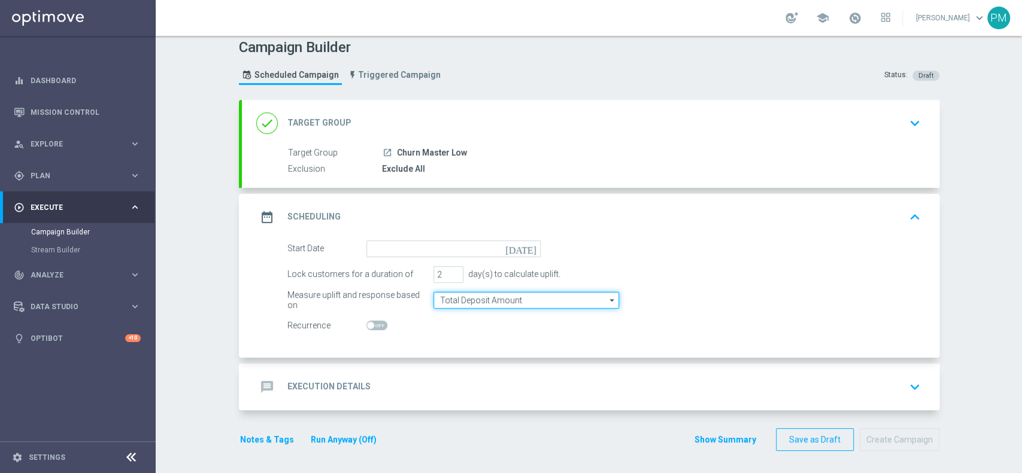
click at [472, 297] on input "Total Deposit Amount" at bounding box center [526, 300] width 186 height 17
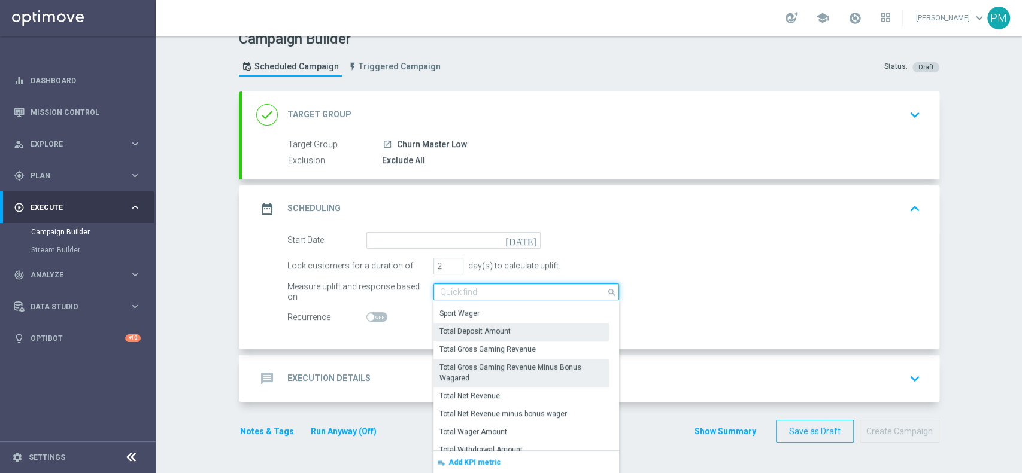
scroll to position [274, 0]
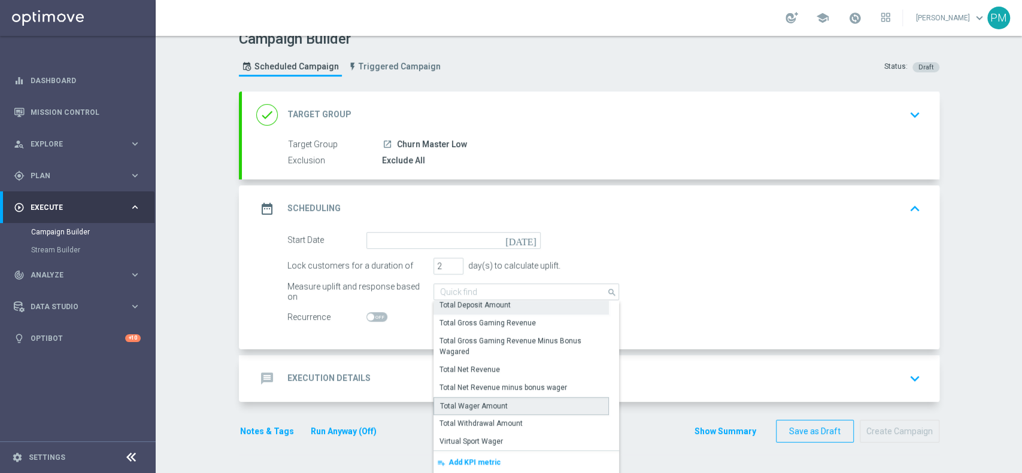
drag, startPoint x: 488, startPoint y: 403, endPoint x: 484, endPoint y: 341, distance: 62.4
click at [488, 402] on div "Total Wager Amount" at bounding box center [474, 406] width 68 height 11
type input "Total Wager Amount"
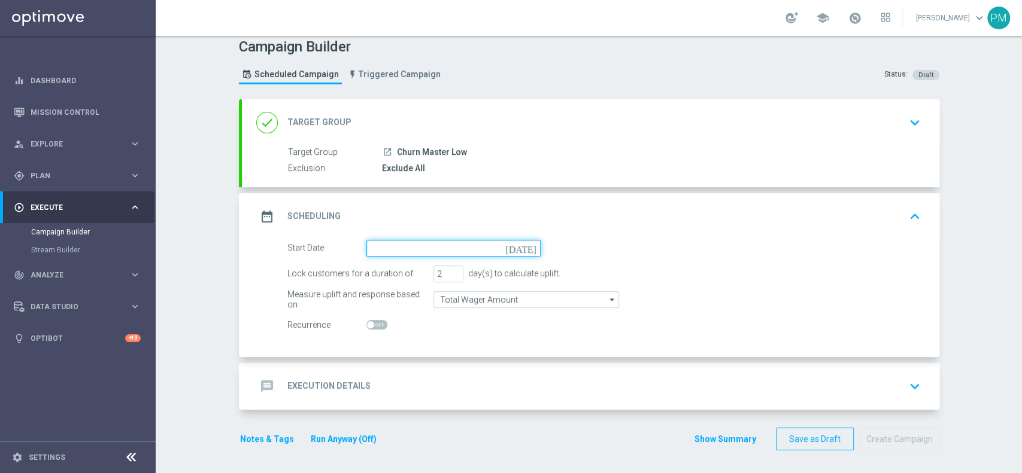
click at [447, 246] on input at bounding box center [453, 248] width 174 height 17
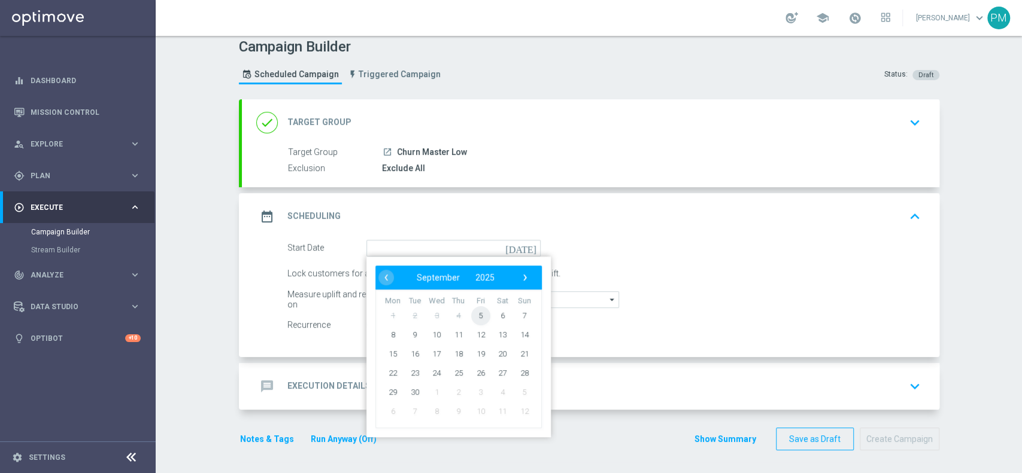
click at [470, 316] on span "5" at bounding box center [479, 315] width 19 height 19
type input "05 Sep 2025"
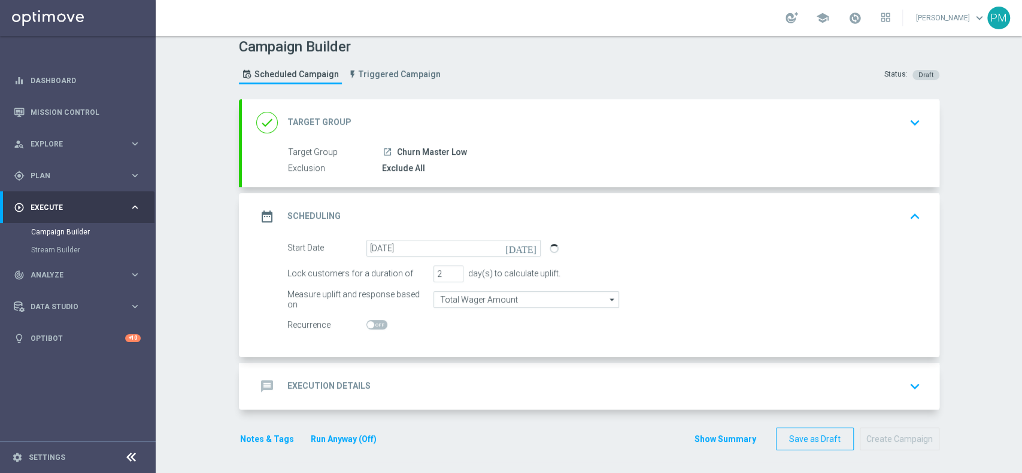
click at [450, 369] on div "message Execution Details keyboard_arrow_down" at bounding box center [590, 386] width 697 height 47
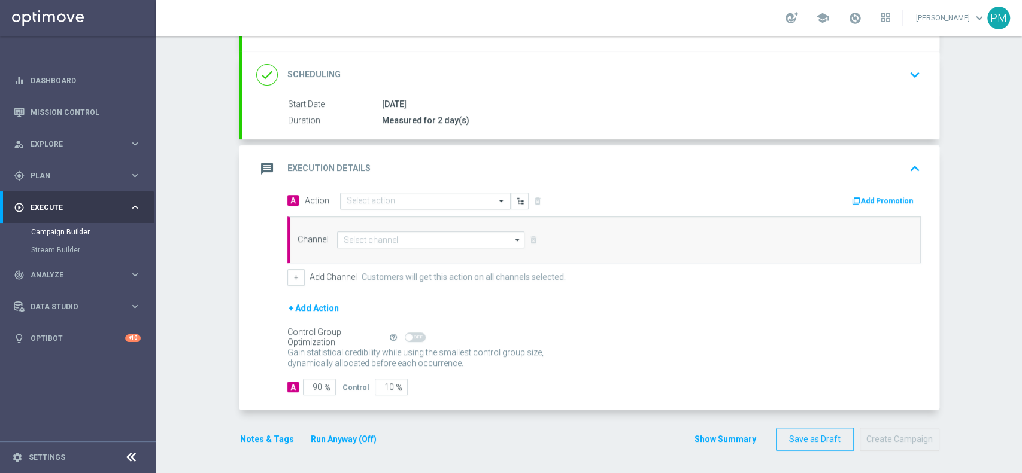
scroll to position [144, 0]
click at [361, 199] on input "text" at bounding box center [413, 202] width 133 height 10
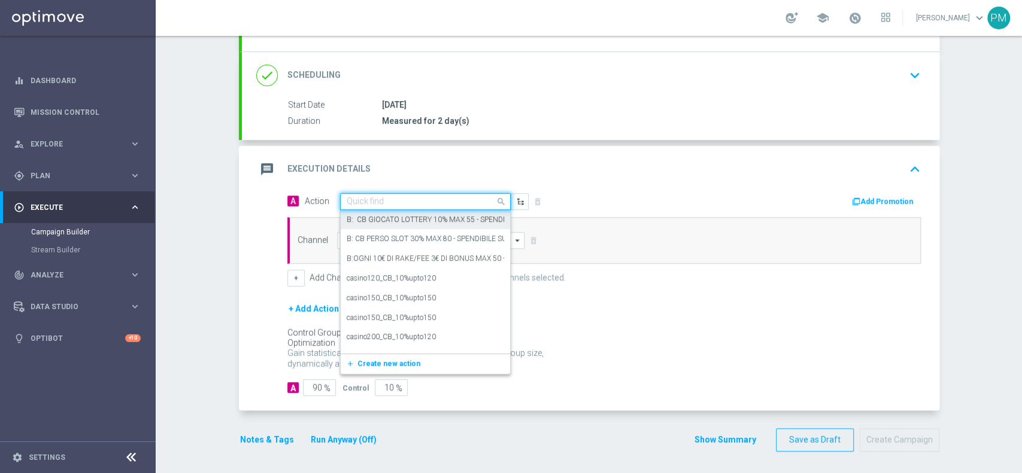
paste input "BF 10€ TUTTI I GIOCHI"
type input "BF 10€ TUTTI I GIOCHI"
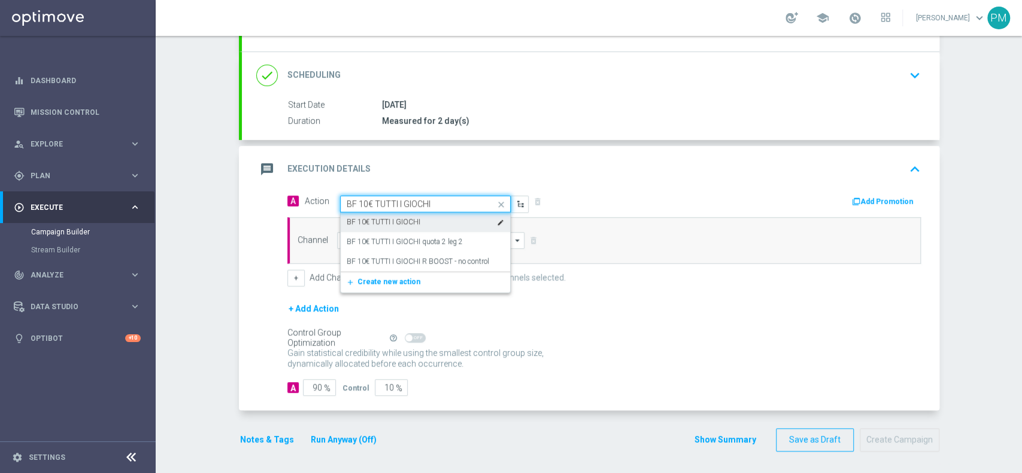
click at [386, 225] on label "BF 10€ TUTTI I GIOCHI" at bounding box center [384, 222] width 74 height 10
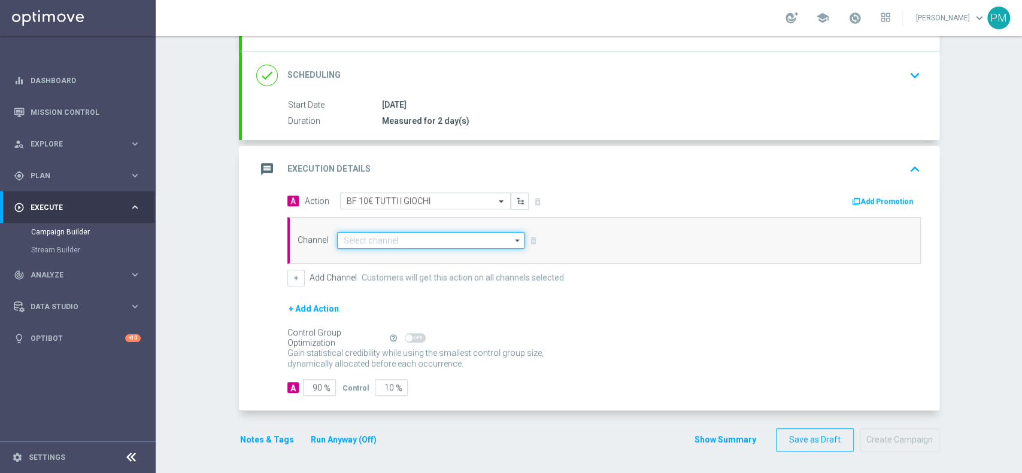
click at [364, 240] on input at bounding box center [431, 240] width 188 height 17
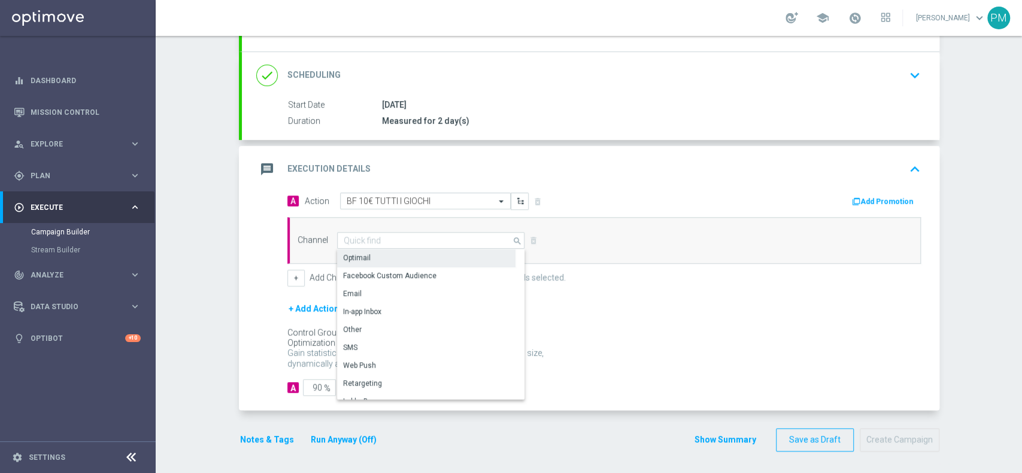
click at [363, 250] on div "Optimail" at bounding box center [426, 258] width 178 height 17
type input "Optimail"
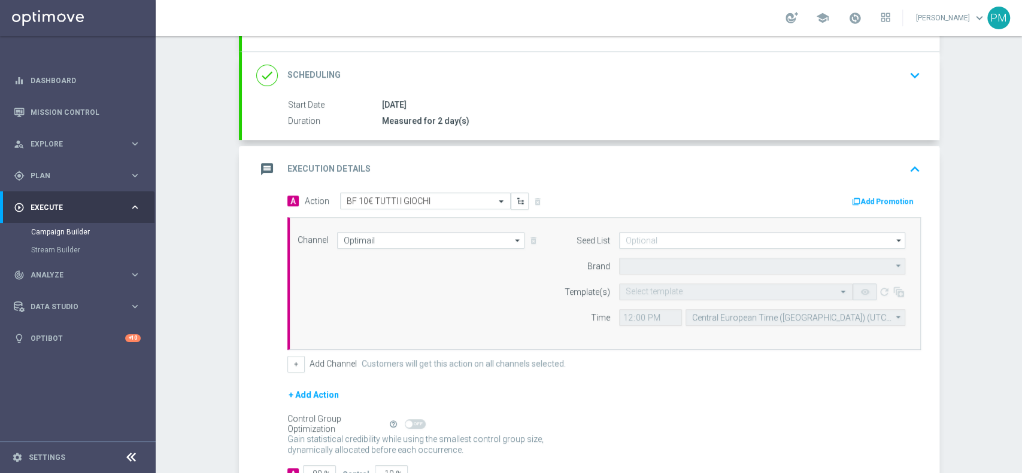
type input "Sisal Marketing"
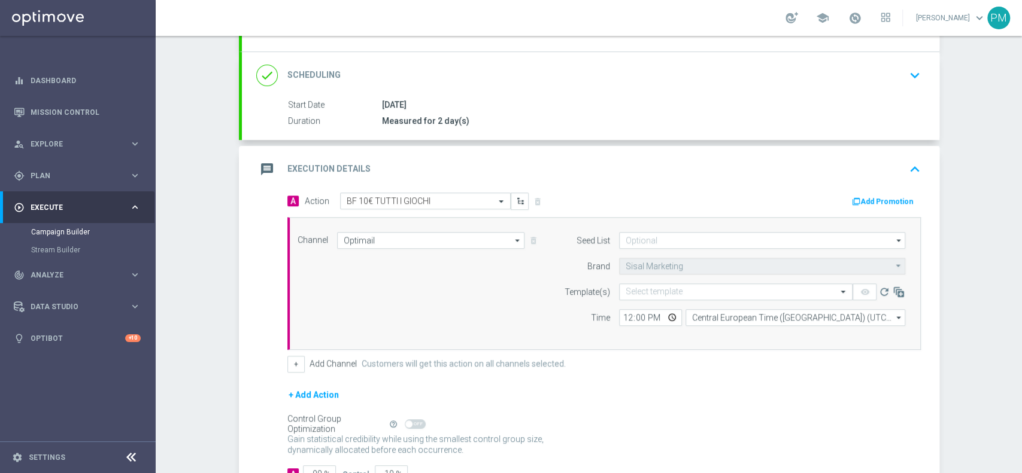
click at [872, 198] on button "Add Promotion" at bounding box center [884, 201] width 66 height 13
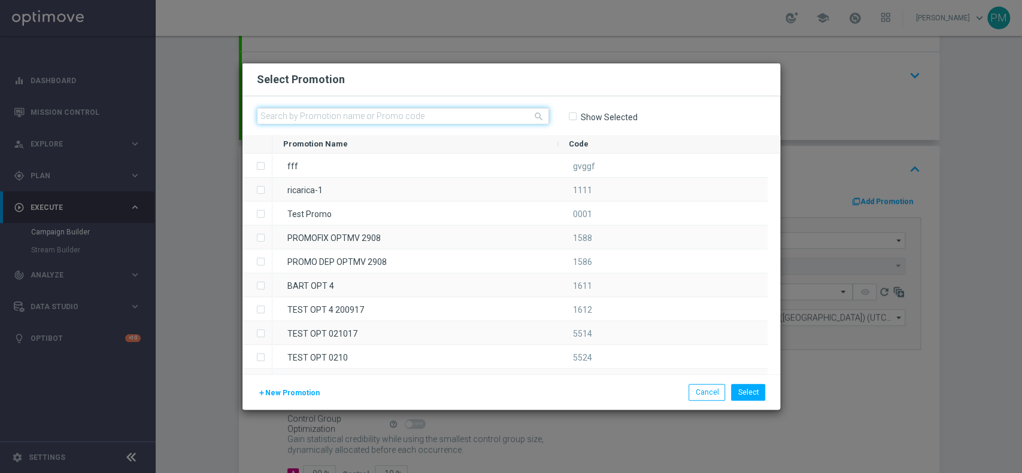
click at [378, 121] on input "text" at bounding box center [403, 116] width 292 height 17
paste input "233292"
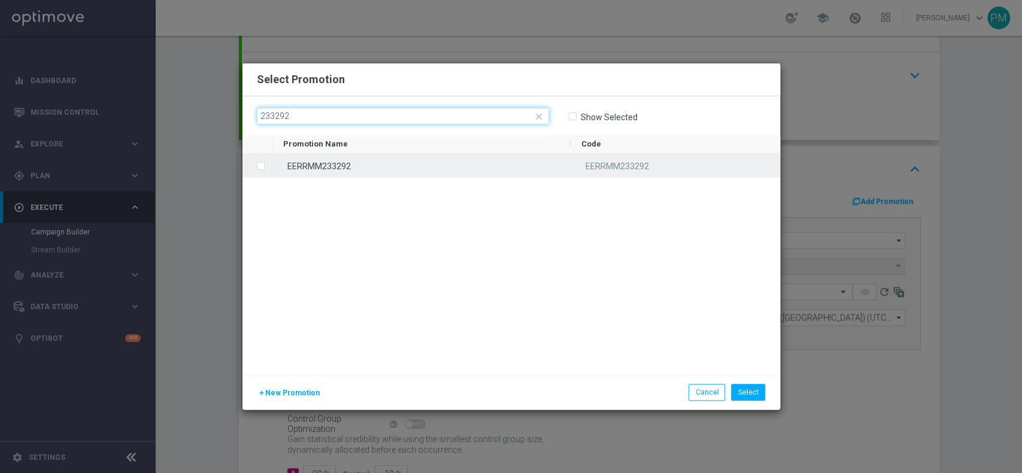
type input "233292"
click at [384, 160] on div "EERRMM233292" at bounding box center [421, 165] width 298 height 23
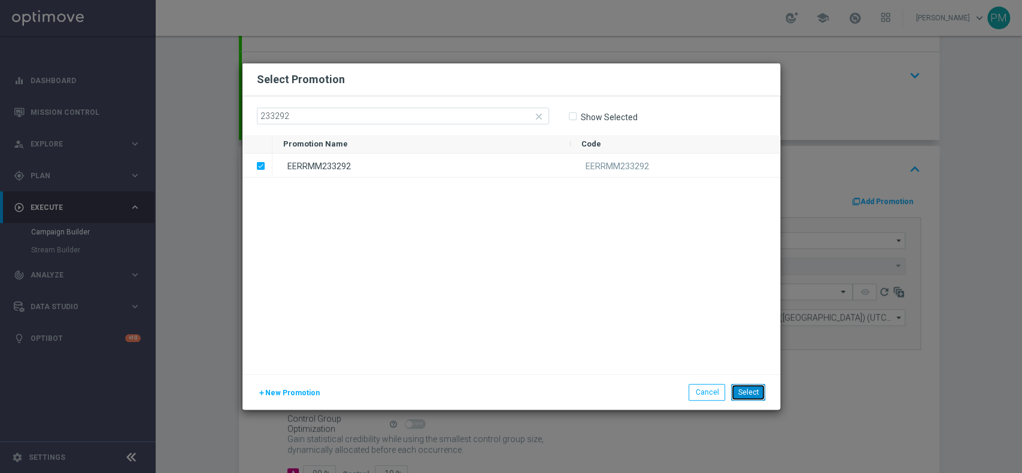
click at [743, 388] on button "Select" at bounding box center [748, 392] width 34 height 17
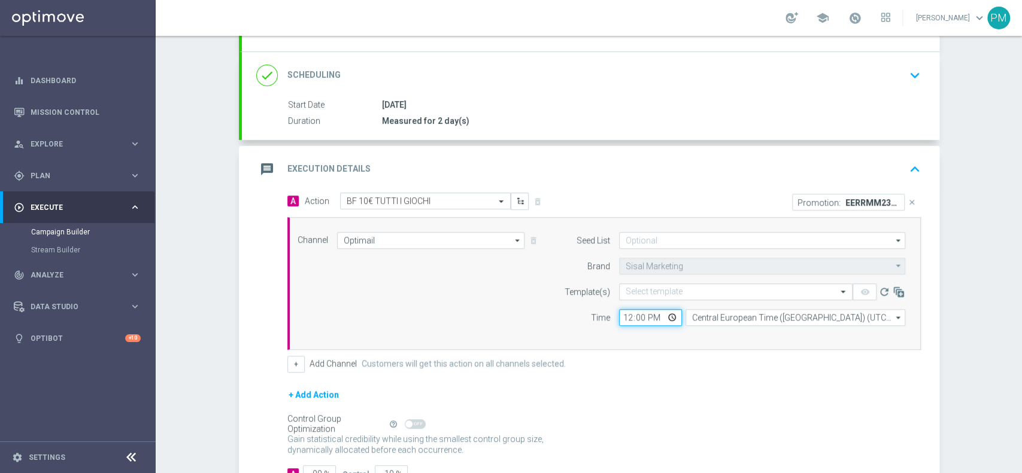
click at [620, 316] on input "12:00" at bounding box center [650, 317] width 63 height 17
type input "17:00"
click at [645, 292] on input "text" at bounding box center [724, 292] width 196 height 10
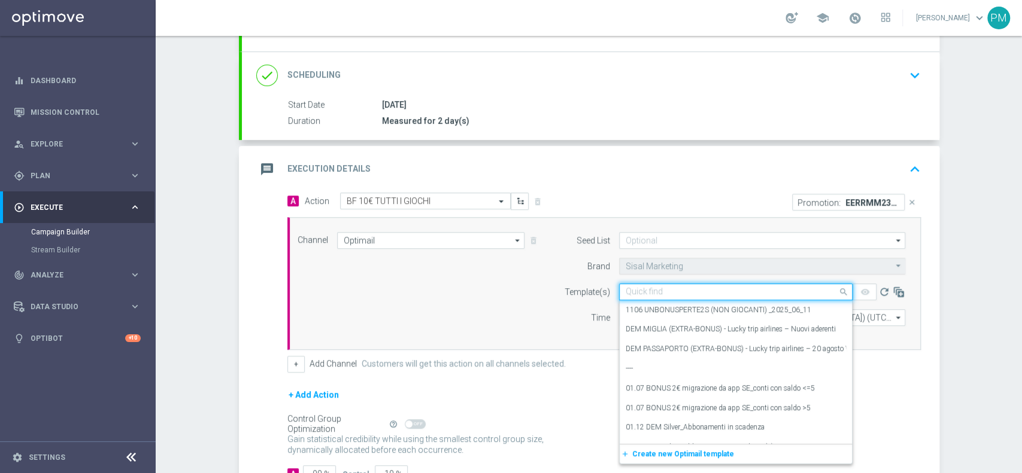
paste input "10BFGIOCHI0509"
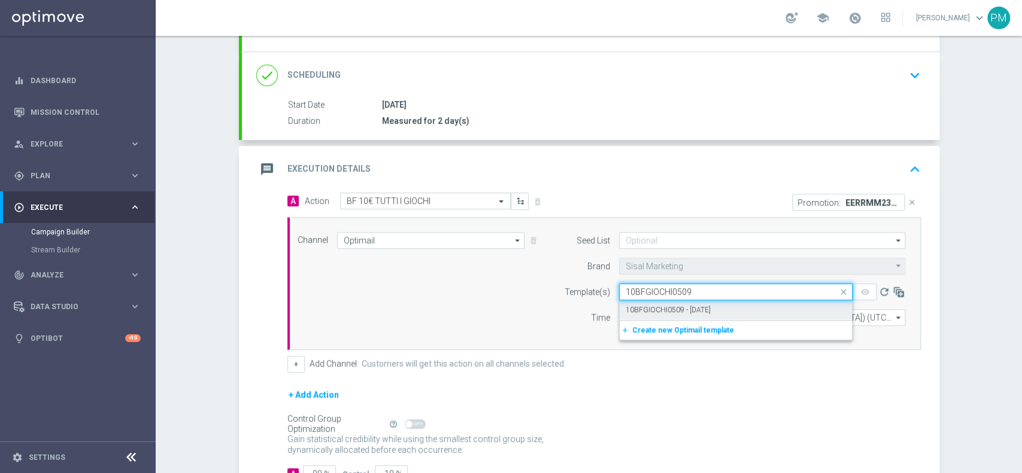
click at [646, 299] on ng-select "Quick find 10BFGIOCHI0509 10BFGIOCHI0509 - 2025-09-05 add_new Create new Optima…" at bounding box center [735, 292] width 233 height 17
click at [712, 302] on div "10BFGIOCHI0509 - 2025-09-05" at bounding box center [736, 310] width 220 height 20
type input "10BFGIOCHI0509"
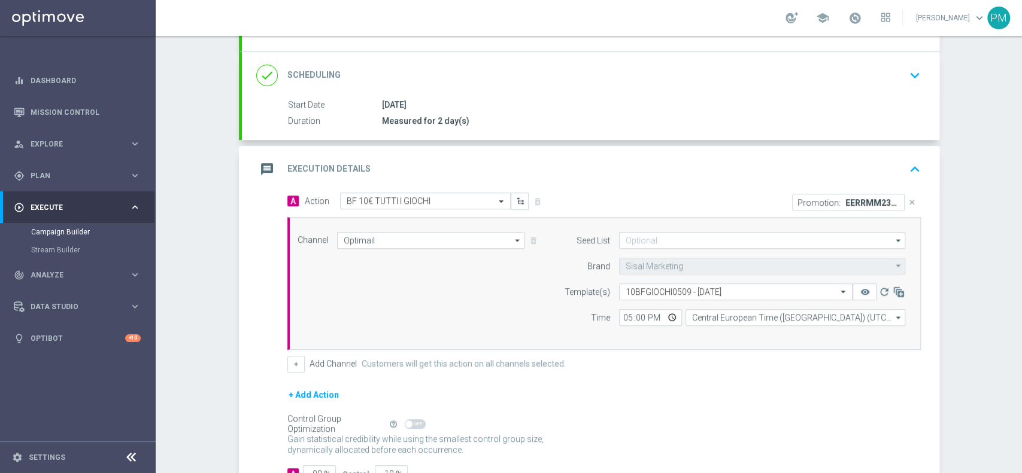
click at [858, 160] on div "message Execution Details keyboard_arrow_up" at bounding box center [590, 169] width 669 height 23
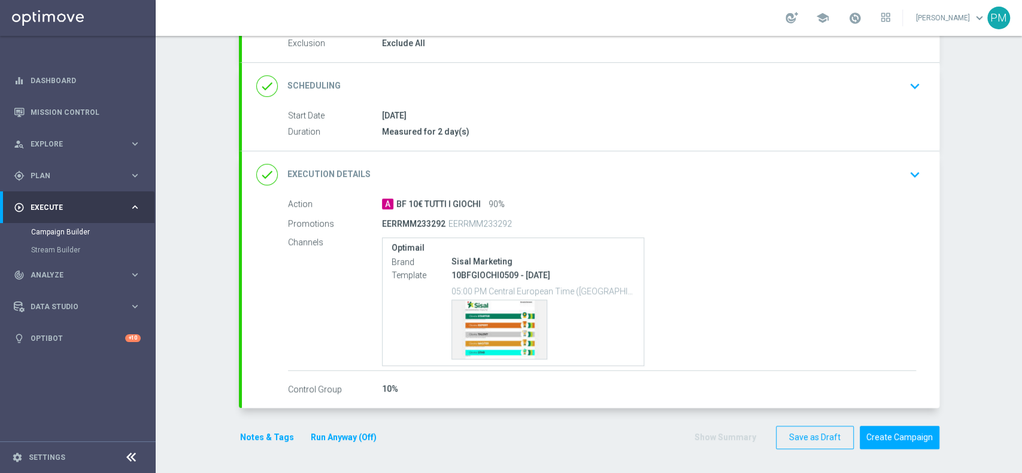
scroll to position [131, 0]
click at [492, 303] on div "Action A BF 10€ TUTTI I GIOCHI 90% Promotions EERRMM233292 EERRMM233292 Channel…" at bounding box center [590, 299] width 697 height 199
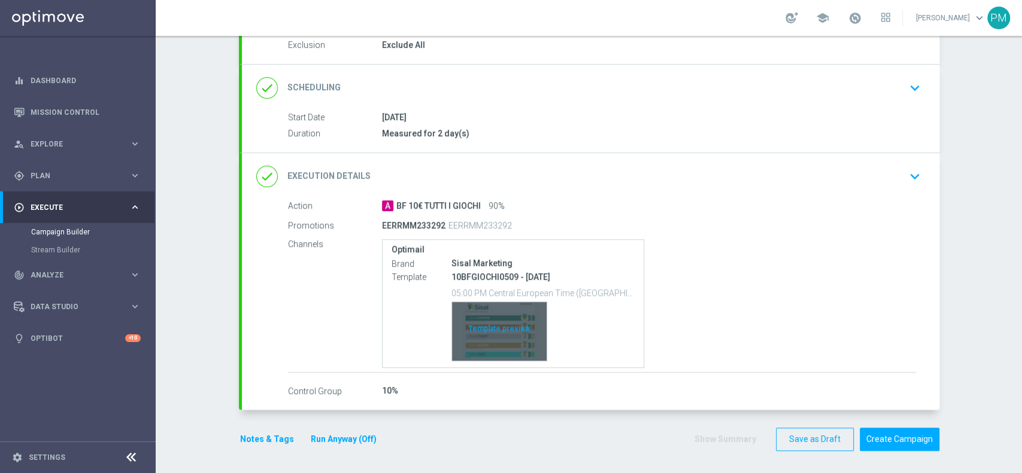
click at [489, 320] on div "Template preview" at bounding box center [499, 331] width 95 height 59
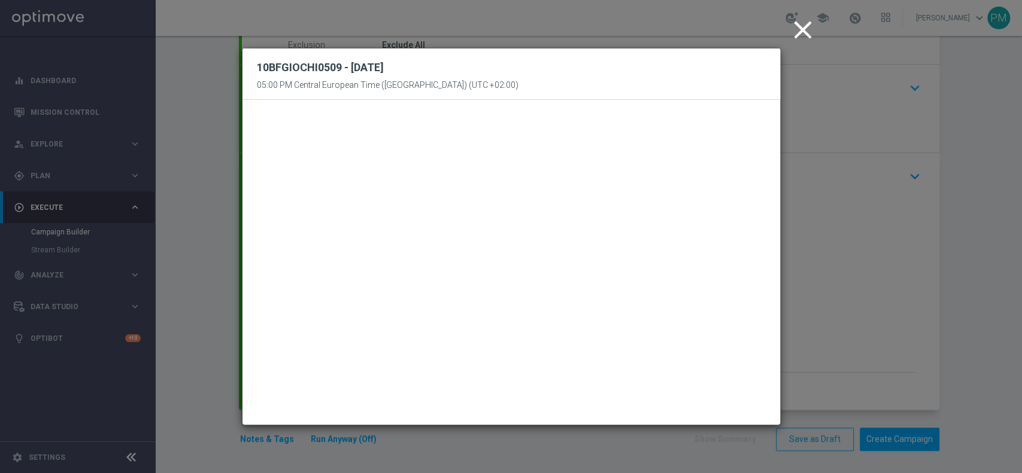
click at [795, 29] on icon "close" at bounding box center [803, 30] width 30 height 30
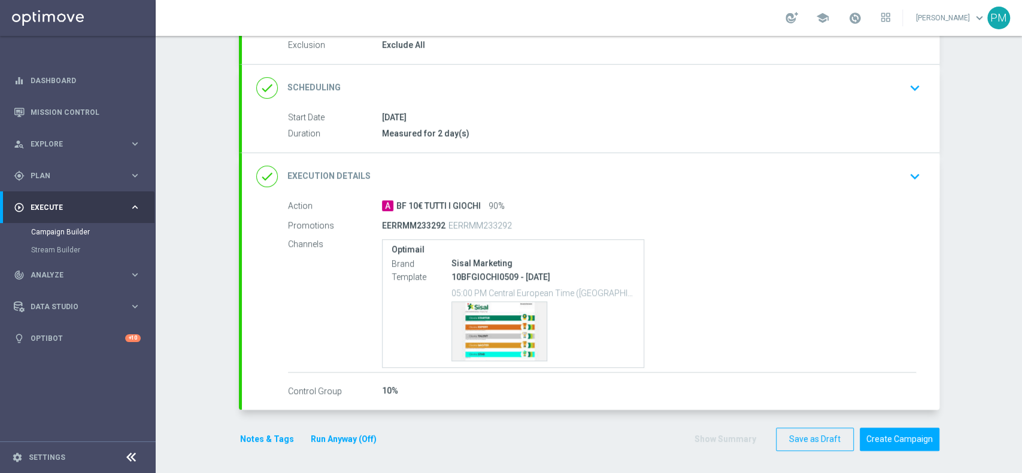
click at [261, 433] on button "Notes & Tags" at bounding box center [267, 439] width 56 height 15
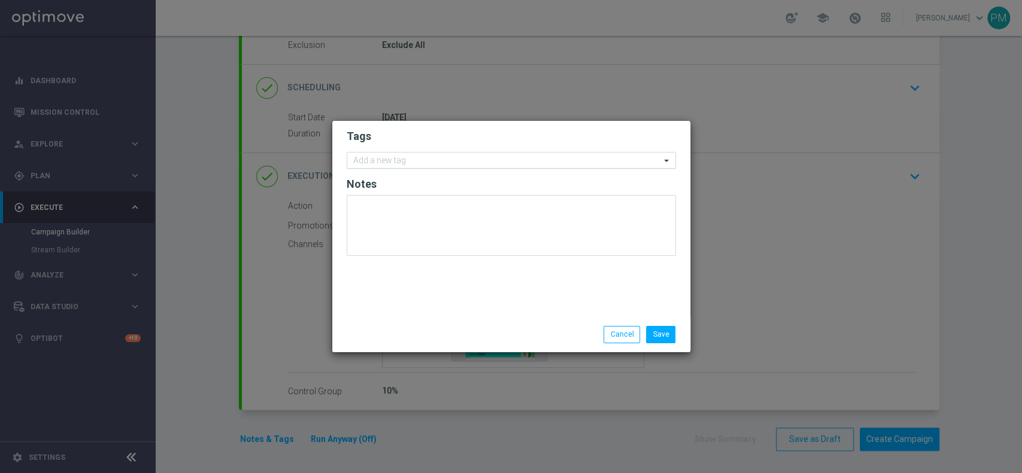
click at [448, 160] on input "text" at bounding box center [506, 161] width 307 height 10
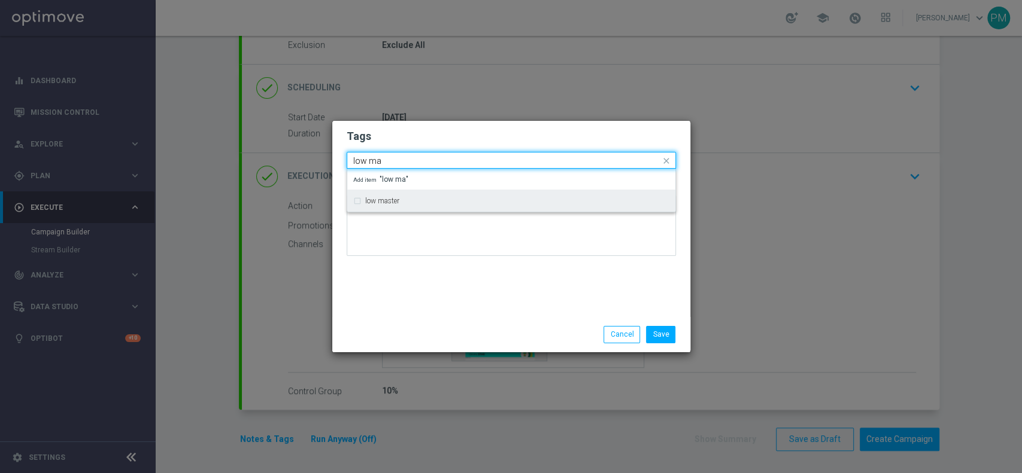
click at [407, 200] on div "low master" at bounding box center [517, 201] width 304 height 7
type input "low ma"
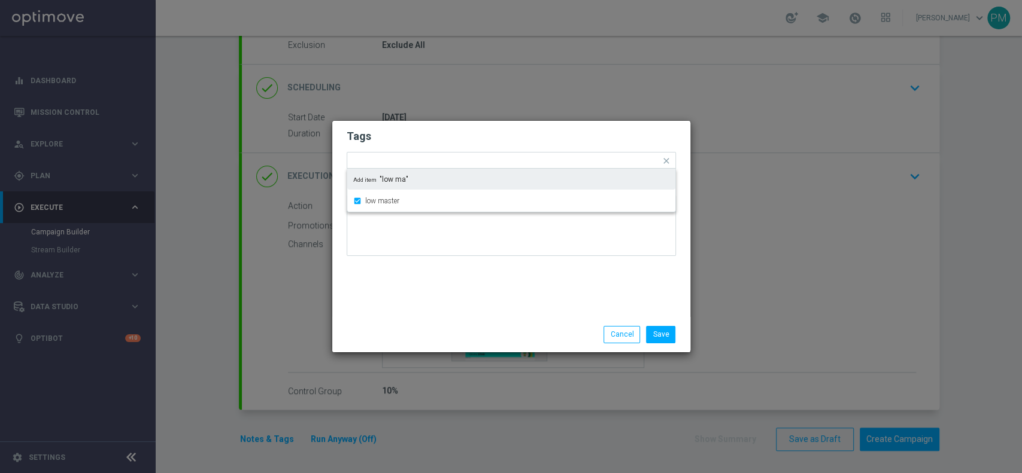
click at [414, 129] on form "Tags Quick find × low master low master Add item "low ma" Notes" at bounding box center [511, 195] width 329 height 139
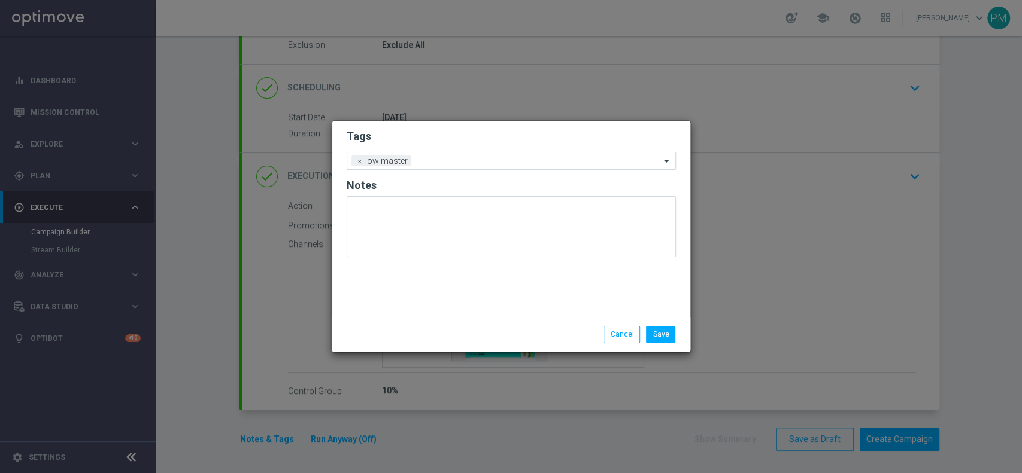
click at [421, 160] on input "text" at bounding box center [537, 162] width 245 height 10
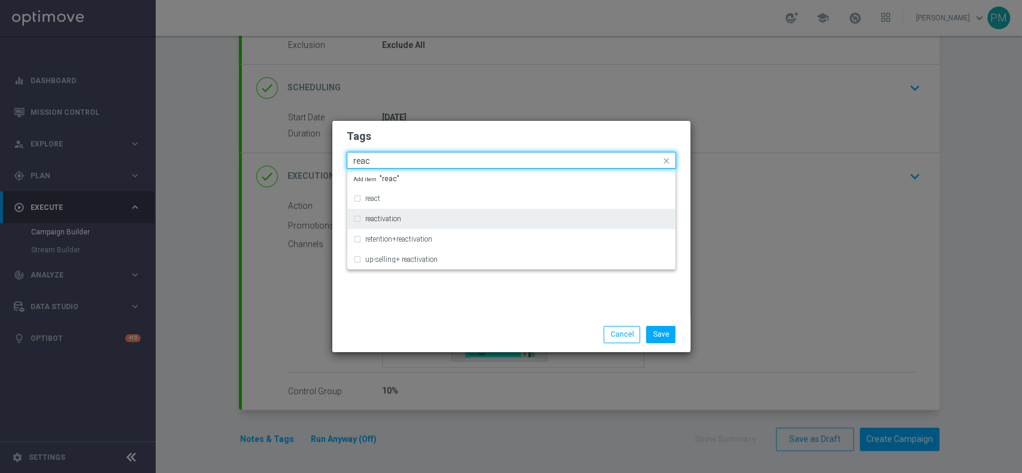
click at [402, 223] on div "reactivation" at bounding box center [511, 218] width 316 height 19
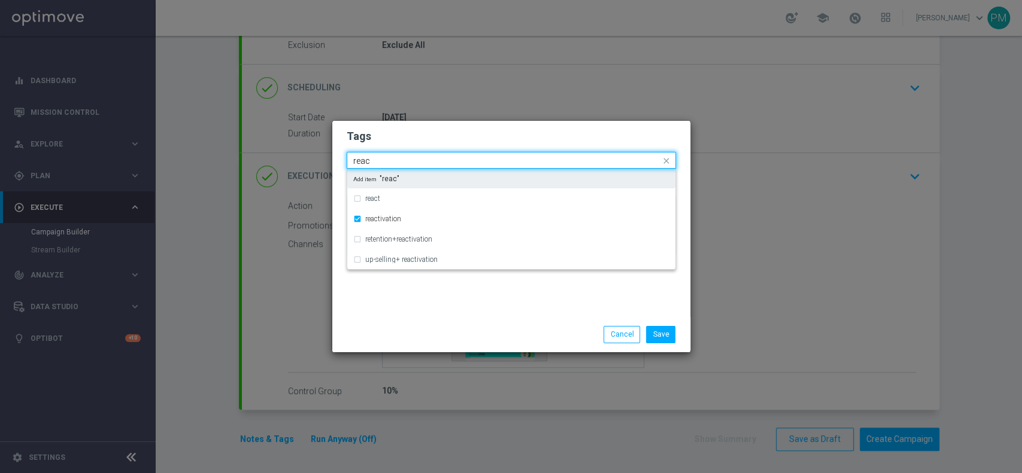
click at [362, 162] on input "reac" at bounding box center [506, 161] width 307 height 10
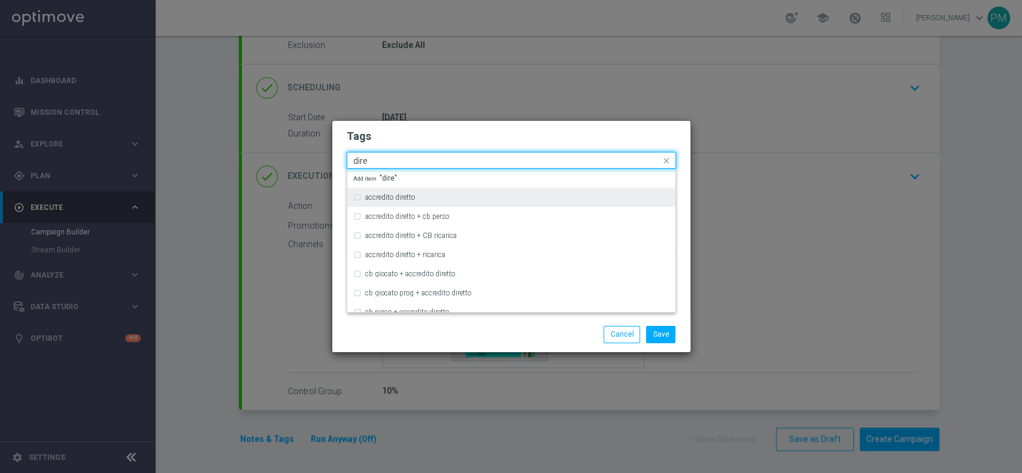
click at [383, 193] on div "accredito diretto" at bounding box center [511, 197] width 316 height 19
click at [360, 162] on input "dire" at bounding box center [506, 161] width 307 height 10
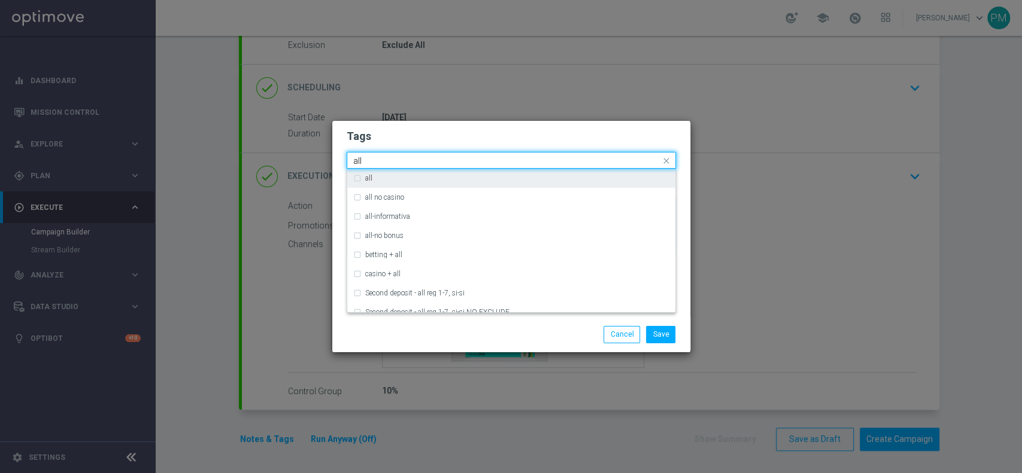
click at [387, 180] on div "all" at bounding box center [517, 178] width 304 height 7
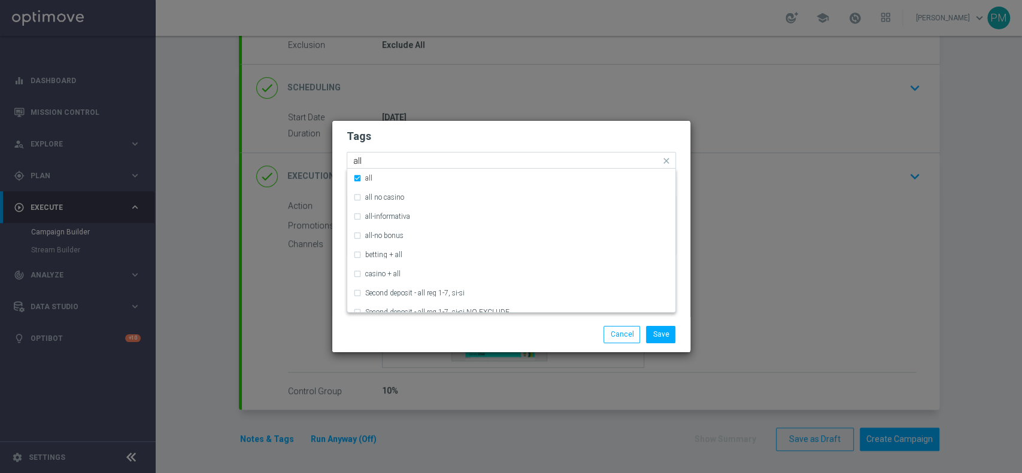
click at [359, 160] on input "all" at bounding box center [506, 161] width 307 height 10
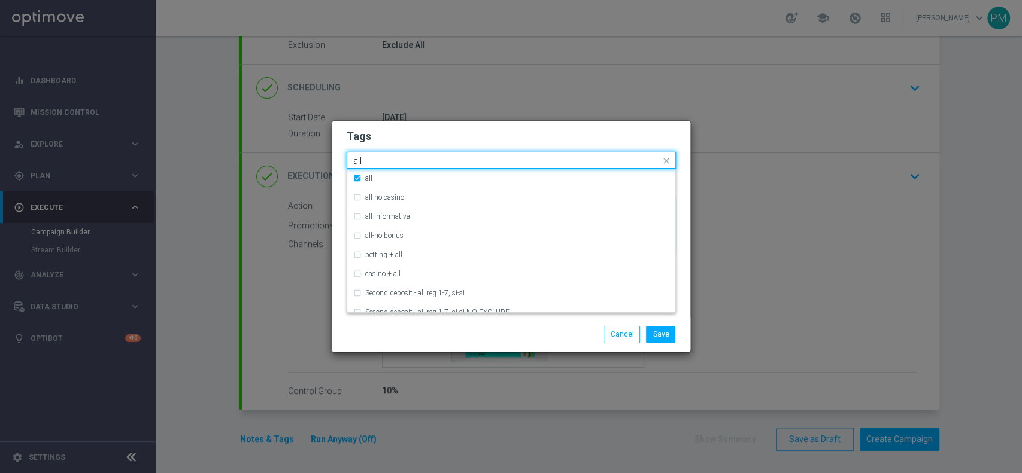
click at [359, 160] on input "all" at bounding box center [506, 161] width 307 height 10
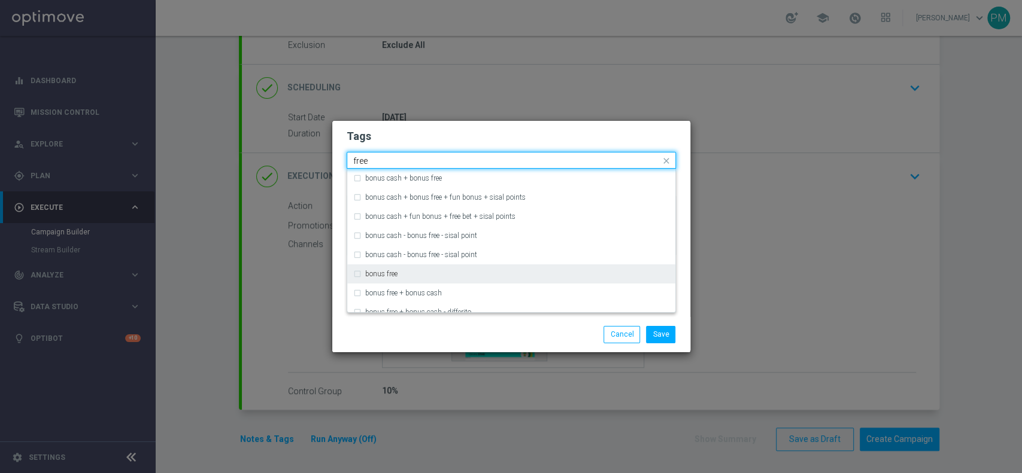
click at [406, 275] on div "bonus free" at bounding box center [517, 274] width 304 height 7
type input "free"
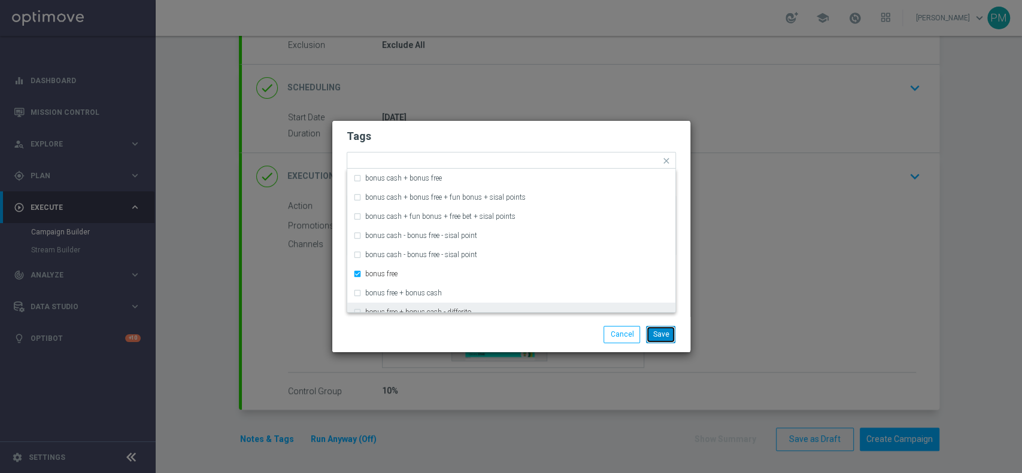
click at [668, 333] on button "Save" at bounding box center [660, 334] width 29 height 17
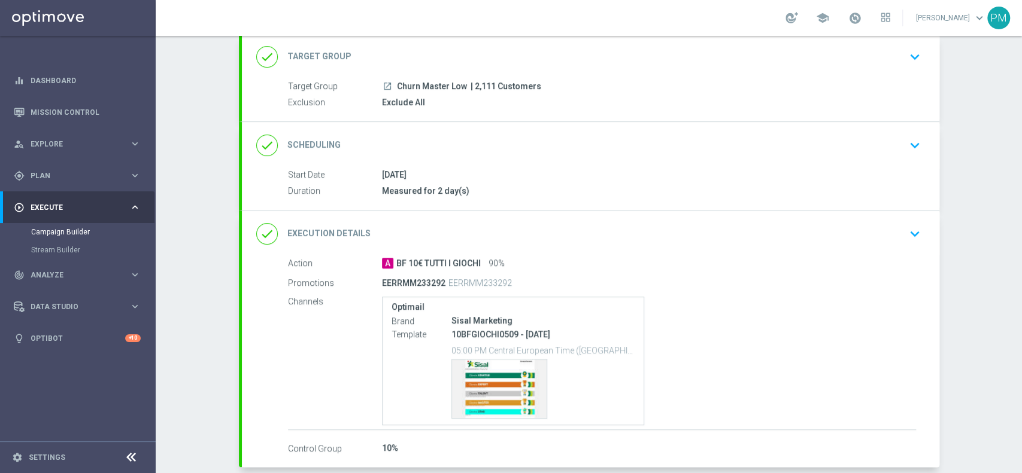
scroll to position [0, 0]
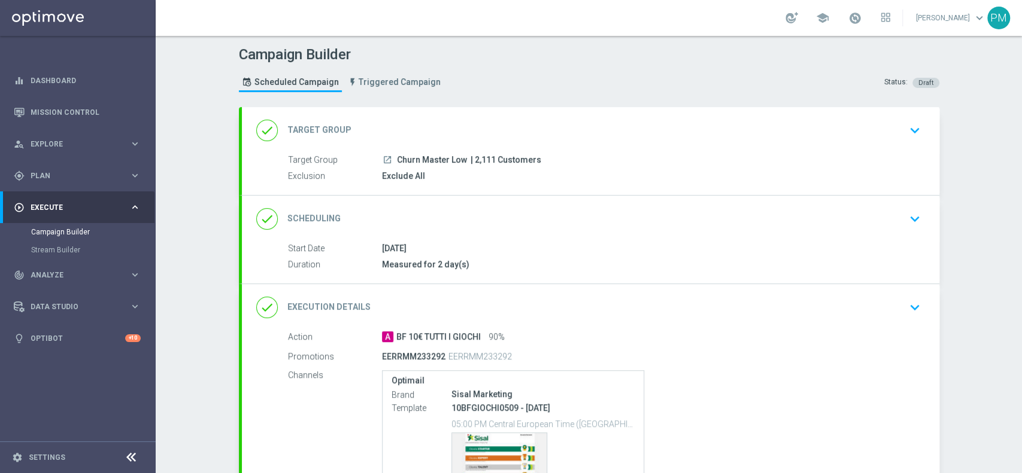
click at [628, 198] on div "done Scheduling keyboard_arrow_down" at bounding box center [590, 219] width 697 height 47
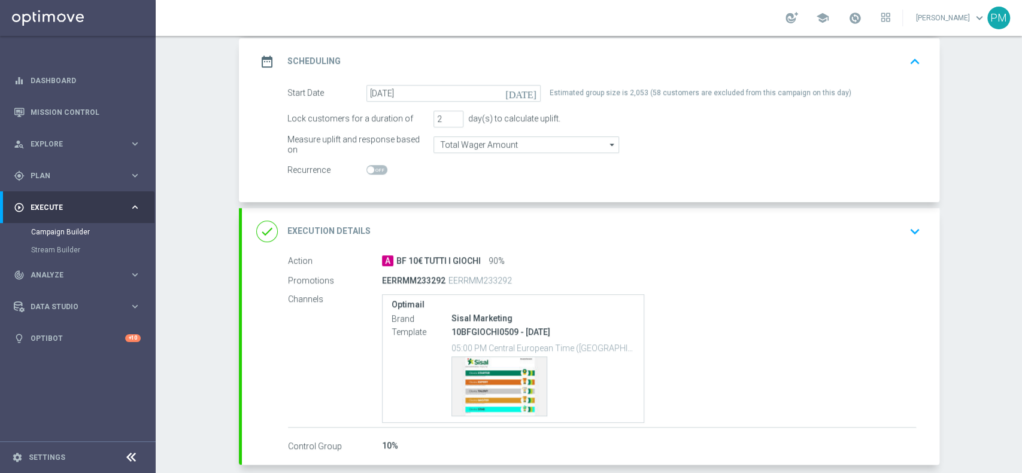
scroll to position [218, 0]
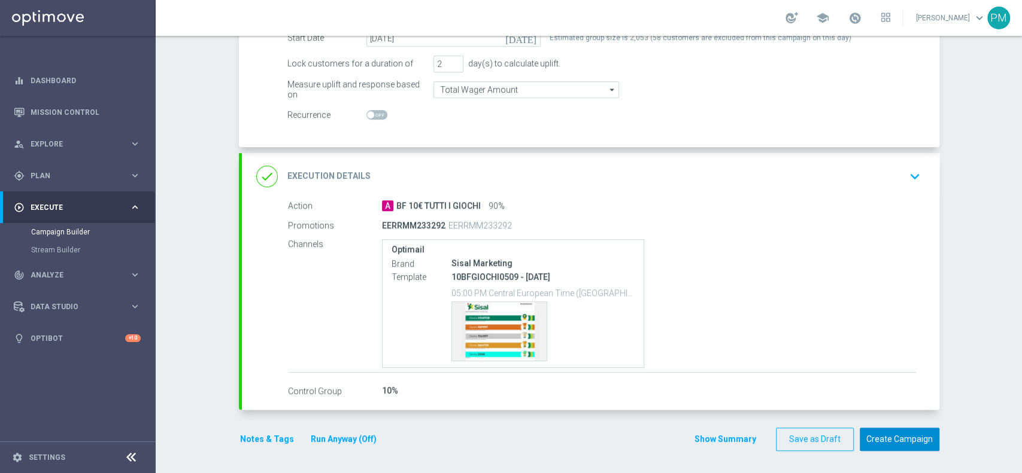
click at [867, 434] on button "Create Campaign" at bounding box center [900, 439] width 80 height 23
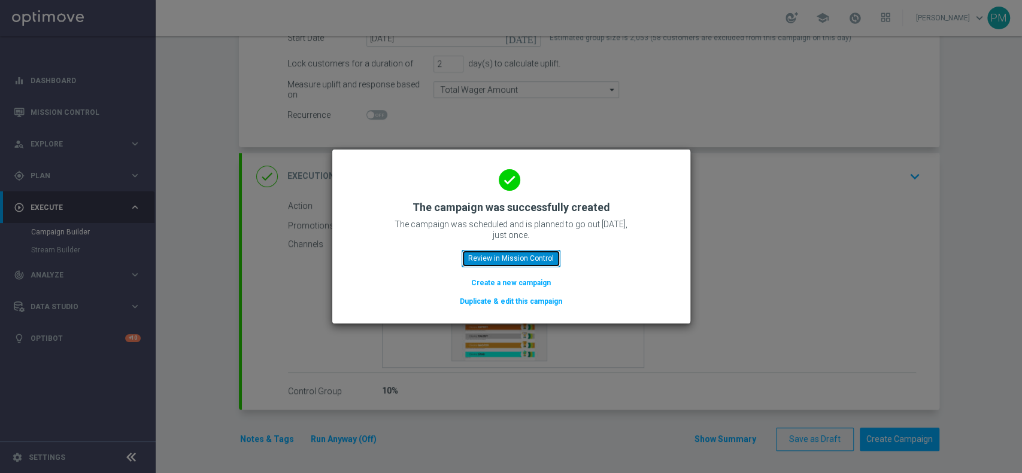
click at [484, 260] on button "Review in Mission Control" at bounding box center [510, 258] width 99 height 17
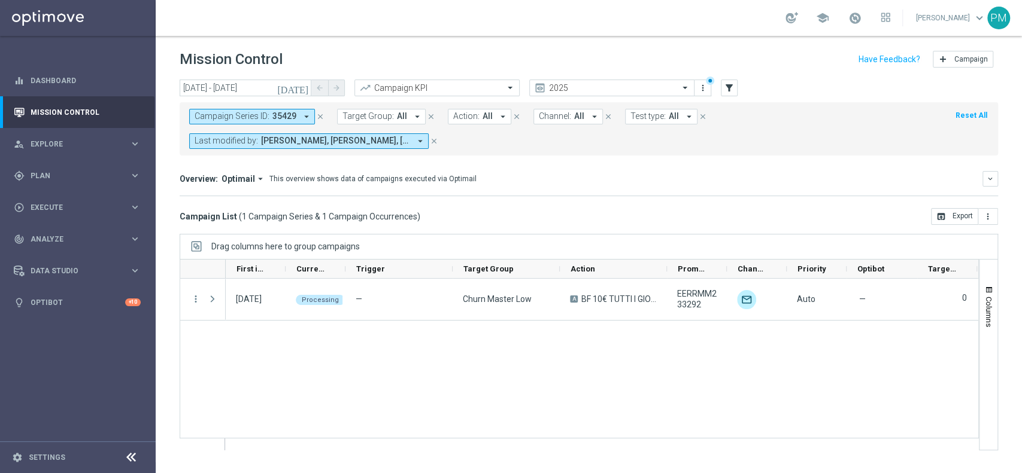
click at [320, 116] on icon "close" at bounding box center [320, 117] width 8 height 8
